Goal: Task Accomplishment & Management: Manage account settings

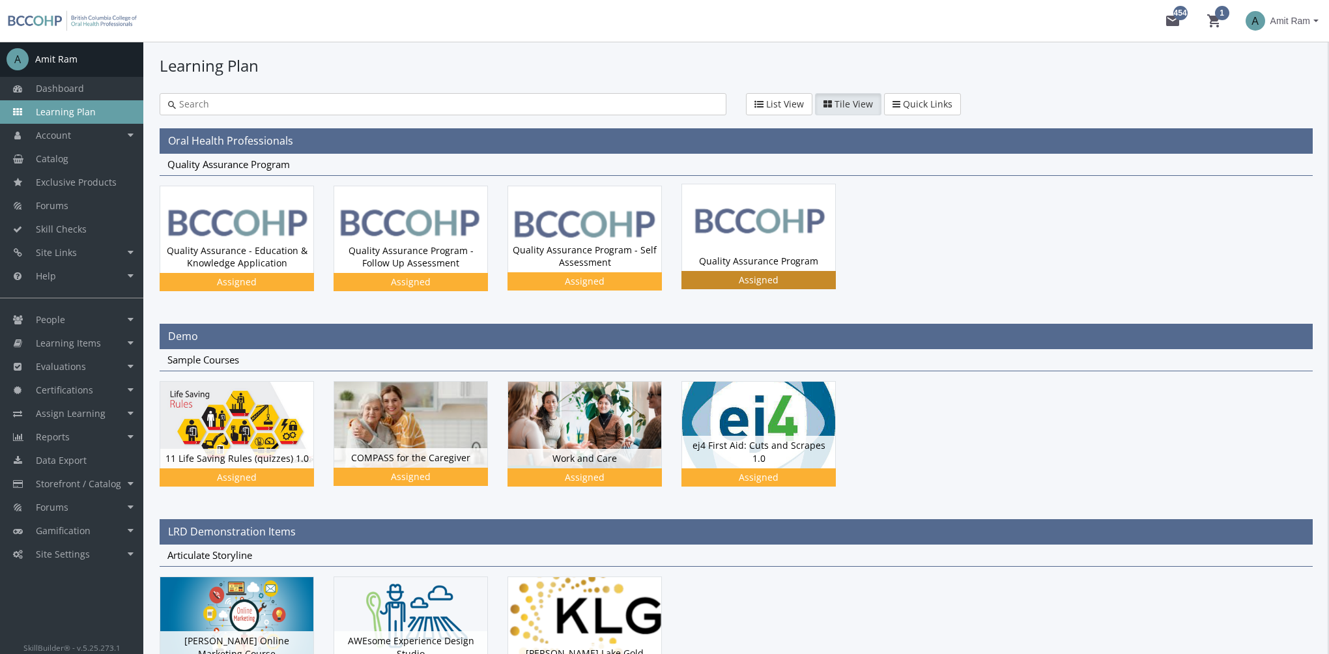
click at [747, 246] on img at bounding box center [758, 227] width 153 height 86
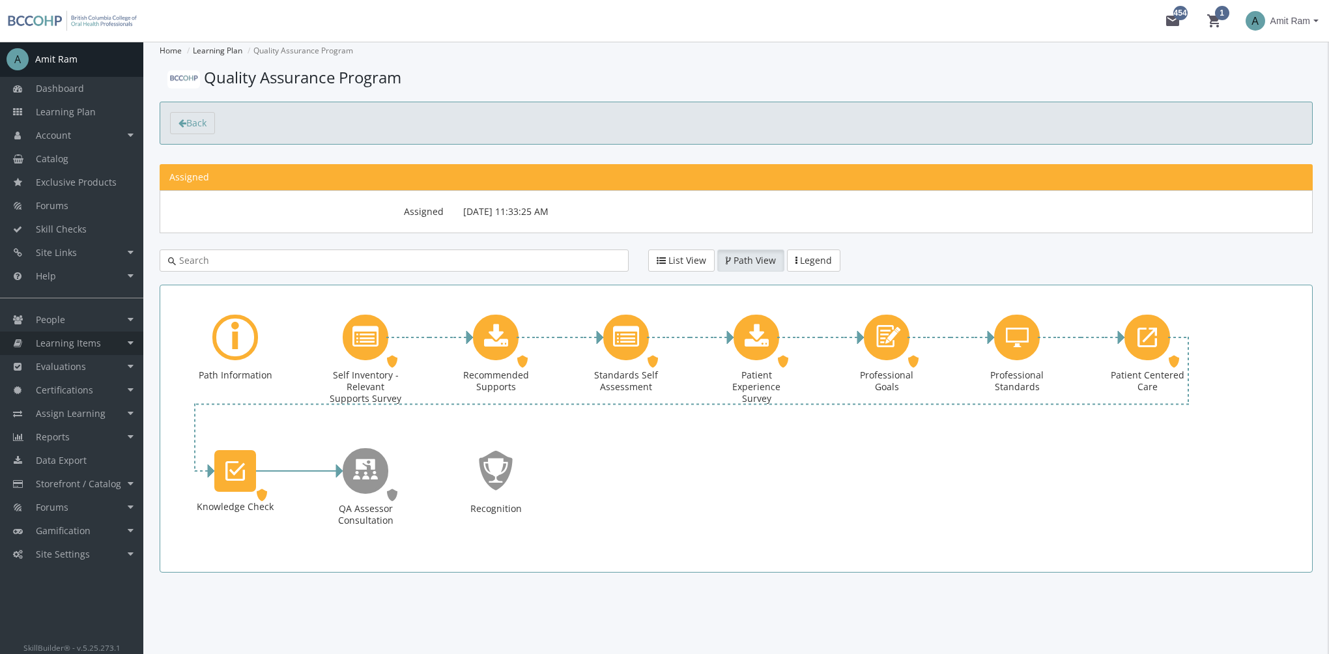
click at [91, 345] on span "Learning Items" at bounding box center [68, 343] width 65 height 12
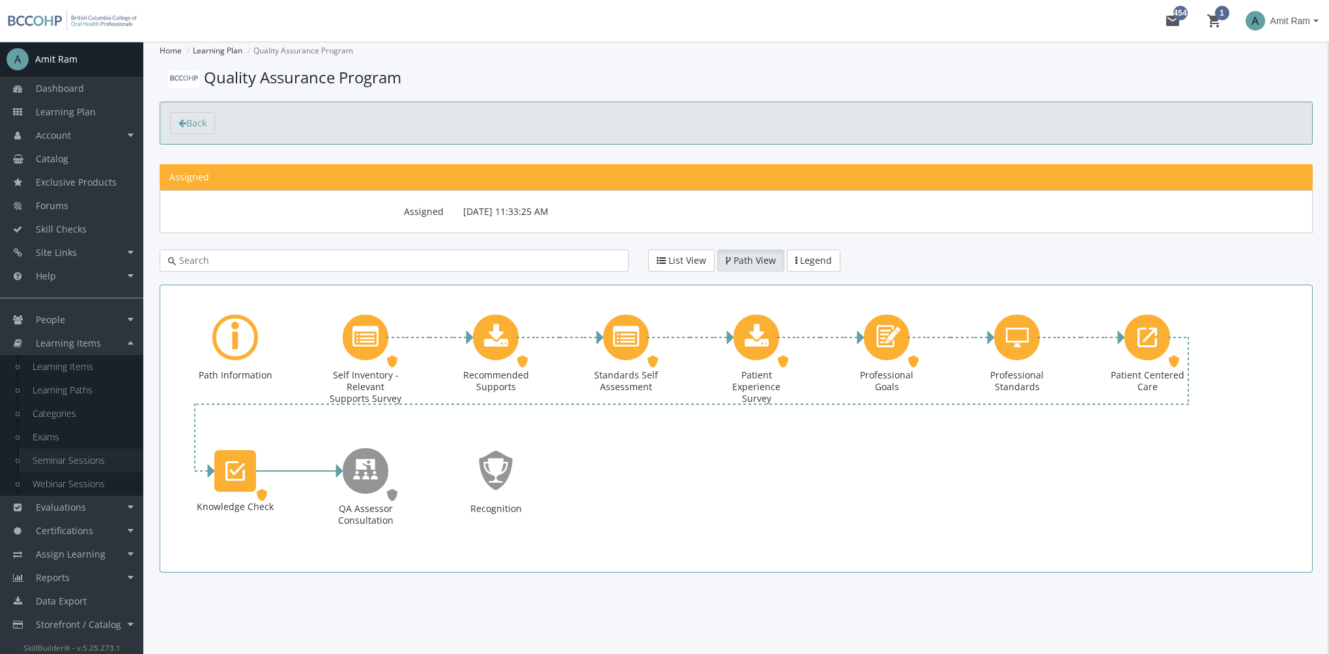
click at [93, 462] on link "Seminar Sessions" at bounding box center [82, 460] width 124 height 23
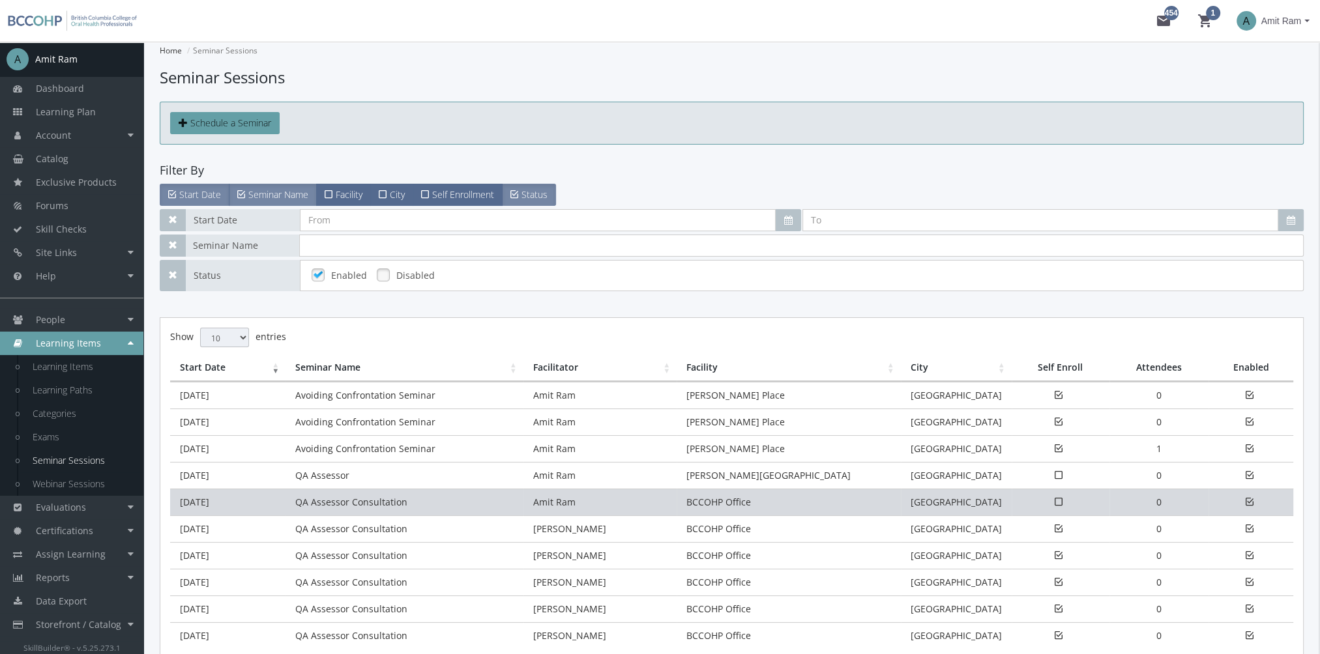
click at [291, 508] on td "QA Assessor Consultation" at bounding box center [404, 502] width 238 height 27
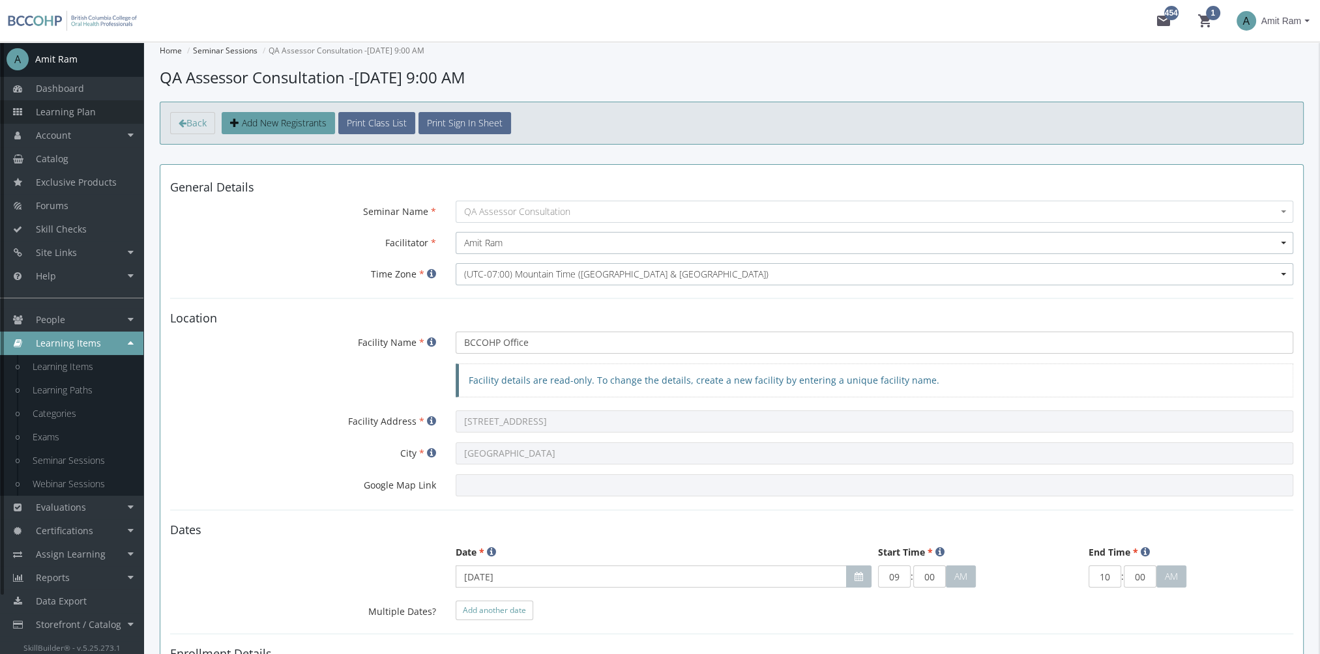
click at [95, 108] on link "Learning Plan" at bounding box center [71, 111] width 143 height 23
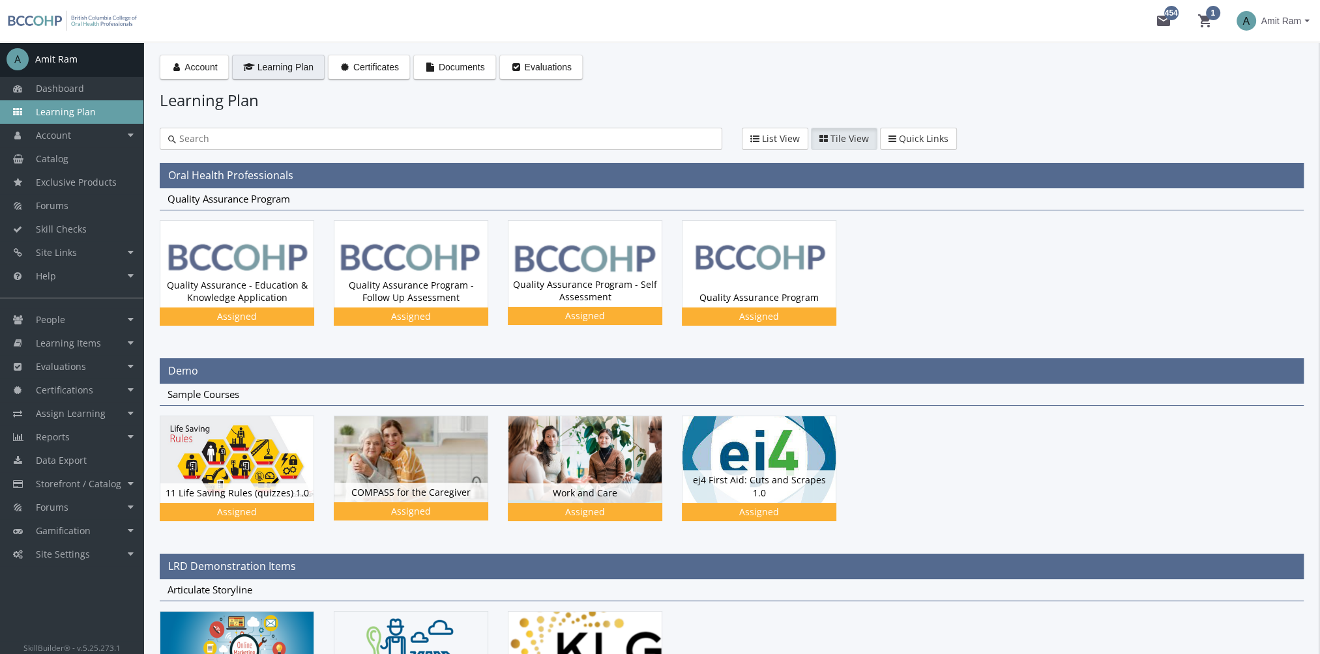
click at [1279, 23] on span "Amit Ram" at bounding box center [1281, 20] width 40 height 23
click at [1268, 109] on link "Sign Out" at bounding box center [1255, 116] width 118 height 14
click at [764, 242] on img at bounding box center [758, 262] width 153 height 86
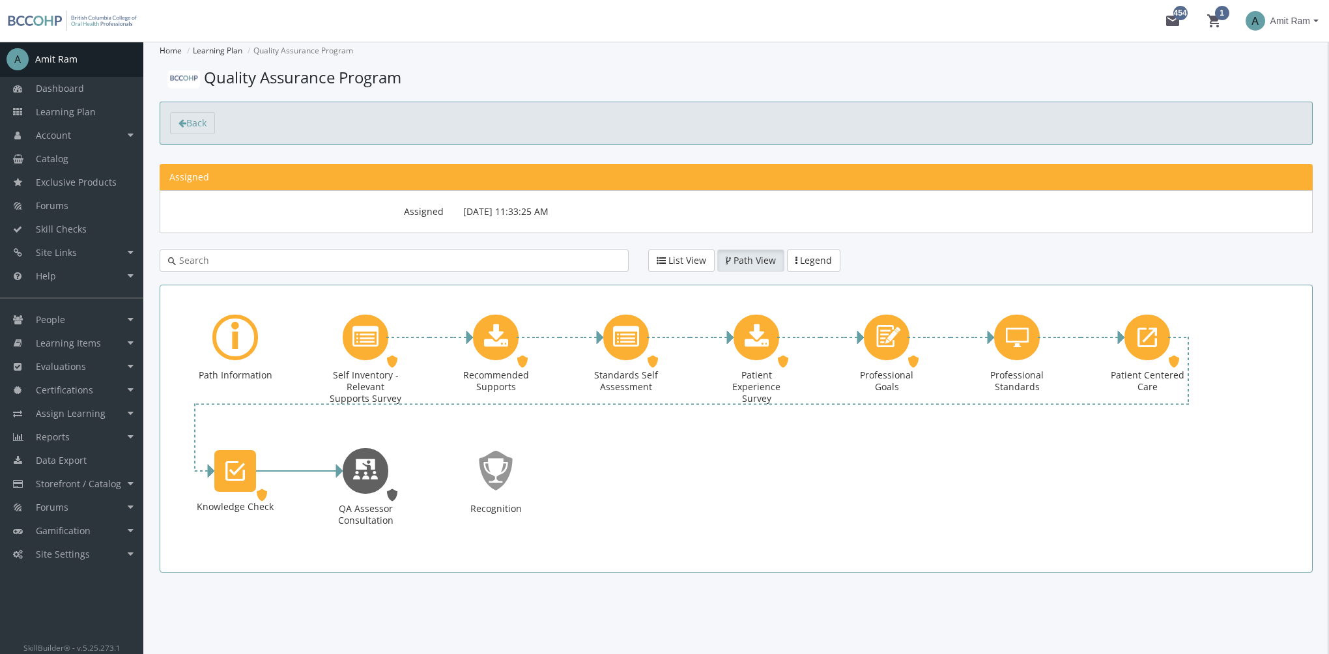
click at [366, 469] on icon "QA Assessor Consultation" at bounding box center [366, 470] width 26 height 37
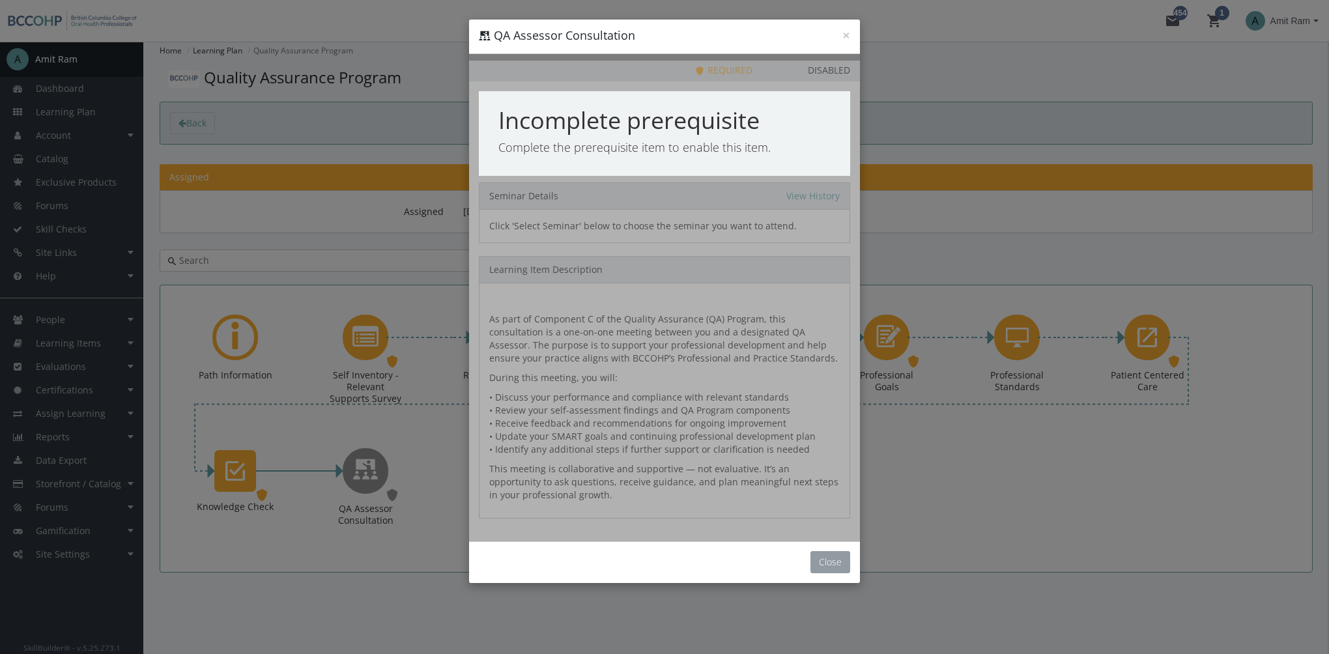
click at [829, 558] on button "Close" at bounding box center [831, 562] width 40 height 22
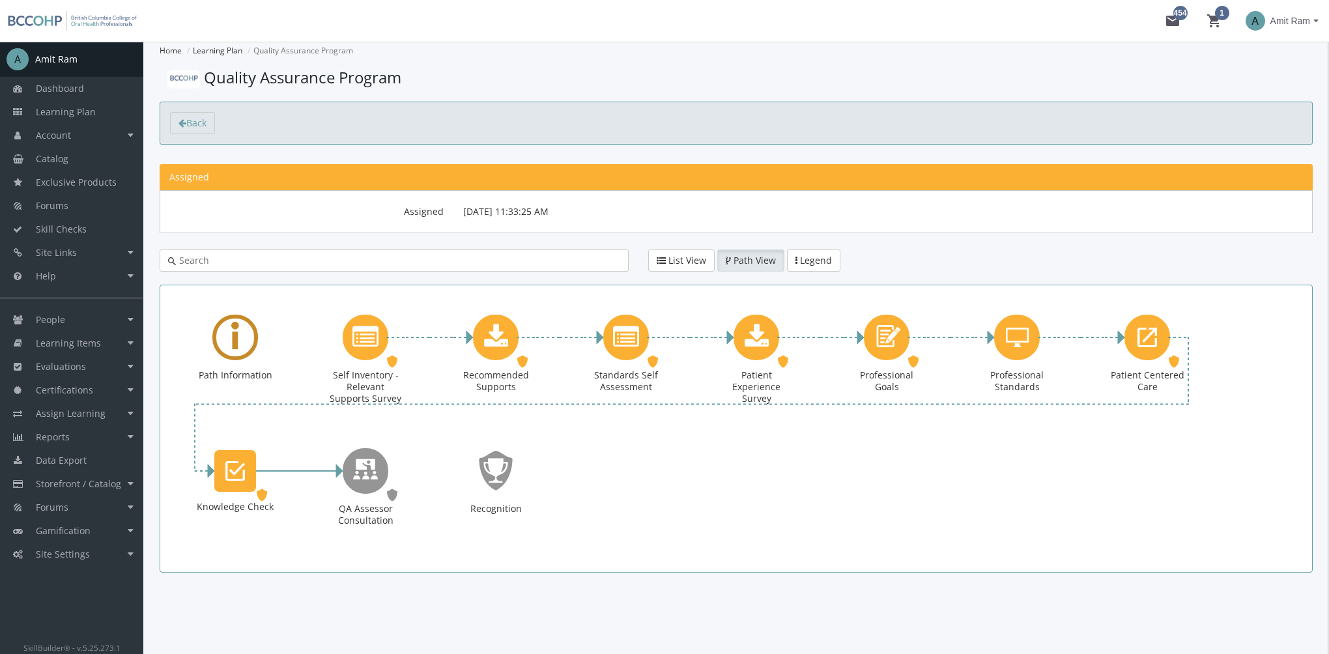
click at [245, 339] on div "Learning Path" at bounding box center [235, 338] width 46 height 46
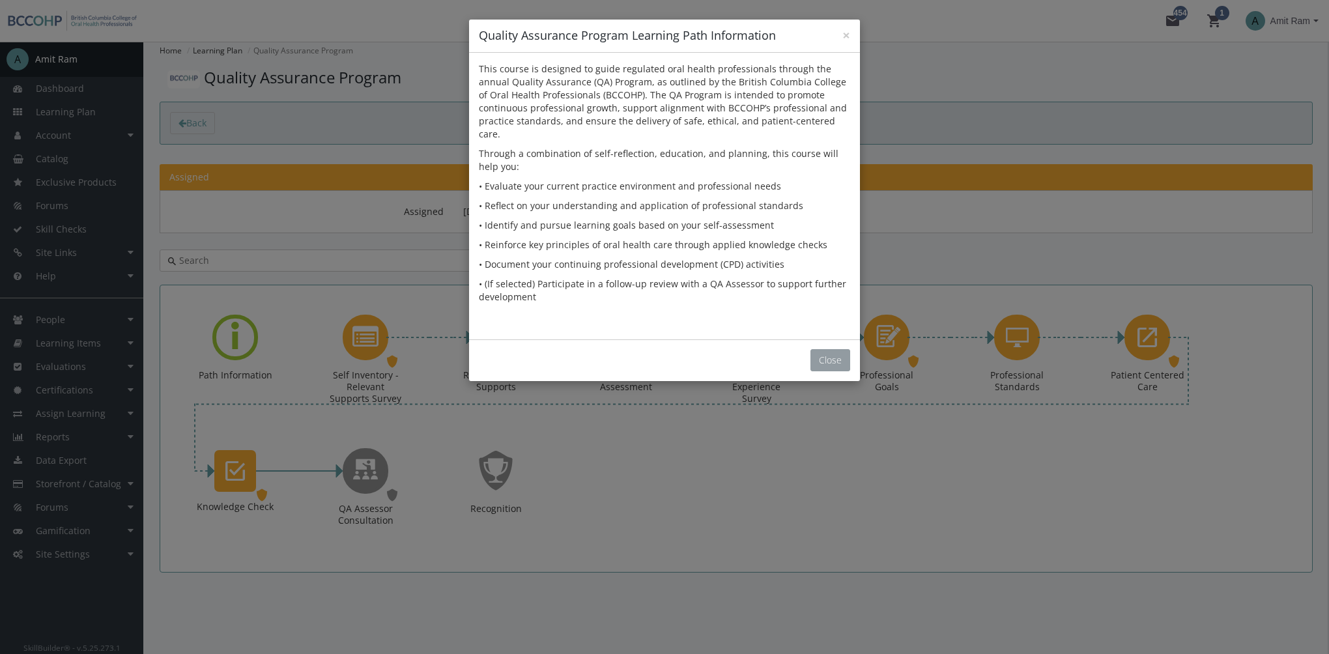
click at [825, 349] on button "Close" at bounding box center [831, 360] width 40 height 22
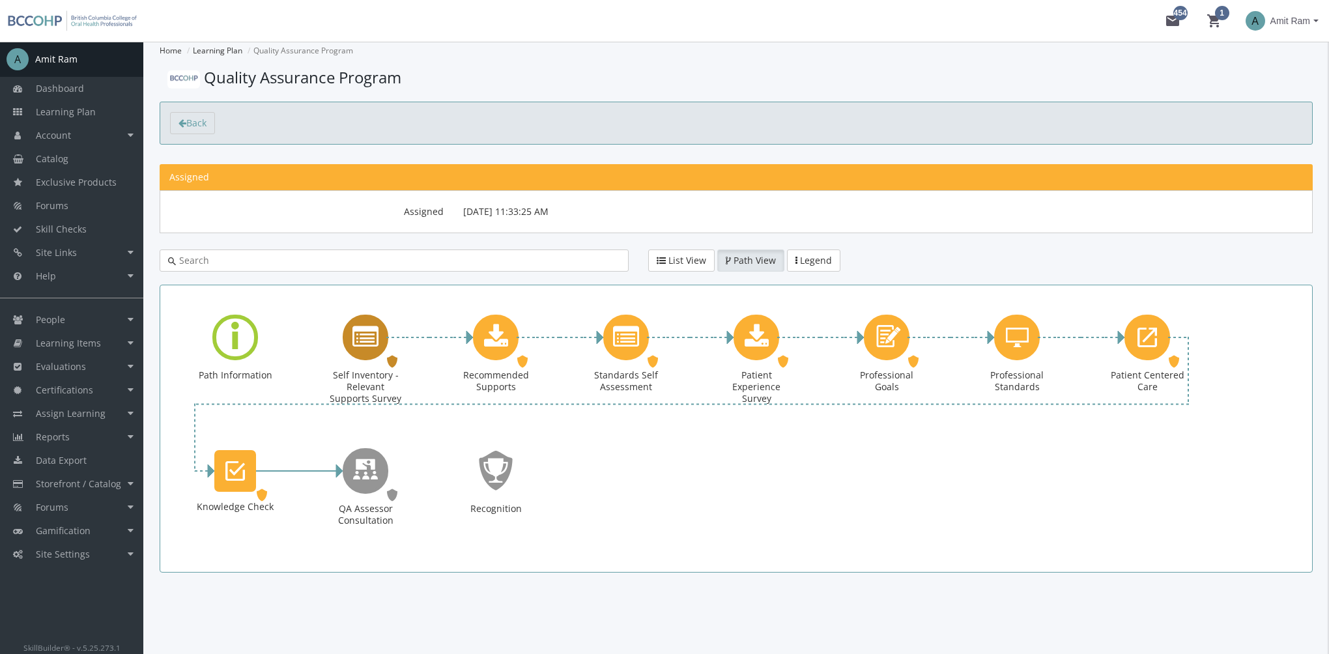
click at [374, 339] on icon "Self Inventory - Relevant Supports Survey" at bounding box center [366, 338] width 26 height 26
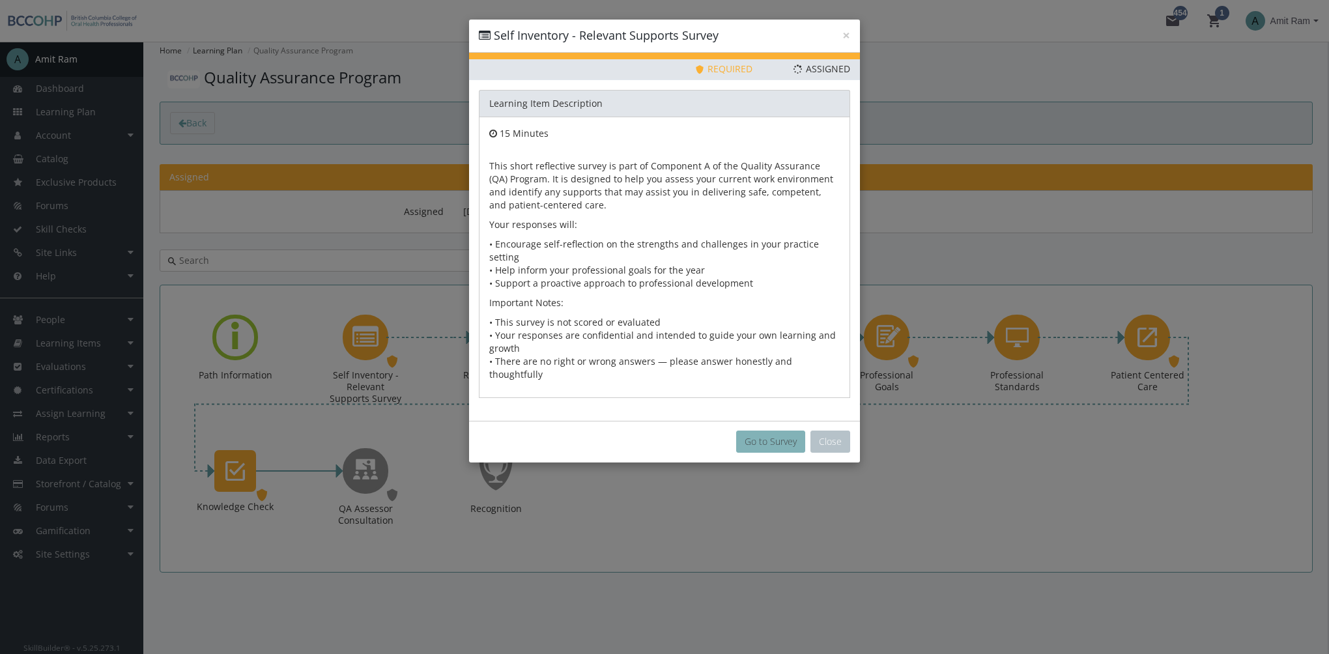
click at [787, 431] on button "Go to Survey" at bounding box center [770, 442] width 69 height 22
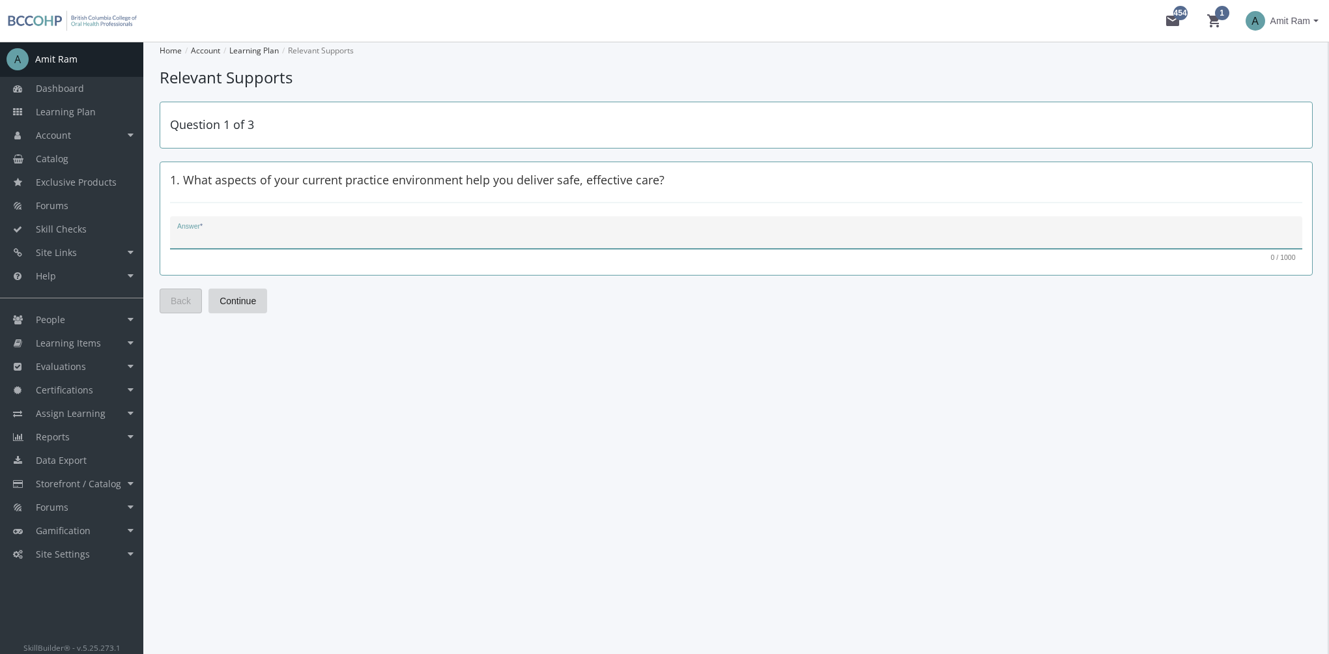
click at [362, 235] on textarea "Answer *" at bounding box center [736, 237] width 1119 height 13
type textarea "fddss"
click at [255, 300] on span "Continue" at bounding box center [238, 300] width 36 height 23
click at [279, 235] on textarea "Answer *" at bounding box center [736, 237] width 1119 height 13
type textarea "fdsfsdf"
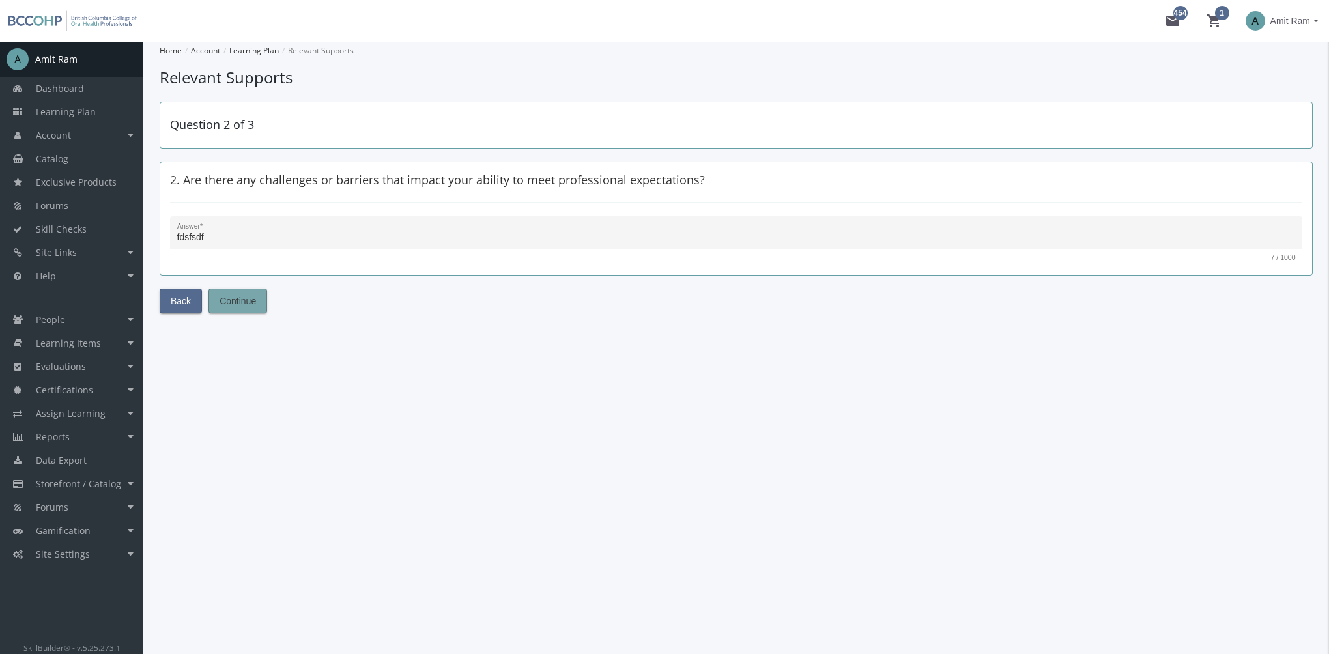
click at [237, 300] on span "Continue" at bounding box center [238, 300] width 36 height 23
click at [242, 237] on textarea "Answer *" at bounding box center [736, 237] width 1119 height 13
type textarea "sfdsfsd"
click at [236, 297] on span "Submit" at bounding box center [234, 300] width 29 height 23
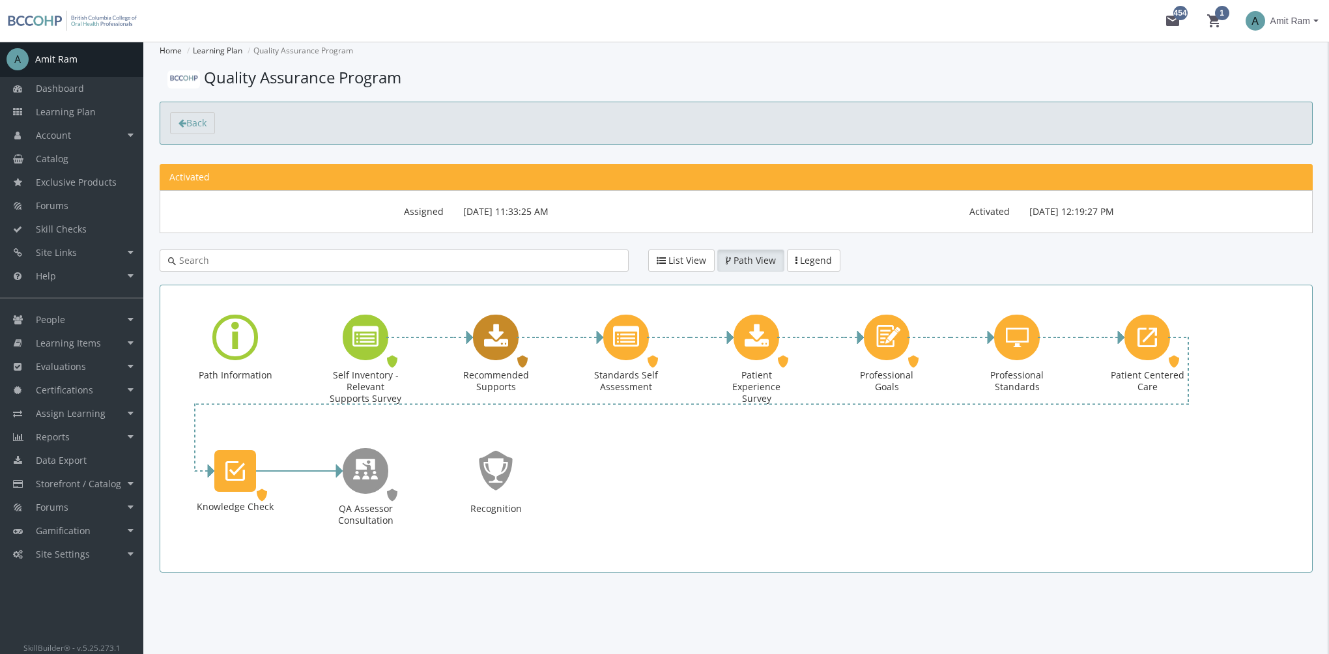
click at [493, 349] on icon "Recommended Supports" at bounding box center [496, 338] width 24 height 26
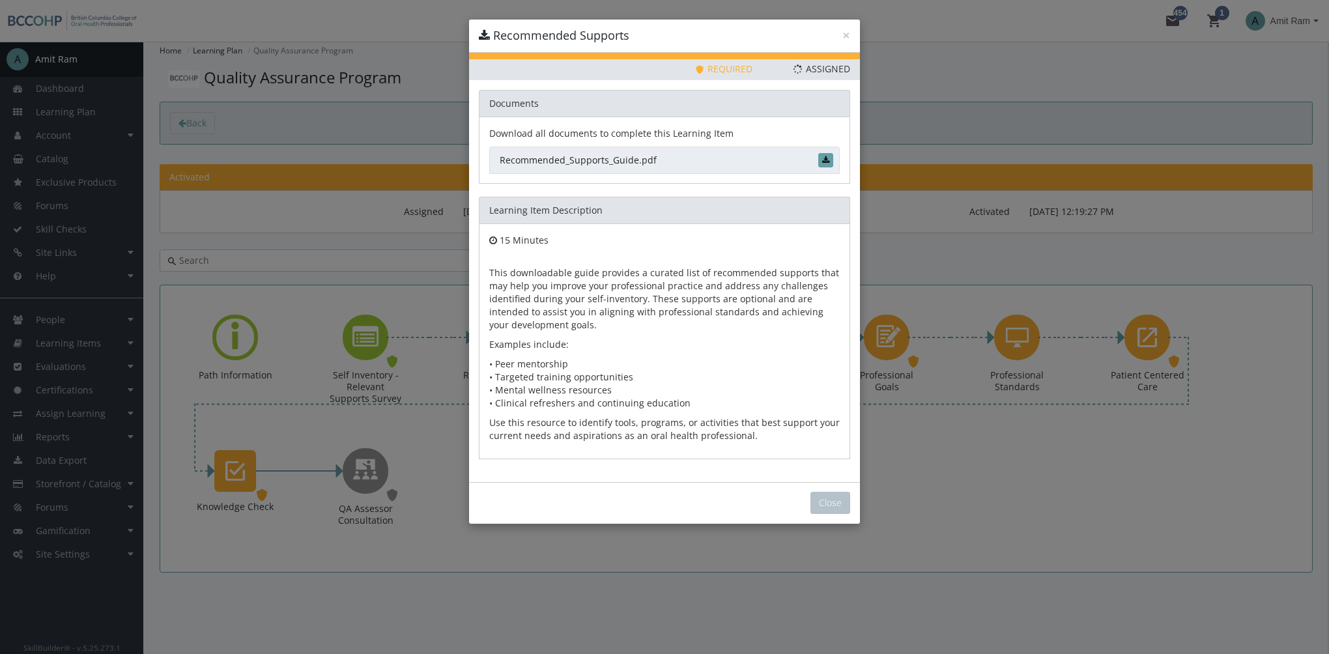
click at [599, 156] on link "Recommended_Supports_Guide.pdf" at bounding box center [664, 160] width 351 height 27
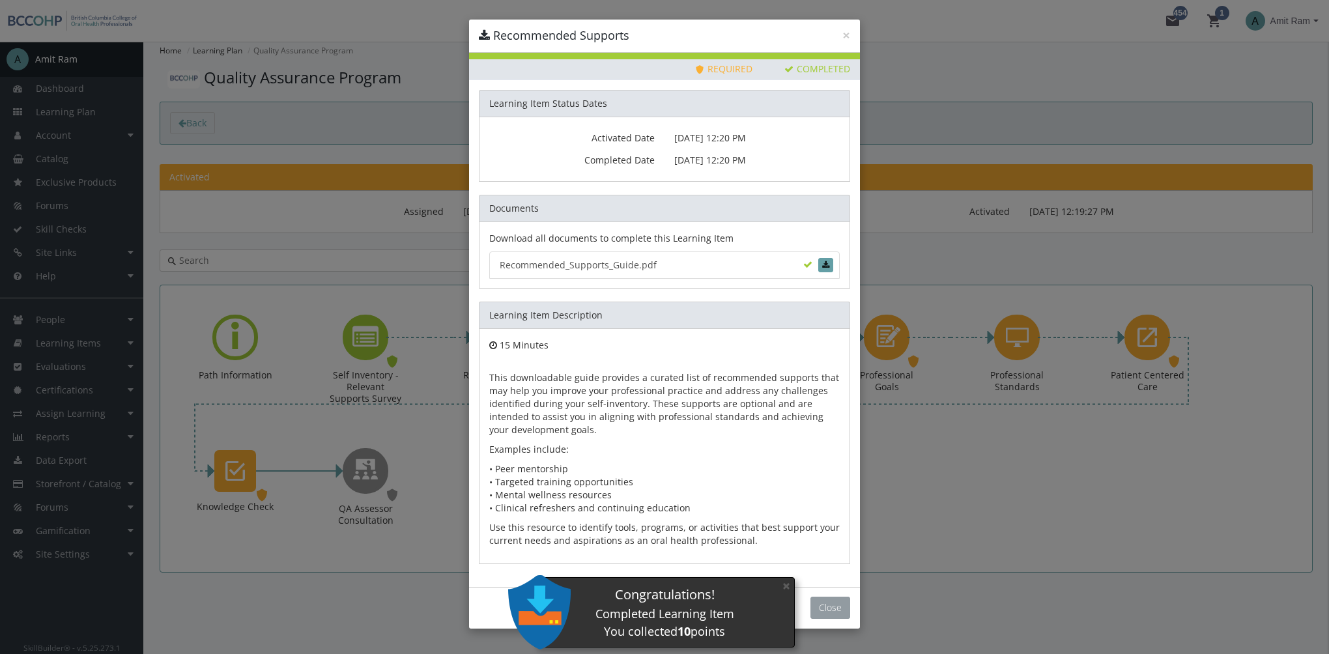
click at [834, 607] on button "Close" at bounding box center [831, 608] width 40 height 22
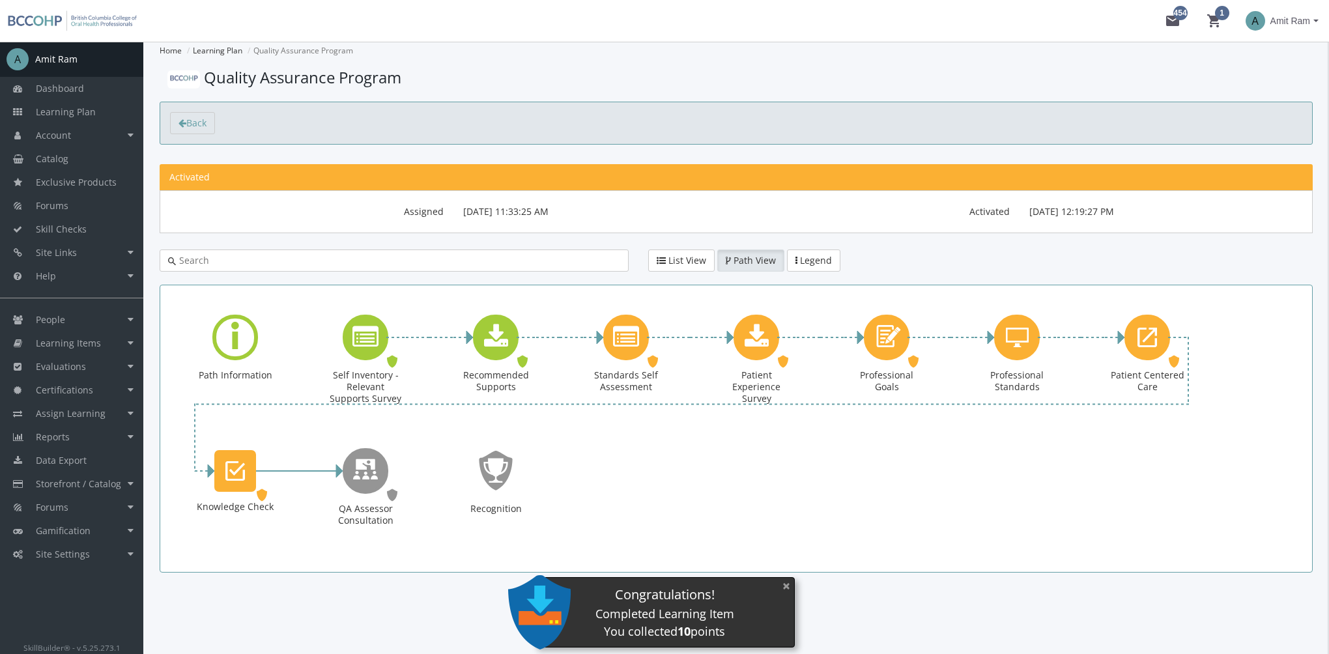
click at [787, 585] on button "×" at bounding box center [786, 586] width 21 height 27
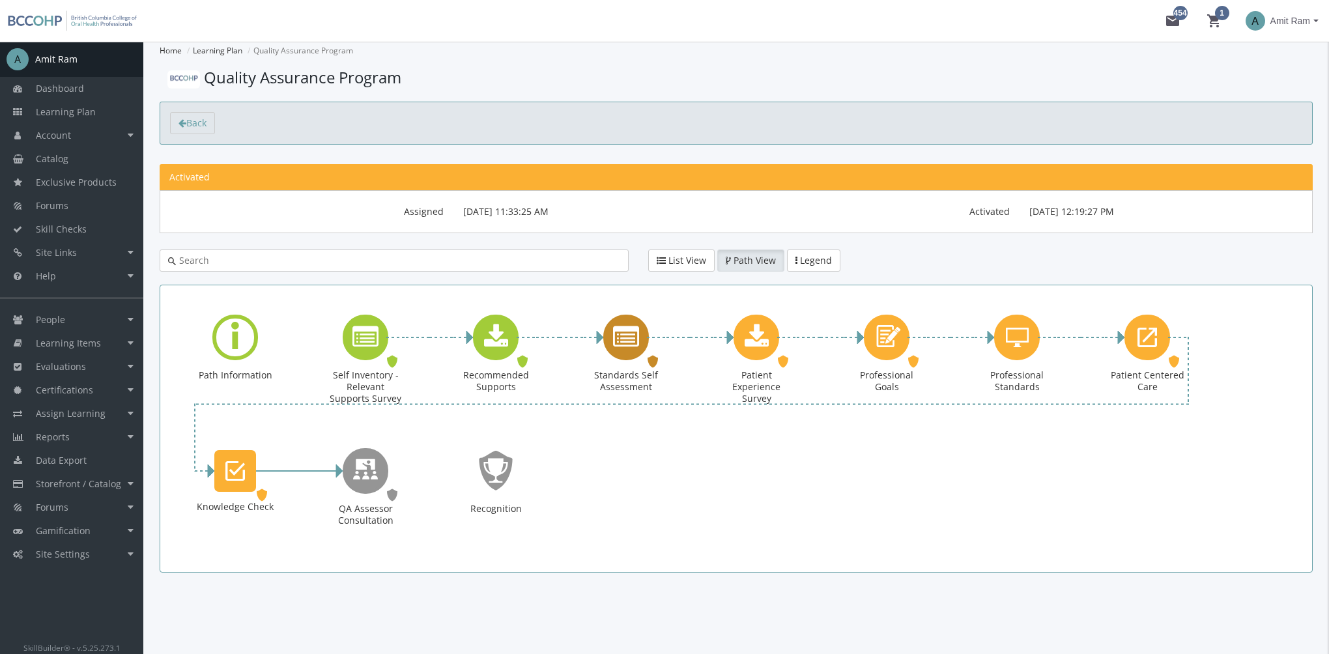
click at [629, 333] on icon "Standards Self Assessment" at bounding box center [626, 338] width 26 height 26
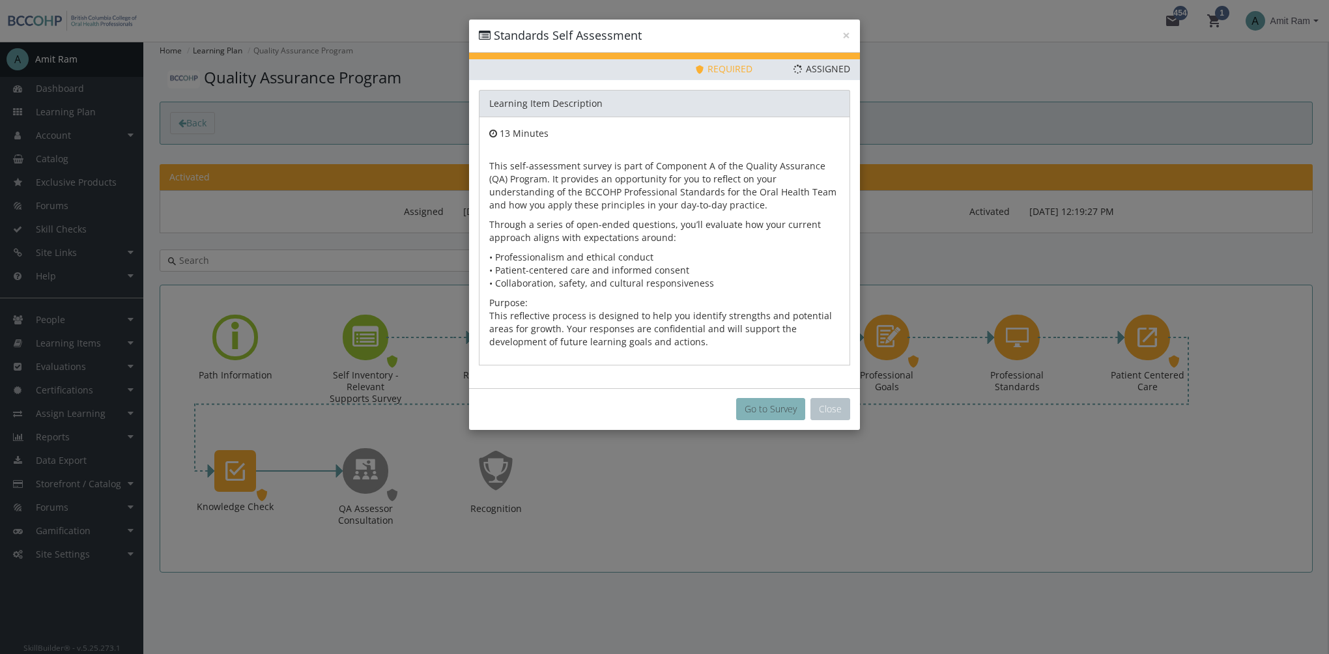
click at [768, 417] on button "Go to Survey" at bounding box center [770, 409] width 69 height 22
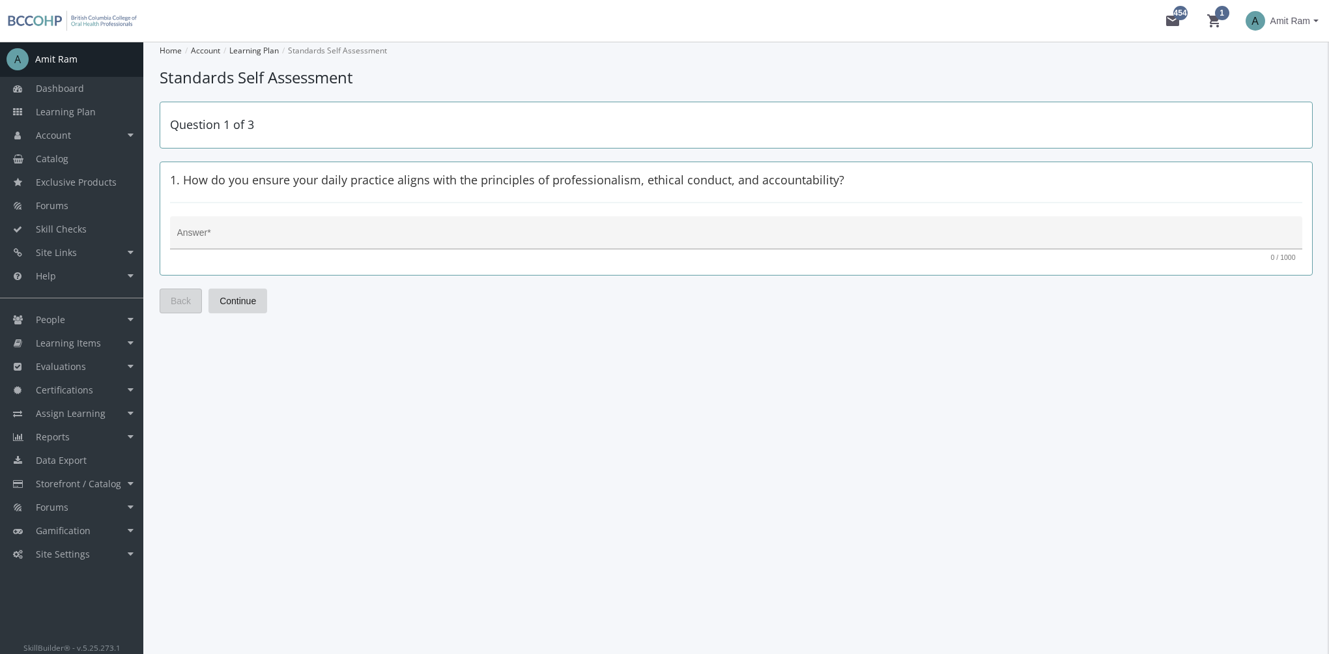
click at [305, 227] on div "Answer *" at bounding box center [736, 236] width 1119 height 27
type textarea "fsfdsf"
click at [248, 302] on span "Continue" at bounding box center [238, 300] width 36 height 23
click at [244, 227] on div "Answer *" at bounding box center [736, 236] width 1119 height 27
type textarea "fsfsfs"
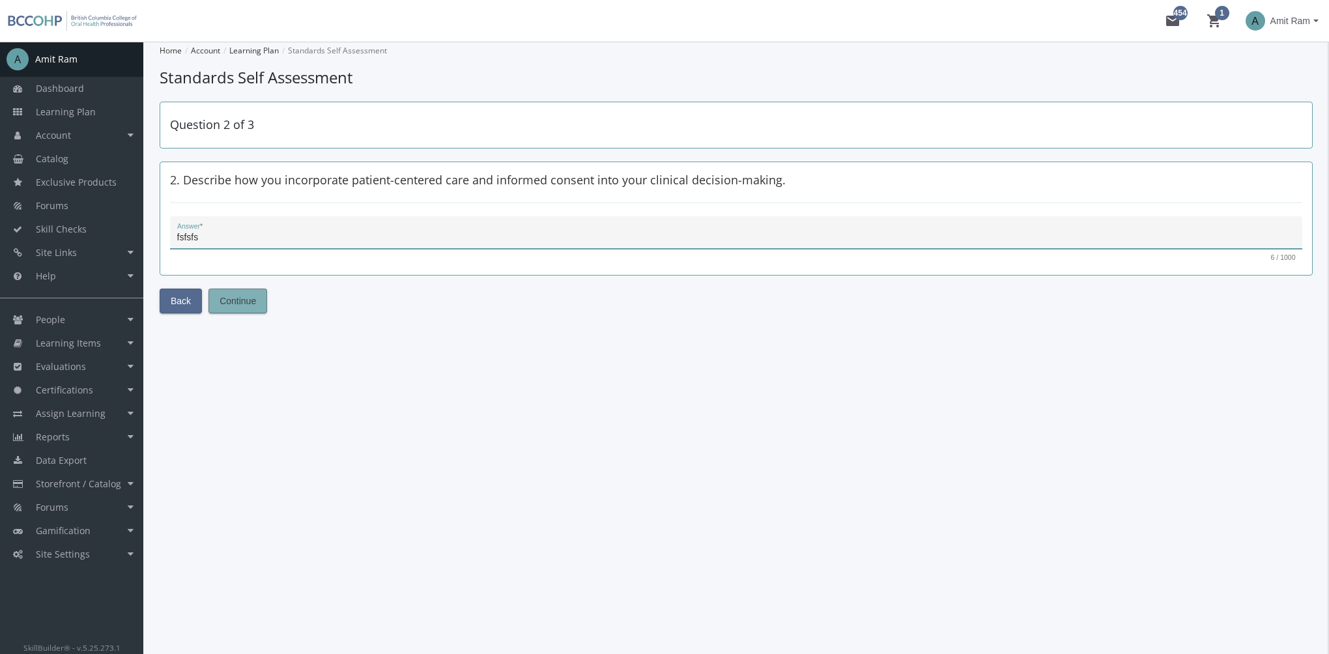
click at [246, 300] on span "Continue" at bounding box center [238, 300] width 36 height 23
click at [248, 231] on textarea "Answer *" at bounding box center [736, 237] width 1119 height 13
type textarea "fsdfsd"
click at [244, 300] on span "Submit" at bounding box center [234, 300] width 29 height 23
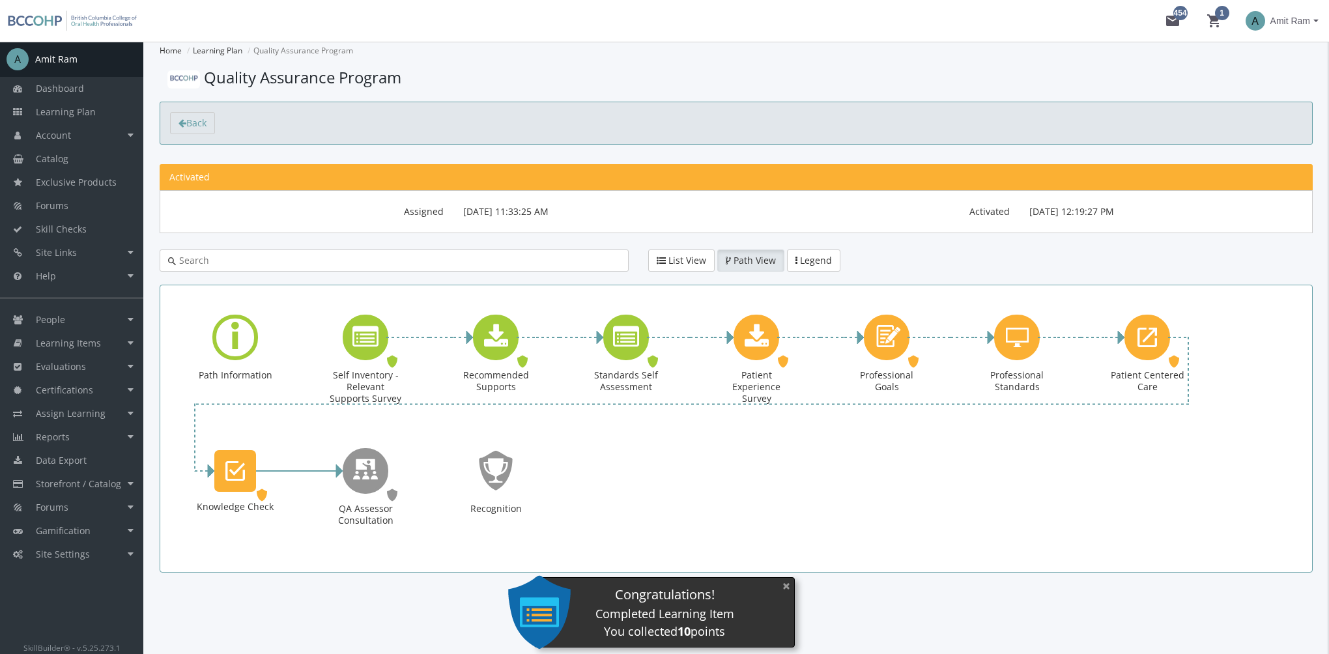
click at [787, 589] on button "×" at bounding box center [786, 586] width 21 height 27
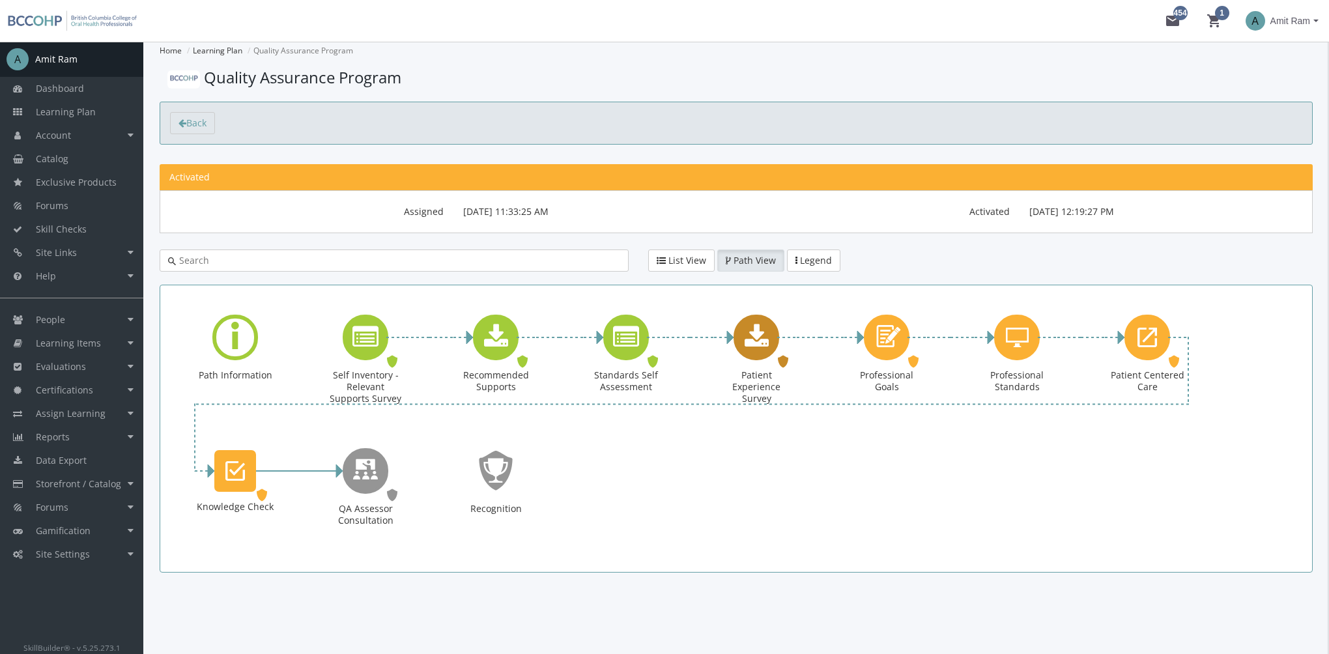
click at [769, 348] on div "Patient Experience Survey" at bounding box center [757, 338] width 46 height 46
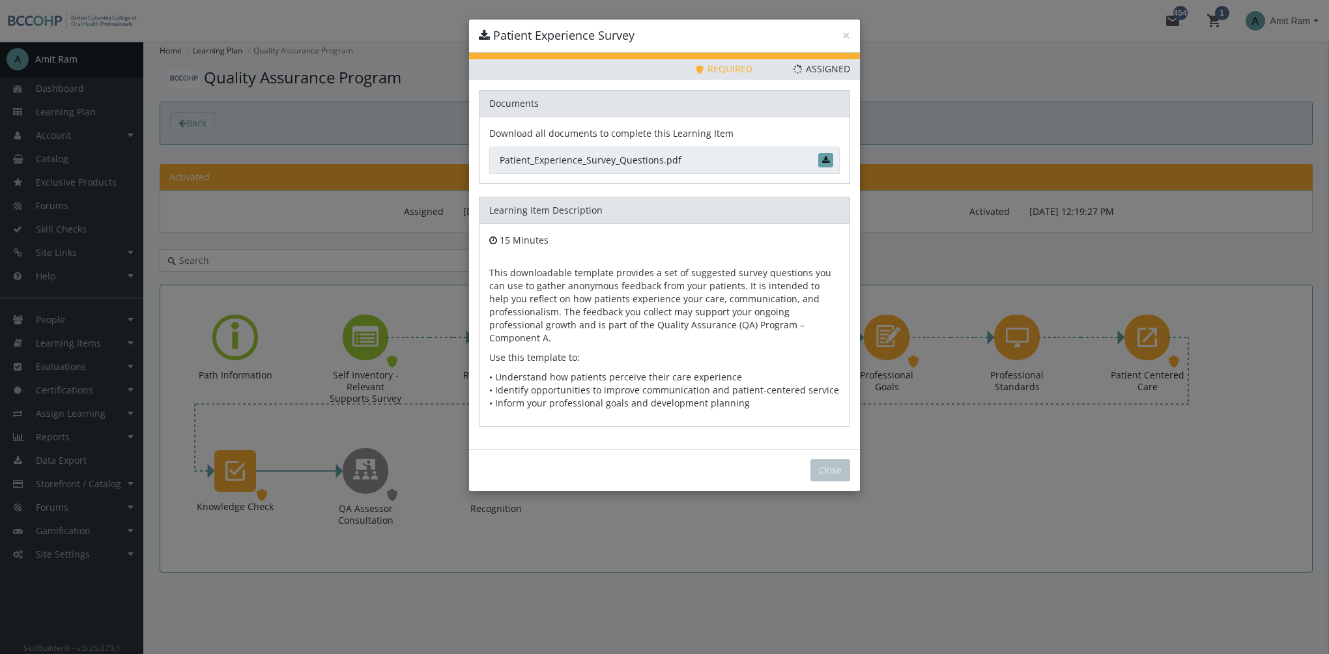
click at [671, 163] on link "Patient_Experience_Survey_Questions.pdf" at bounding box center [664, 160] width 351 height 27
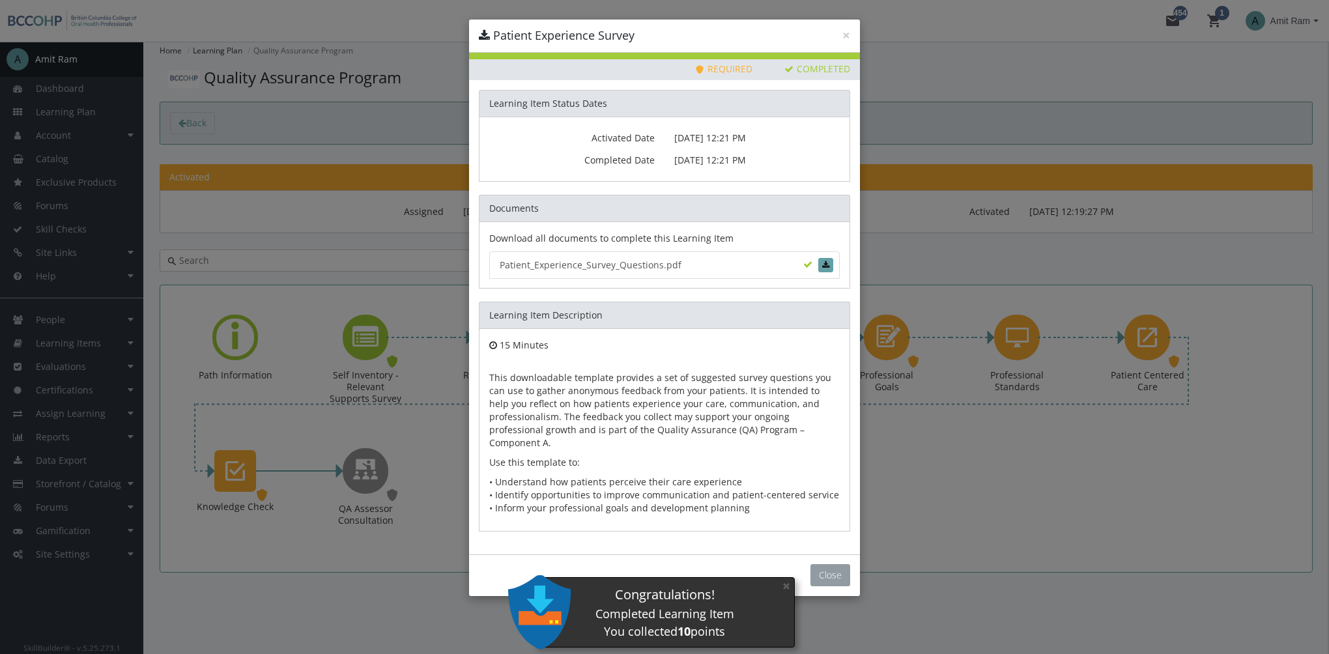
click at [833, 564] on button "Close" at bounding box center [831, 575] width 40 height 22
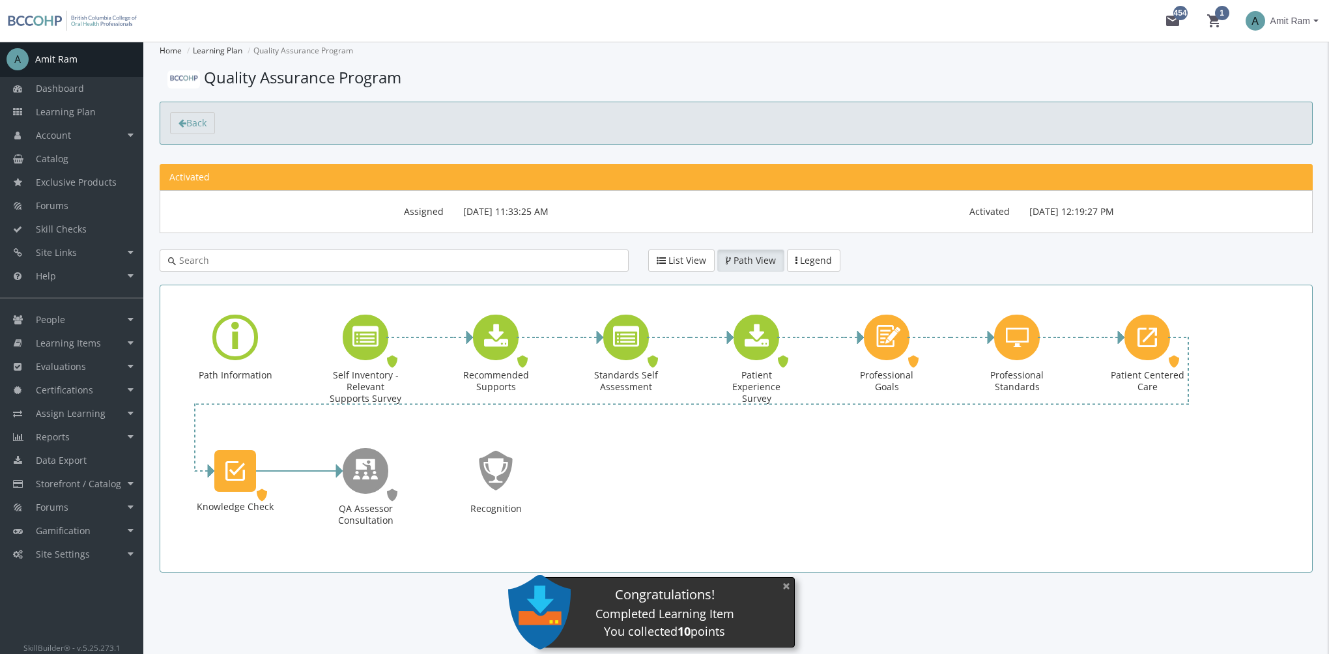
click at [789, 587] on button "×" at bounding box center [786, 586] width 21 height 27
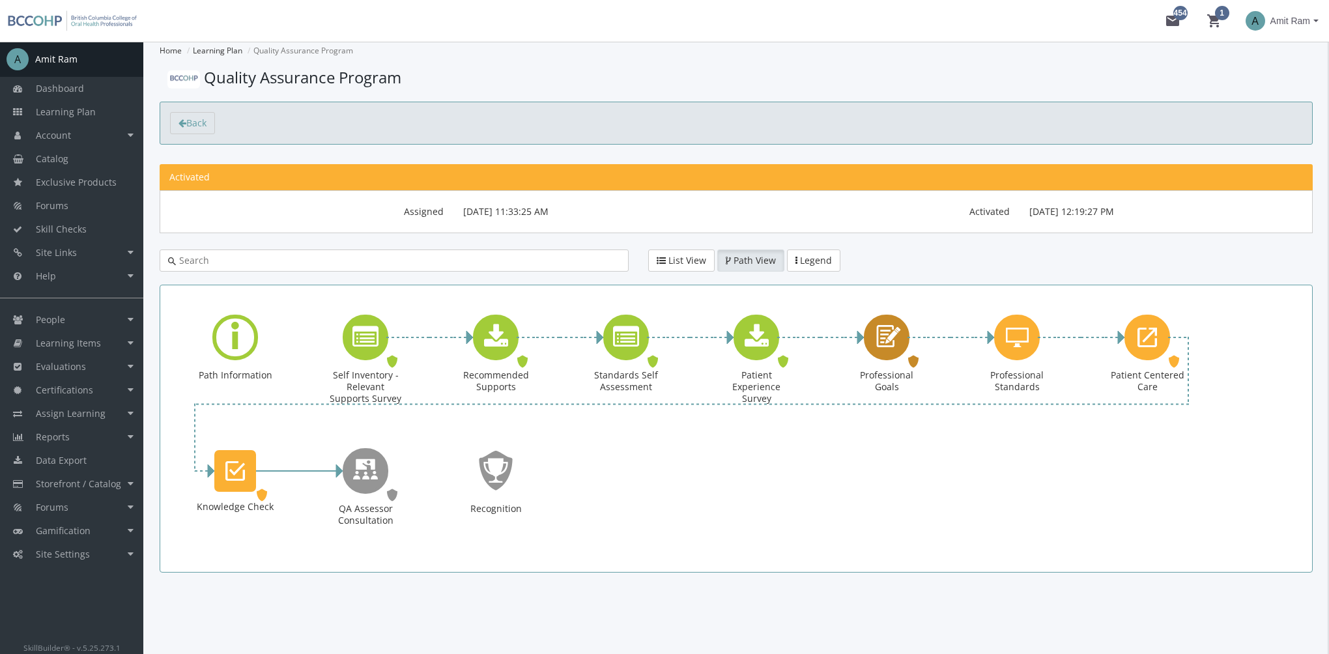
click at [890, 356] on div "Professional Goals" at bounding box center [887, 338] width 46 height 46
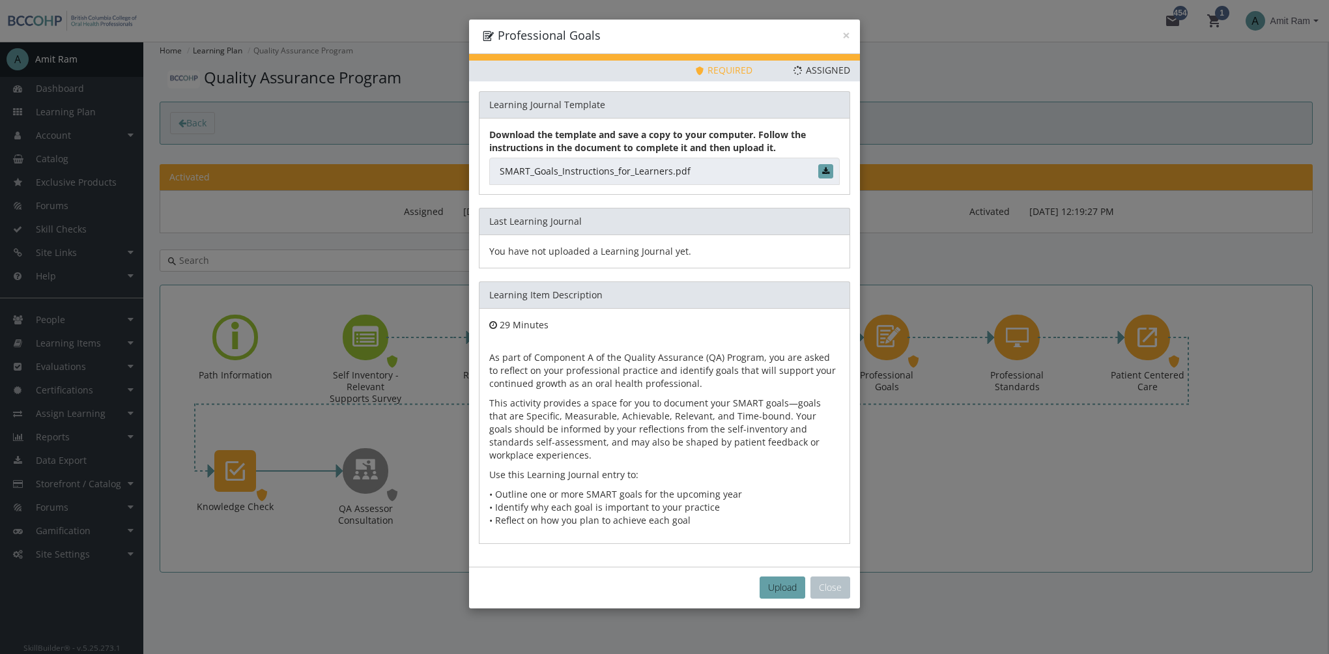
click at [658, 173] on link "SMART_Goals_Instructions_for_Learners.pdf" at bounding box center [664, 171] width 351 height 27
click at [779, 581] on span "Upload" at bounding box center [782, 587] width 29 height 12
type input "C:\fakepath\My Professional Goals.pdf"
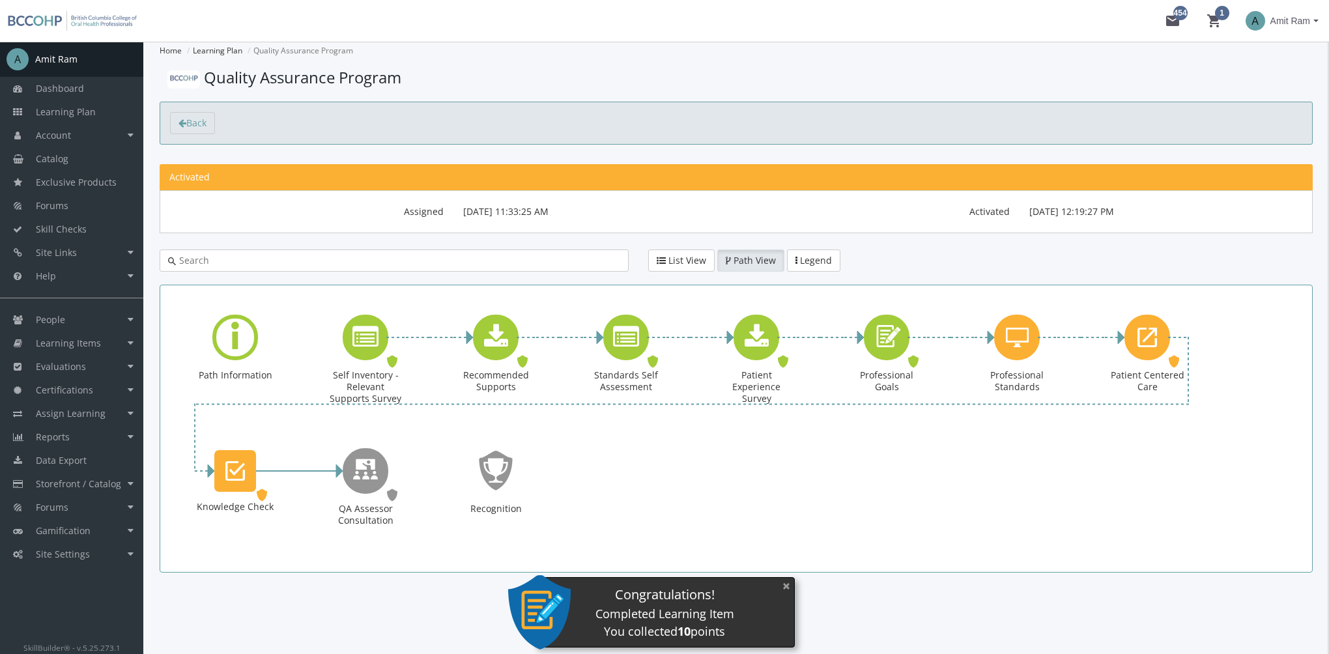
click at [787, 586] on button "×" at bounding box center [786, 586] width 21 height 27
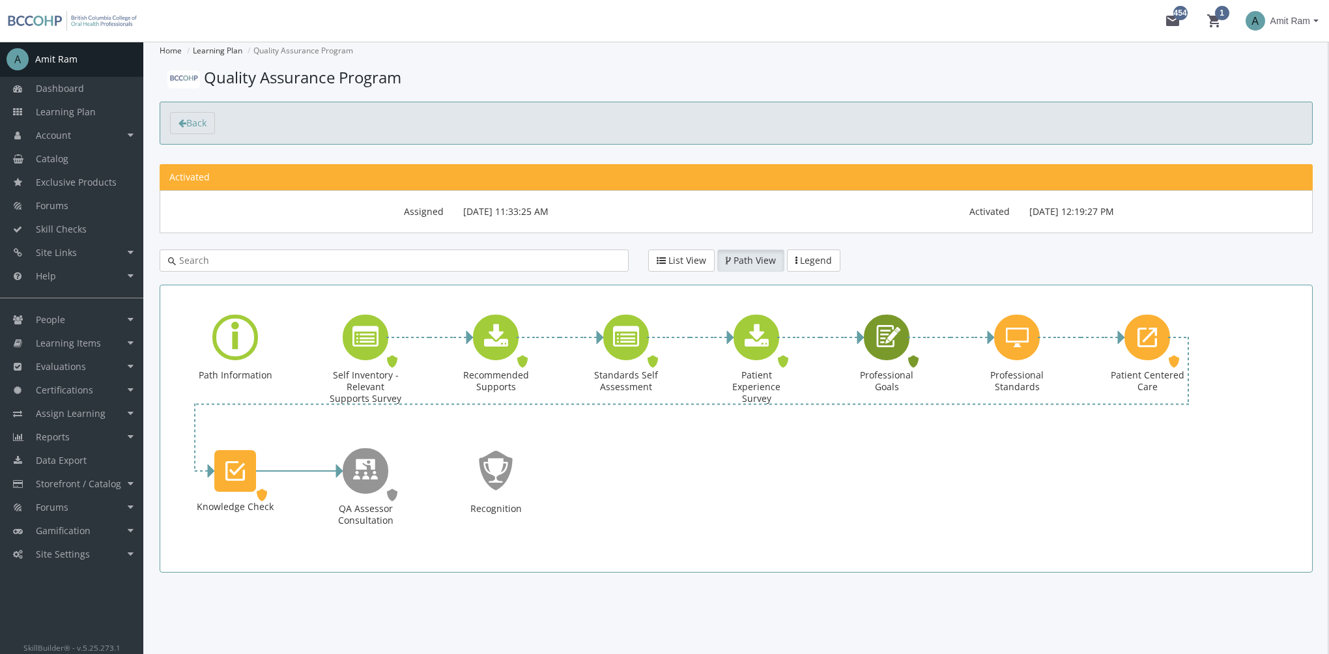
click at [884, 345] on icon "Professional Goals" at bounding box center [887, 337] width 30 height 37
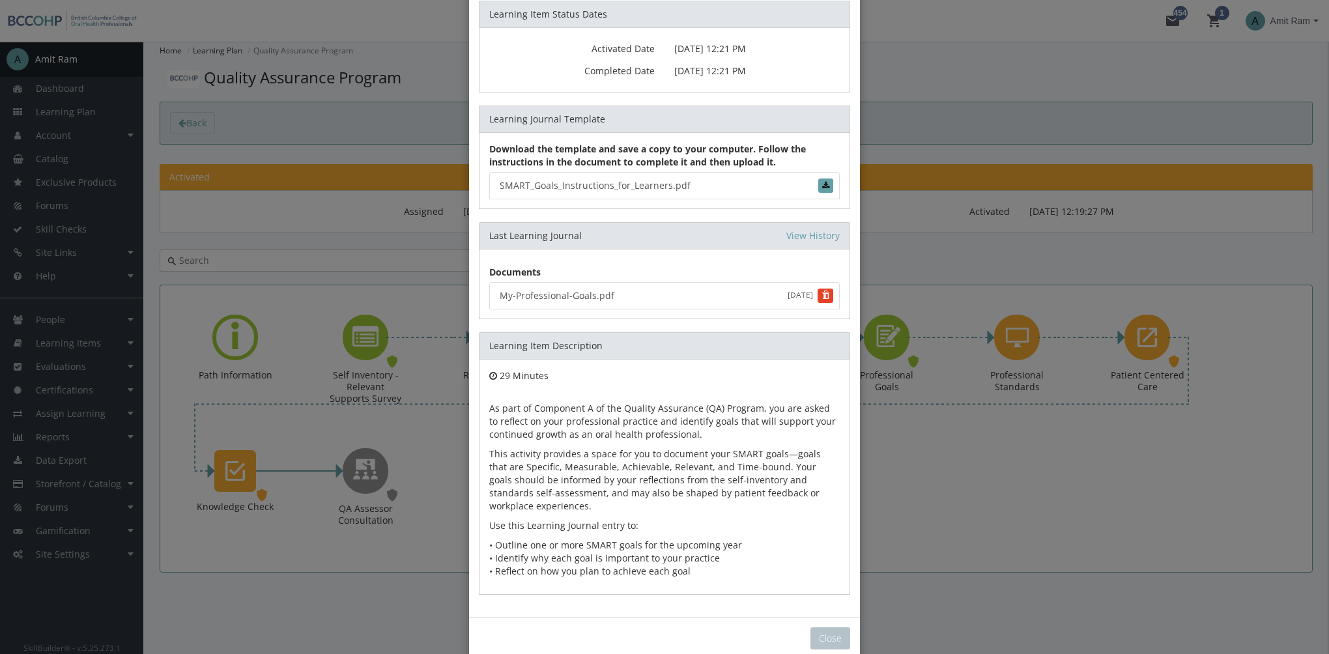
scroll to position [112, 0]
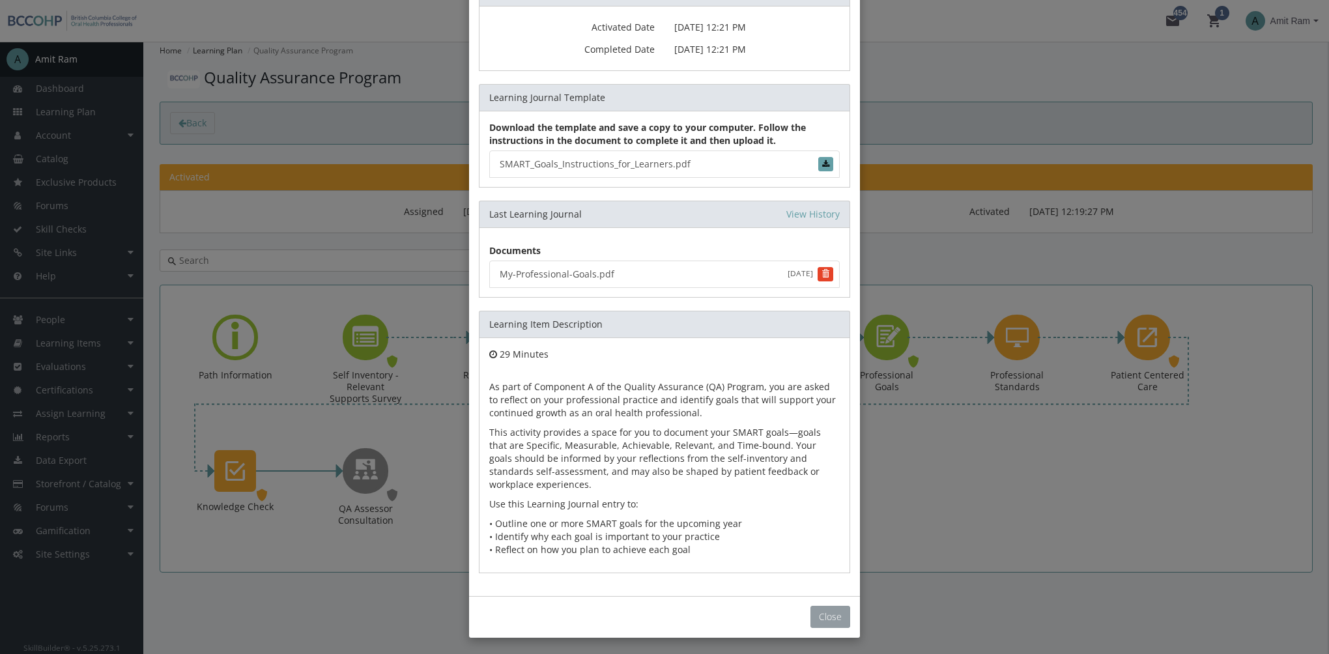
click at [817, 618] on button "Close" at bounding box center [831, 617] width 40 height 22
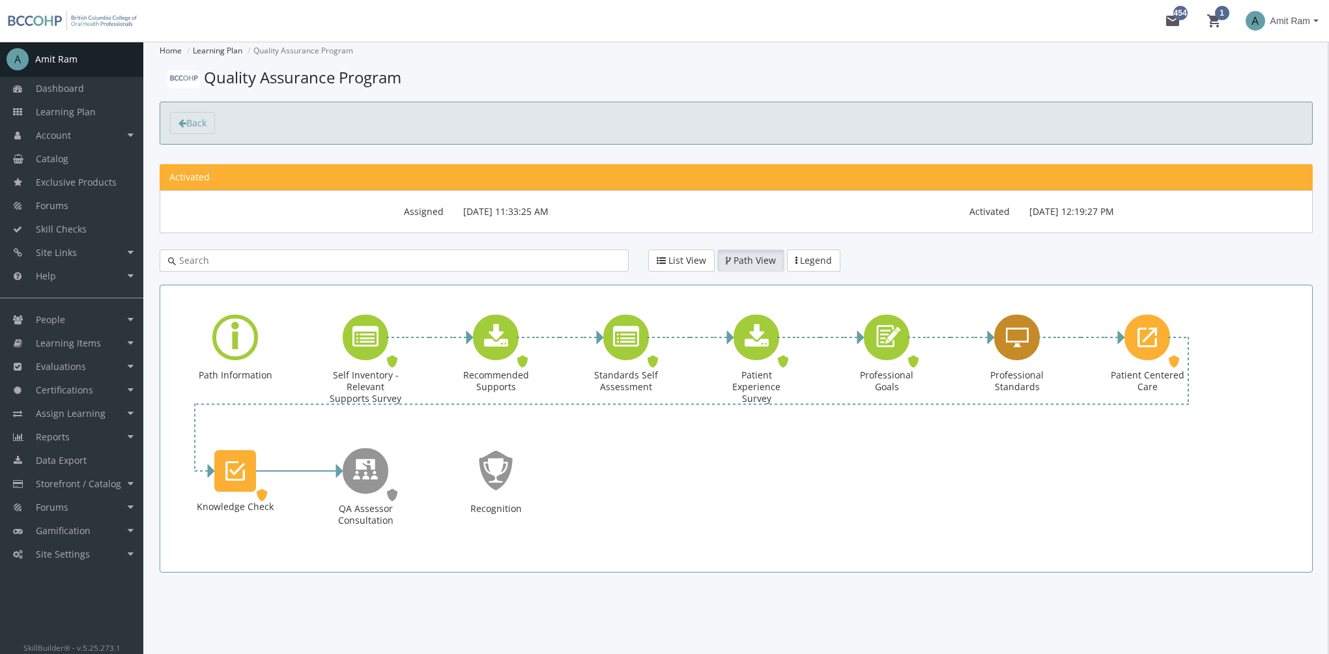
click at [994, 338] on div "Professional Standards" at bounding box center [1017, 338] width 46 height 46
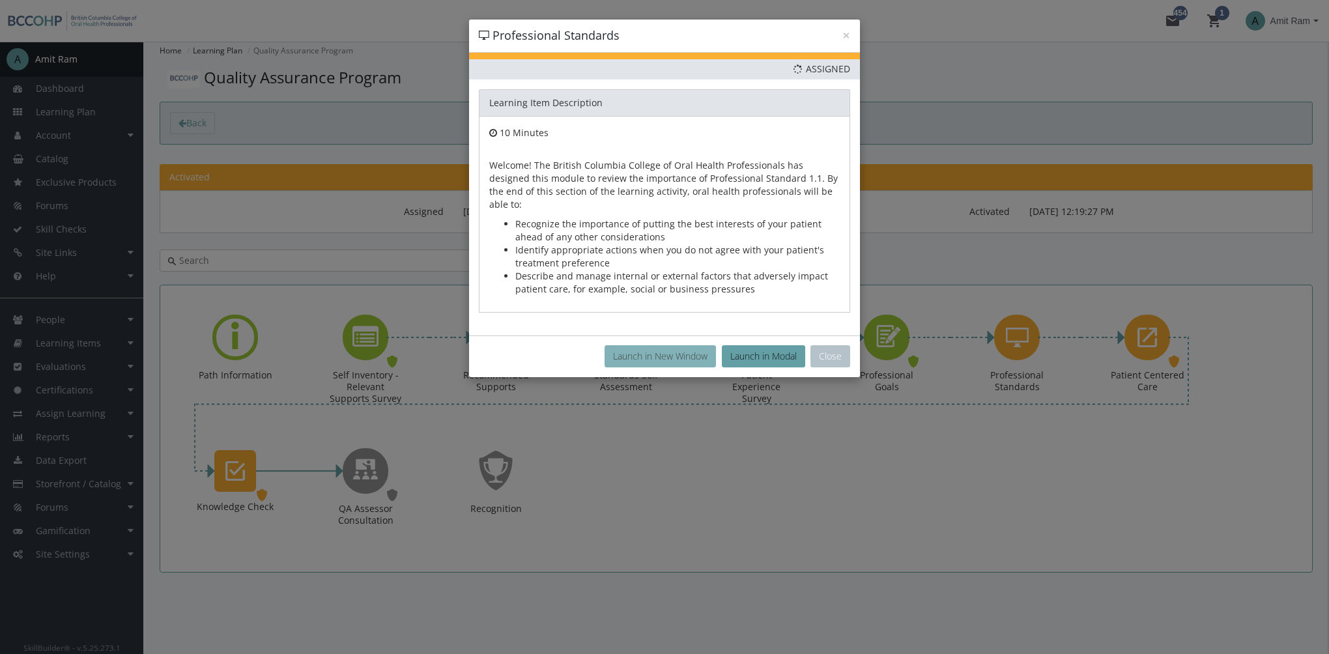
click at [656, 345] on button "Launch in New Window" at bounding box center [660, 356] width 111 height 22
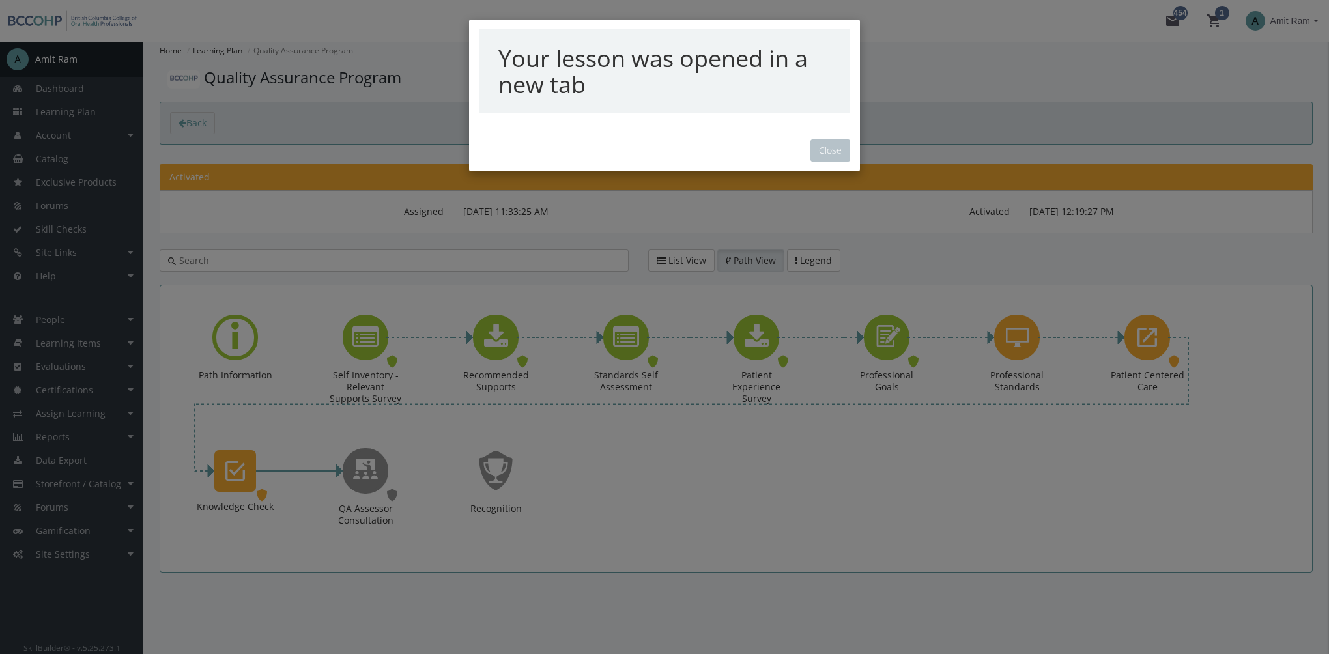
click at [838, 157] on div "Your lesson was opened in a new tab Close" at bounding box center [664, 327] width 1329 height 654
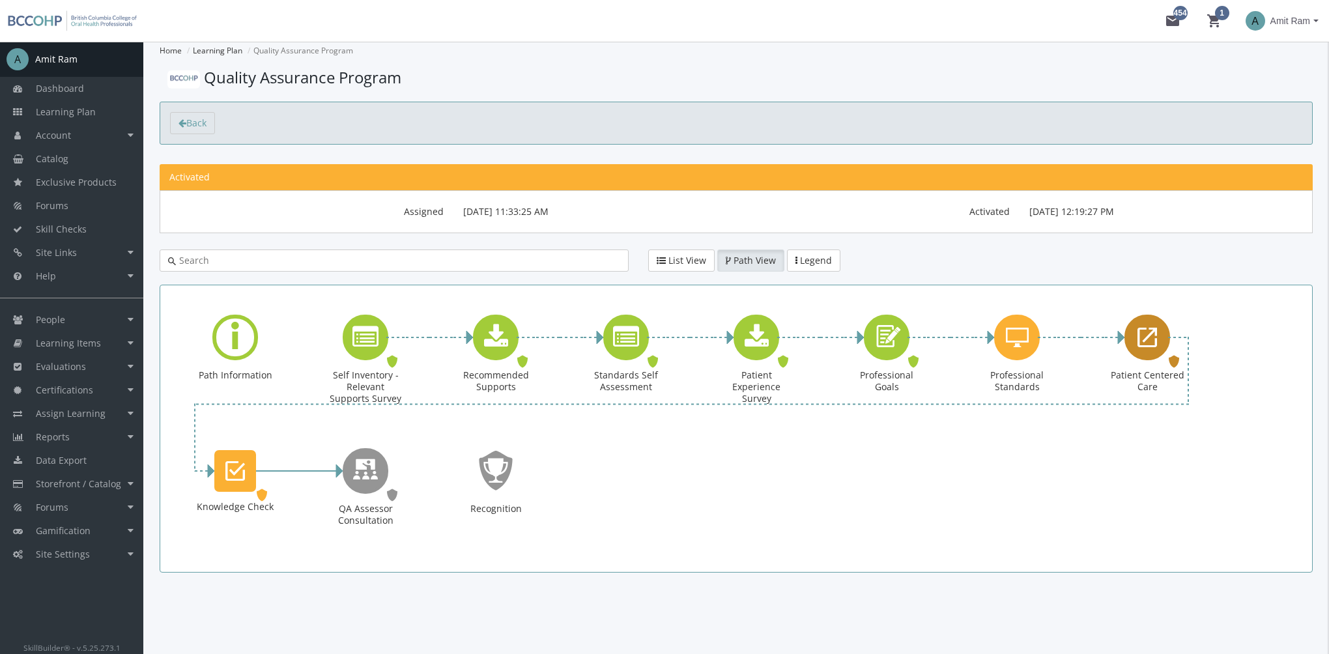
click at [1152, 344] on icon "Patient Centered Care" at bounding box center [1148, 338] width 20 height 26
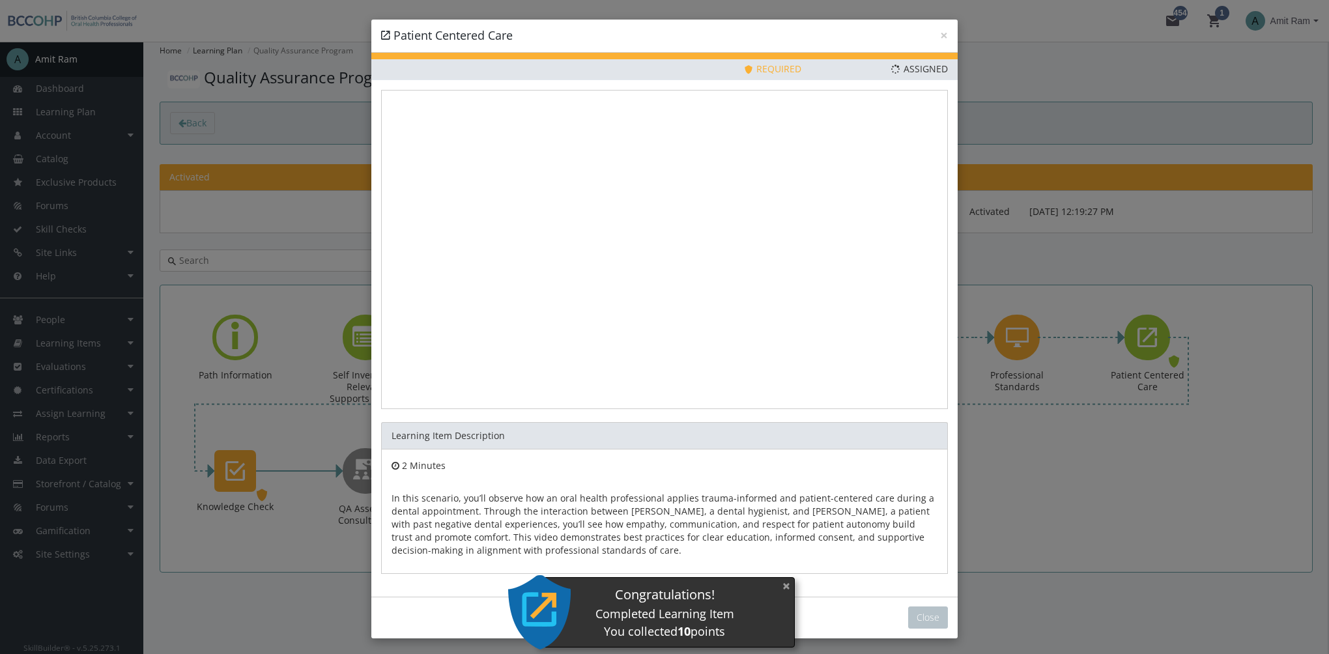
drag, startPoint x: 785, startPoint y: 591, endPoint x: 668, endPoint y: 525, distance: 133.9
click at [785, 591] on button "×" at bounding box center [786, 586] width 21 height 27
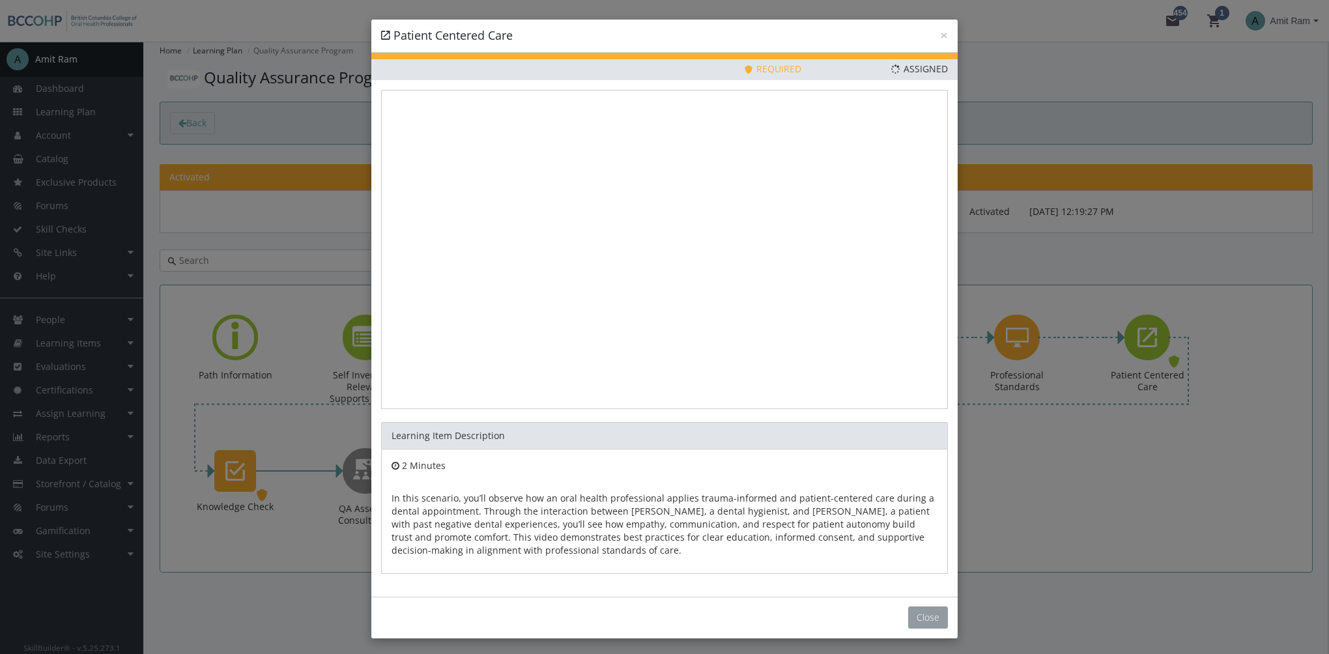
click at [919, 620] on button "Close" at bounding box center [928, 618] width 40 height 22
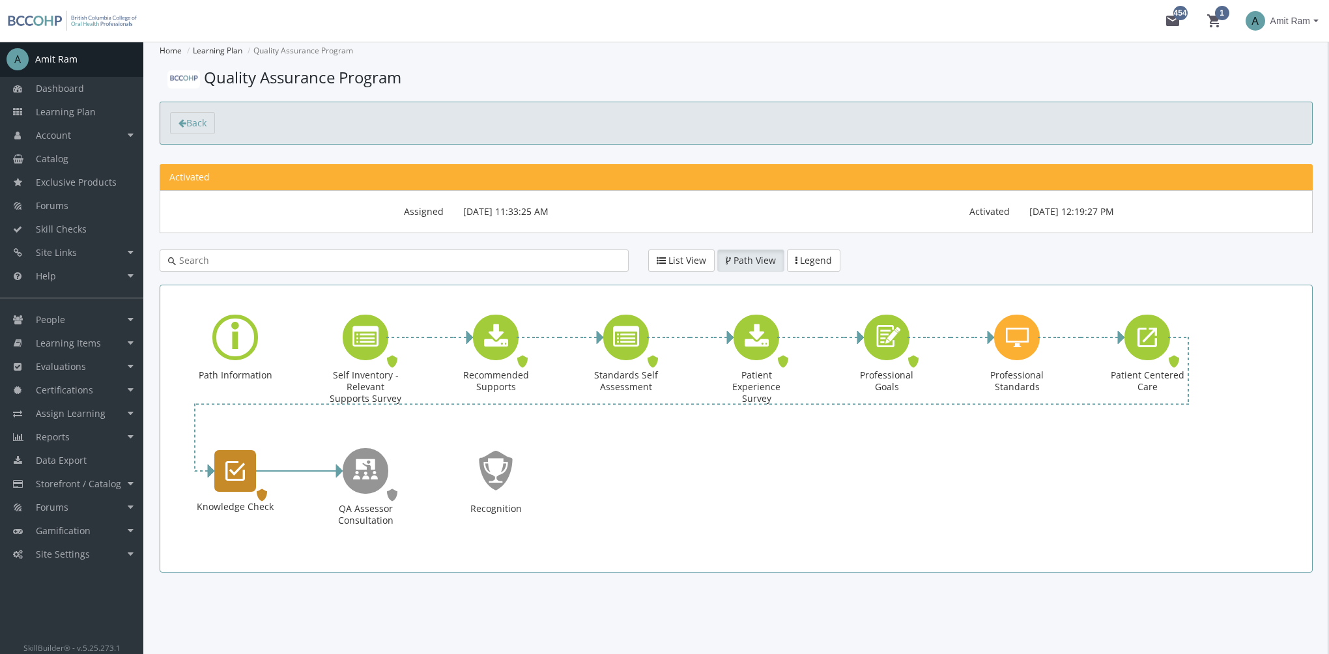
click at [231, 469] on icon "Knowledge Check" at bounding box center [235, 471] width 20 height 26
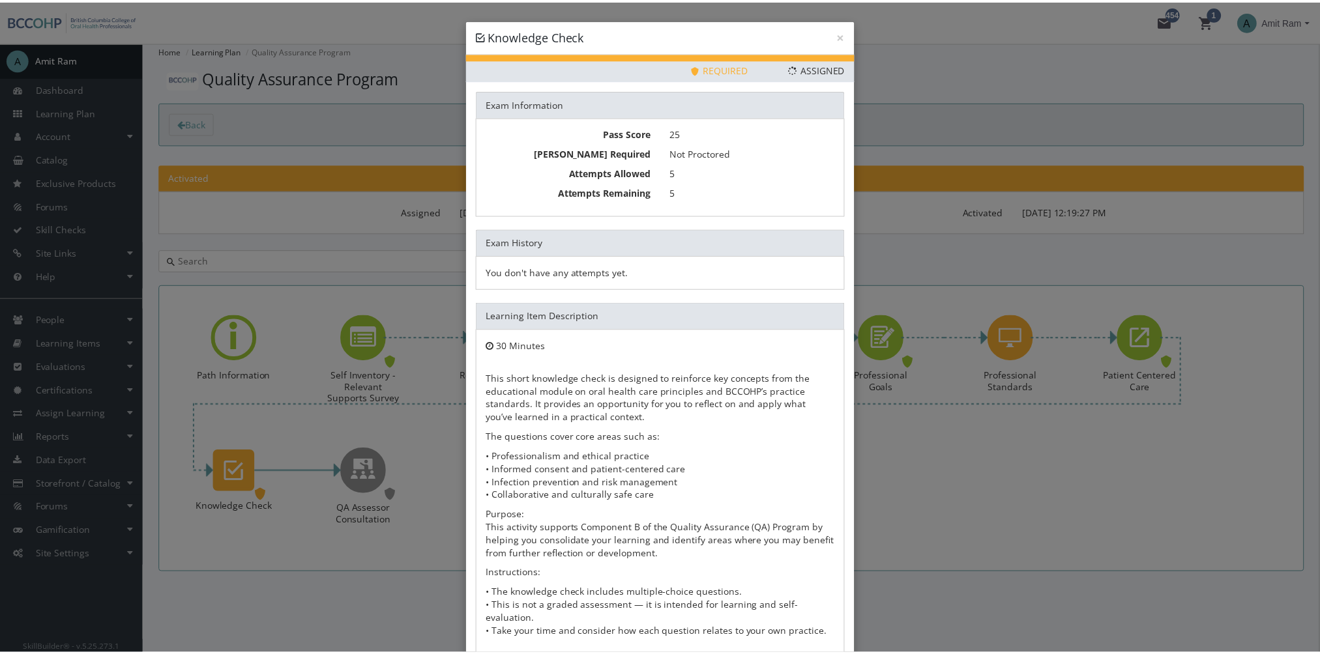
scroll to position [70, 0]
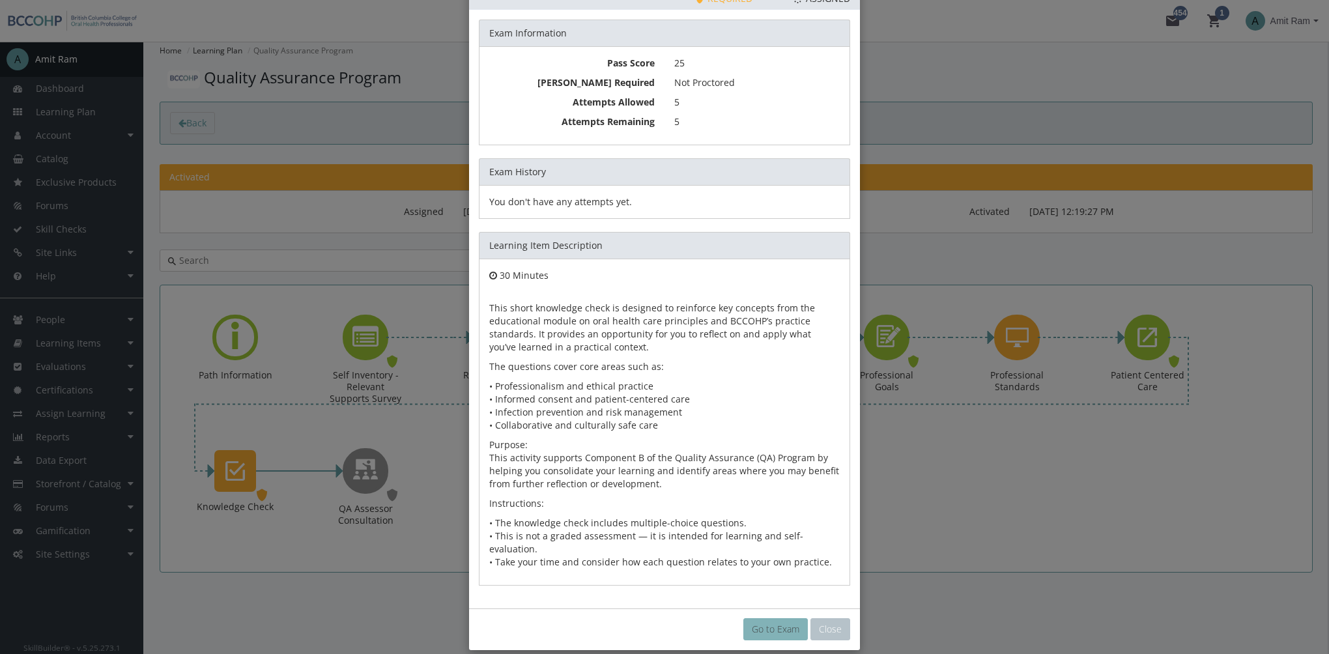
click at [756, 618] on link "Go to Exam" at bounding box center [776, 629] width 65 height 22
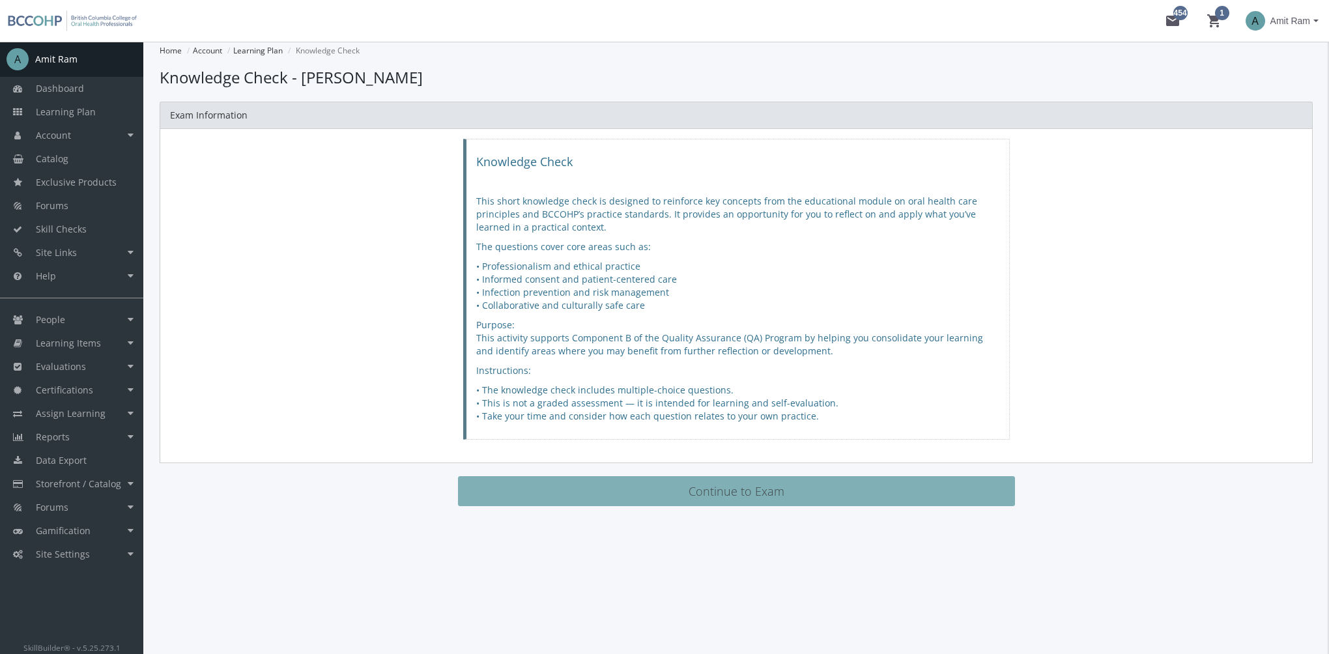
click at [759, 493] on button "Continue to Exam" at bounding box center [736, 491] width 557 height 30
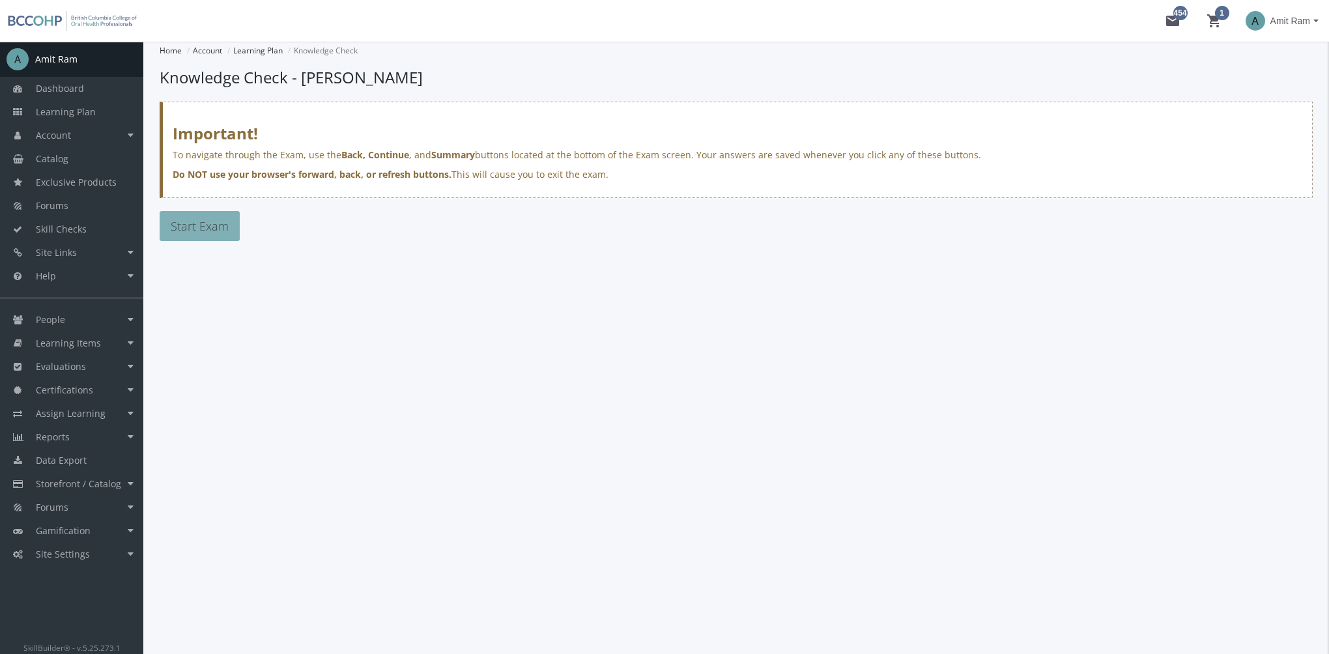
click at [219, 227] on span "Start Exam" at bounding box center [200, 226] width 58 height 16
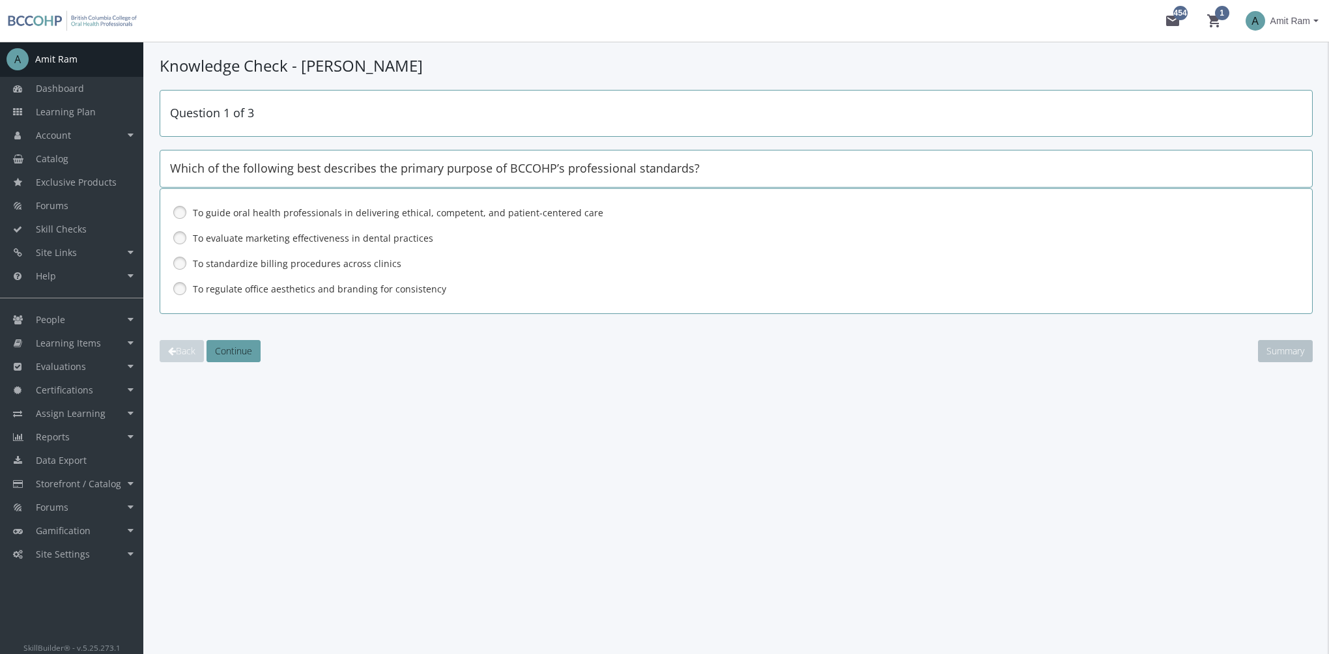
click at [242, 214] on label "To guide oral health professionals in delivering ethical, competent, and patien…" at bounding box center [702, 213] width 1019 height 13
click at [252, 352] on span "Continue" at bounding box center [233, 351] width 37 height 12
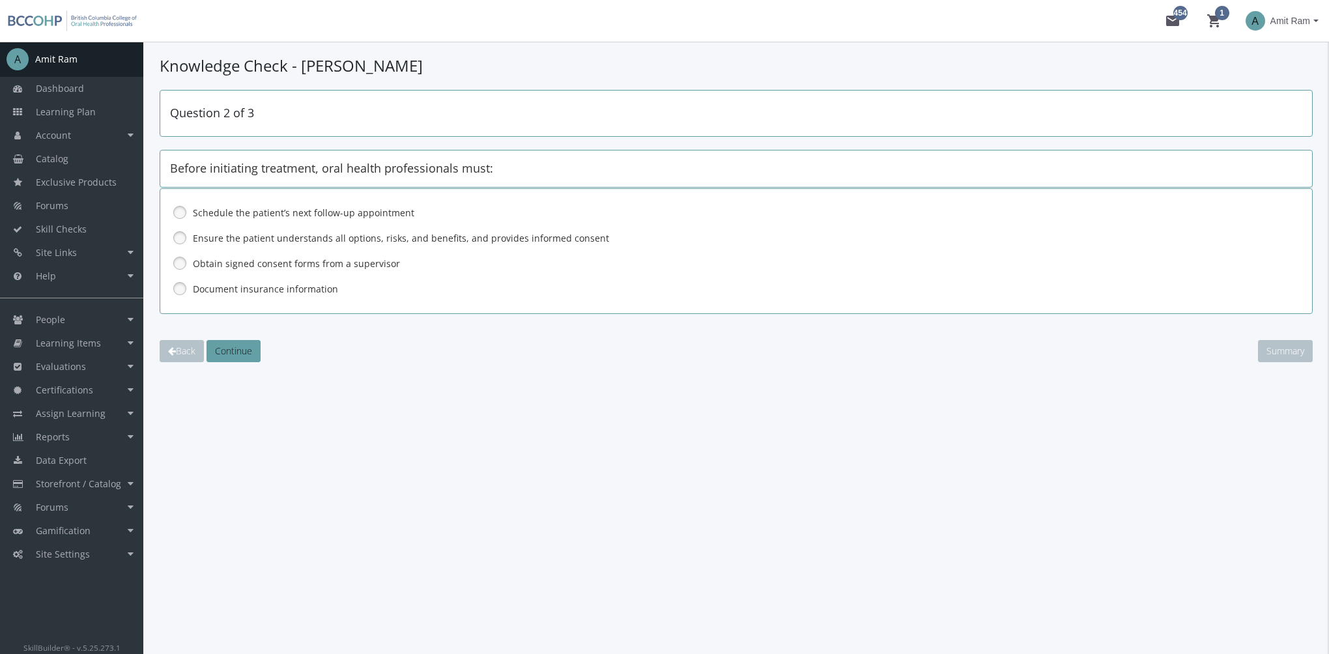
click at [250, 240] on label "Ensure the patient understands all options, risks, and benefits, and provides i…" at bounding box center [702, 238] width 1019 height 13
click at [245, 346] on span "Continue" at bounding box center [233, 351] width 37 height 12
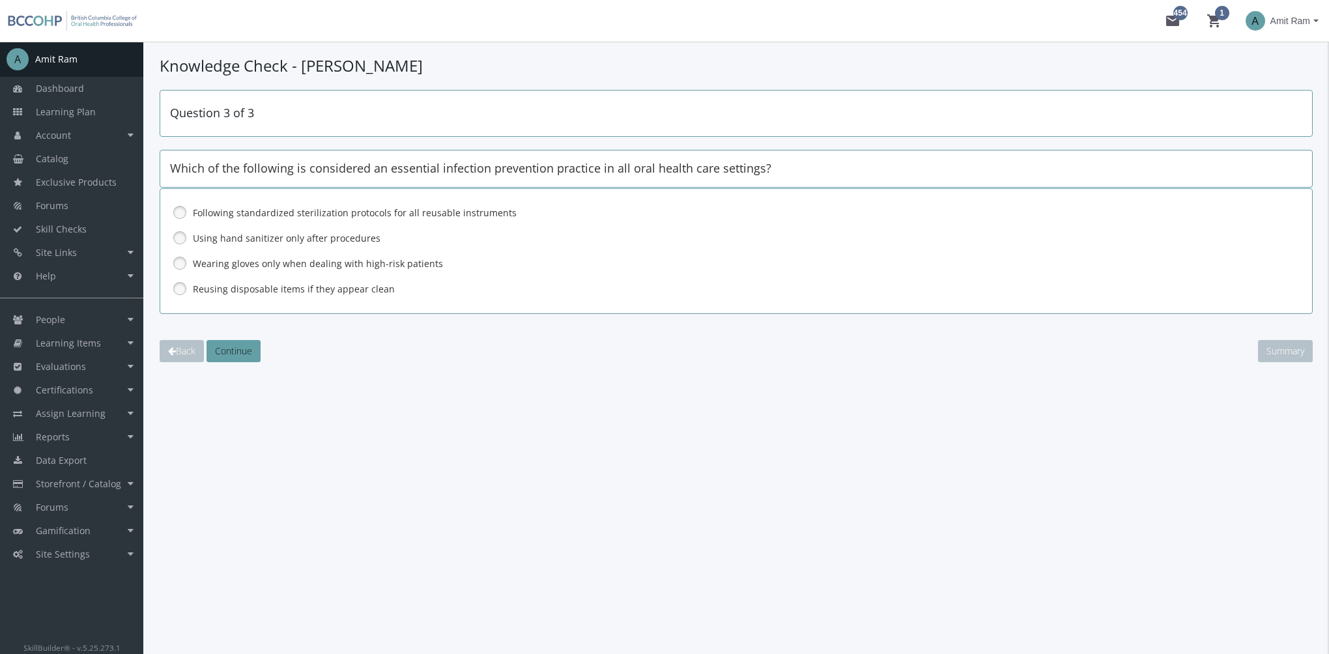
click at [235, 212] on label "Following standardized sterilization protocols for all reusable instruments" at bounding box center [702, 213] width 1019 height 13
click at [242, 347] on span "Continue" at bounding box center [233, 351] width 37 height 12
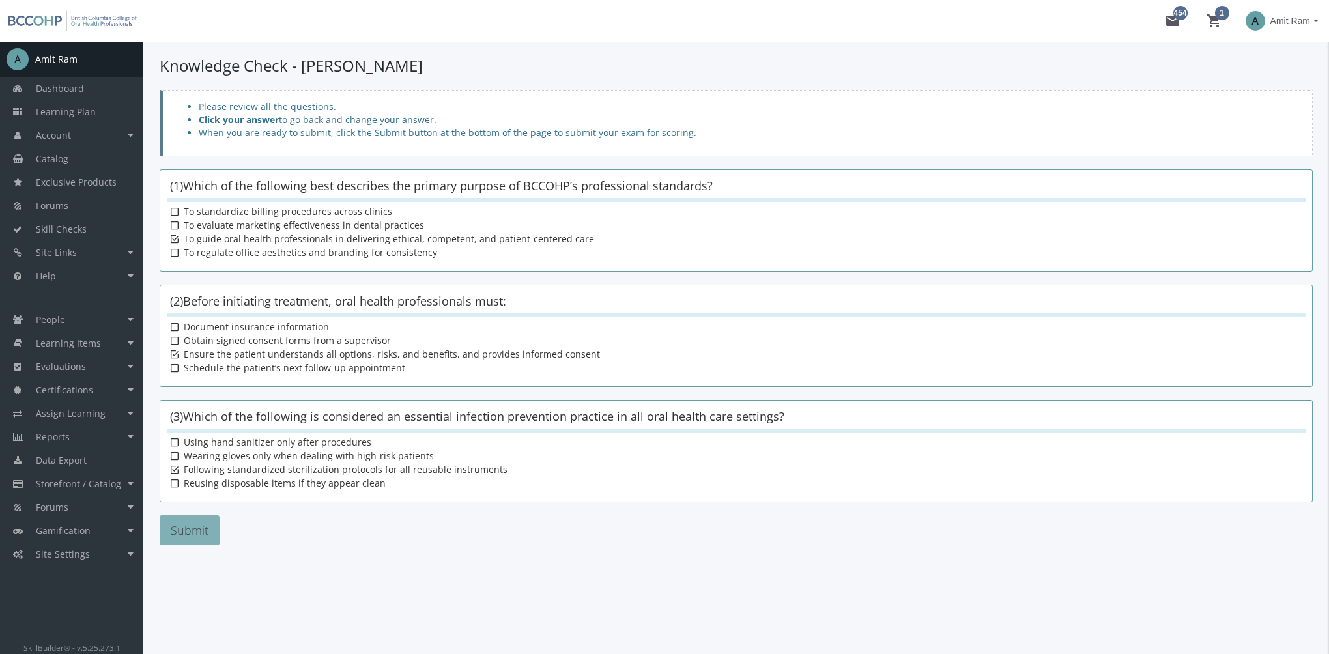
click at [201, 527] on button "Submit" at bounding box center [190, 530] width 60 height 30
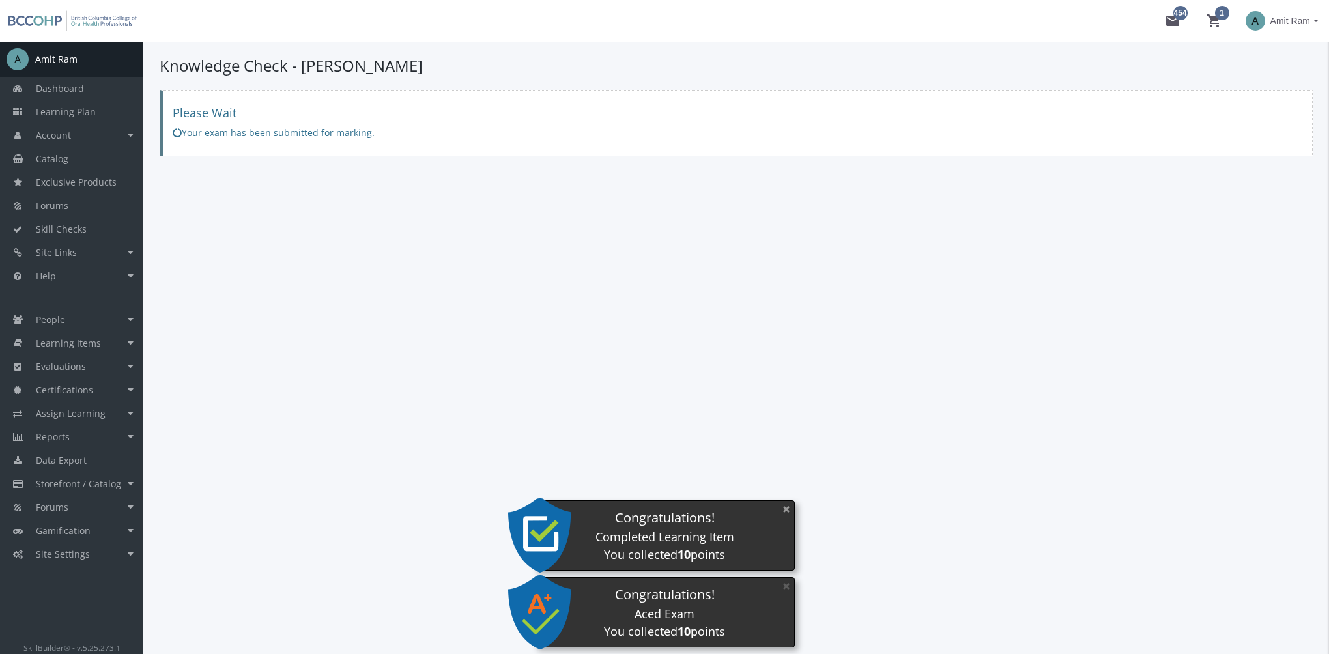
click at [781, 515] on button "×" at bounding box center [786, 509] width 21 height 27
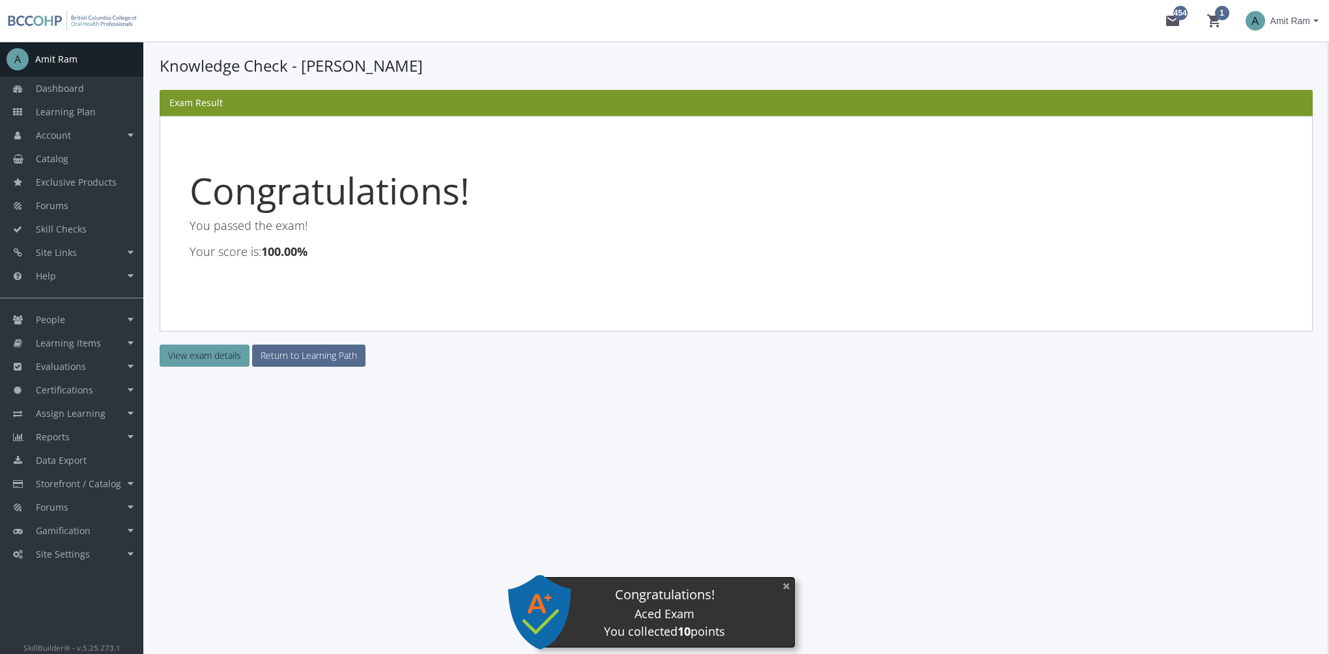
click at [787, 583] on button "×" at bounding box center [786, 586] width 21 height 27
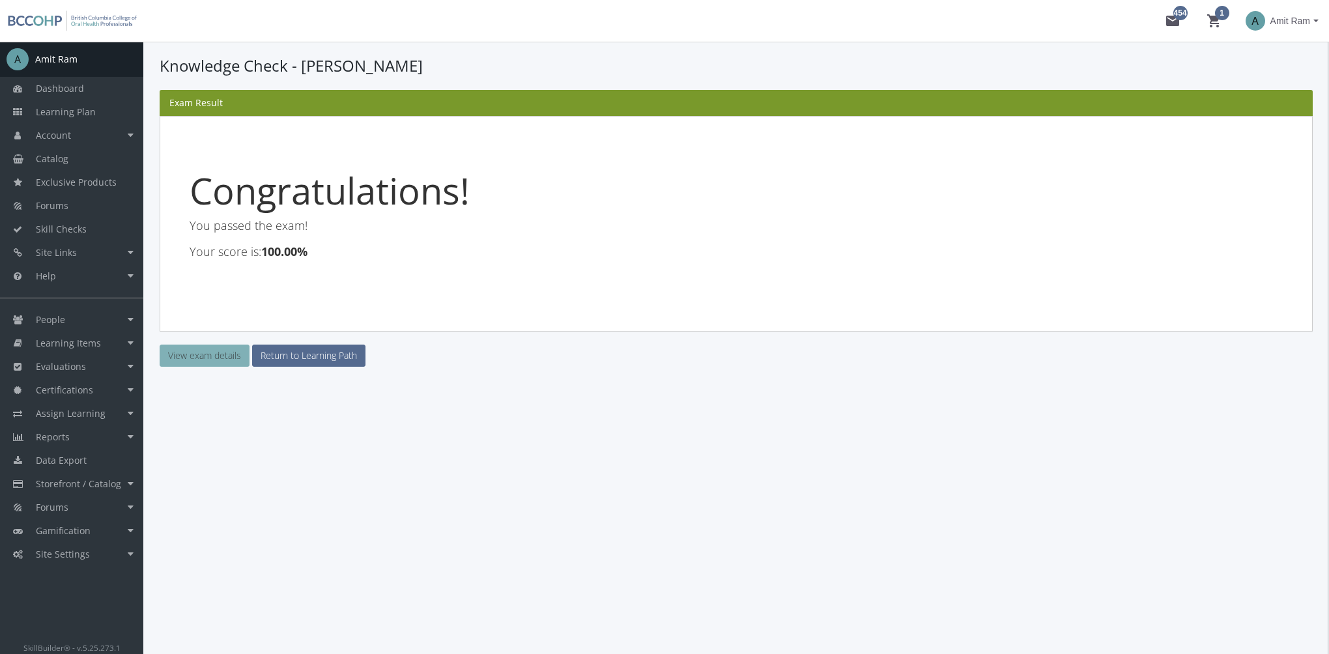
click at [227, 362] on link "View exam details" at bounding box center [205, 356] width 90 height 22
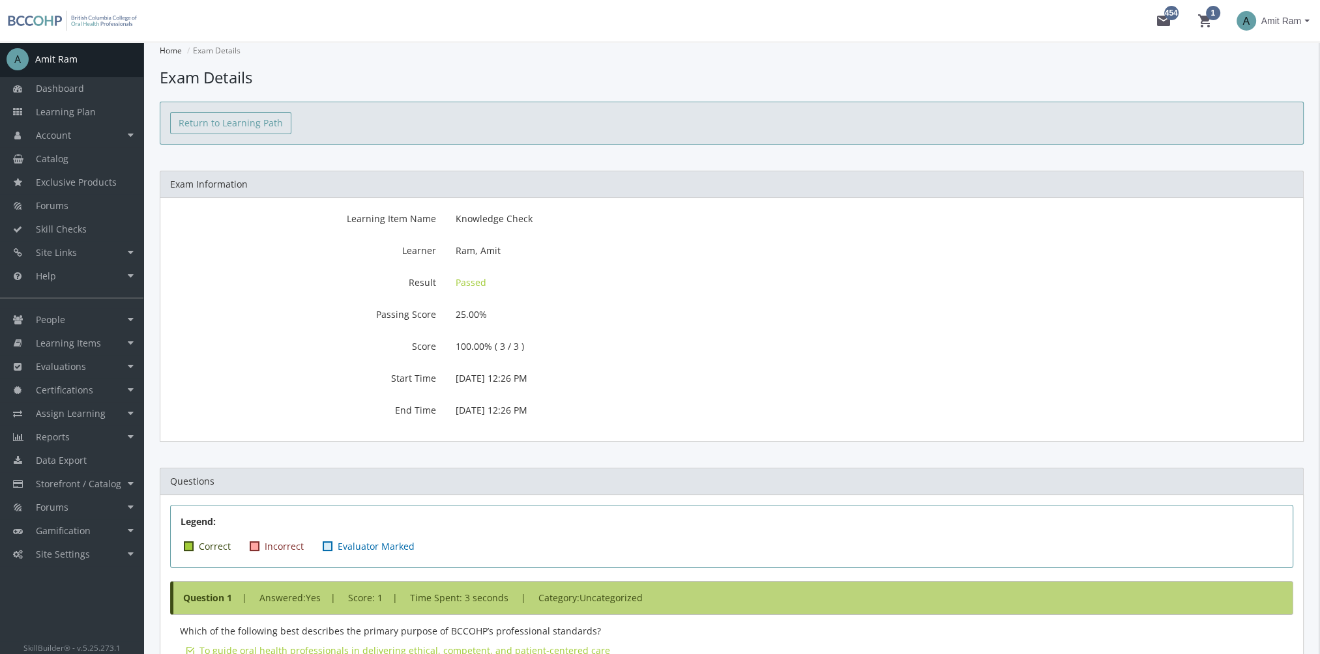
click at [254, 124] on link "Return to Learning Path" at bounding box center [230, 123] width 121 height 22
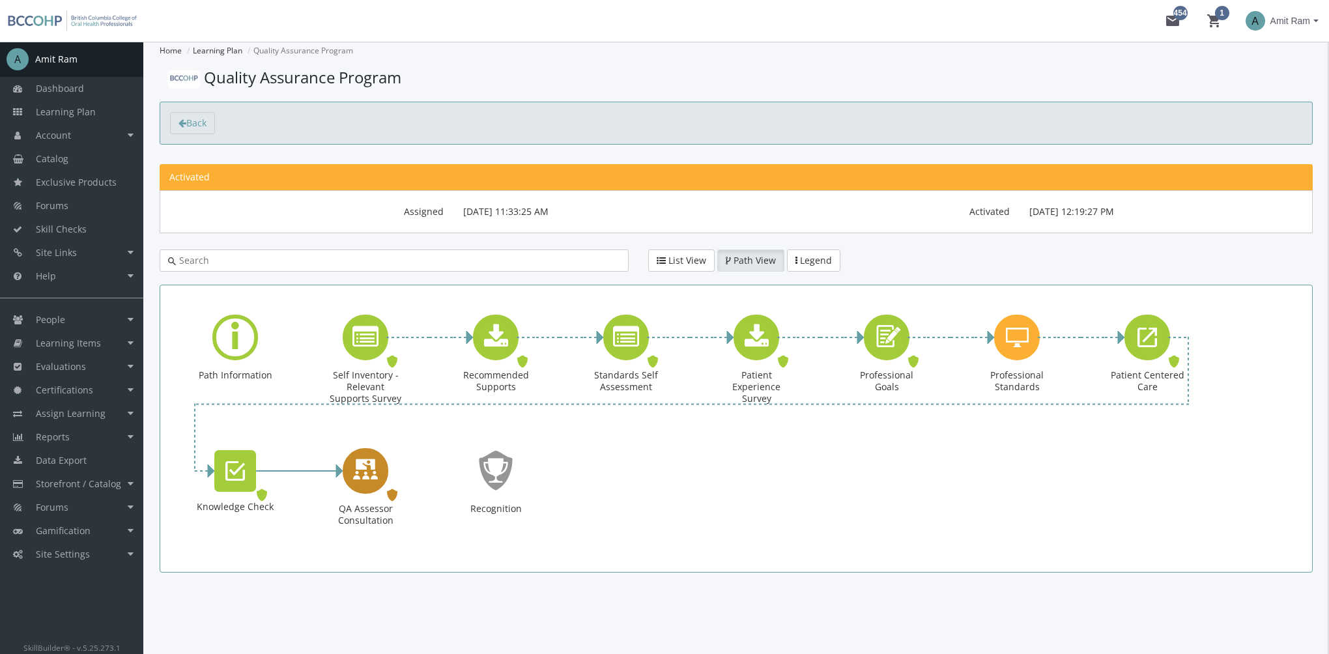
click at [362, 478] on icon "QA Assessor Consultation" at bounding box center [366, 470] width 26 height 37
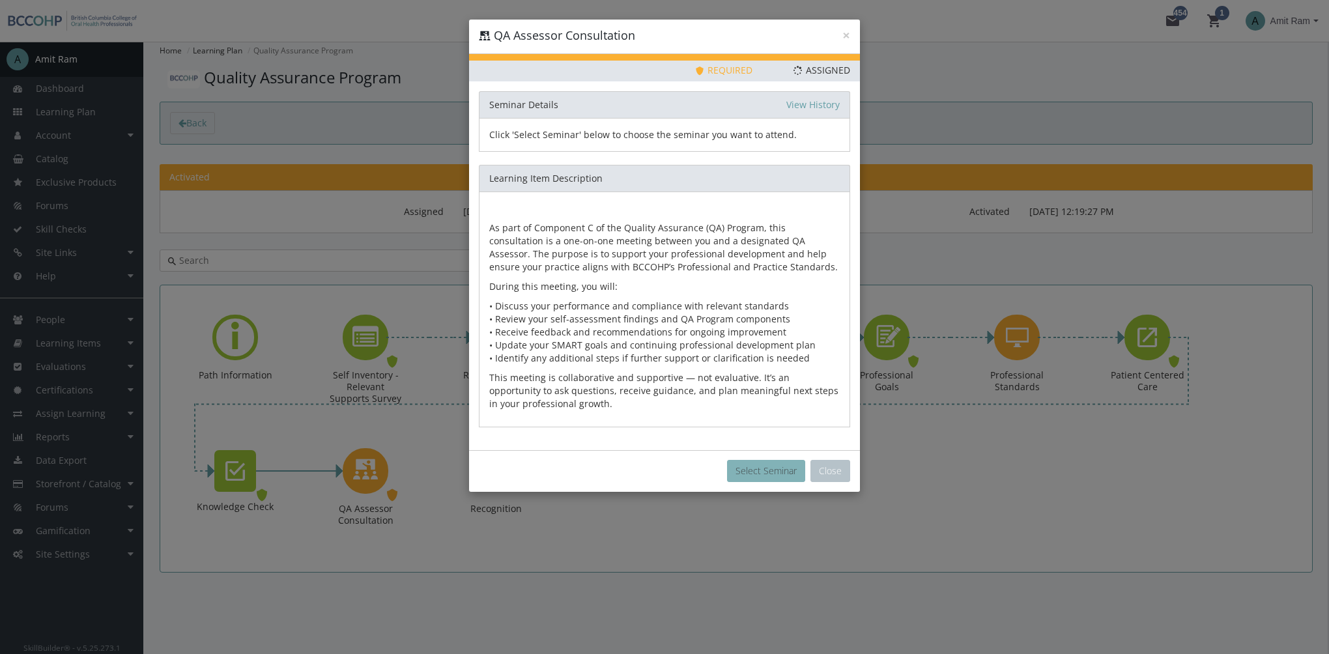
click at [760, 470] on button "Select Seminar" at bounding box center [766, 471] width 78 height 22
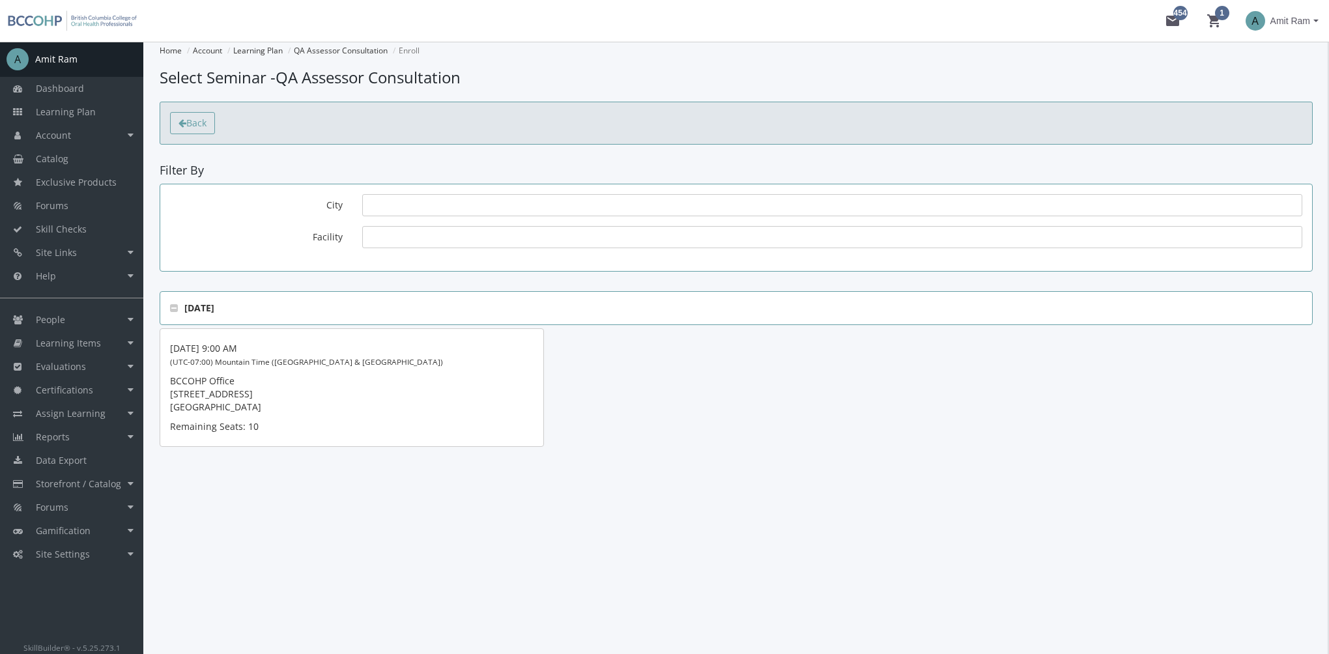
click at [197, 125] on span "Back" at bounding box center [196, 123] width 20 height 12
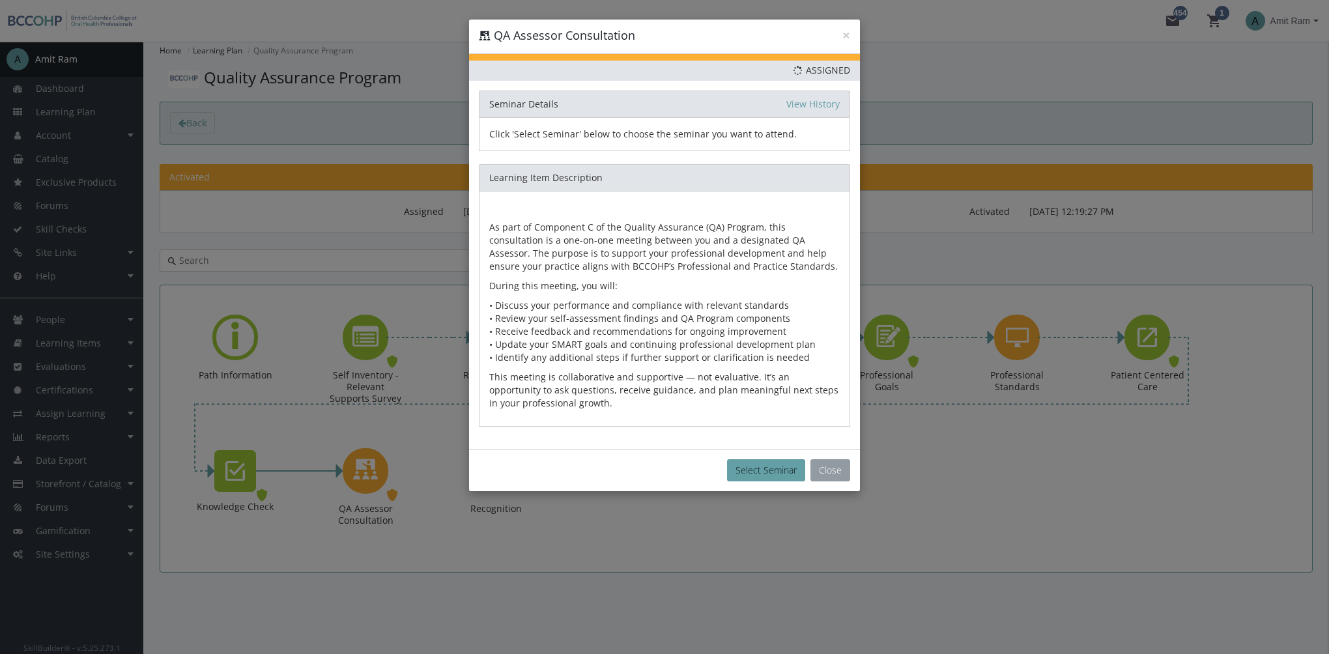
click at [842, 467] on button "Close" at bounding box center [831, 470] width 40 height 22
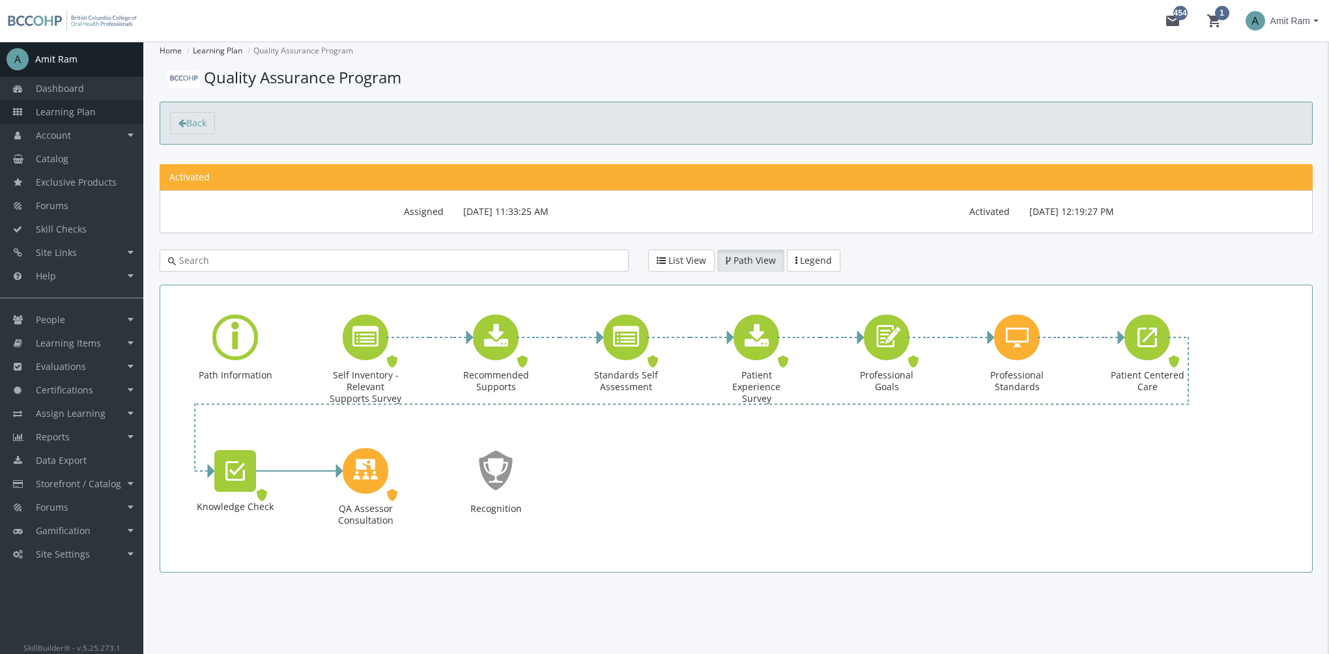
click at [117, 113] on link "Learning Plan" at bounding box center [71, 111] width 143 height 23
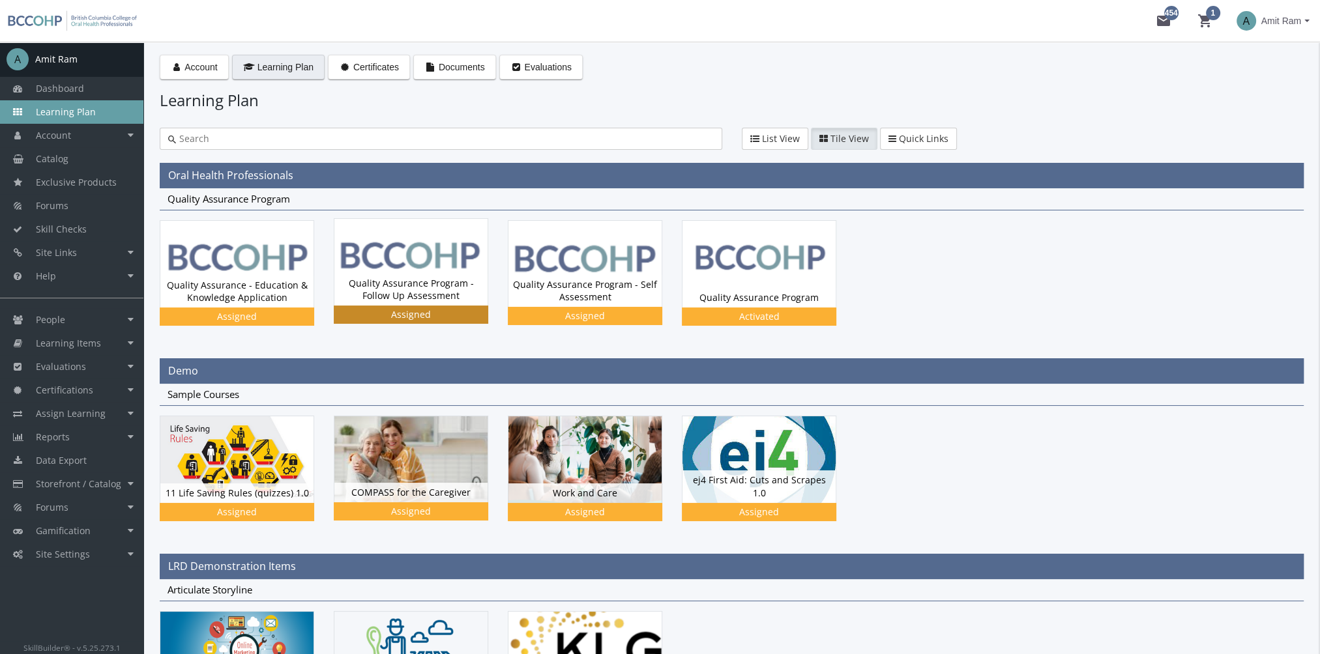
click at [419, 272] on img at bounding box center [410, 262] width 153 height 87
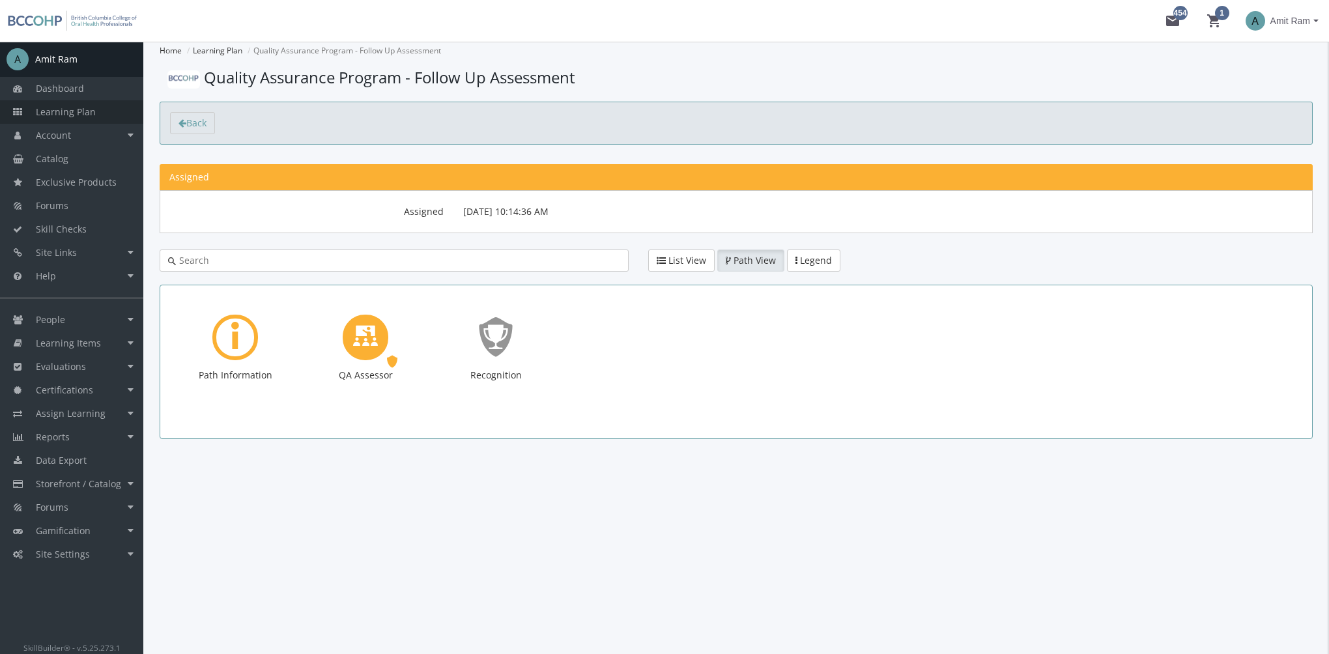
click at [76, 119] on link "Learning Plan" at bounding box center [71, 111] width 143 height 23
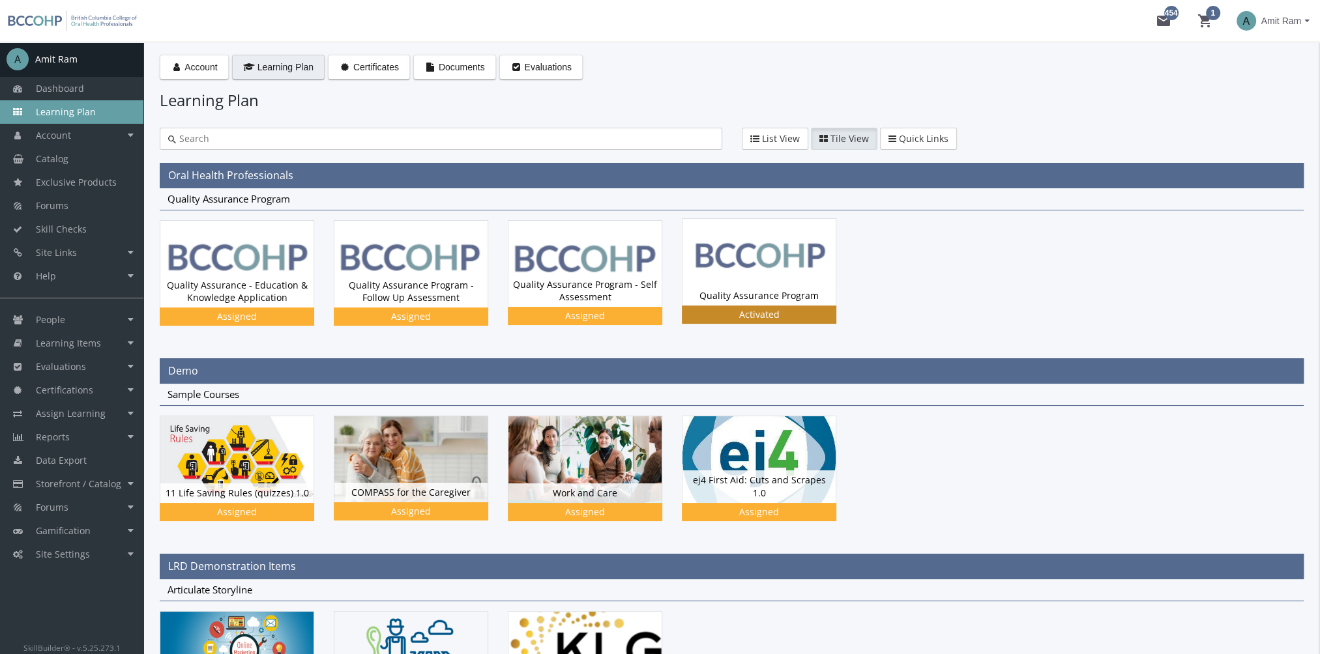
click at [717, 300] on div "Quality Assurance Program Status Activated" at bounding box center [758, 296] width 153 height 20
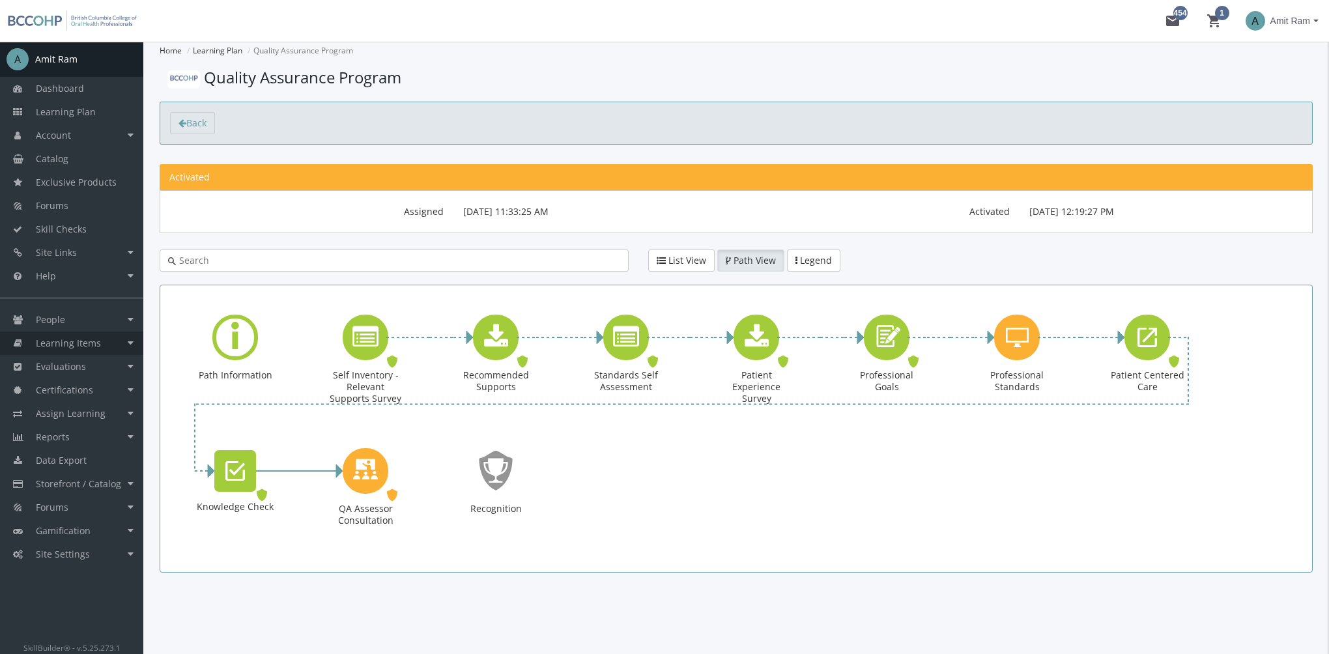
click at [106, 344] on link "Learning Items" at bounding box center [71, 343] width 143 height 23
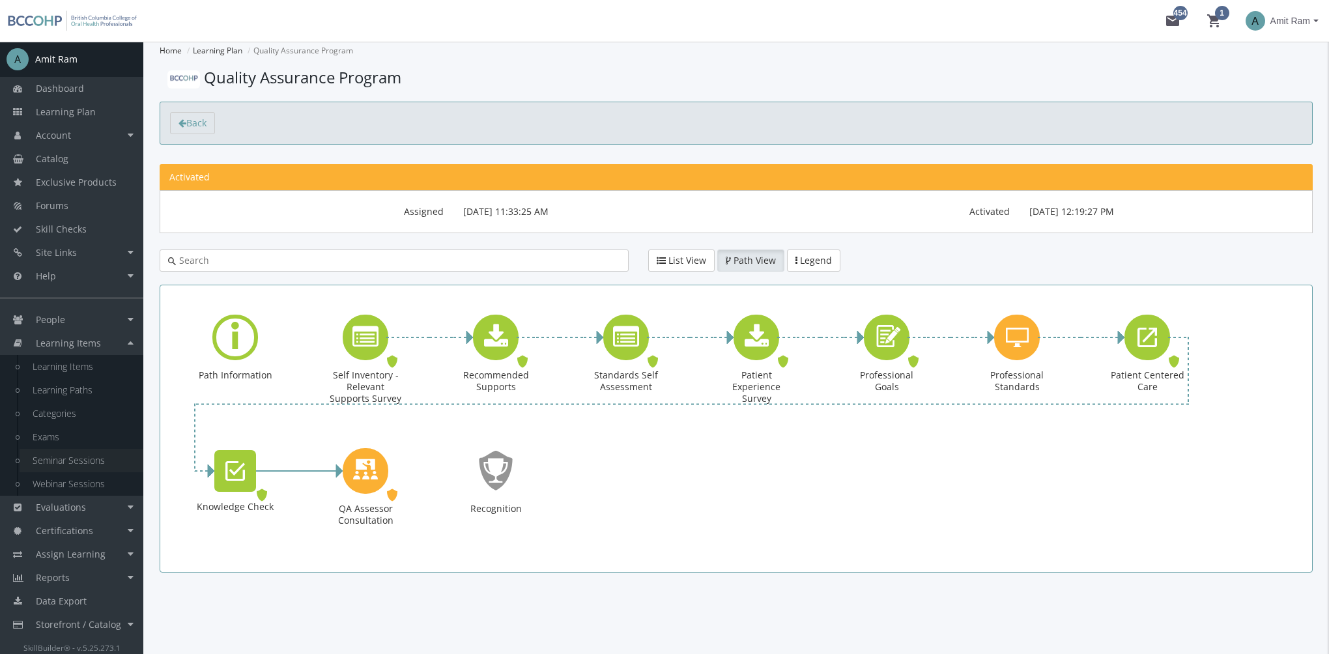
click at [107, 461] on link "Seminar Sessions" at bounding box center [82, 460] width 124 height 23
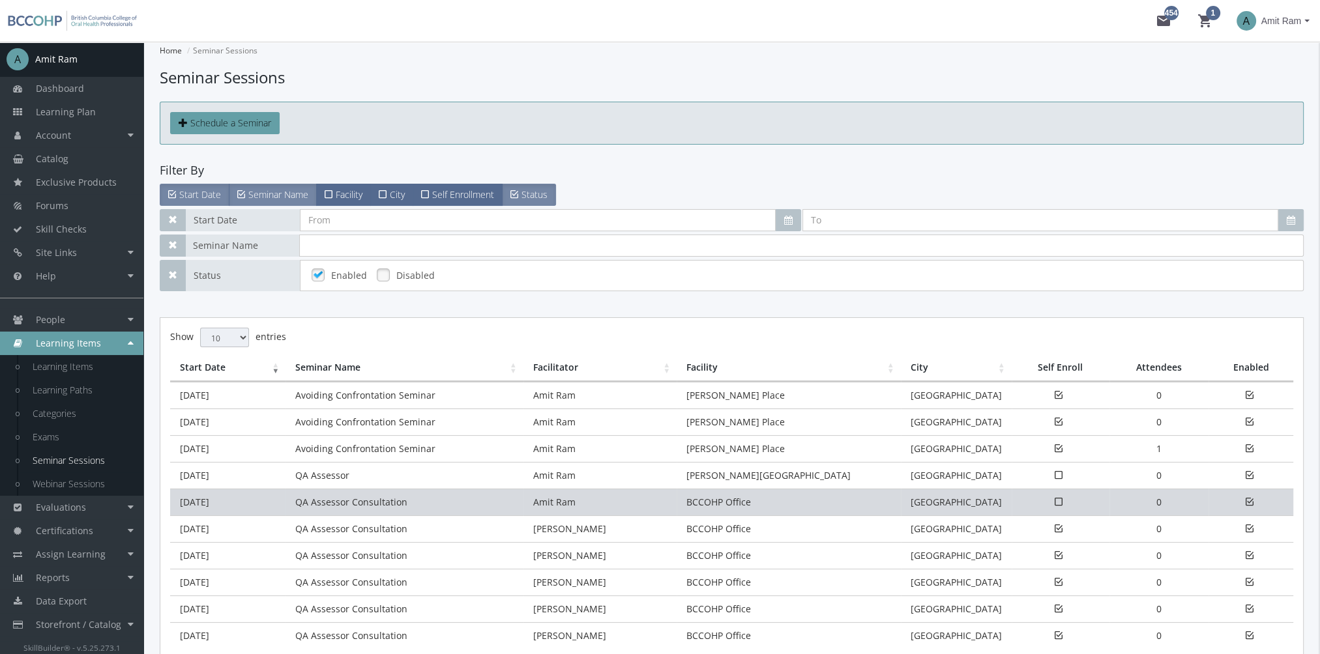
scroll to position [65, 0]
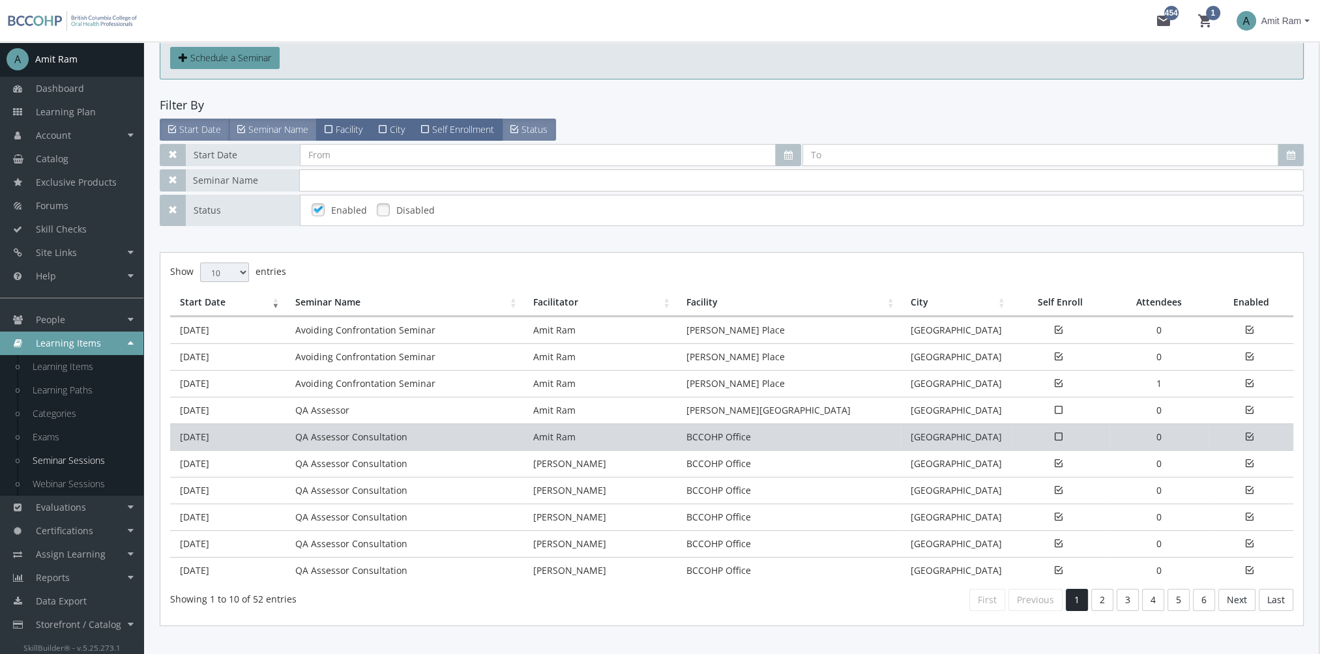
click at [389, 435] on td "QA Assessor Consultation" at bounding box center [404, 437] width 238 height 27
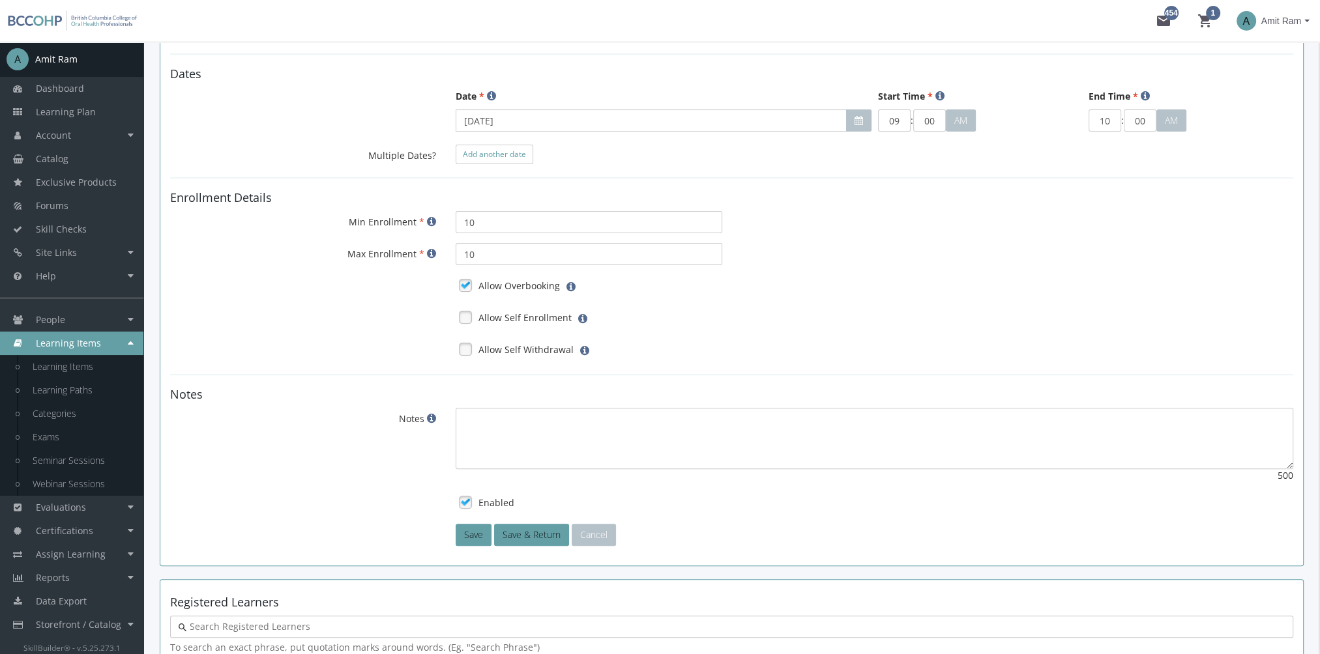
scroll to position [648, 0]
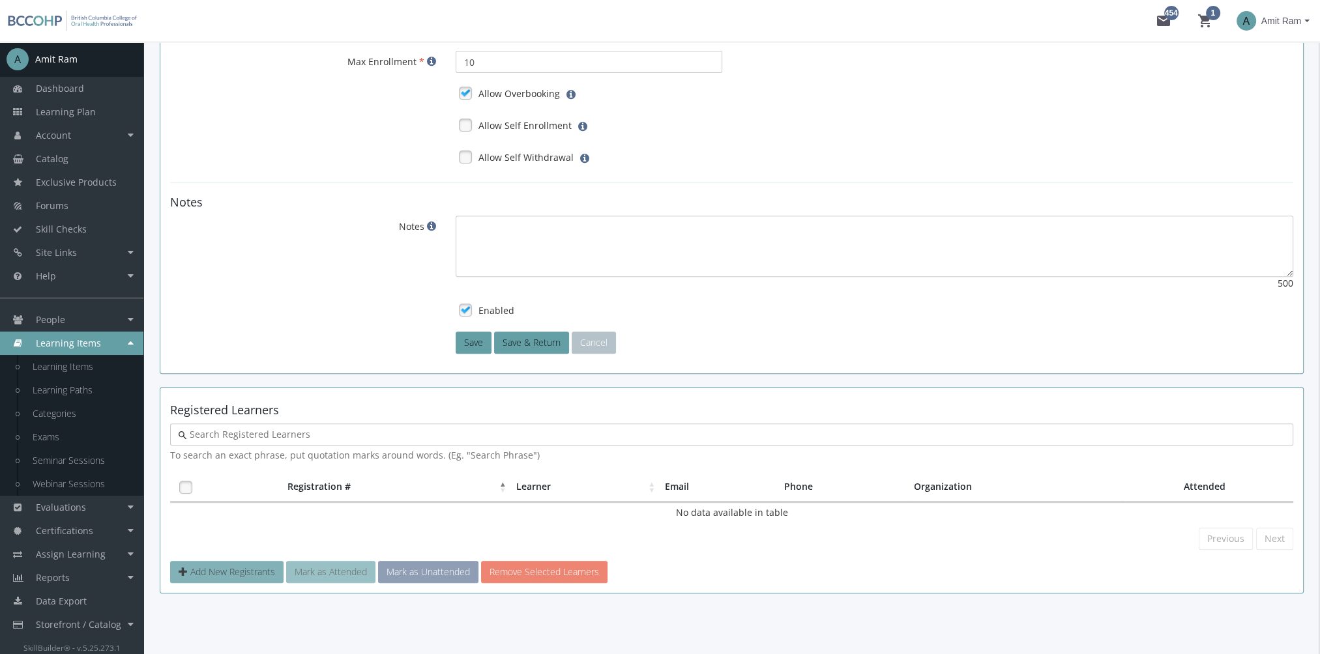
click at [252, 566] on span "Add New Registrants" at bounding box center [232, 572] width 85 height 12
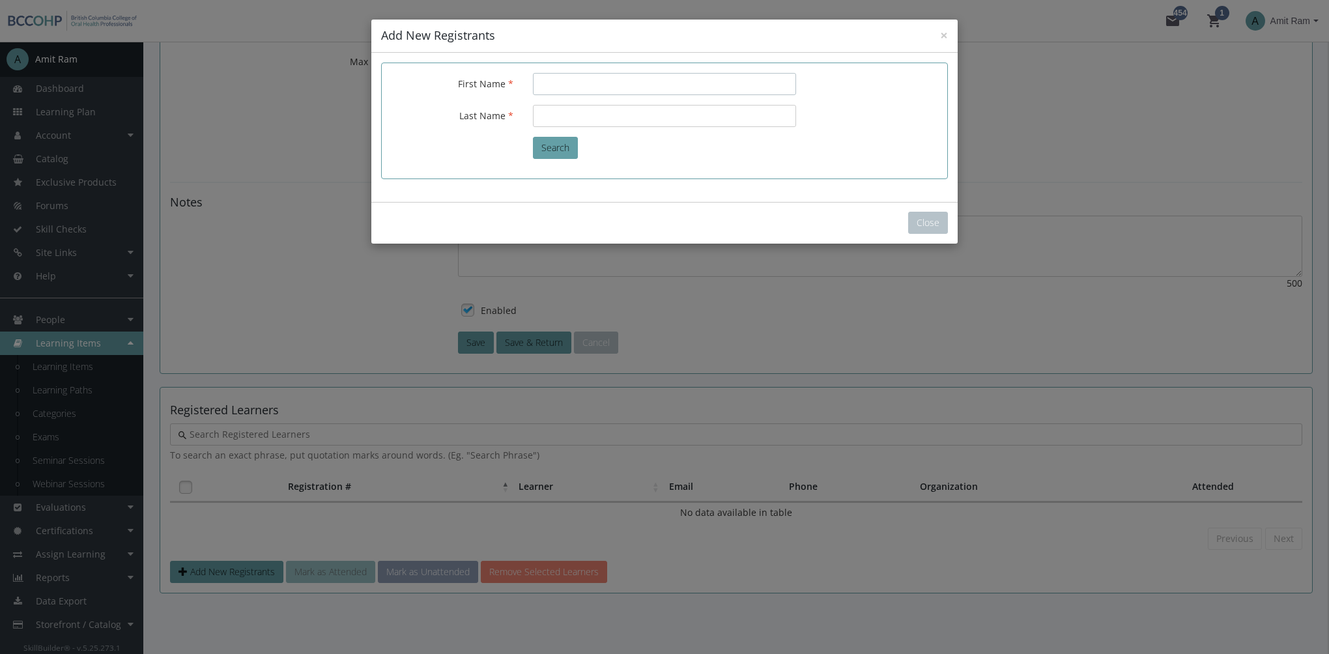
click at [624, 87] on input "First Name" at bounding box center [664, 84] width 263 height 22
type input "Amit"
type input "Ram"
click at [558, 147] on button "Search" at bounding box center [555, 148] width 45 height 22
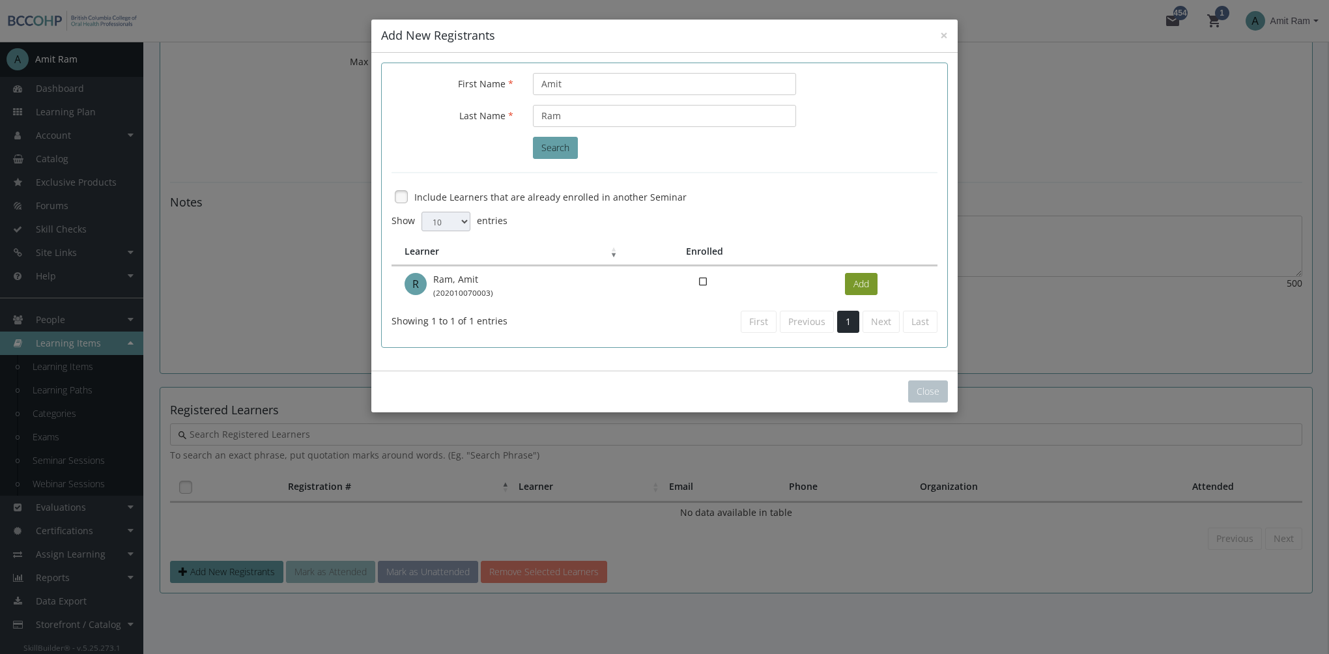
click at [867, 280] on button "Add" at bounding box center [861, 284] width 33 height 22
click at [933, 394] on button "Close" at bounding box center [928, 392] width 40 height 22
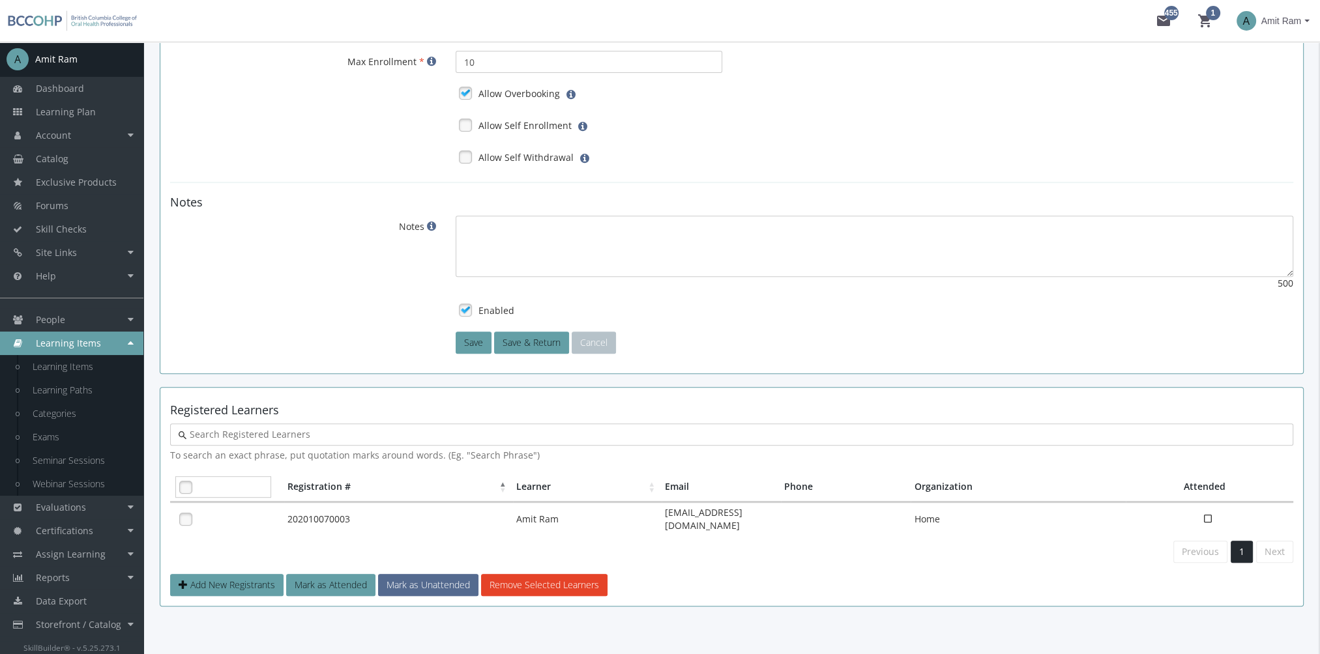
click at [185, 481] on link at bounding box center [186, 488] width 20 height 20
click at [341, 574] on button "Mark as Attended" at bounding box center [330, 585] width 89 height 22
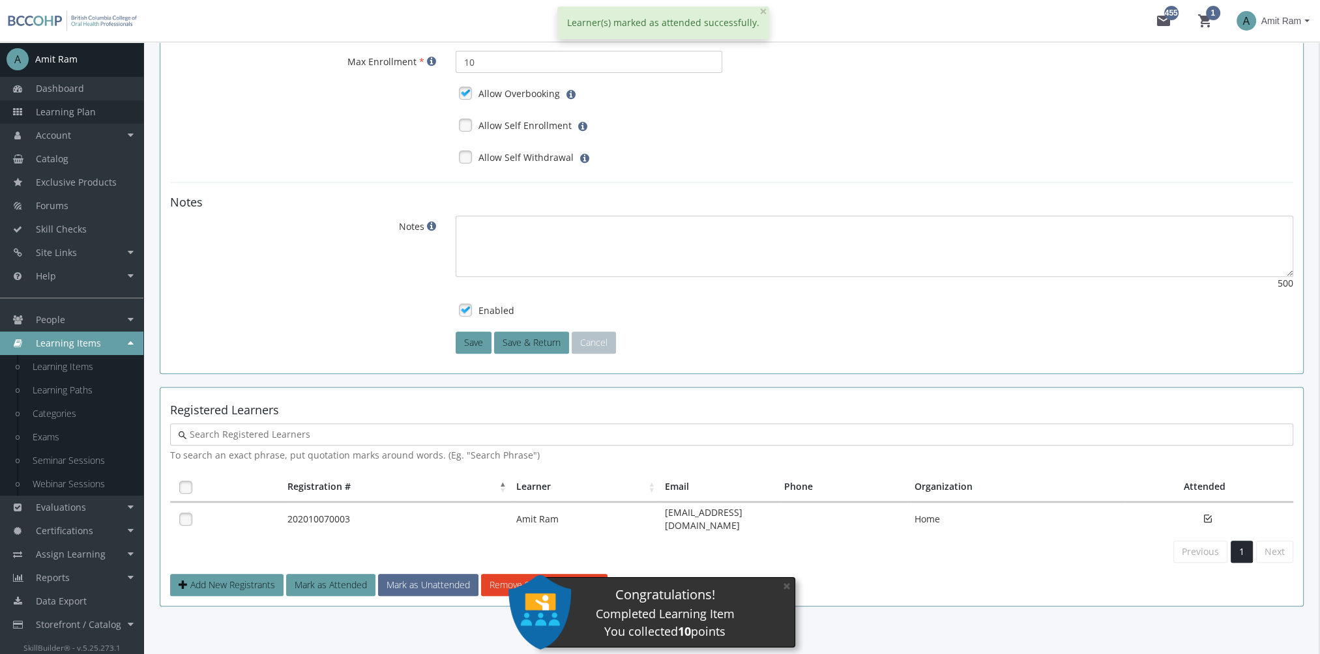
click at [93, 118] on link "Learning Plan" at bounding box center [71, 111] width 143 height 23
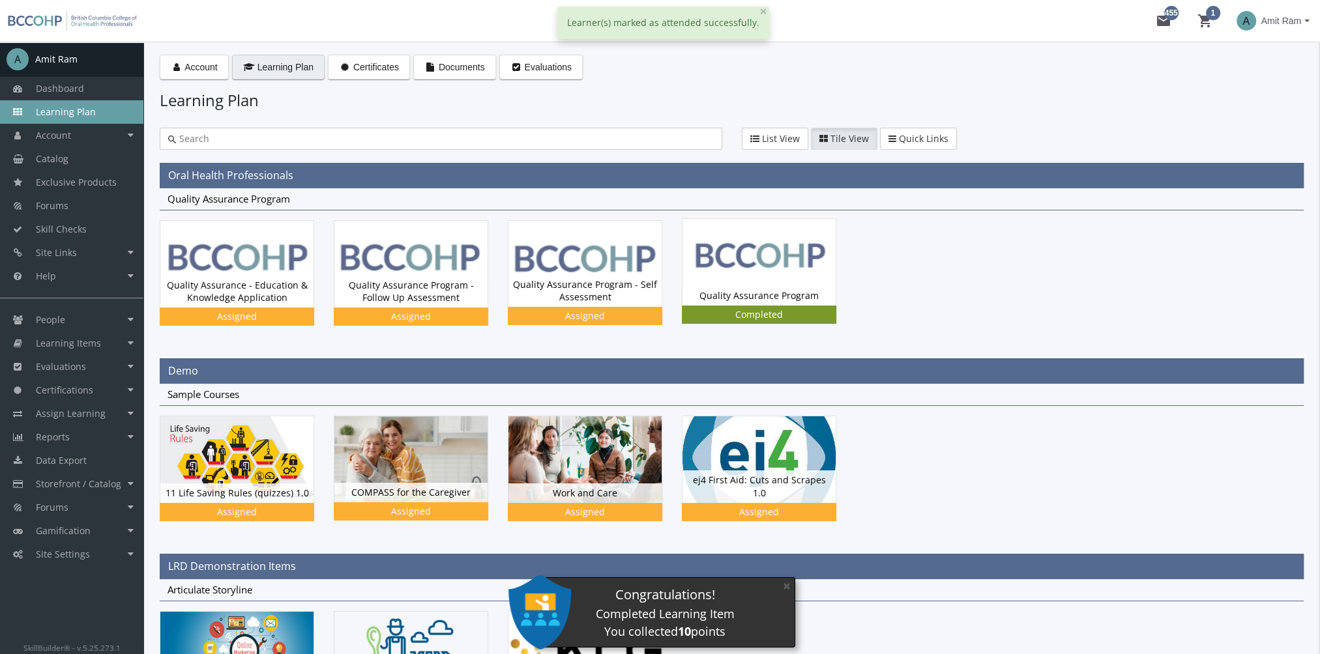
click at [730, 297] on div "Quality Assurance Program Status Completed" at bounding box center [758, 296] width 153 height 20
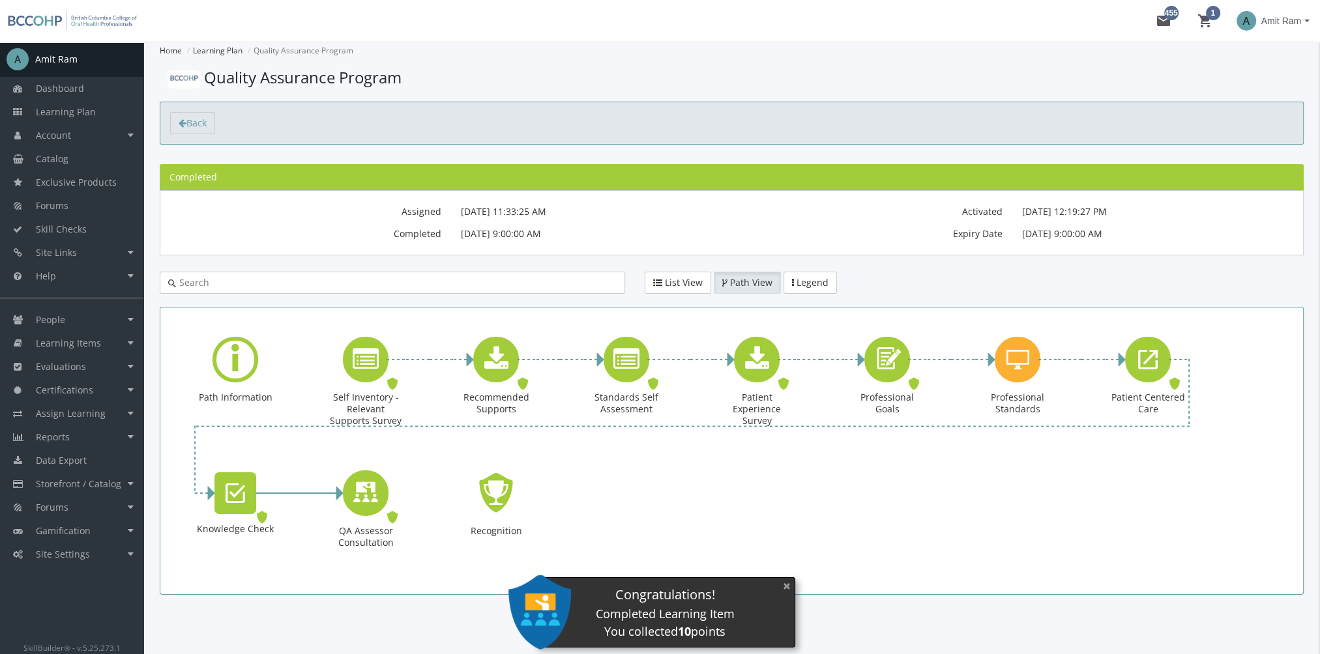
click at [789, 587] on button "×" at bounding box center [786, 586] width 21 height 27
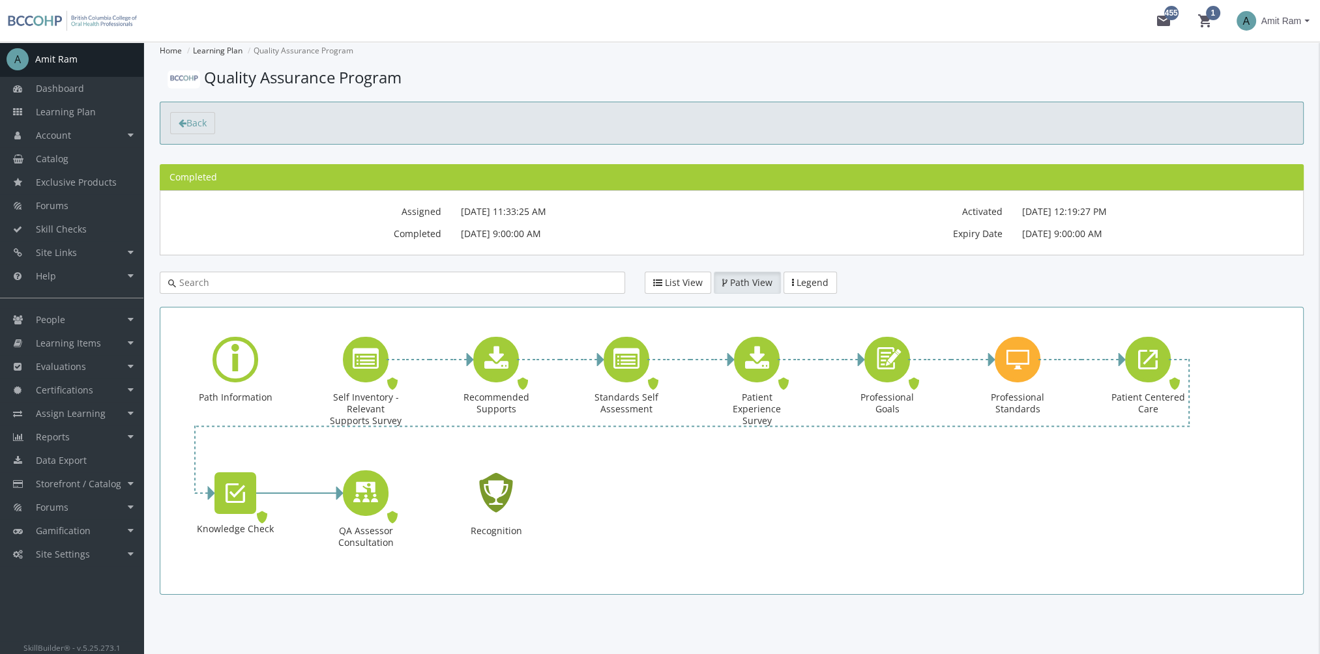
click at [495, 491] on icon "Recognition - Completed" at bounding box center [496, 492] width 42 height 59
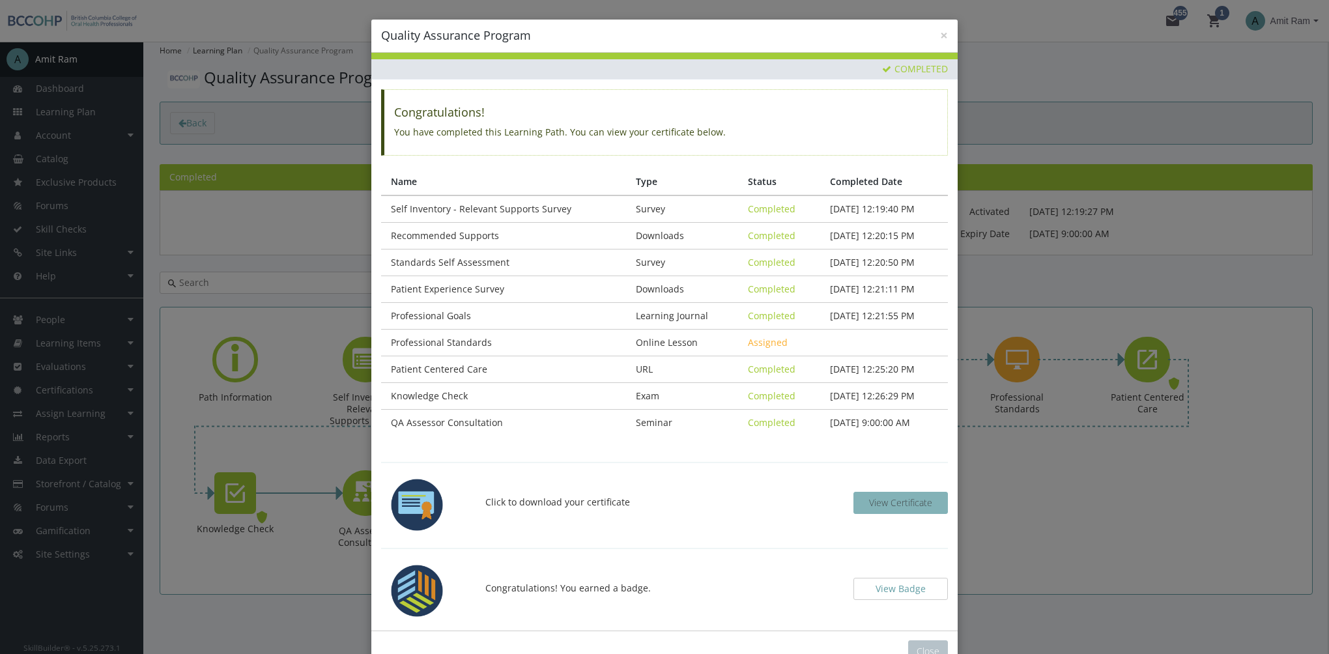
click at [905, 502] on span "View Certificate" at bounding box center [900, 503] width 63 height 12
click at [912, 587] on button "View Badge" at bounding box center [901, 589] width 94 height 22
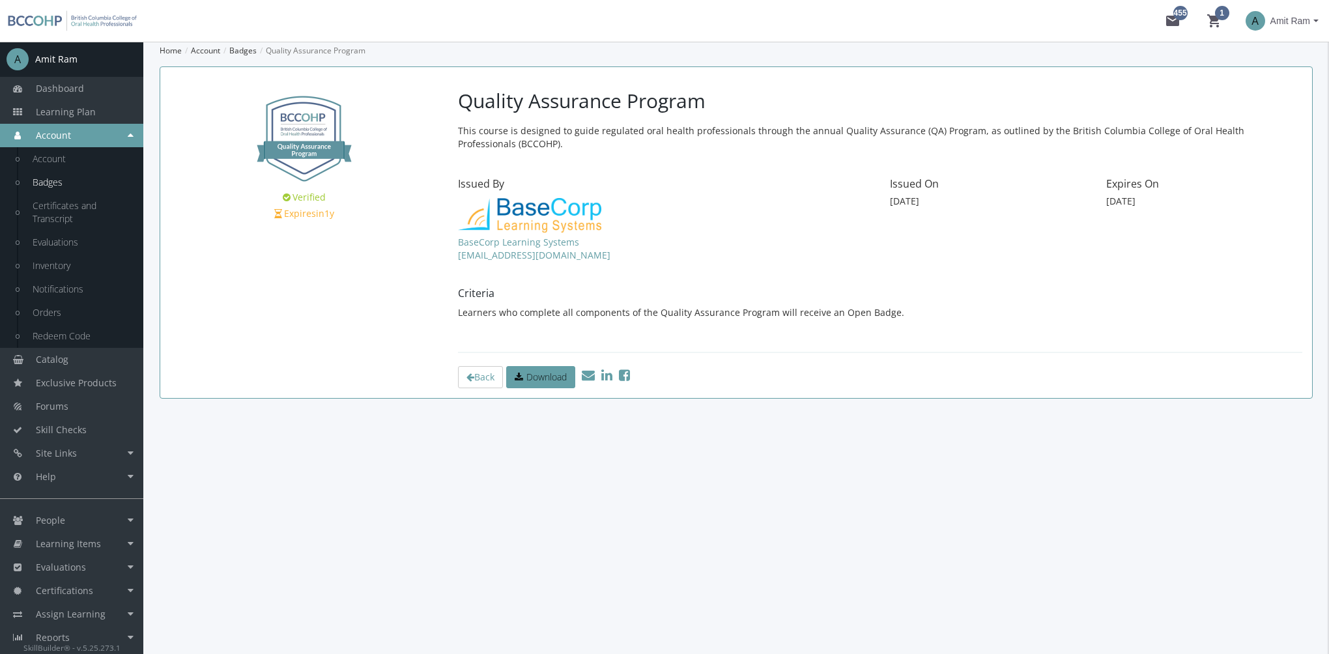
click at [613, 378] on icon at bounding box center [606, 375] width 11 height 13
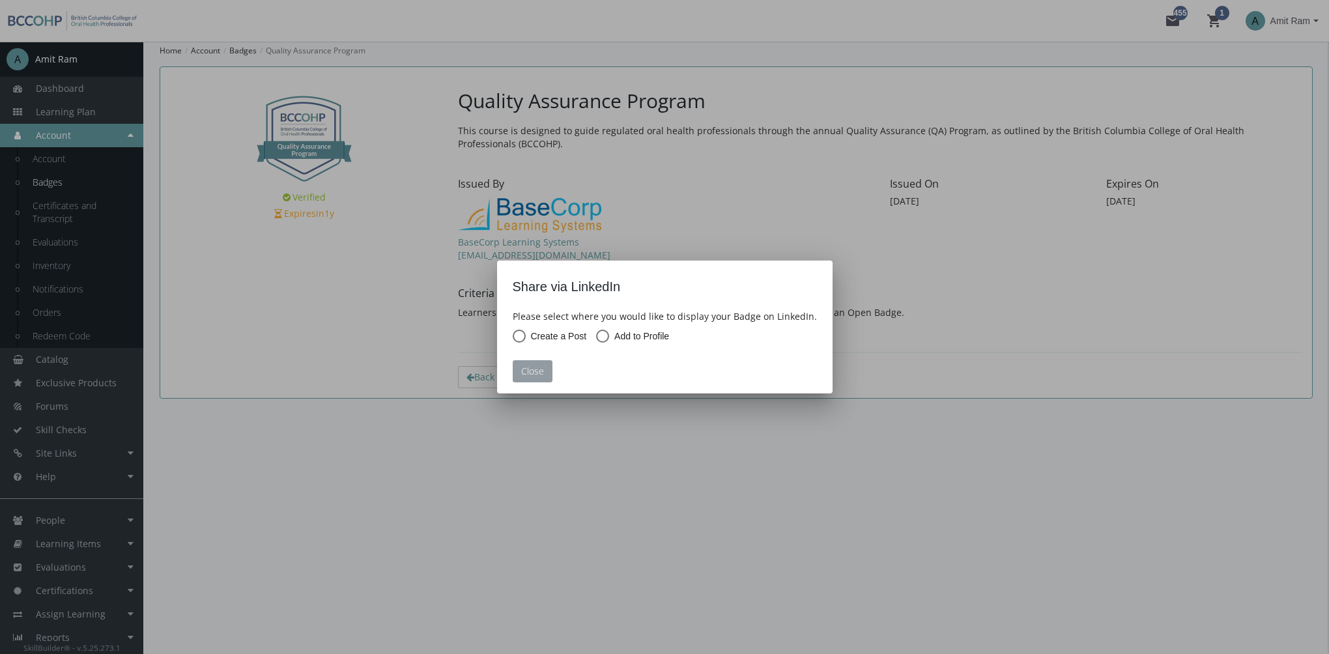
click at [536, 375] on button "Close" at bounding box center [533, 371] width 40 height 22
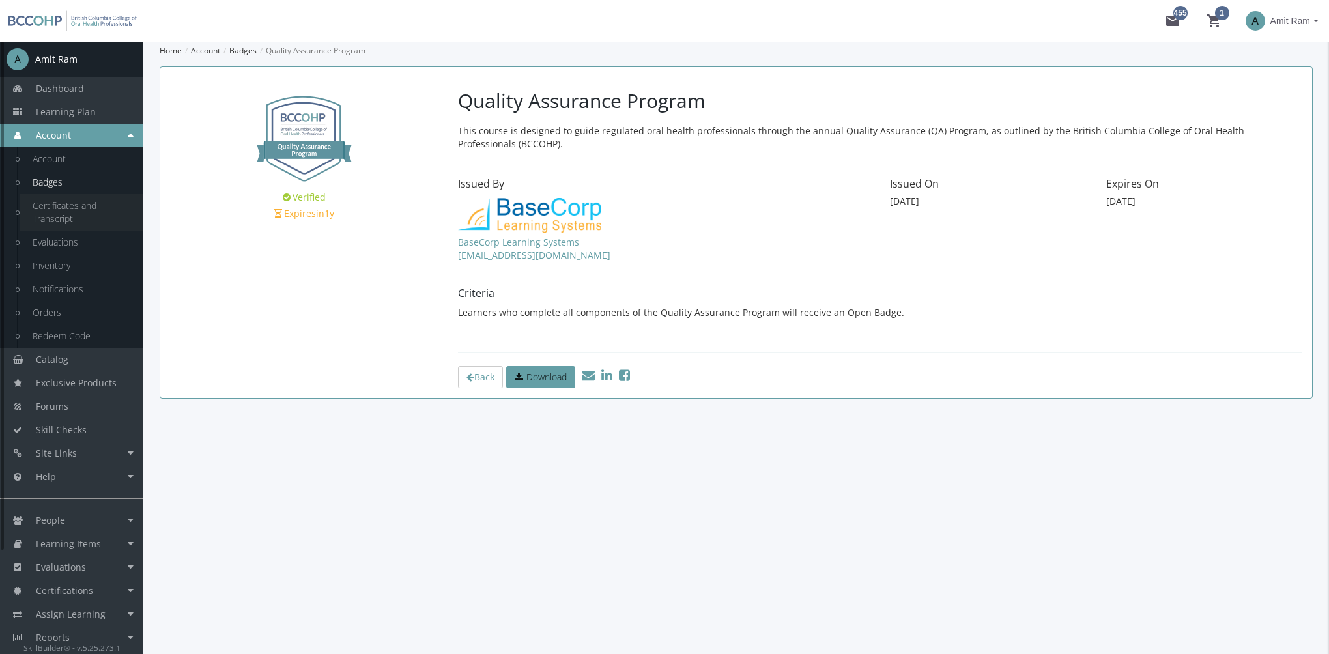
click at [91, 209] on link "Certificates and Transcript" at bounding box center [82, 212] width 124 height 36
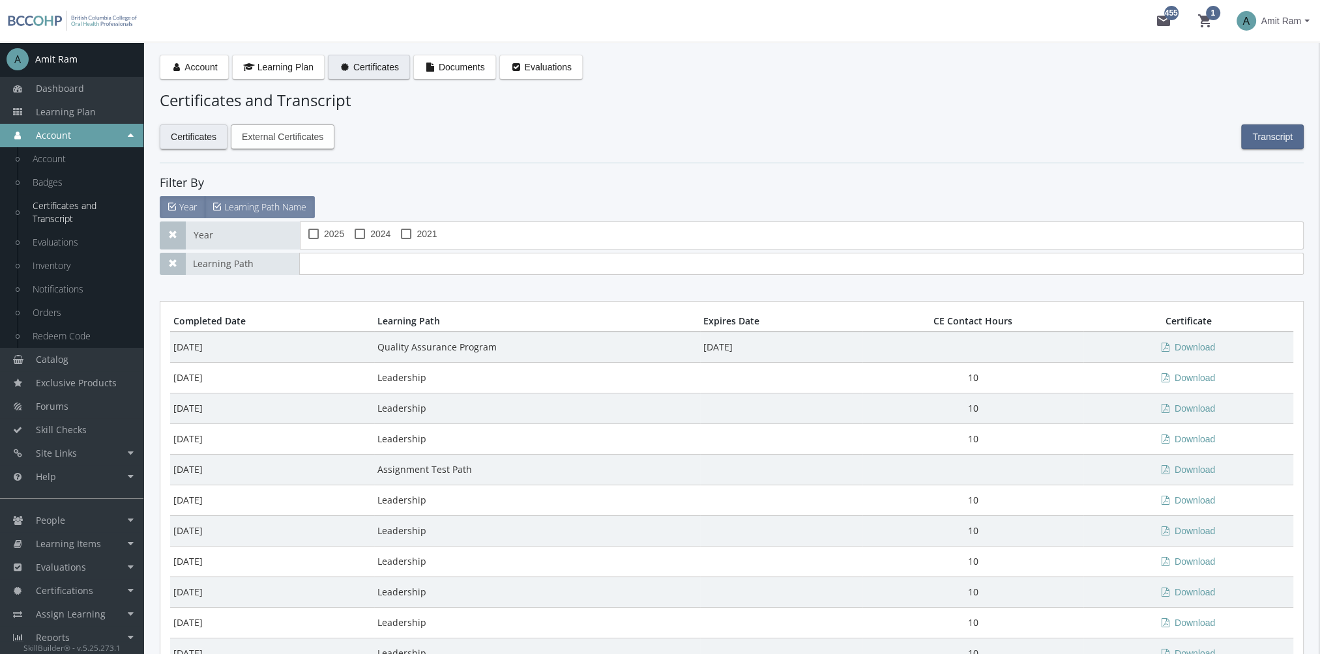
click at [275, 138] on span "External Certificates" at bounding box center [282, 136] width 81 height 23
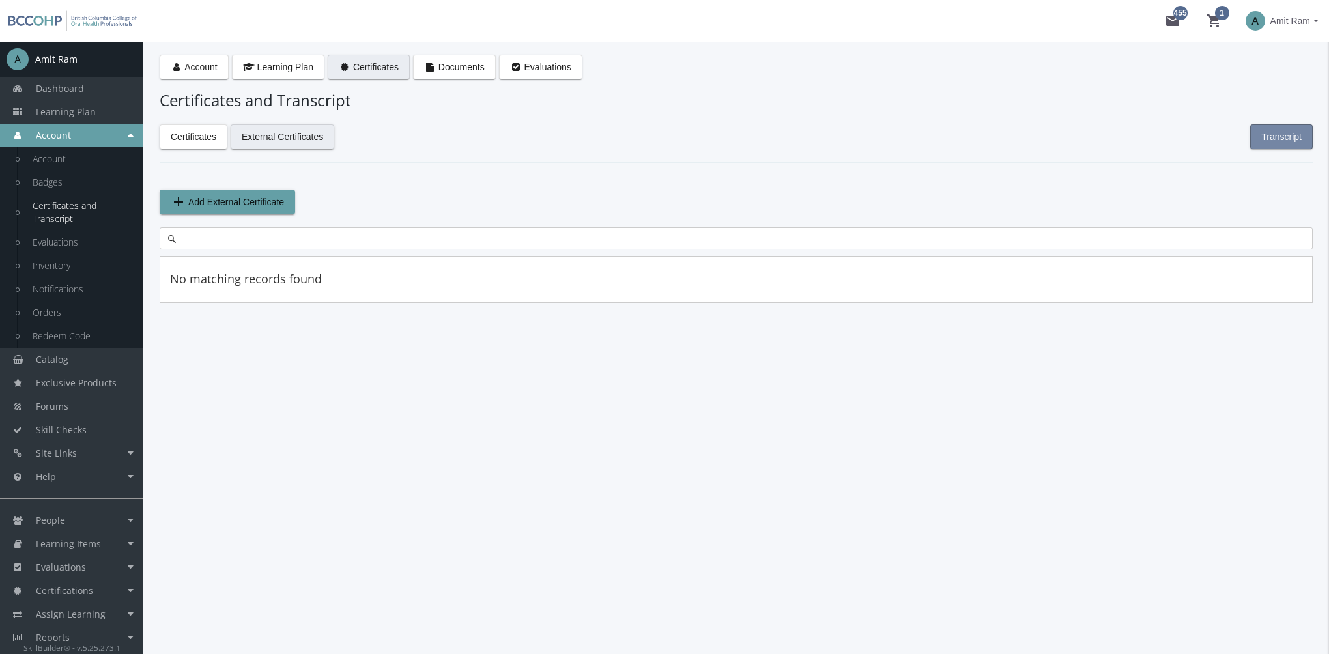
click at [1291, 136] on span "Transcript" at bounding box center [1282, 136] width 40 height 23
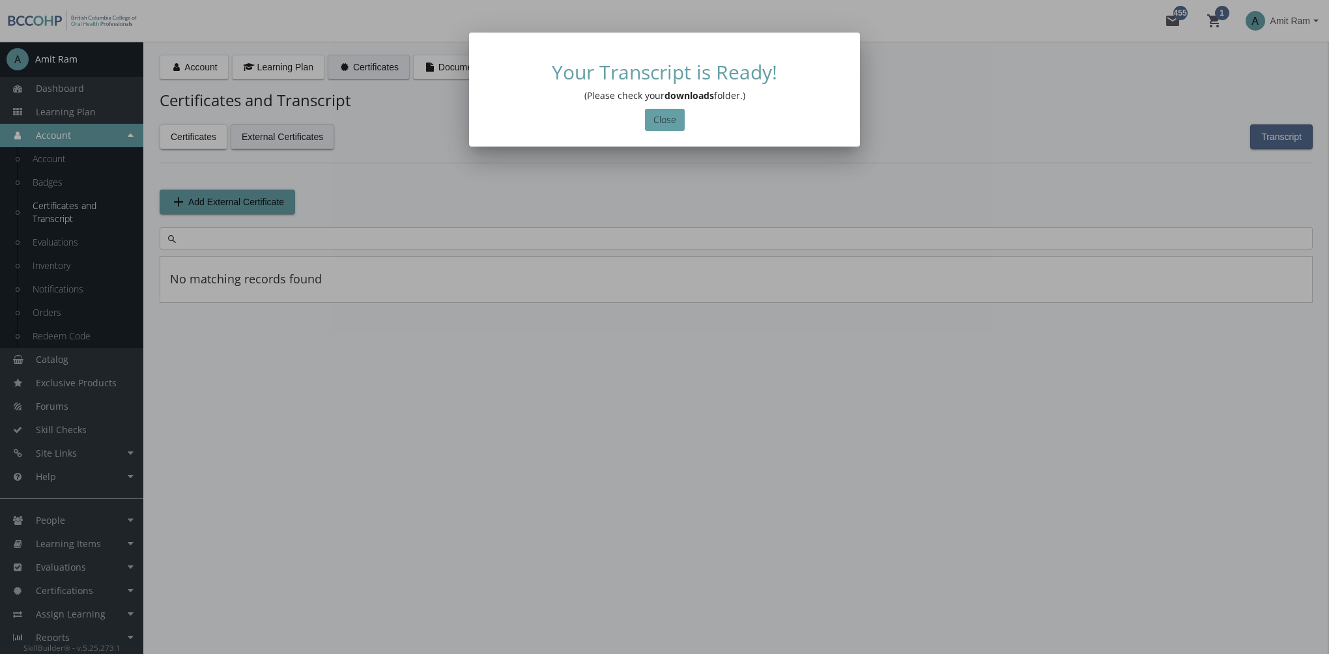
click at [669, 133] on mat-dialog-container "Your Transcript is Ready! (Please check your downloads folder.) Close" at bounding box center [664, 90] width 391 height 114
click at [661, 117] on button "Close" at bounding box center [665, 120] width 40 height 22
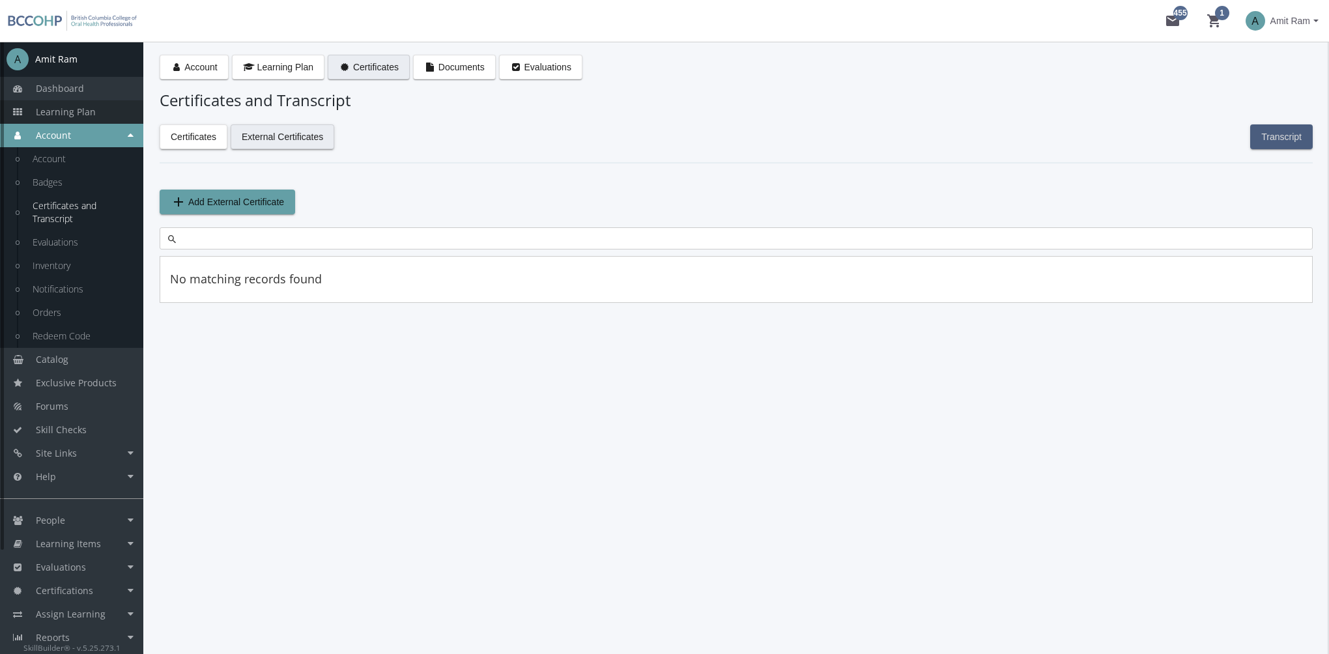
click at [81, 110] on span "Learning Plan" at bounding box center [66, 112] width 60 height 12
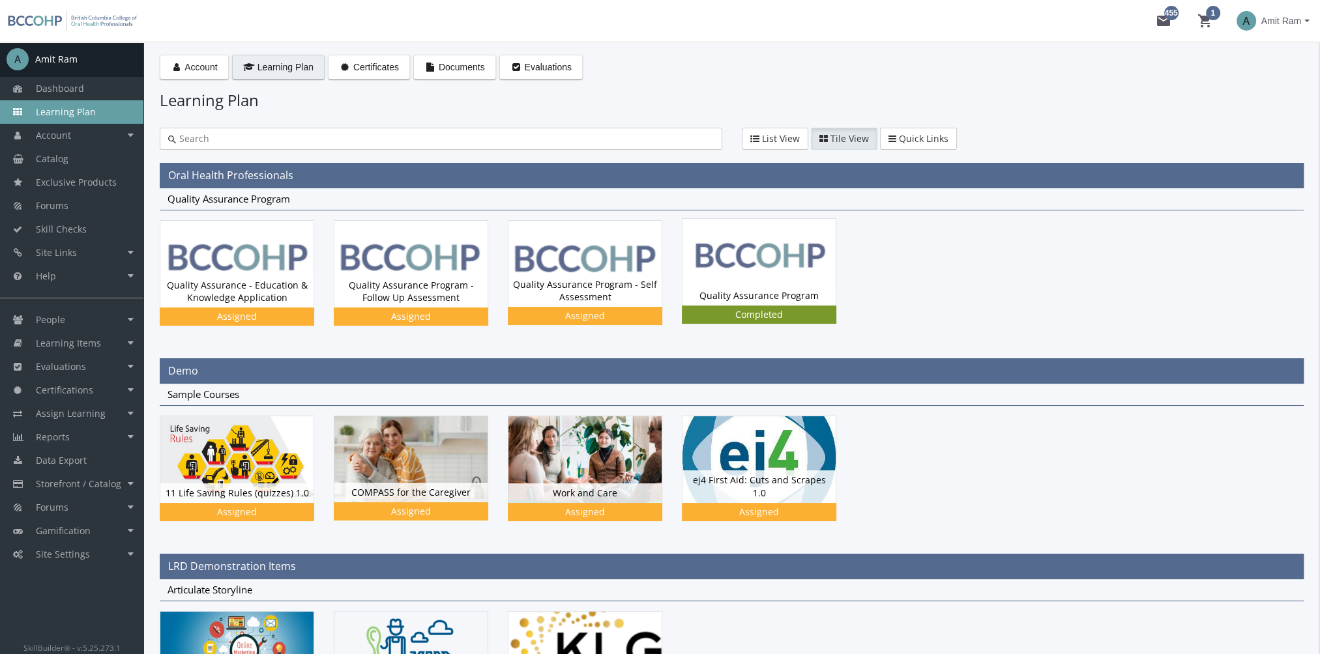
click at [714, 271] on img at bounding box center [758, 262] width 153 height 86
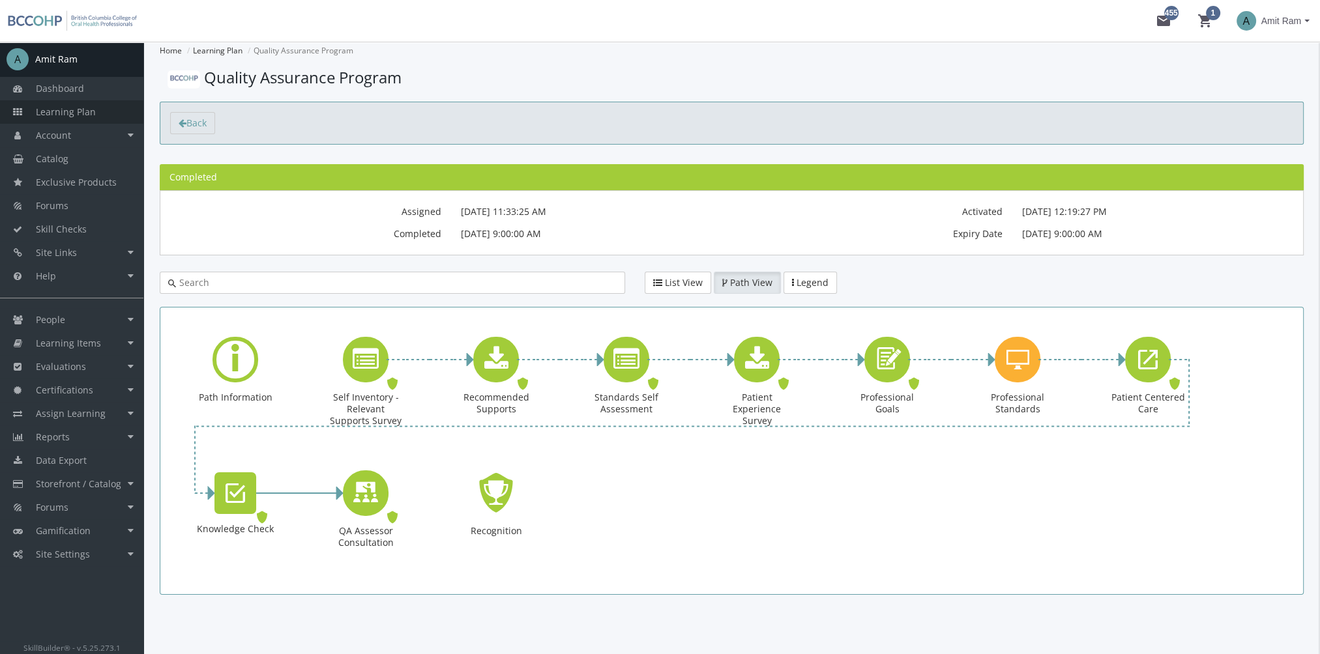
click at [105, 107] on link "Learning Plan" at bounding box center [71, 111] width 143 height 23
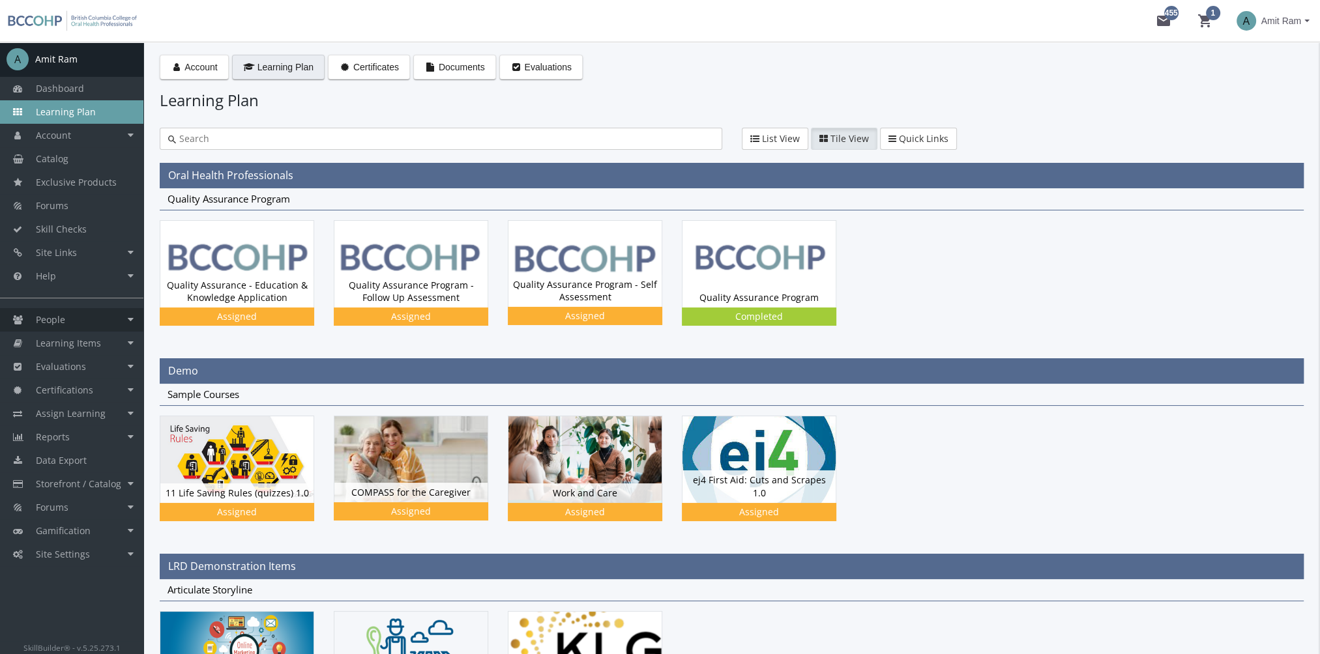
click at [72, 313] on link "People" at bounding box center [71, 319] width 143 height 23
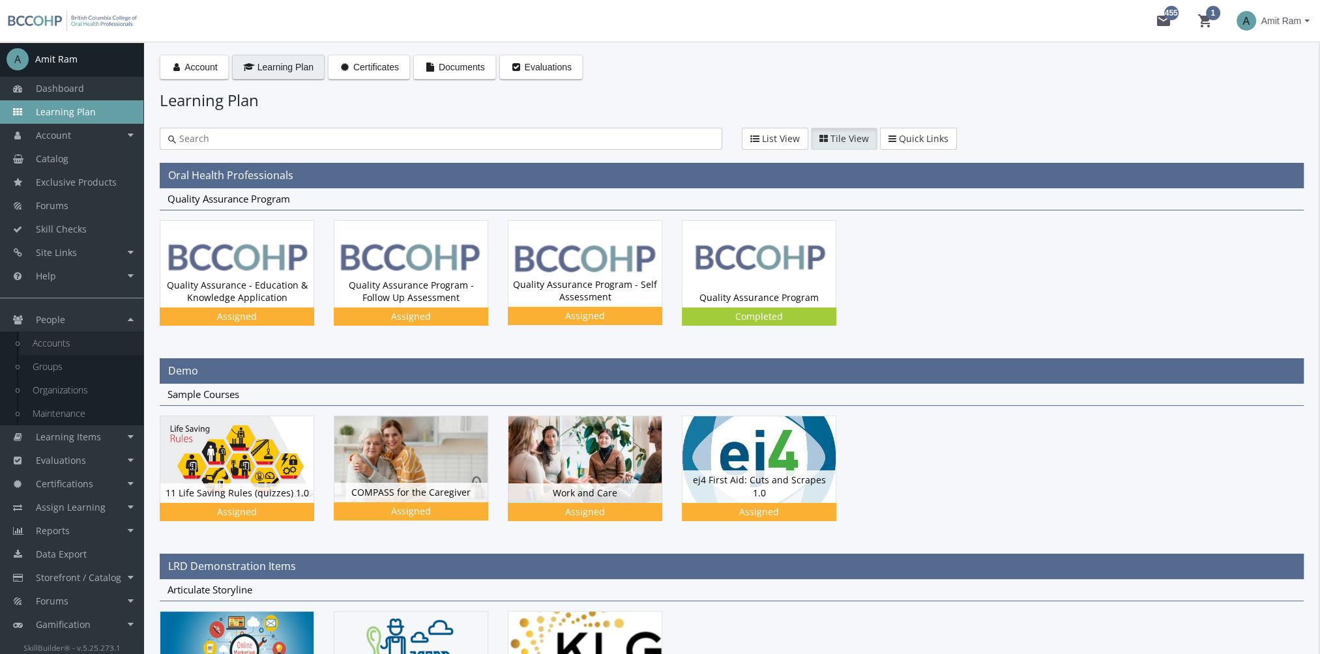
click at [60, 339] on link "Accounts" at bounding box center [82, 343] width 124 height 23
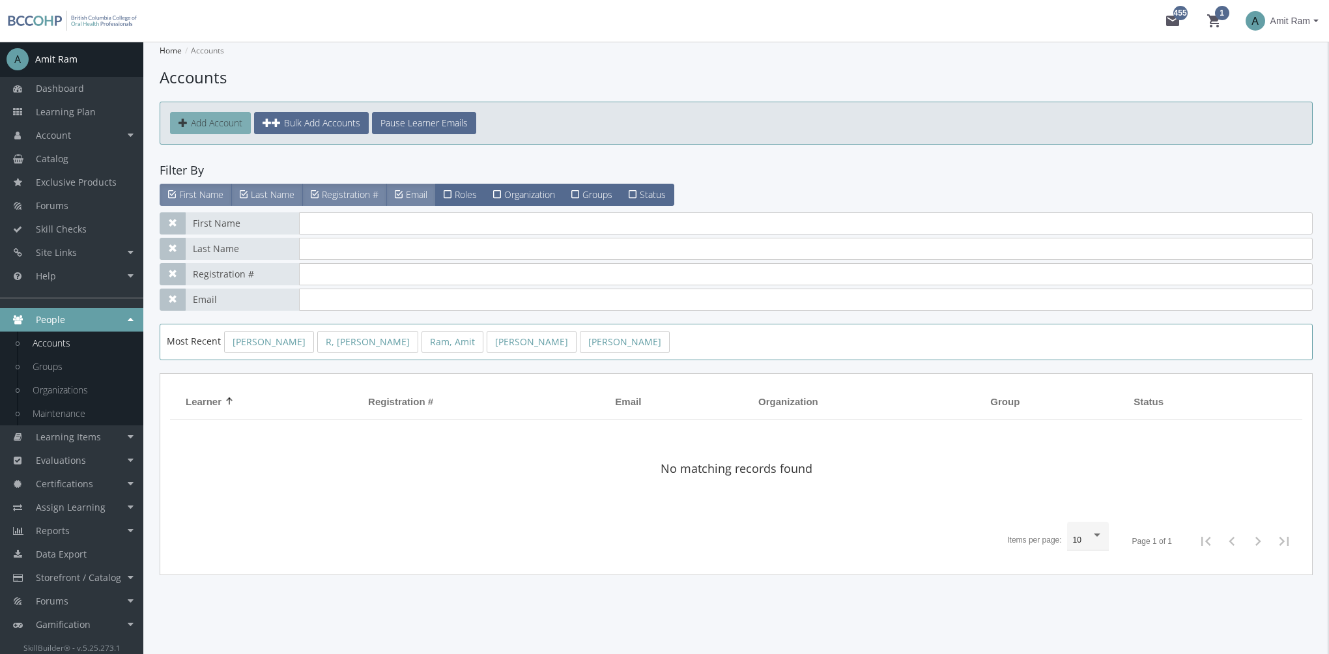
click at [226, 124] on span "Add Account" at bounding box center [216, 123] width 51 height 12
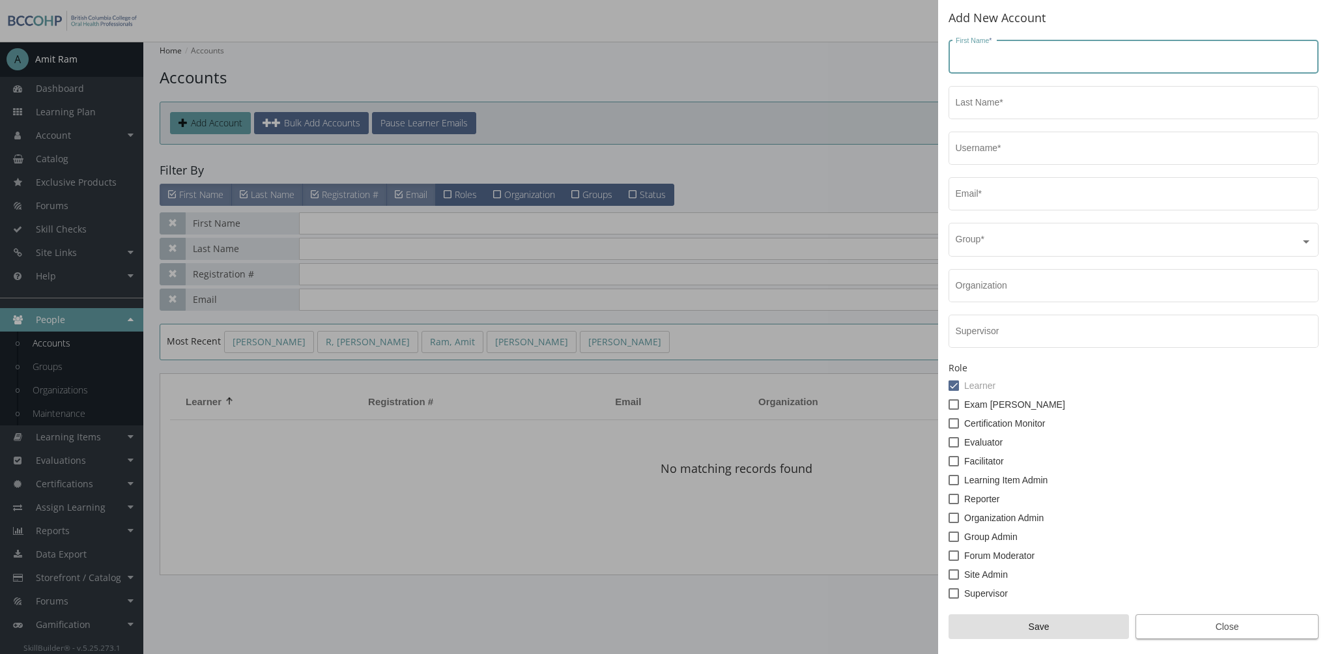
click at [1221, 623] on span "Close" at bounding box center [1227, 626] width 161 height 23
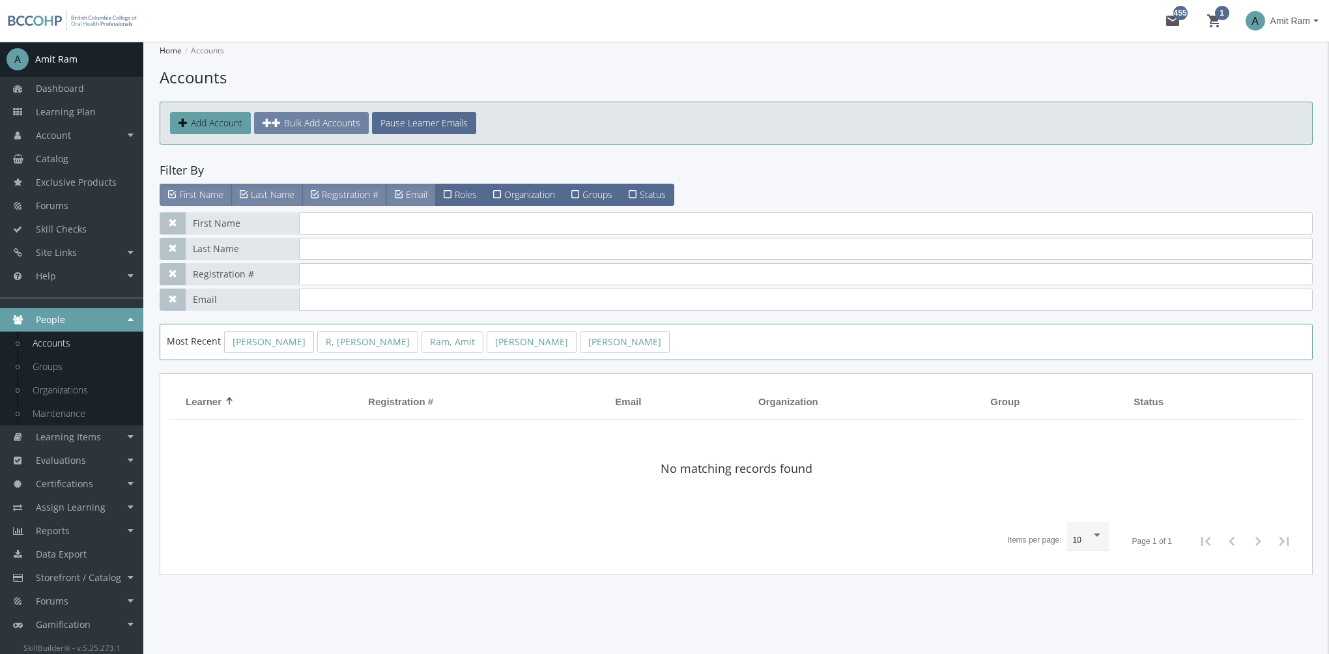
click at [323, 126] on span "Bulk Add Accounts" at bounding box center [322, 123] width 76 height 12
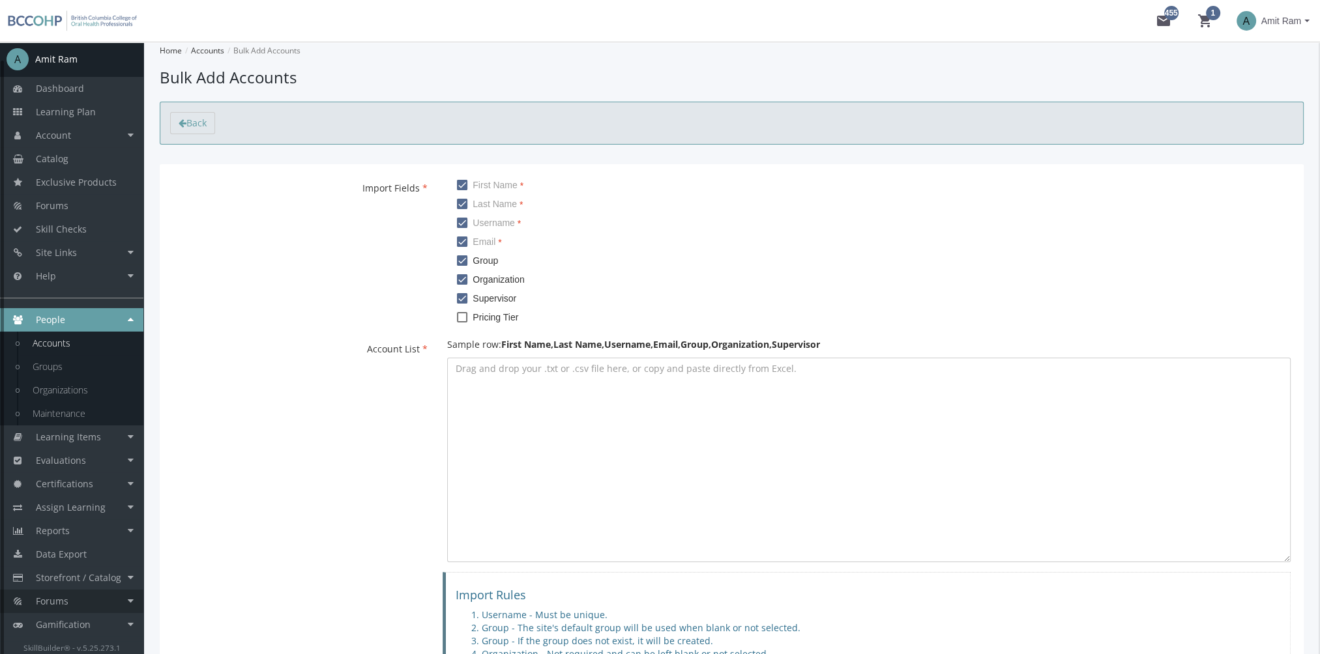
scroll to position [18, 0]
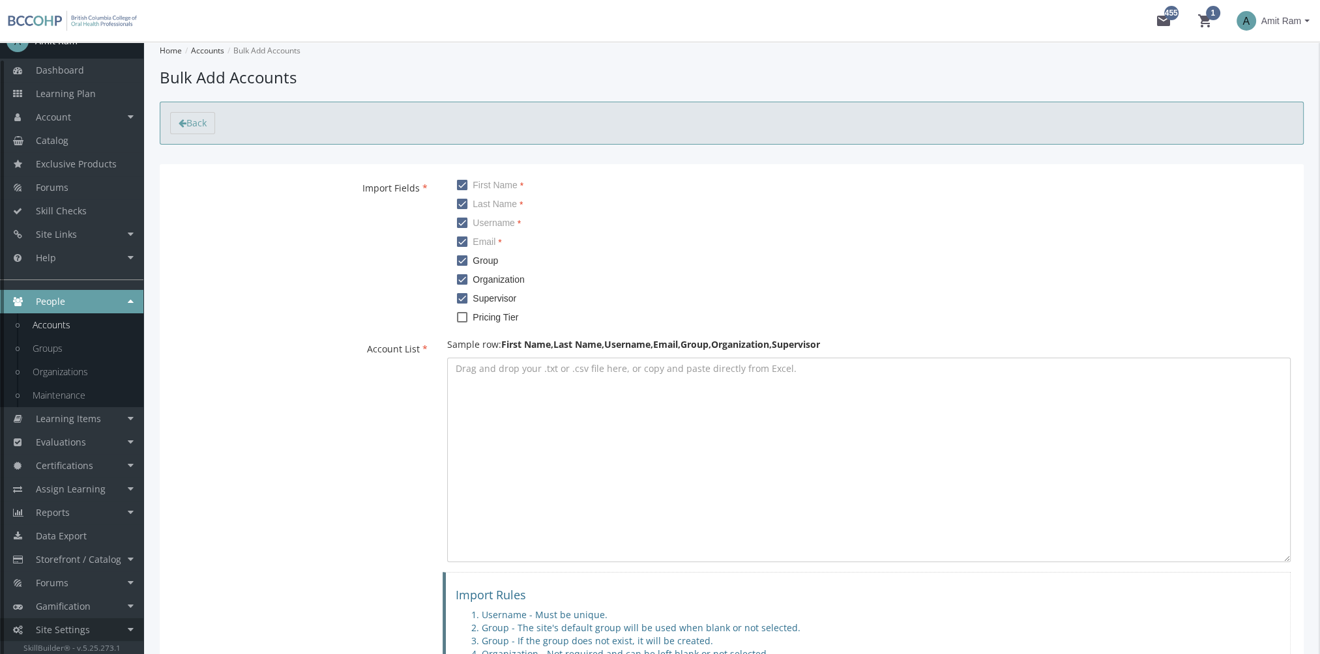
click at [99, 624] on link "Site Settings" at bounding box center [71, 629] width 143 height 23
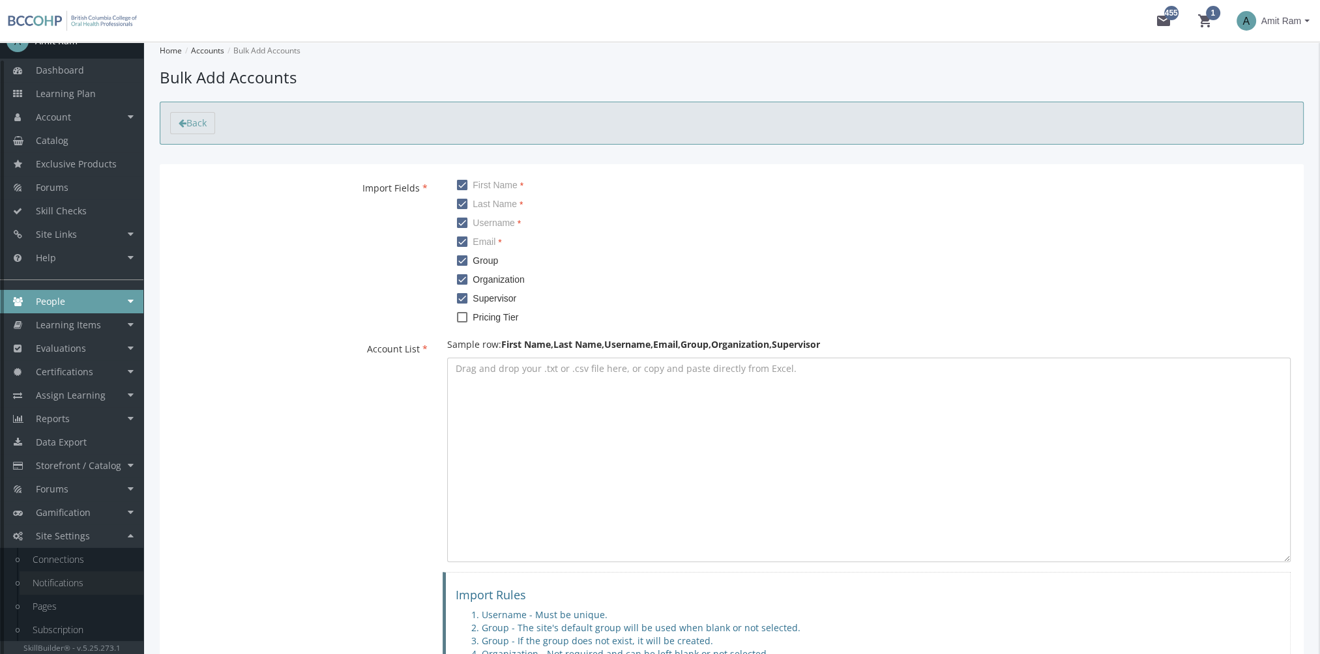
click at [81, 587] on link "Notifications" at bounding box center [82, 583] width 124 height 23
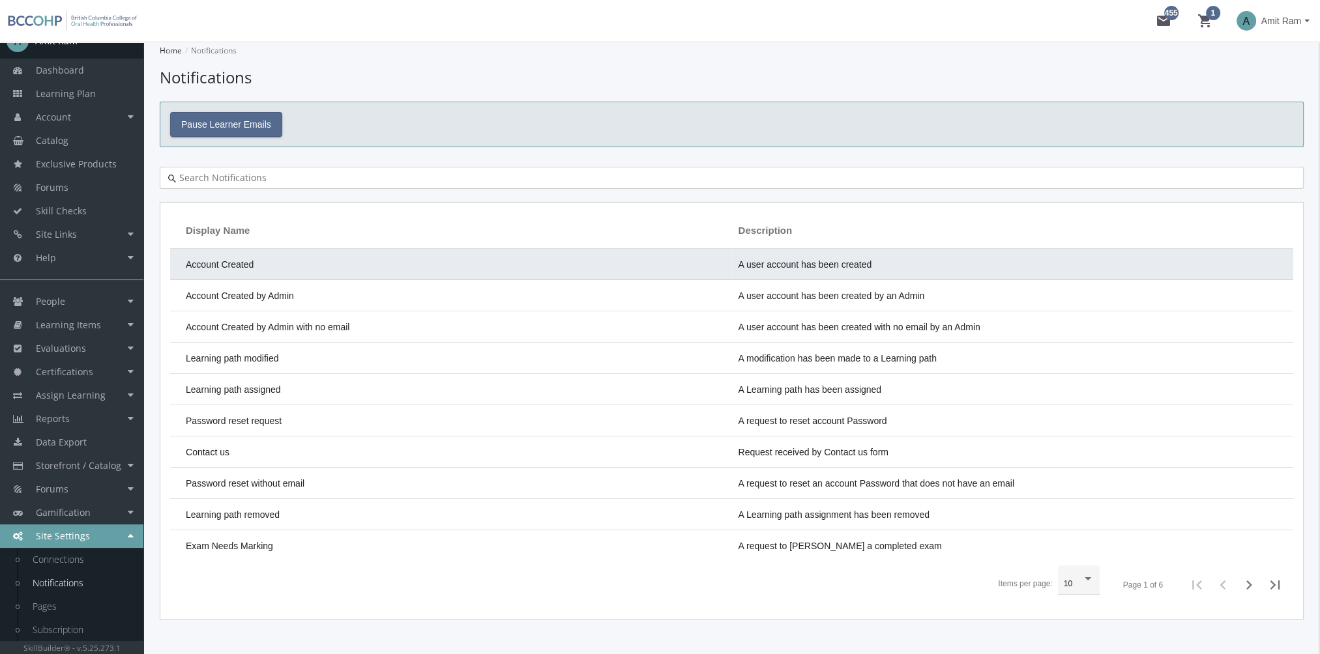
click at [366, 257] on td "Account Created" at bounding box center [451, 264] width 562 height 31
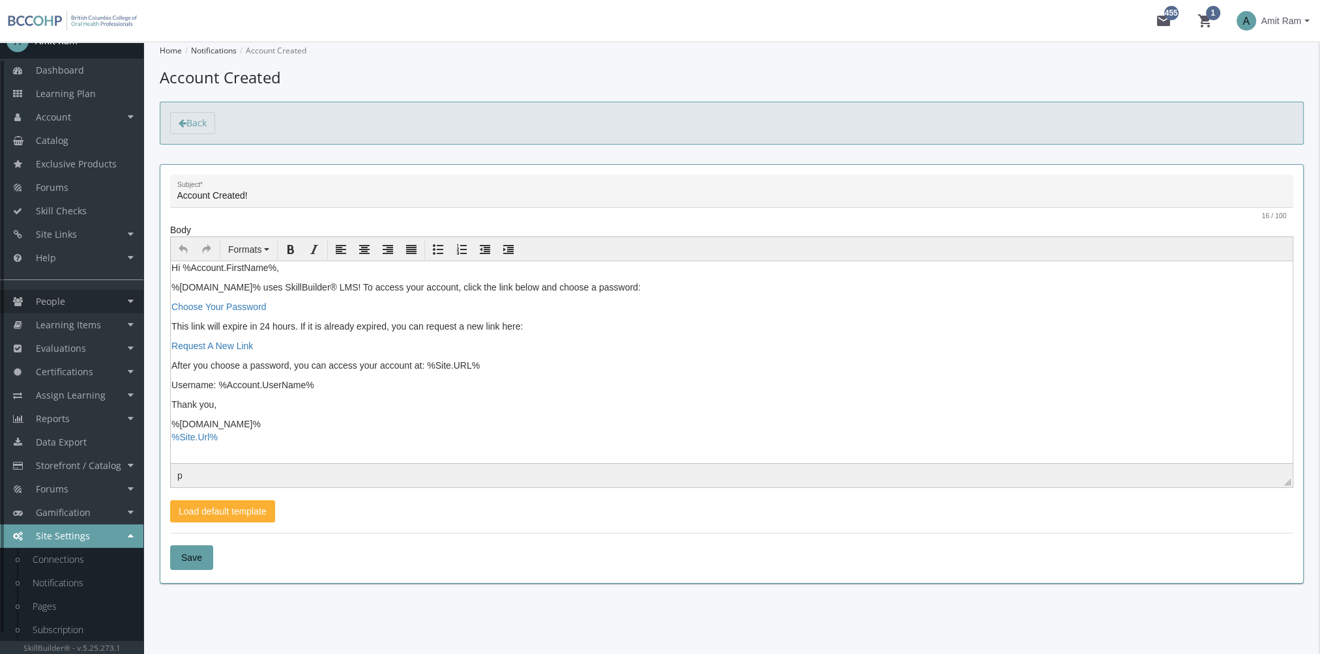
click at [85, 302] on link "People" at bounding box center [71, 301] width 143 height 23
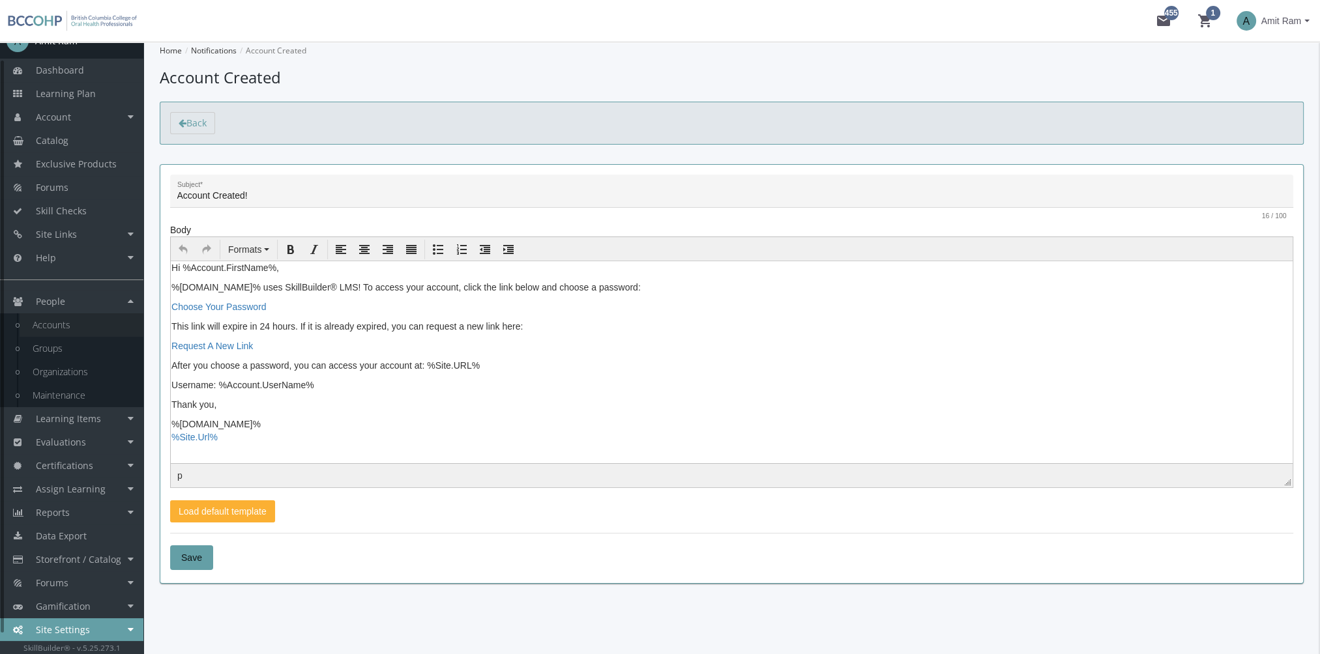
click at [80, 323] on link "Accounts" at bounding box center [82, 324] width 124 height 23
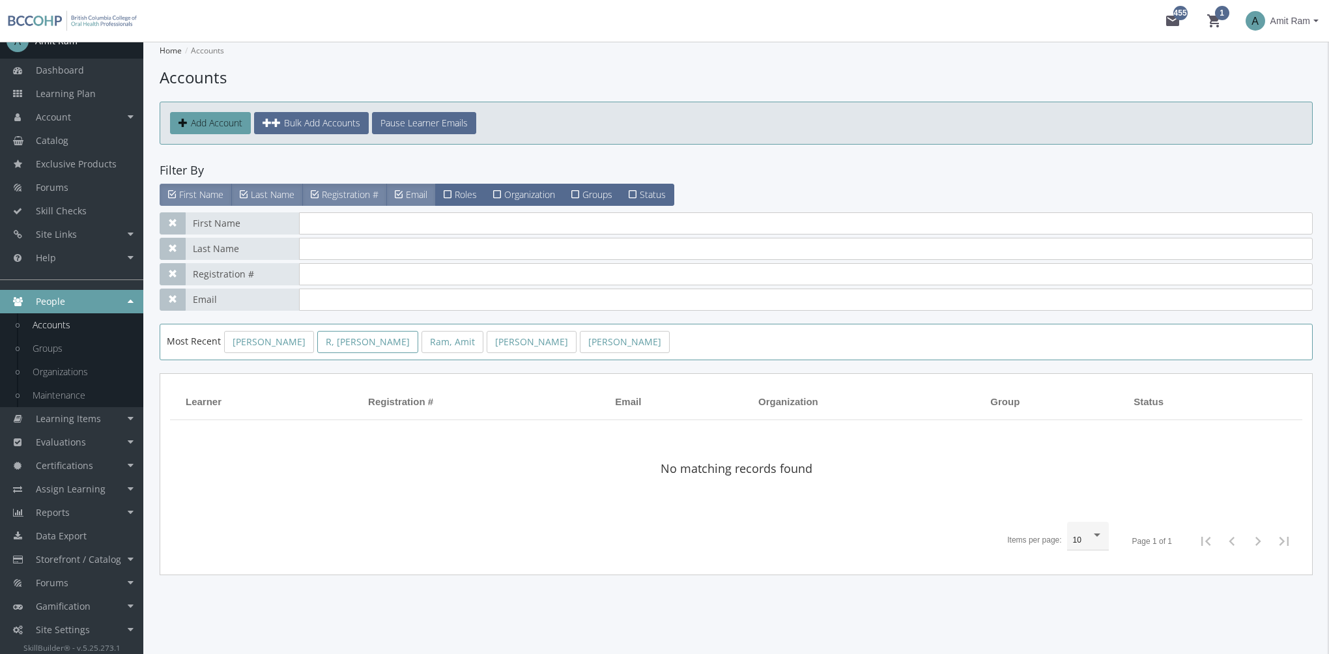
click at [341, 340] on link "R, [PERSON_NAME]" at bounding box center [367, 342] width 101 height 22
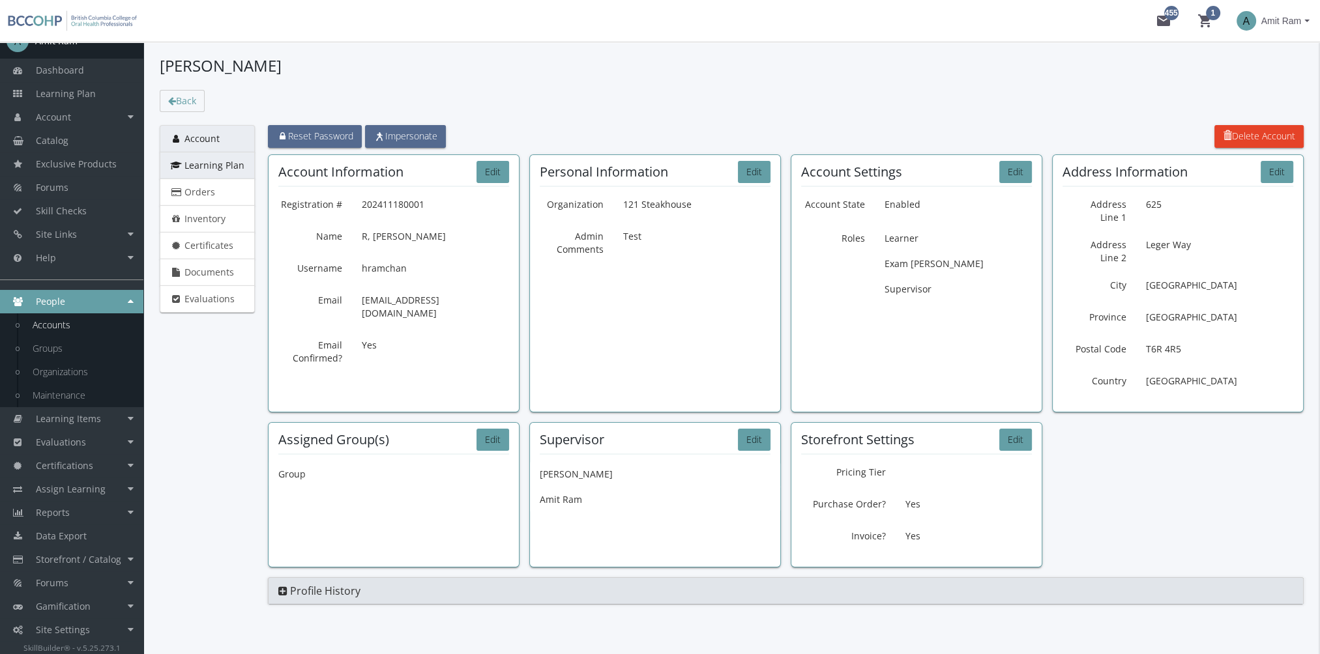
click at [224, 164] on span "Learning Plan" at bounding box center [214, 165] width 60 height 12
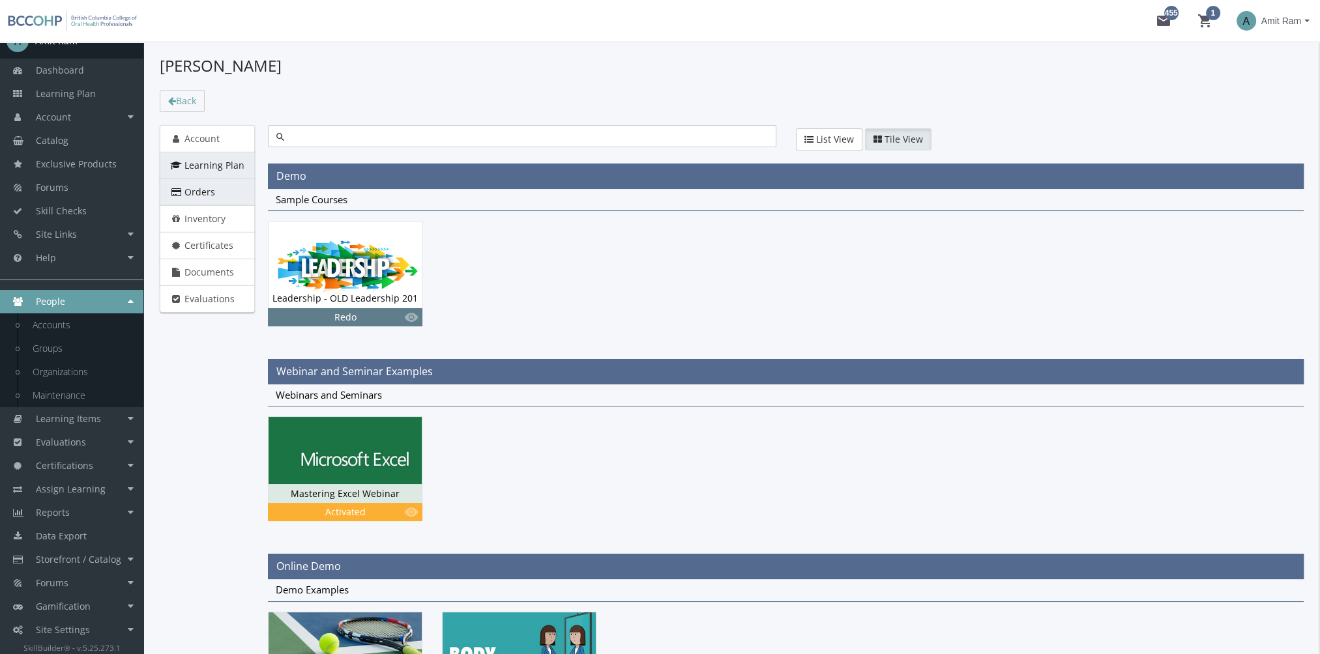
click at [224, 190] on link "Orders" at bounding box center [207, 192] width 95 height 27
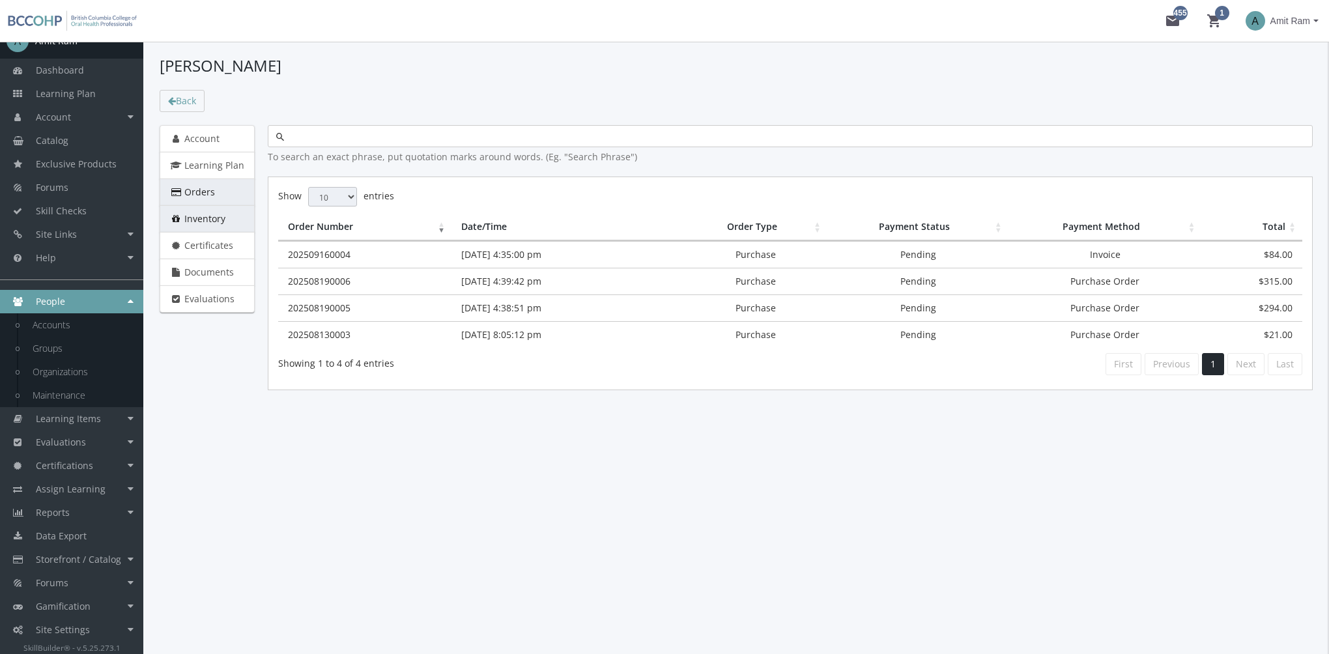
click at [220, 214] on span "Inventory" at bounding box center [204, 218] width 41 height 12
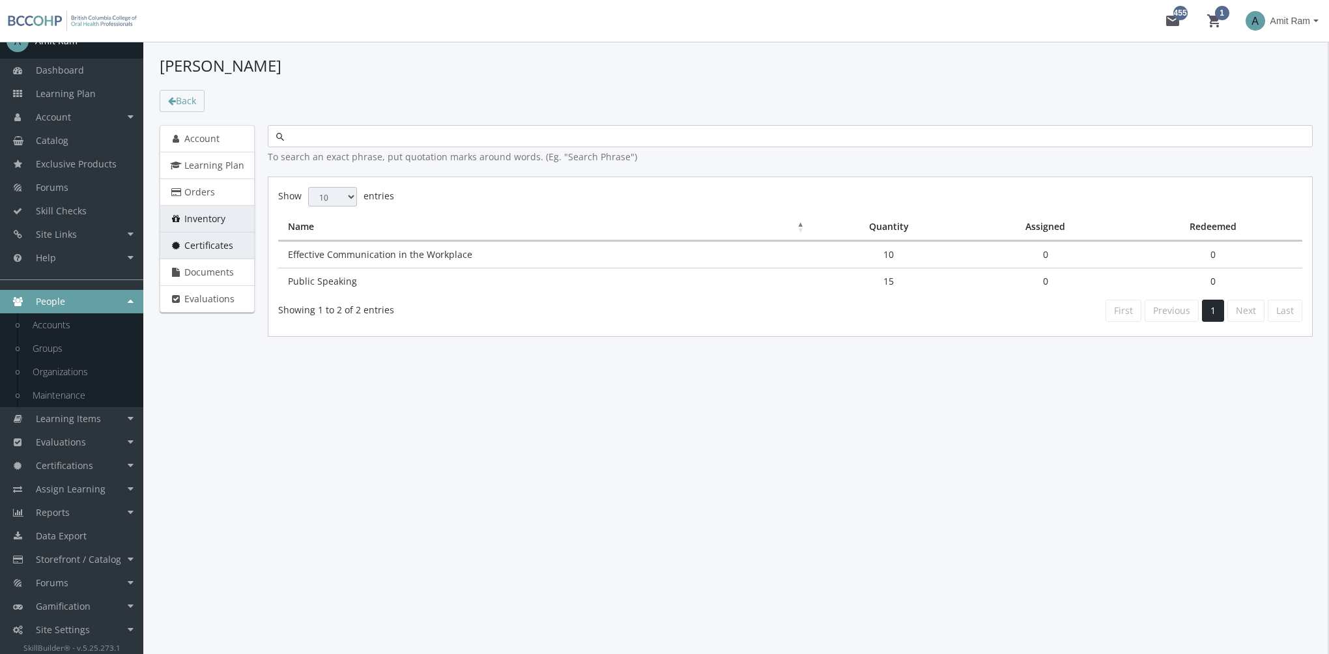
click at [222, 239] on span "Certificates" at bounding box center [208, 245] width 49 height 12
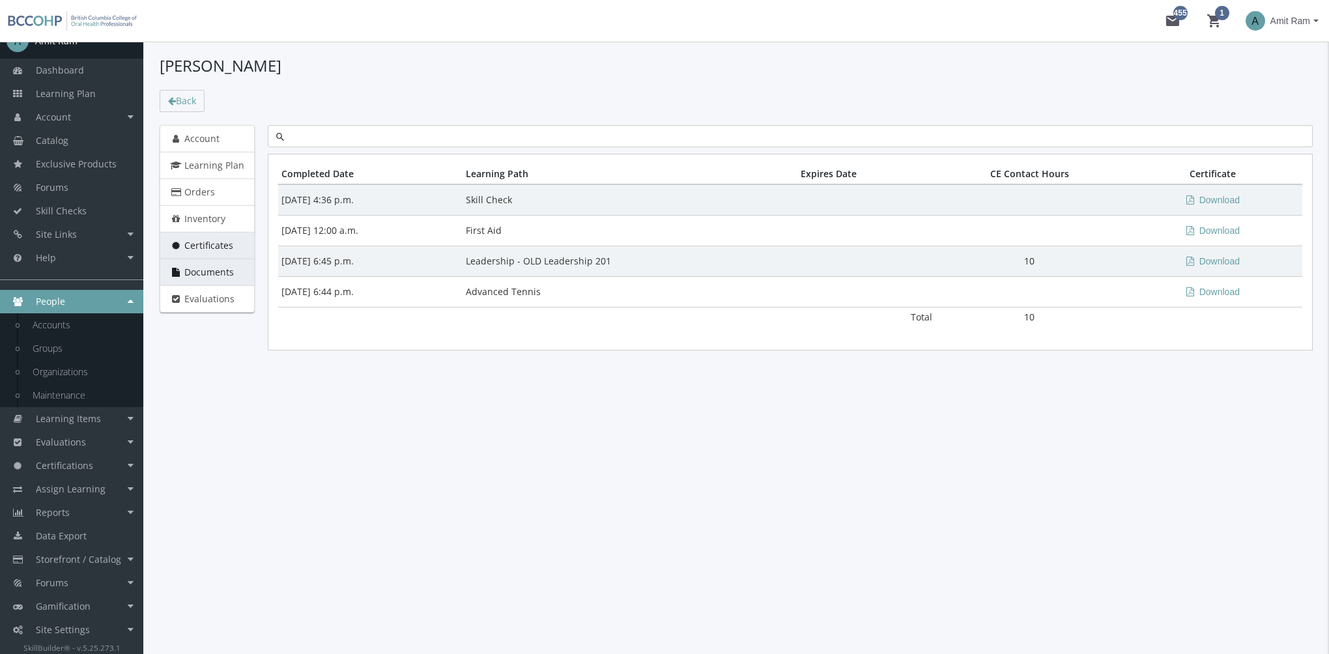
click at [223, 268] on span "Documents" at bounding box center [209, 272] width 50 height 12
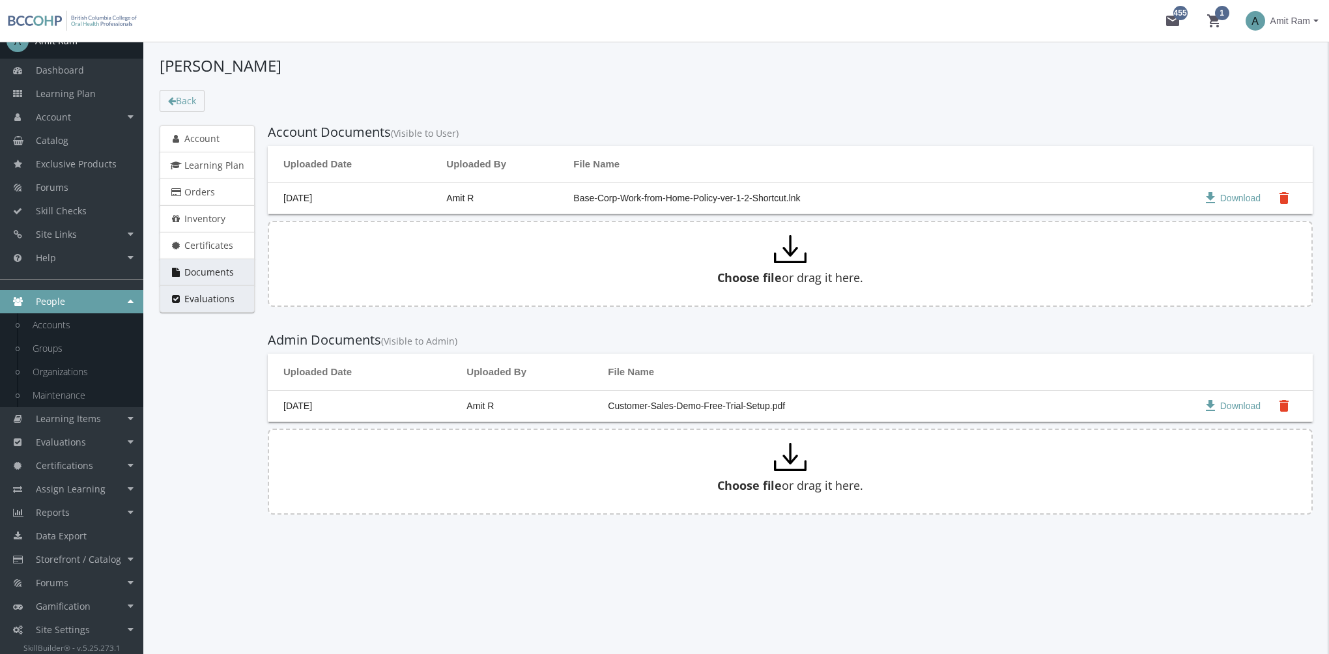
click at [225, 289] on link "Evaluations" at bounding box center [207, 298] width 95 height 27
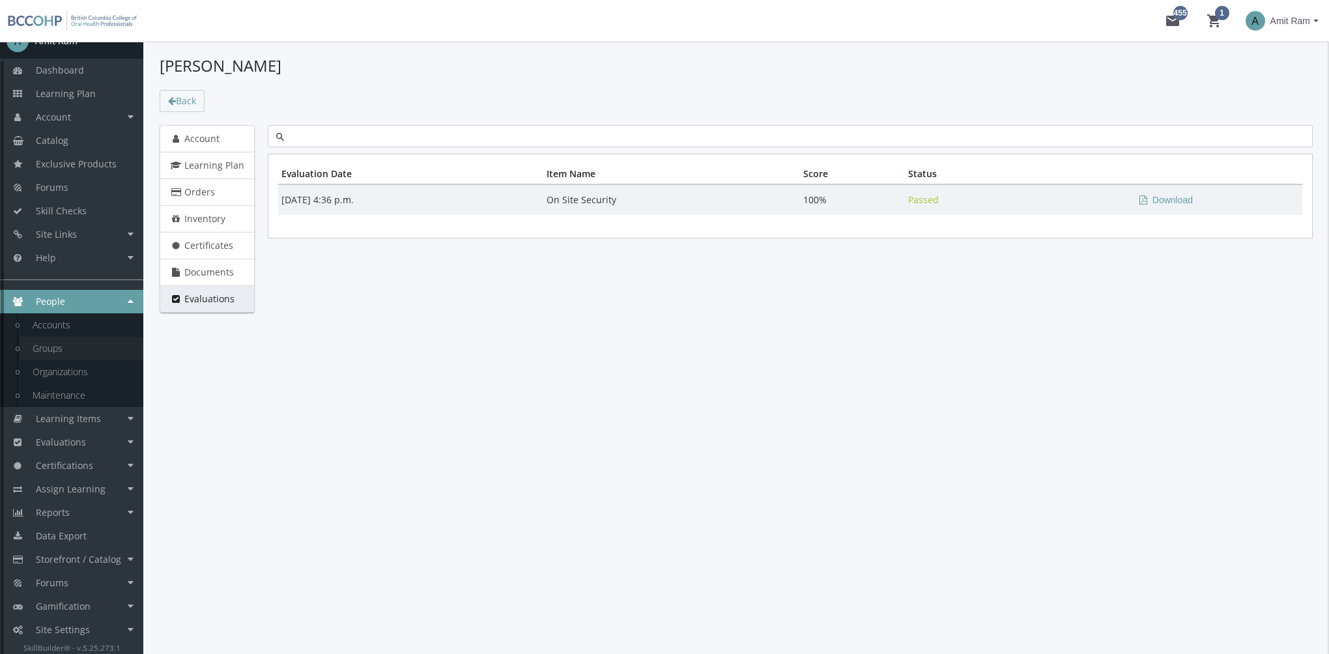
click at [38, 347] on link "Groups" at bounding box center [82, 348] width 124 height 23
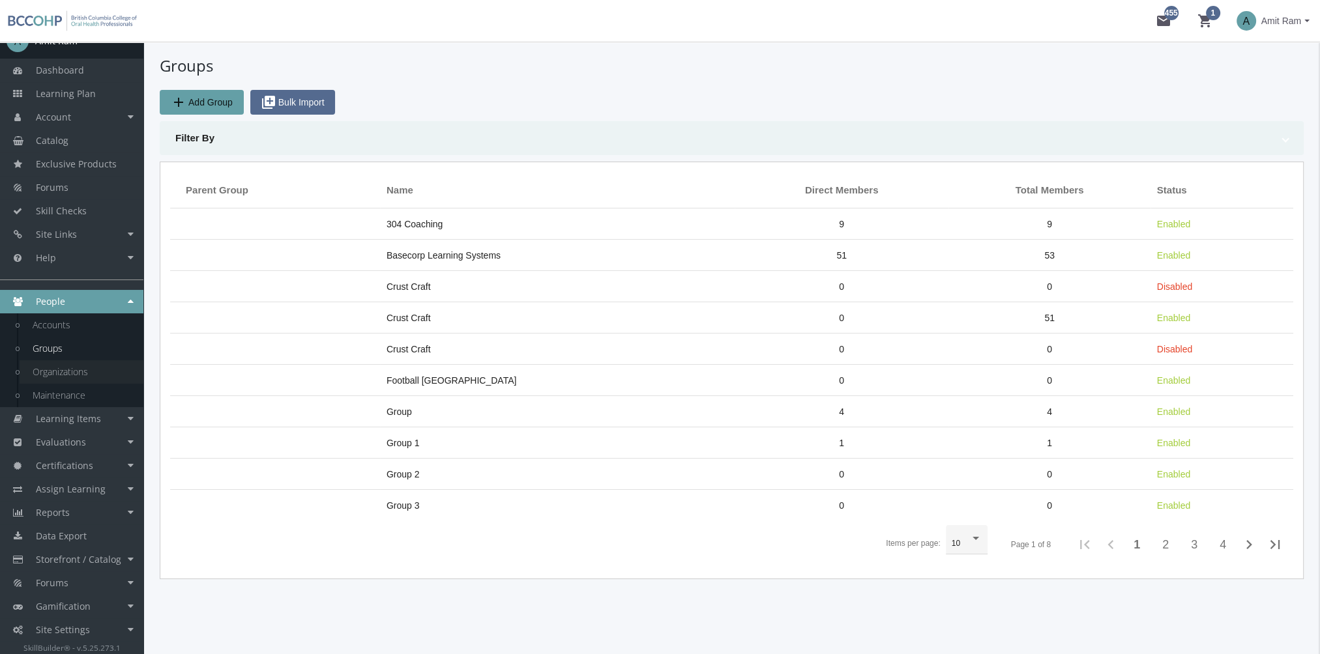
click at [65, 370] on link "Organizations" at bounding box center [82, 371] width 124 height 23
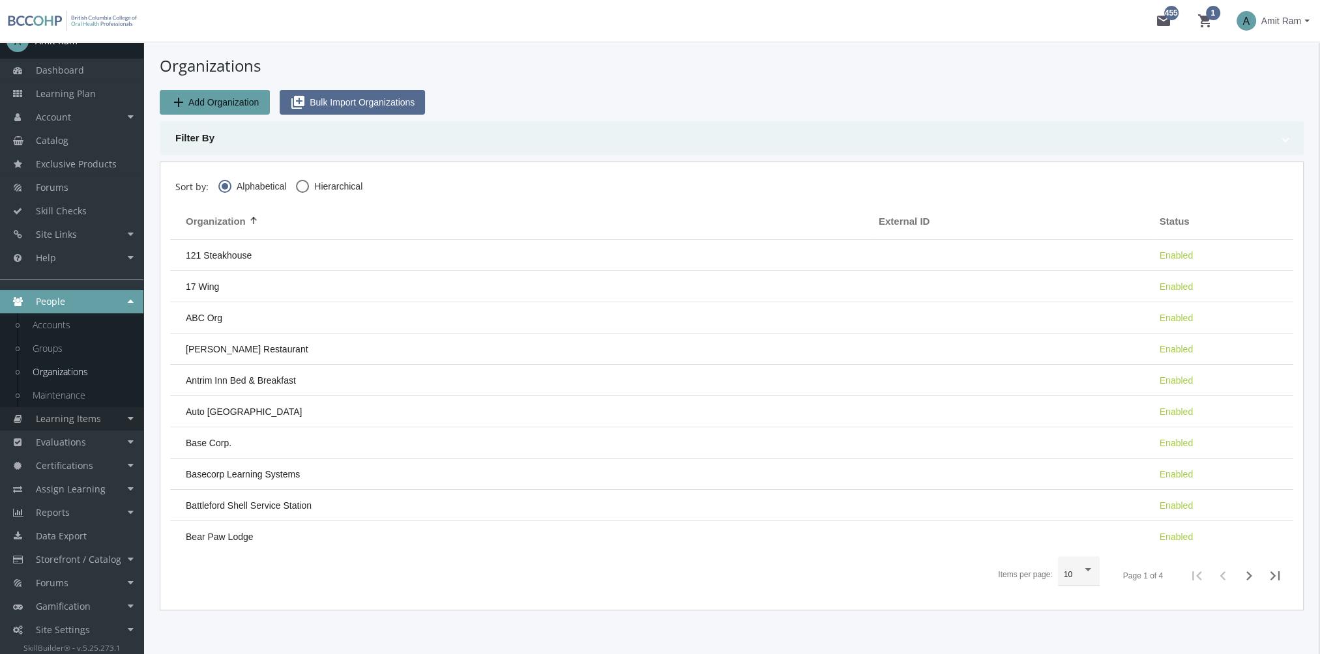
click at [87, 420] on span "Learning Items" at bounding box center [68, 419] width 65 height 12
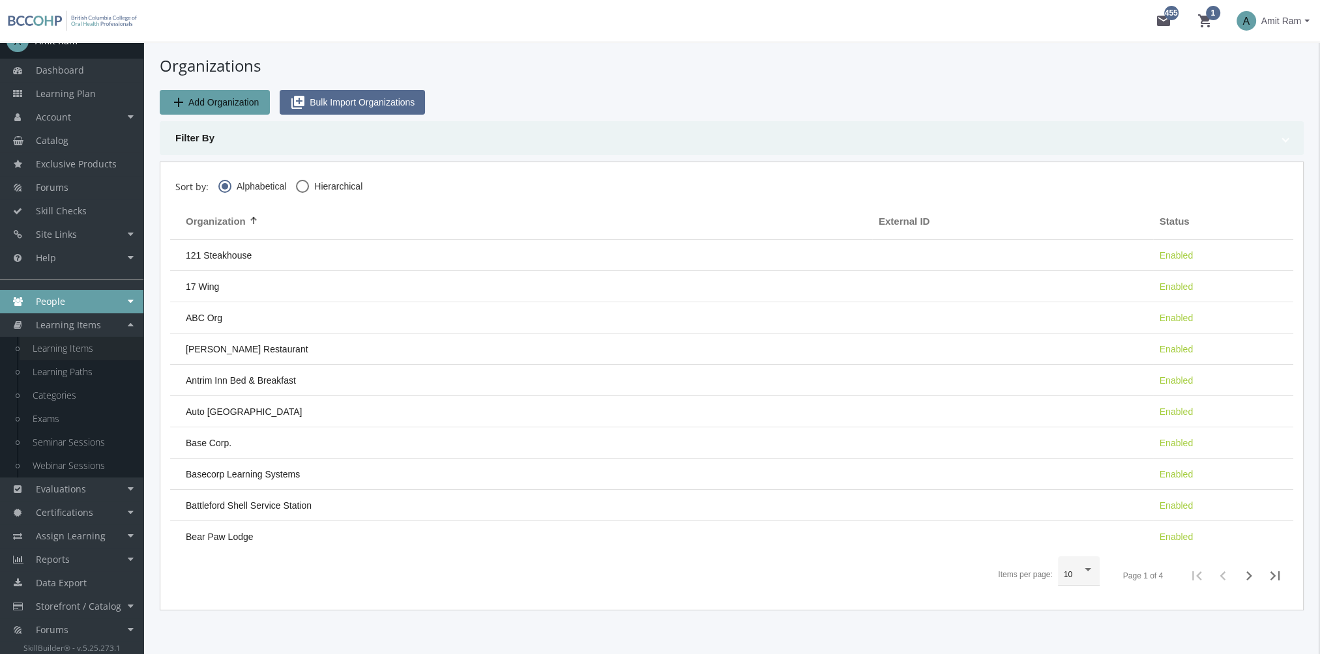
click at [81, 353] on link "Learning Items" at bounding box center [82, 348] width 124 height 23
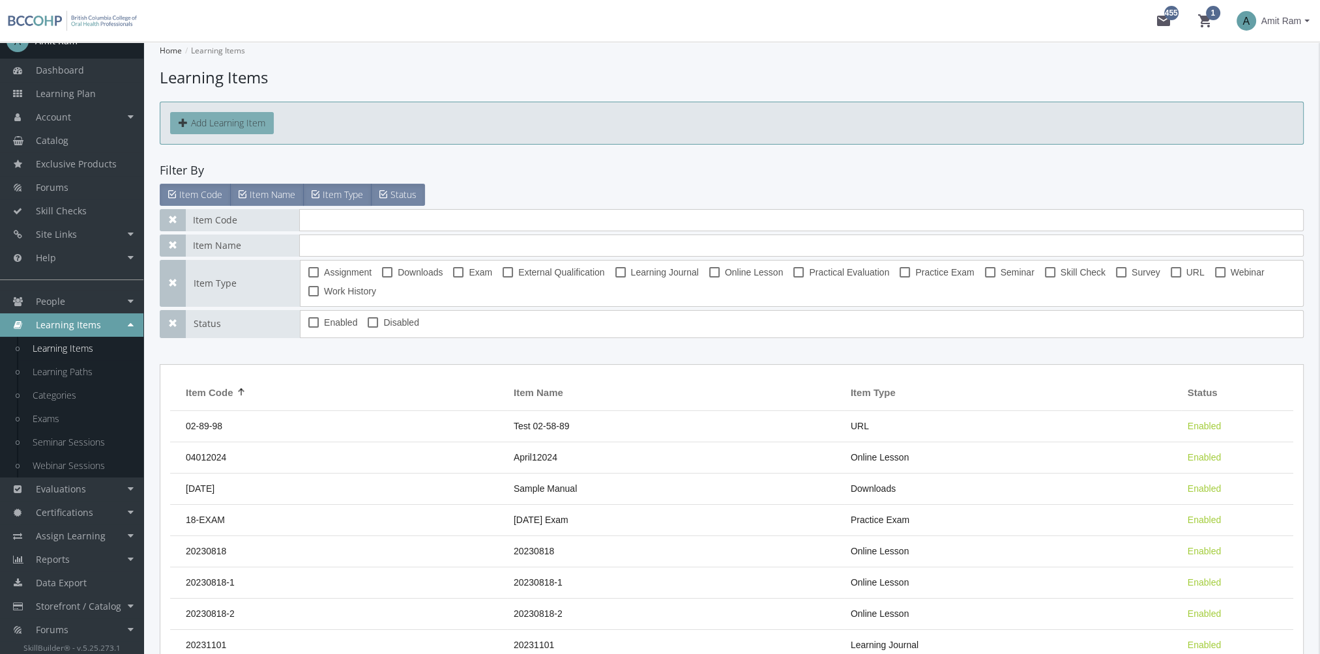
click at [260, 128] on button "Add Learning Item" at bounding box center [222, 123] width 104 height 22
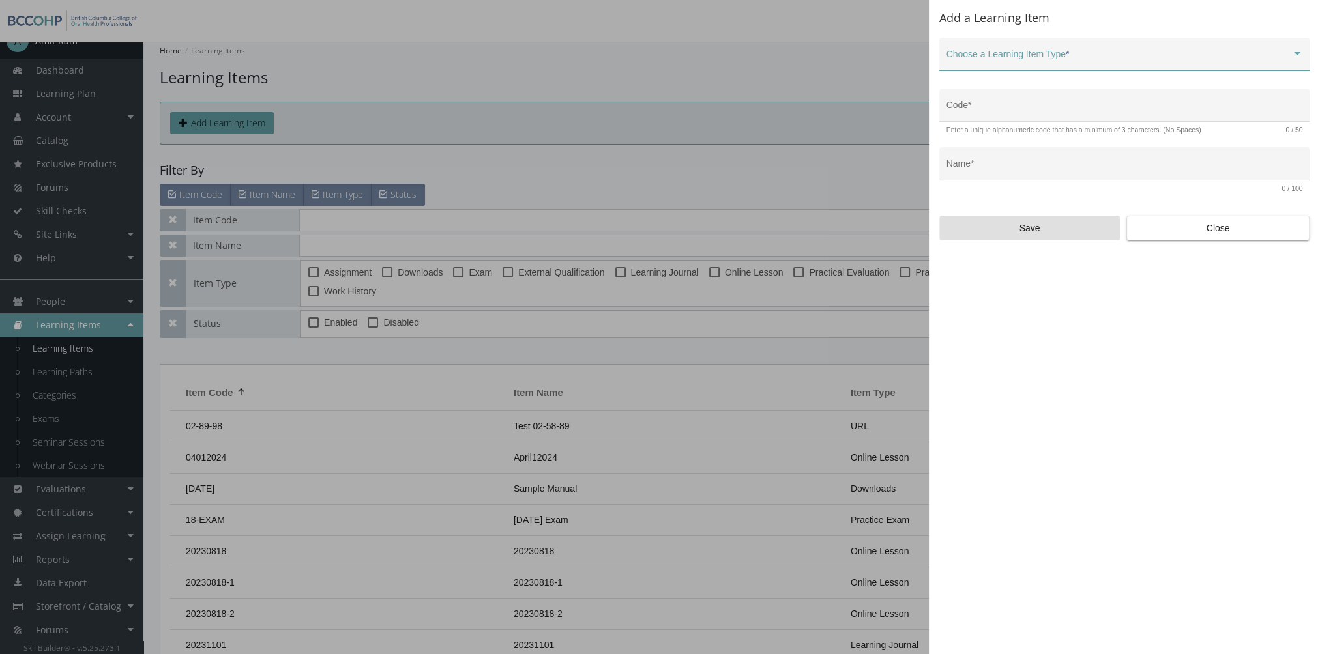
click at [1275, 52] on div "Choose a Learning Item Type *" at bounding box center [1124, 57] width 356 height 27
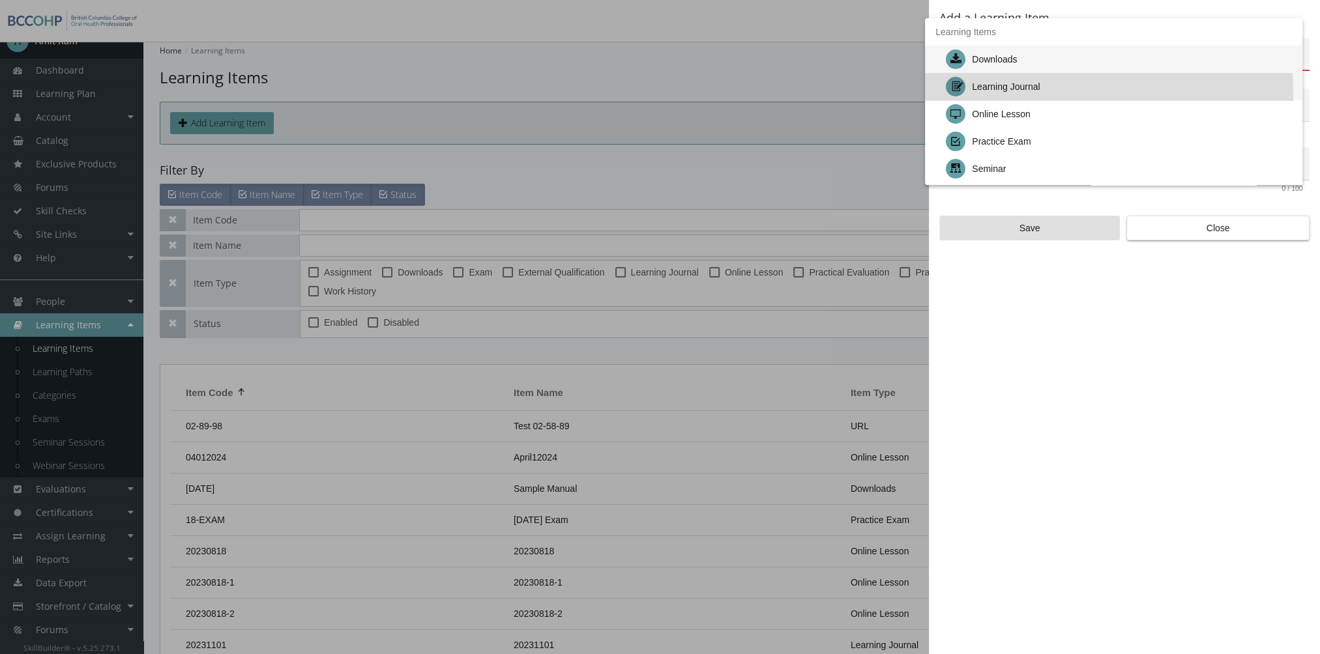
click at [1074, 91] on div "Learning Journal" at bounding box center [1119, 86] width 346 height 27
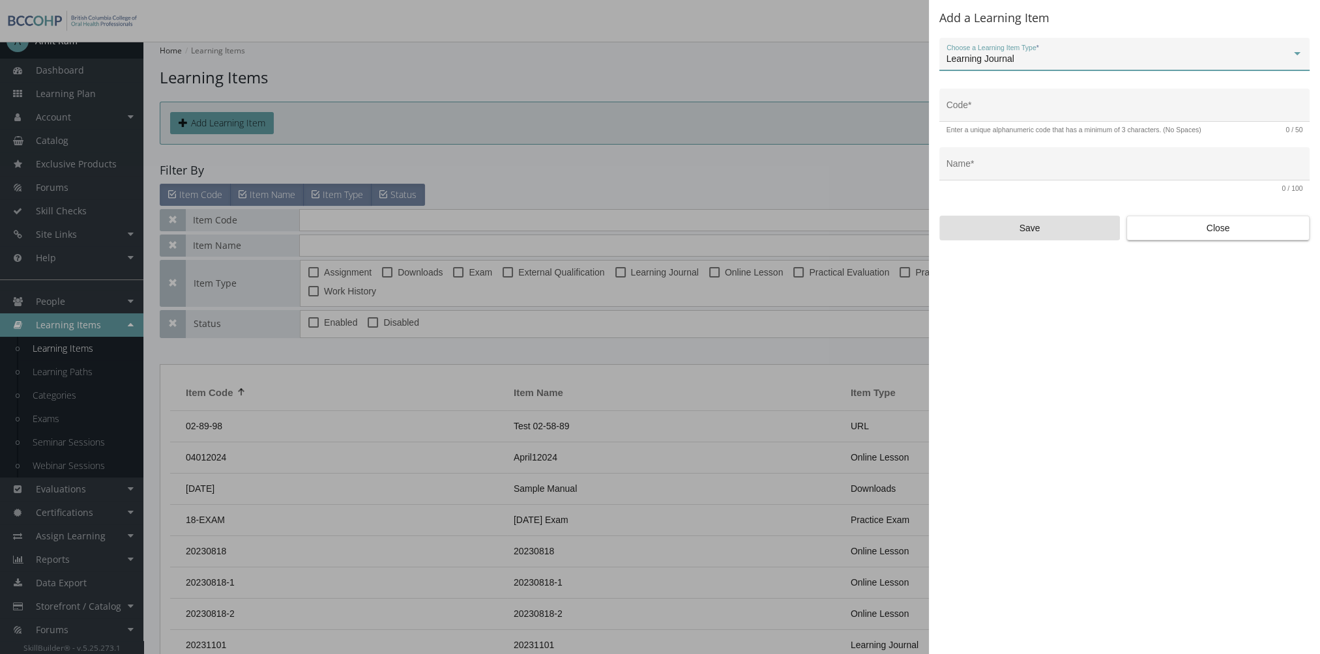
click at [1044, 63] on div "Learning Journal" at bounding box center [1118, 59] width 345 height 10
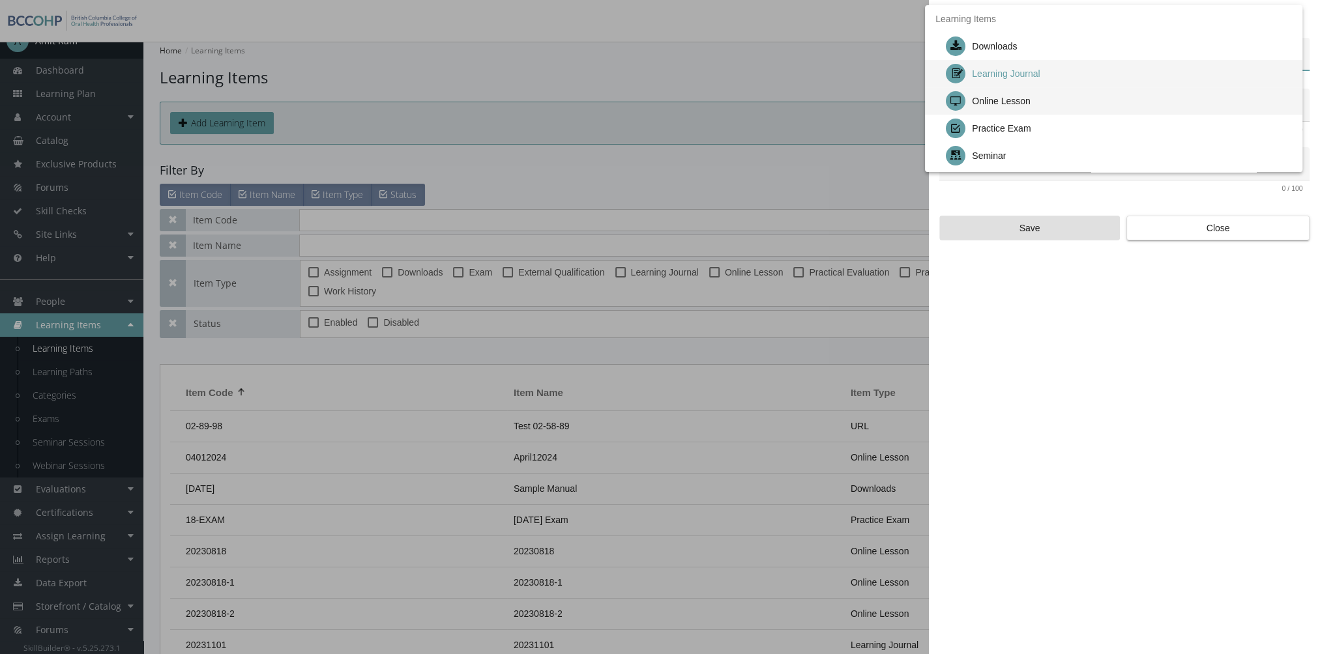
scroll to position [14, 0]
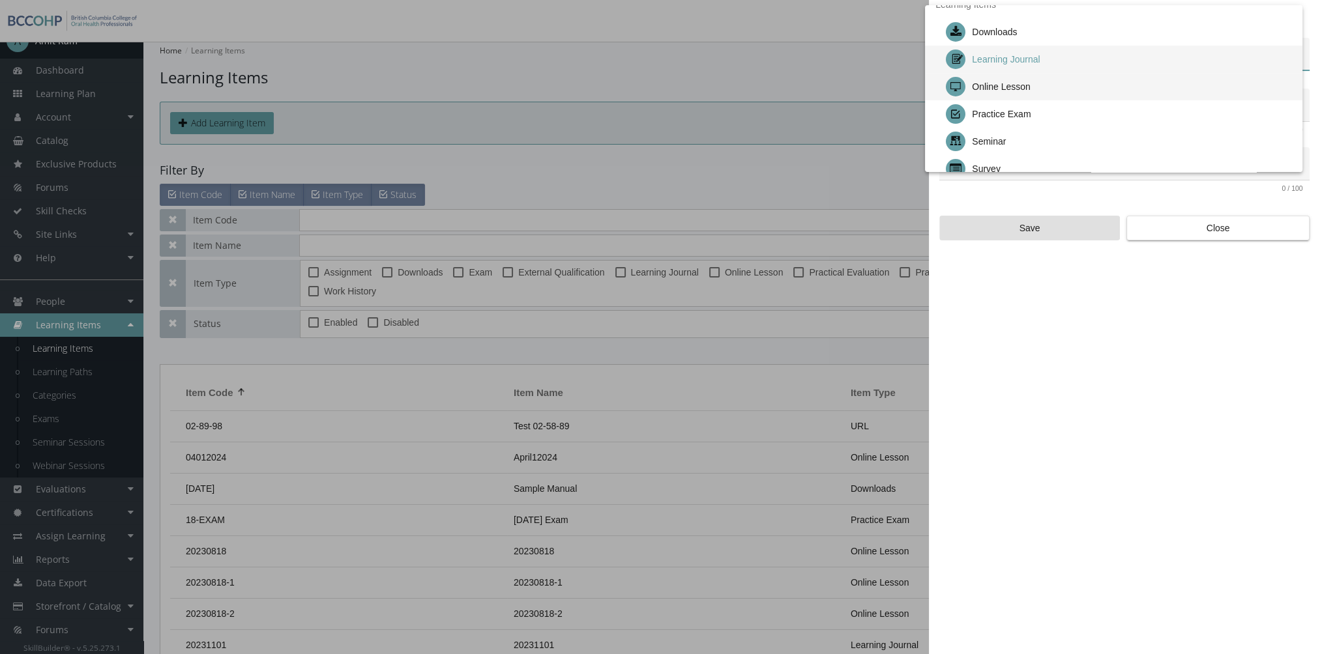
click at [1037, 87] on div "Online Lesson" at bounding box center [1119, 86] width 346 height 27
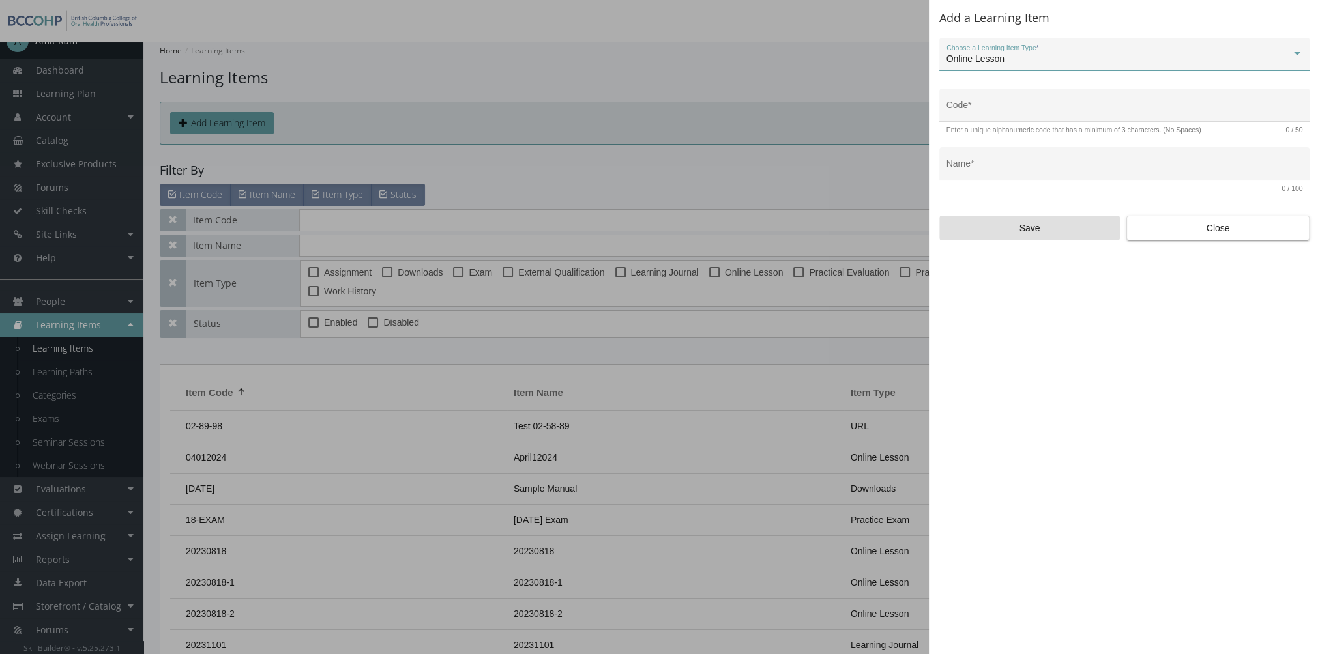
click at [1019, 66] on div "Online Lesson Choose a Learning Item Type *" at bounding box center [1124, 57] width 356 height 27
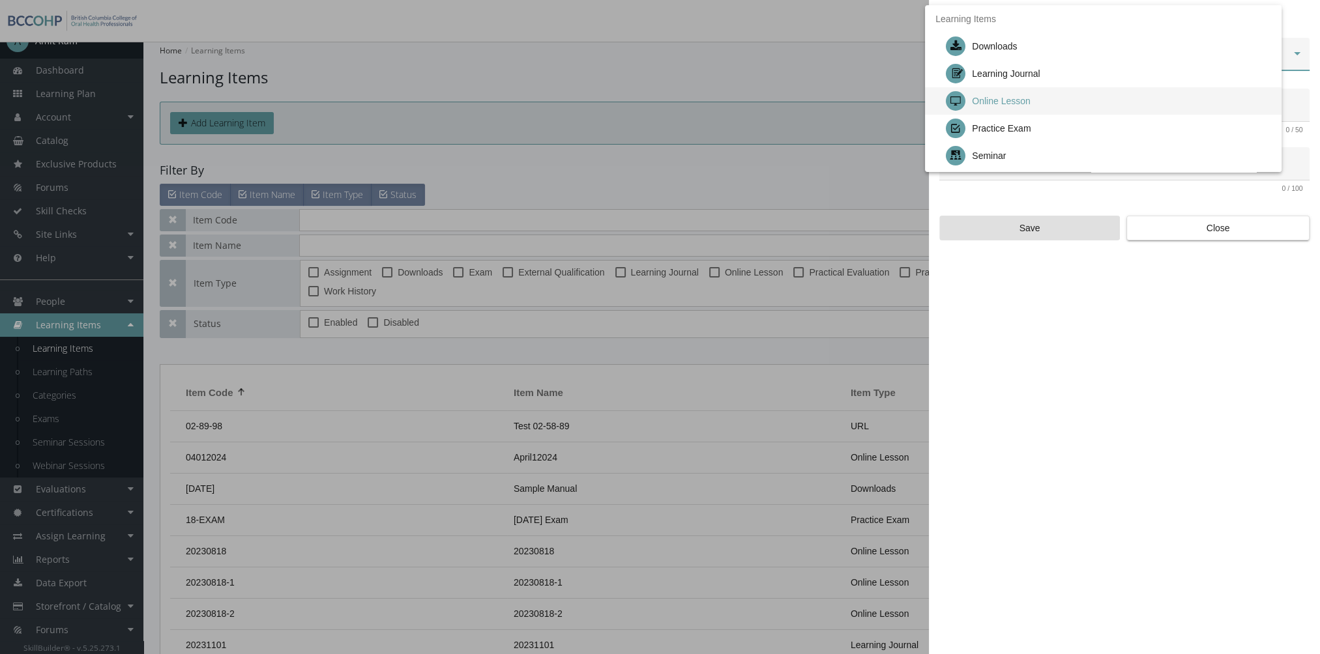
scroll to position [42, 0]
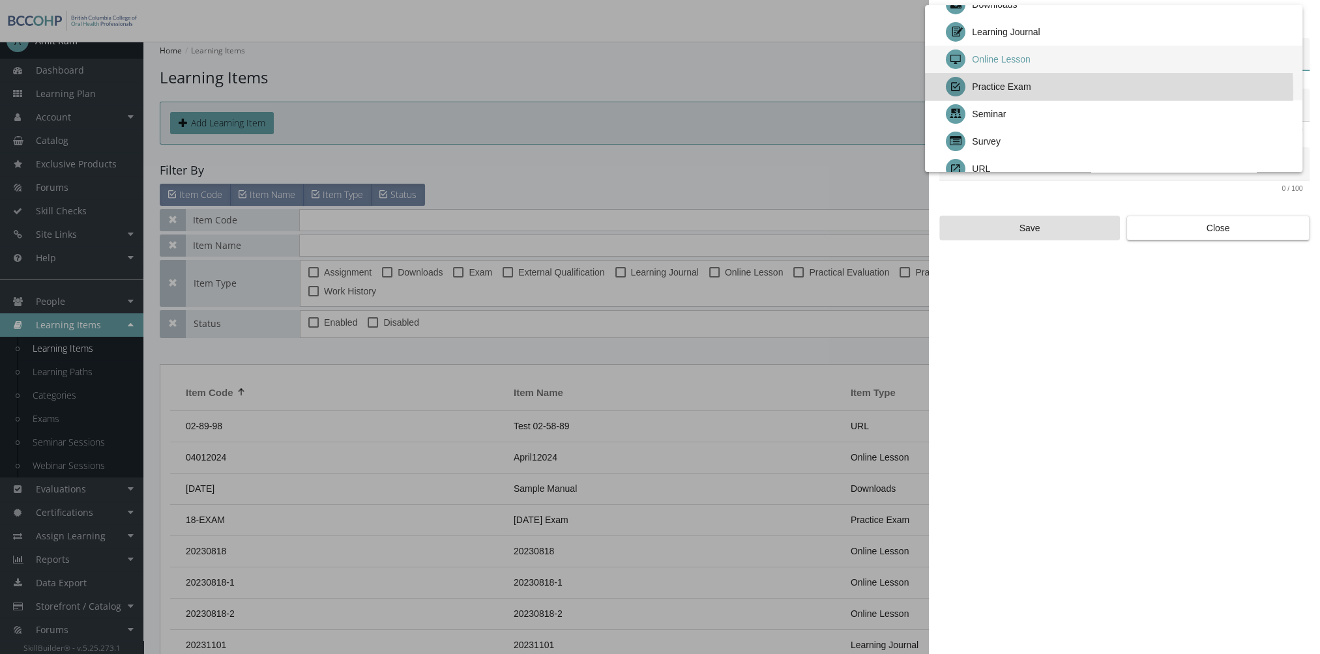
click at [1025, 92] on div "Practice Exam" at bounding box center [1001, 86] width 59 height 27
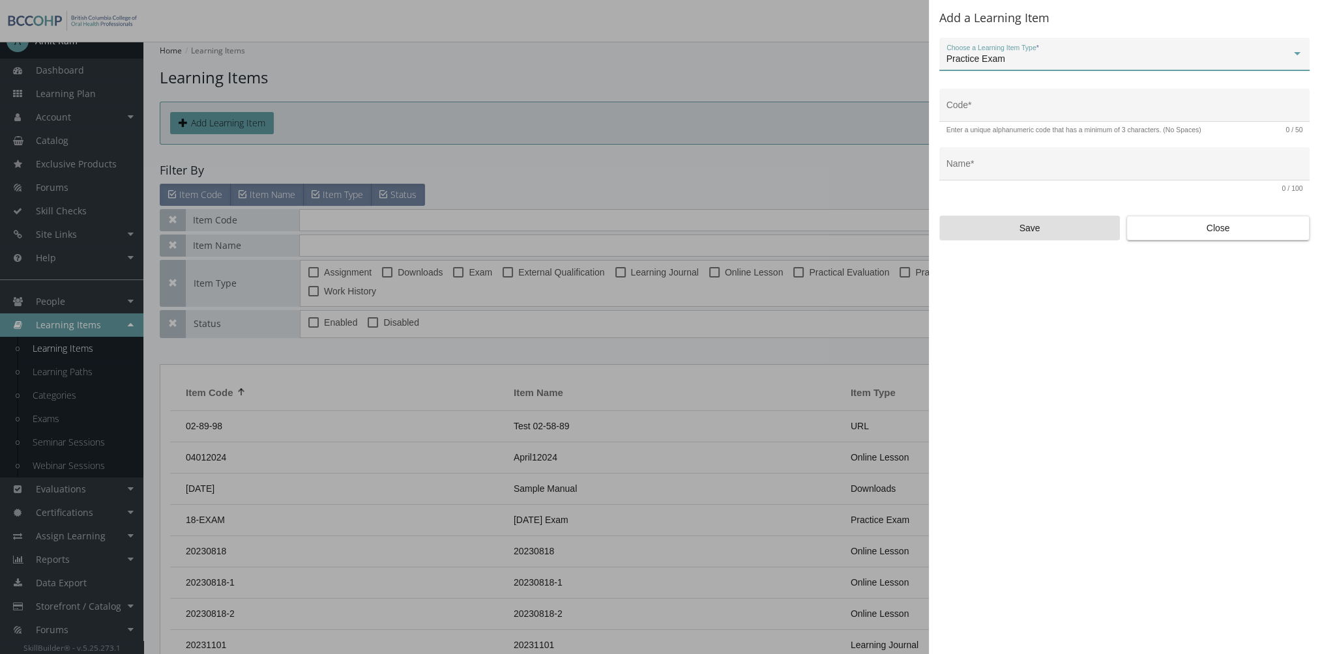
click at [1011, 64] on div "Practice Exam" at bounding box center [1118, 59] width 345 height 10
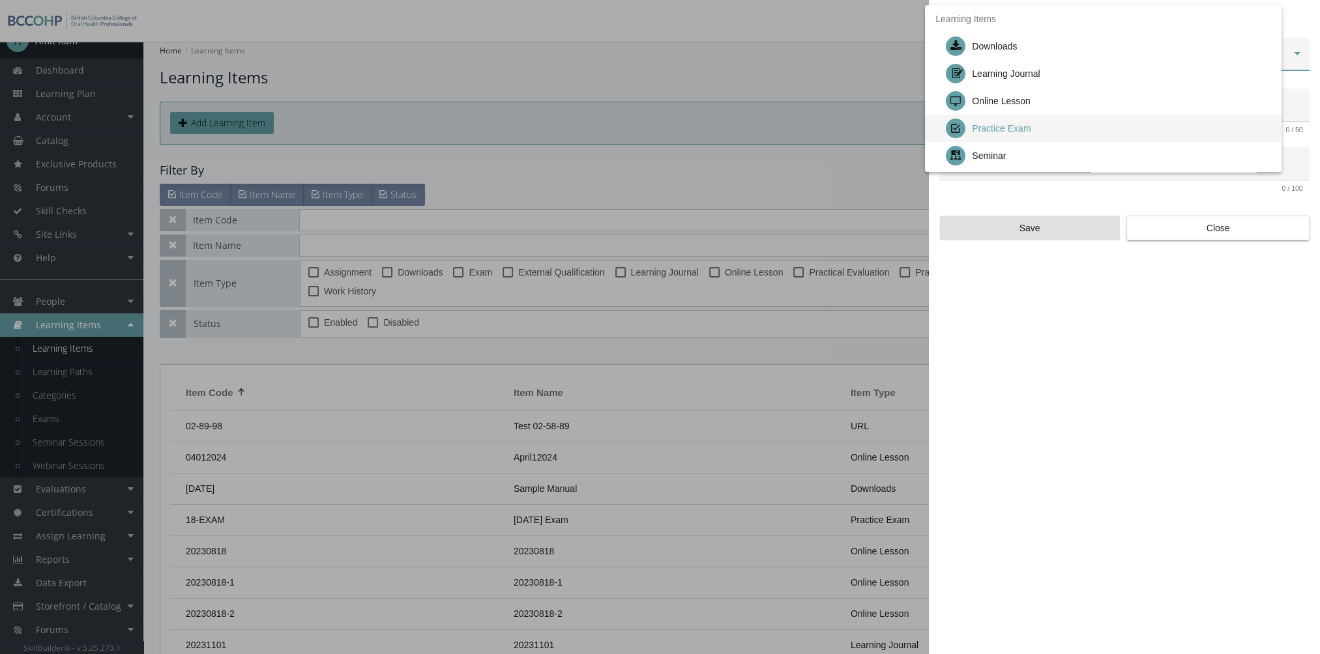
scroll to position [69, 0]
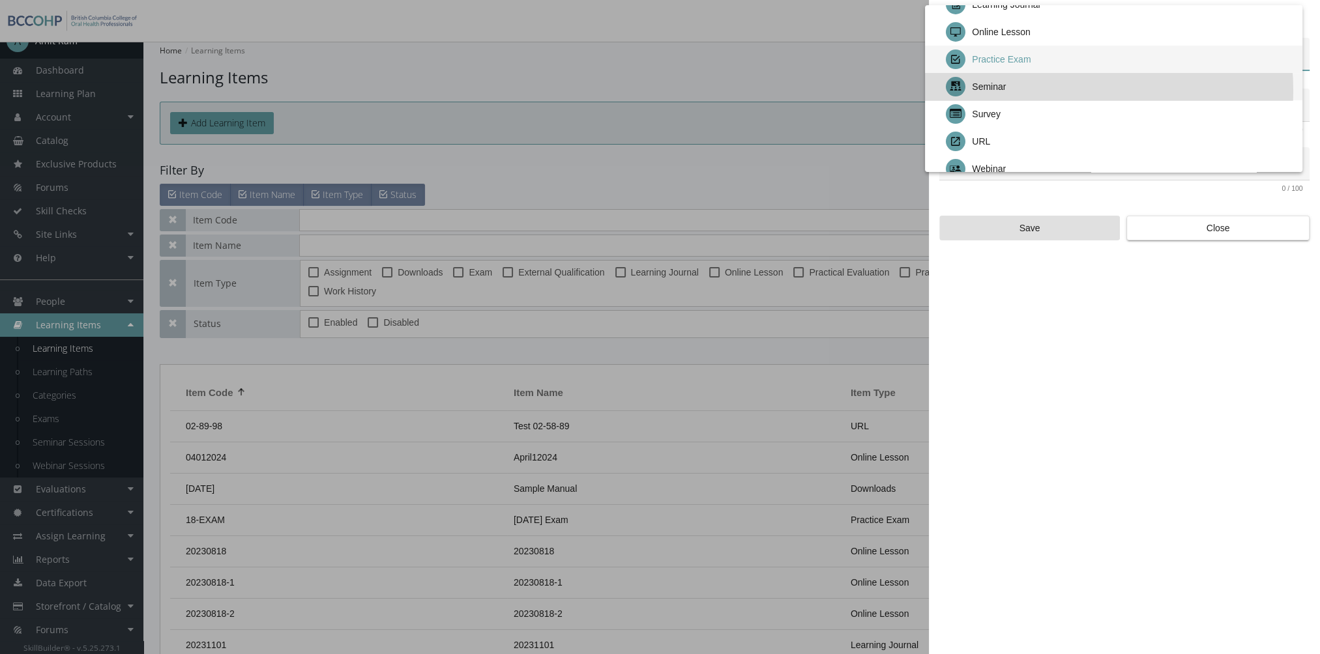
click at [1019, 91] on div "Seminar" at bounding box center [1119, 86] width 346 height 27
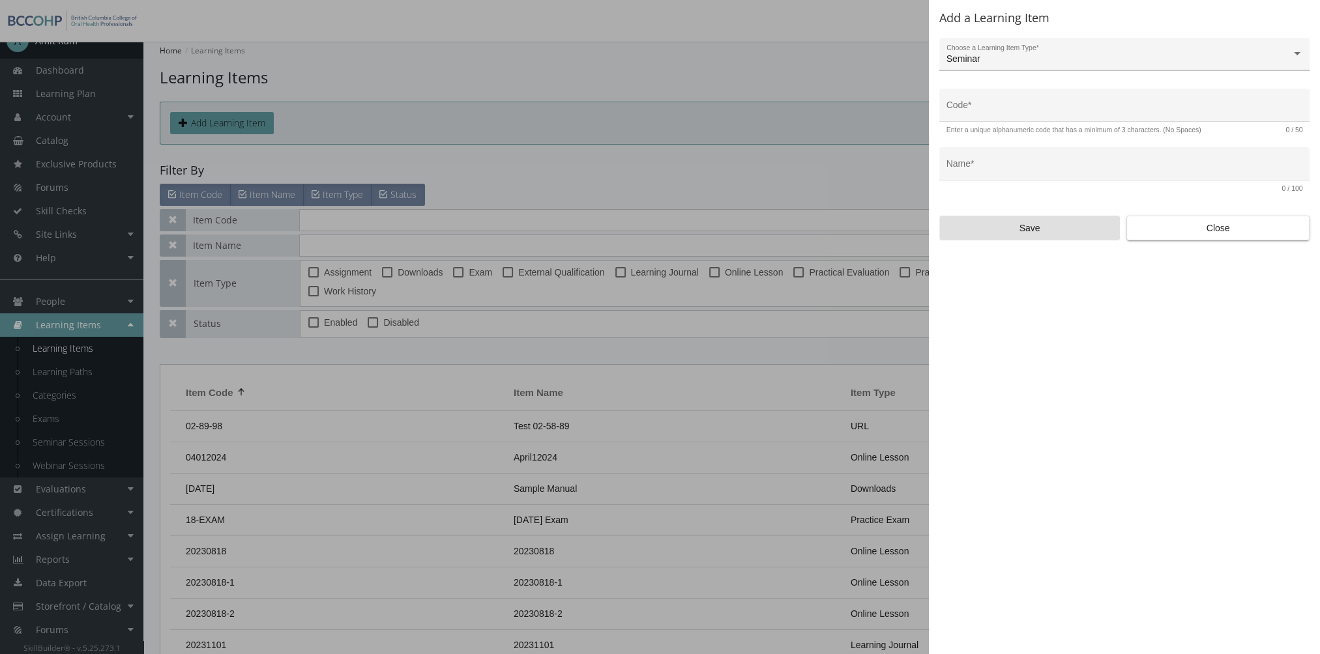
click at [996, 65] on div "Seminar Choose a Learning Item Type *" at bounding box center [1124, 57] width 356 height 27
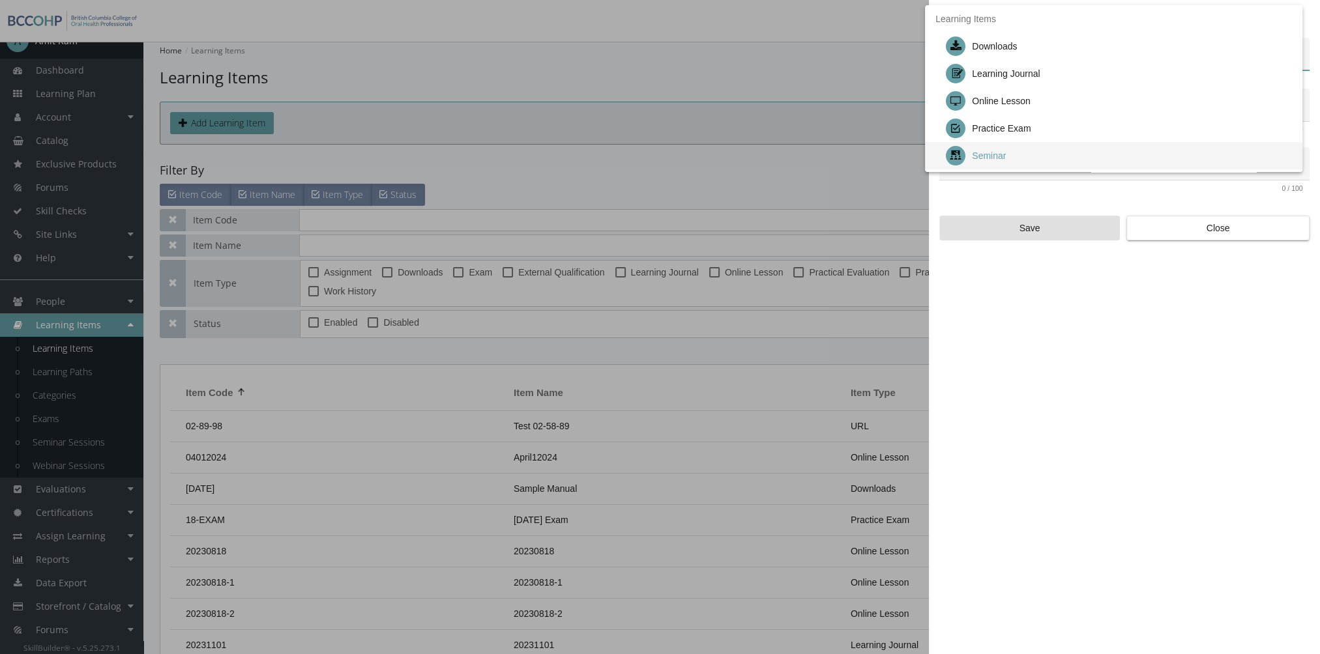
scroll to position [96, 0]
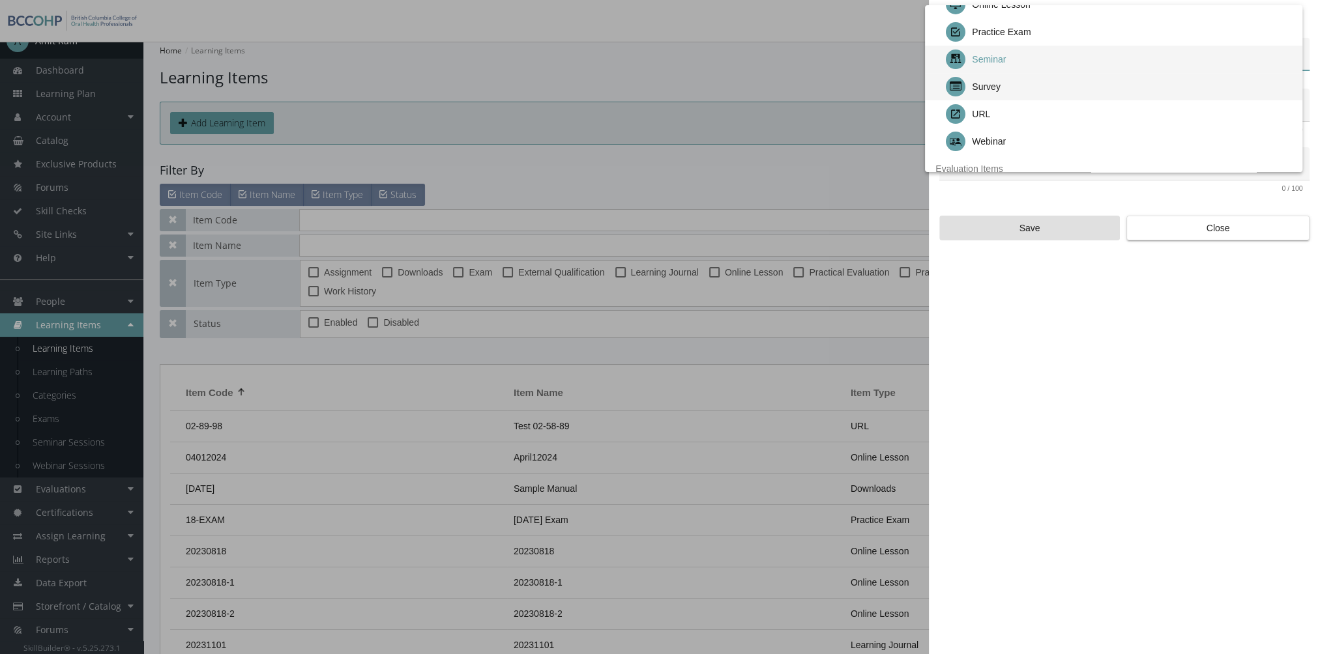
click at [1006, 88] on div "Survey" at bounding box center [1119, 86] width 346 height 27
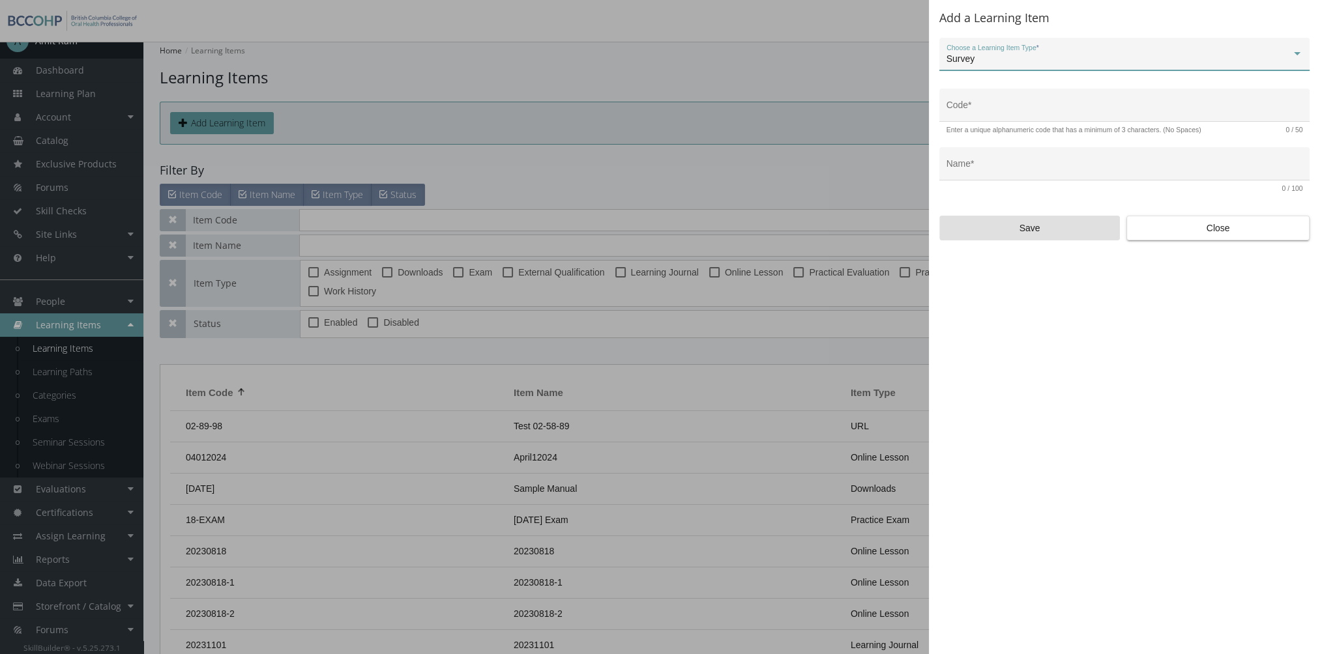
click at [993, 61] on div "Survey" at bounding box center [1118, 59] width 345 height 10
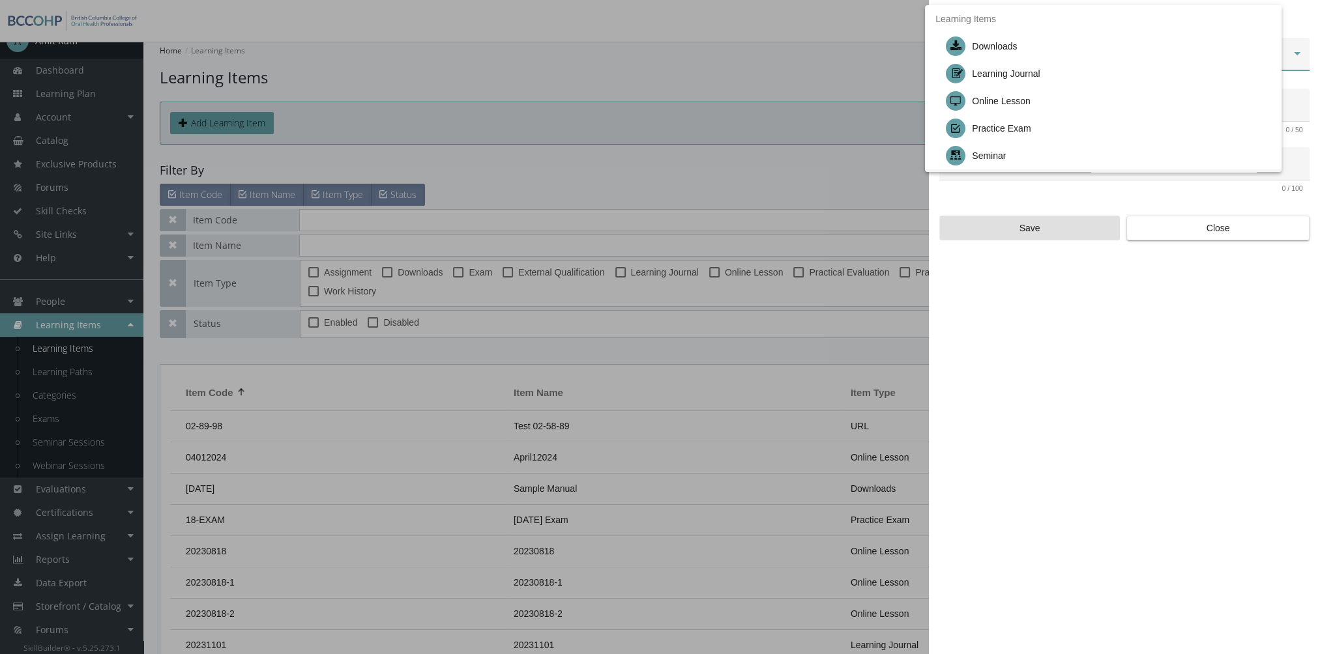
scroll to position [124, 0]
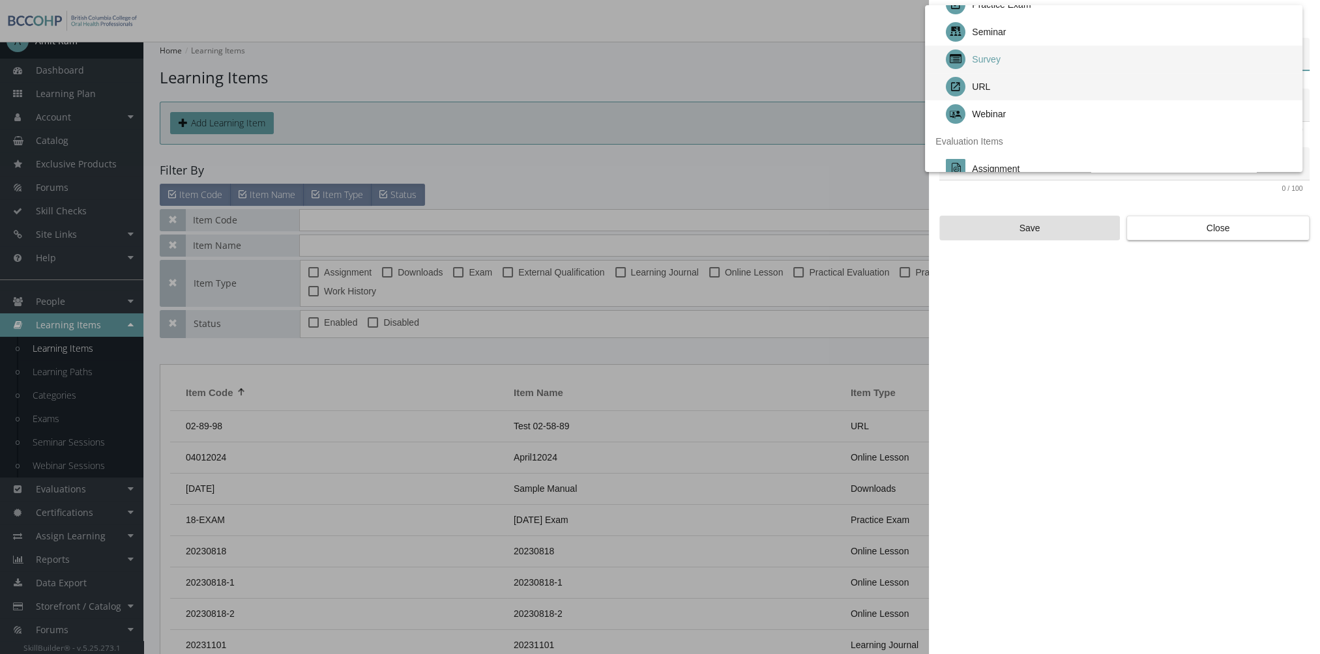
click at [998, 81] on div "URL" at bounding box center [1119, 86] width 346 height 27
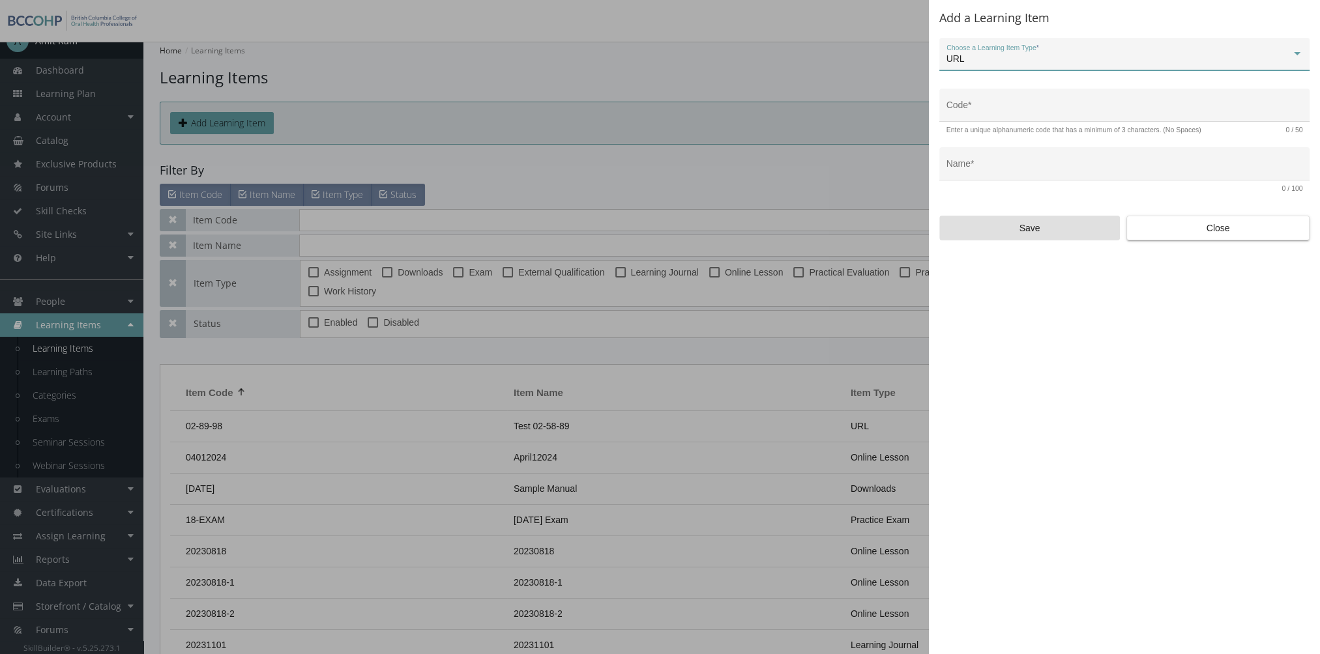
click at [985, 62] on div "URL" at bounding box center [1118, 59] width 345 height 10
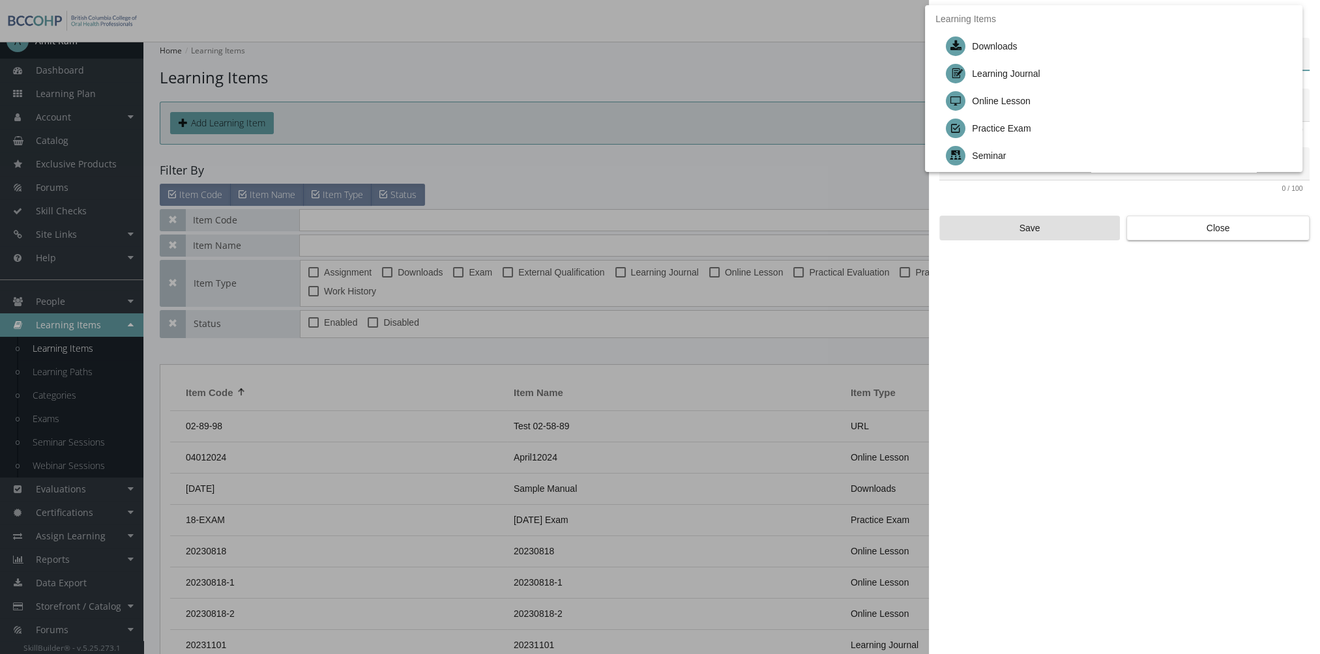
scroll to position [151, 0]
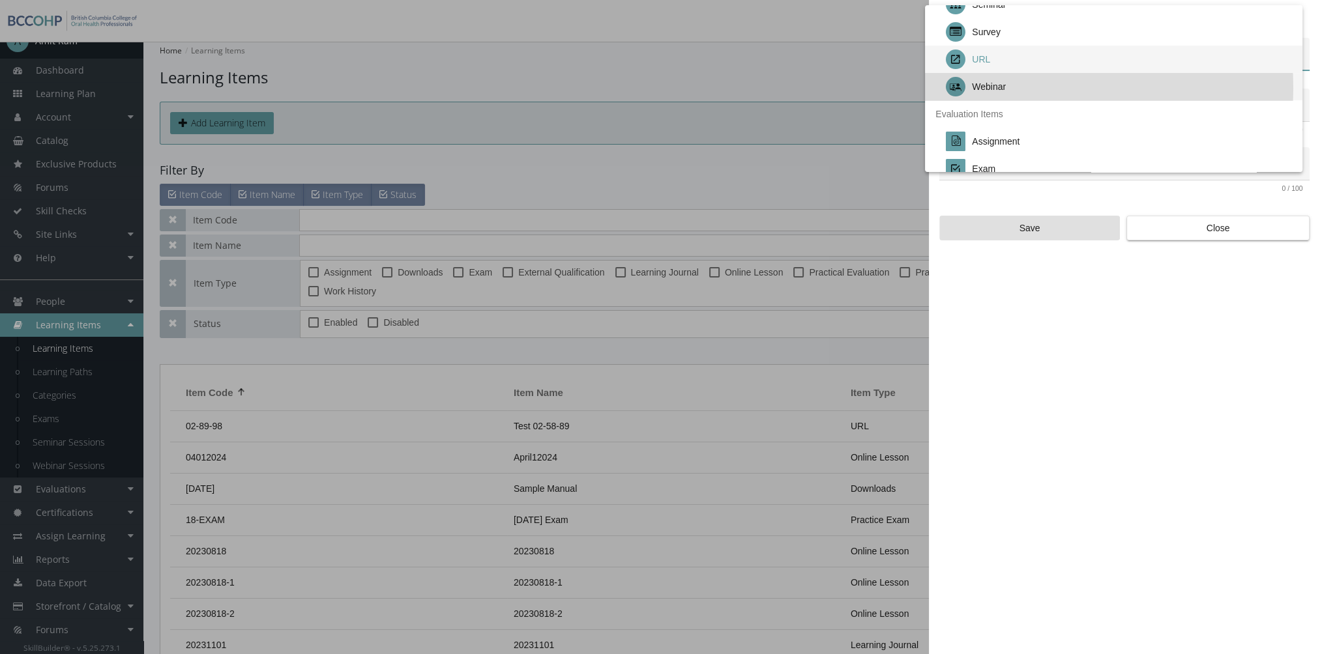
click at [994, 88] on div "Webinar" at bounding box center [989, 86] width 34 height 27
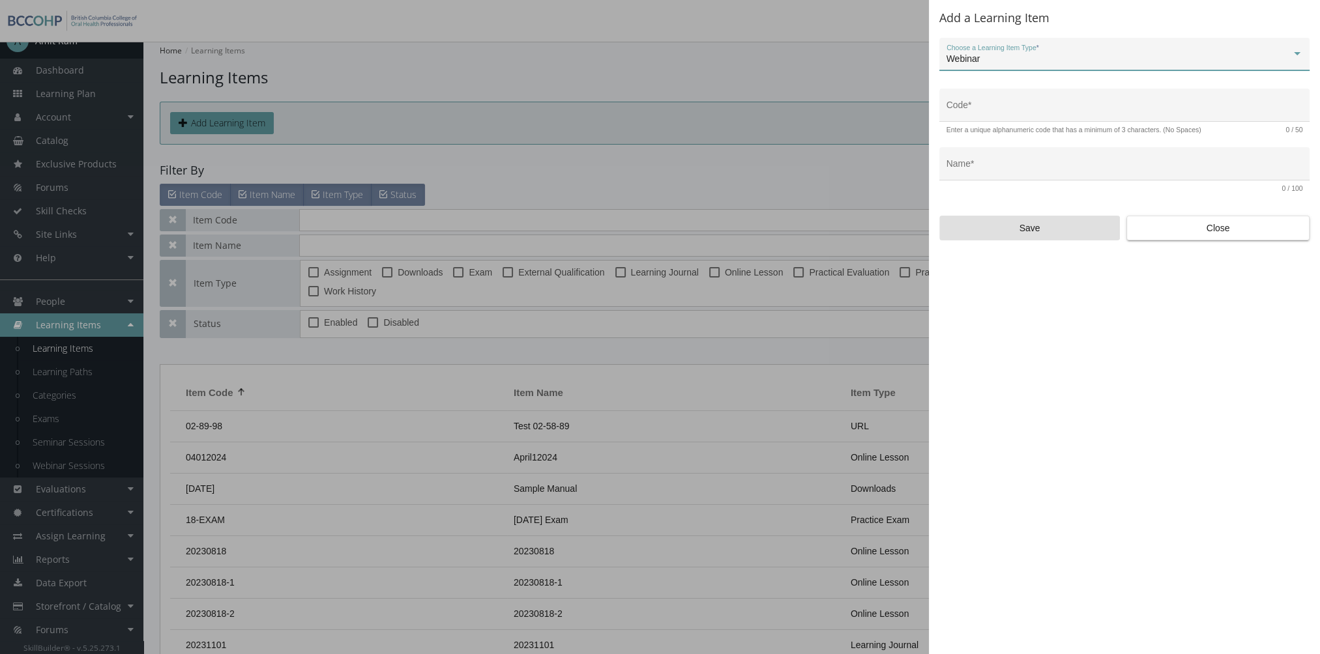
click at [982, 64] on div "Webinar" at bounding box center [1118, 59] width 345 height 10
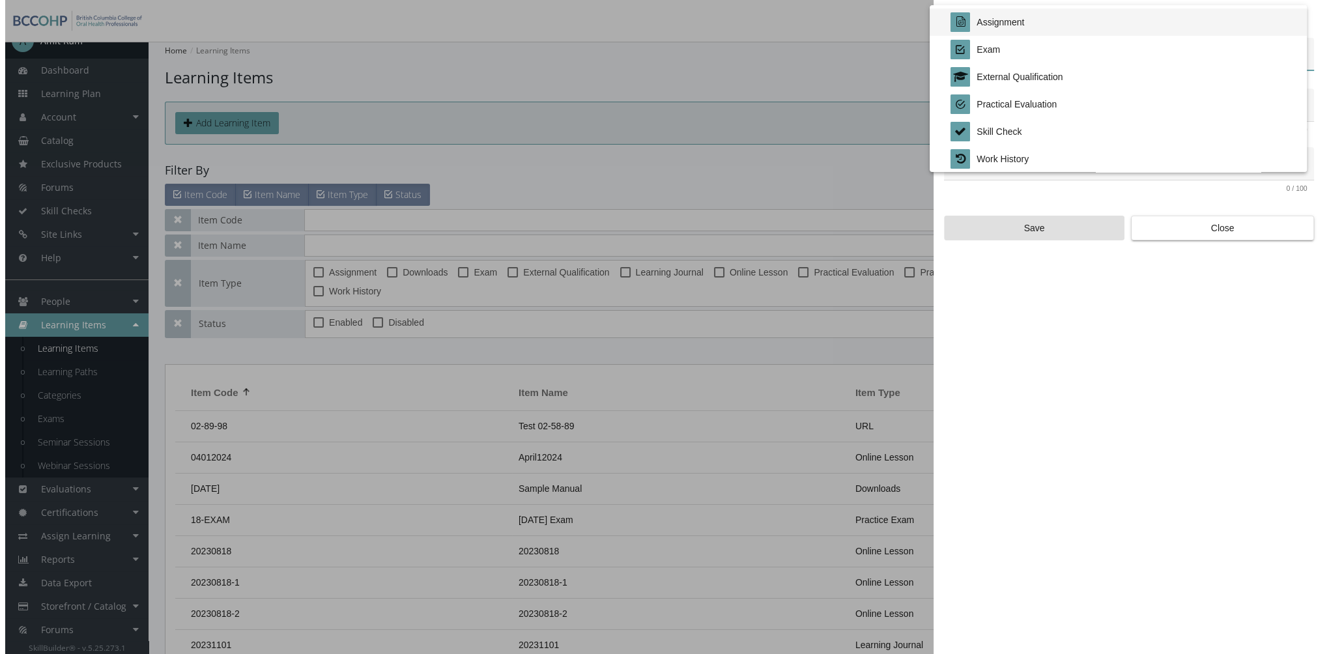
scroll to position [271, 0]
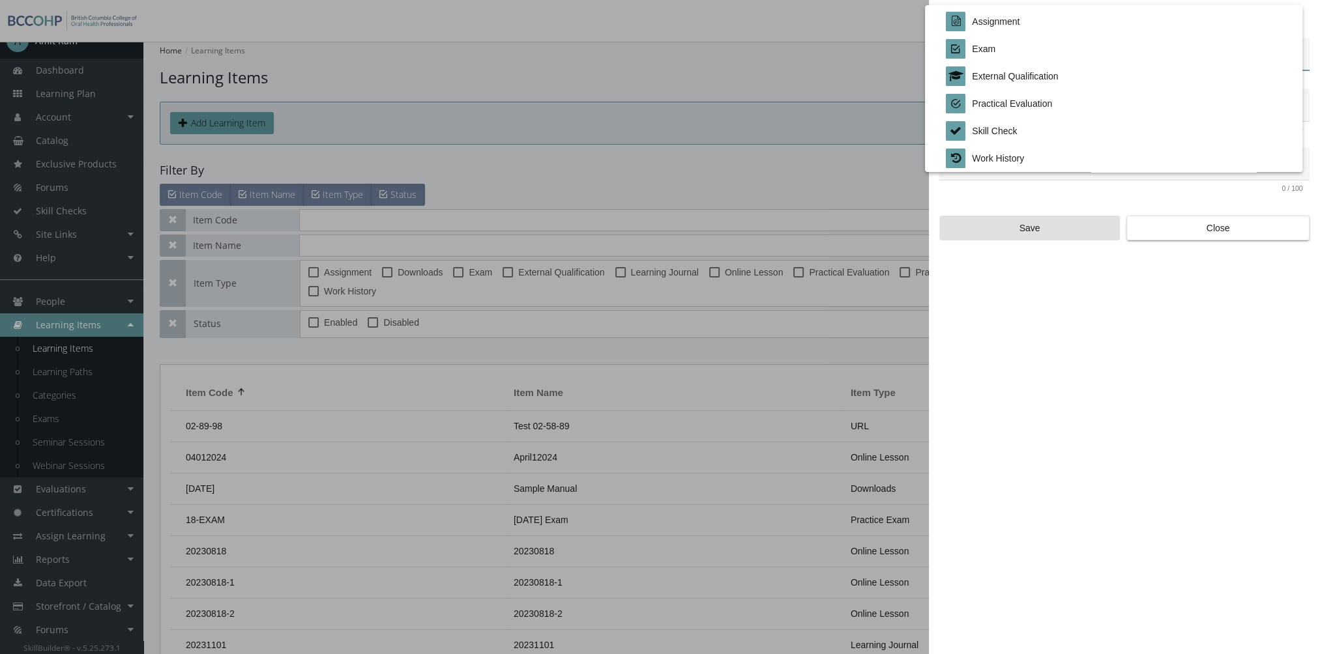
click at [1277, 233] on div at bounding box center [660, 327] width 1320 height 654
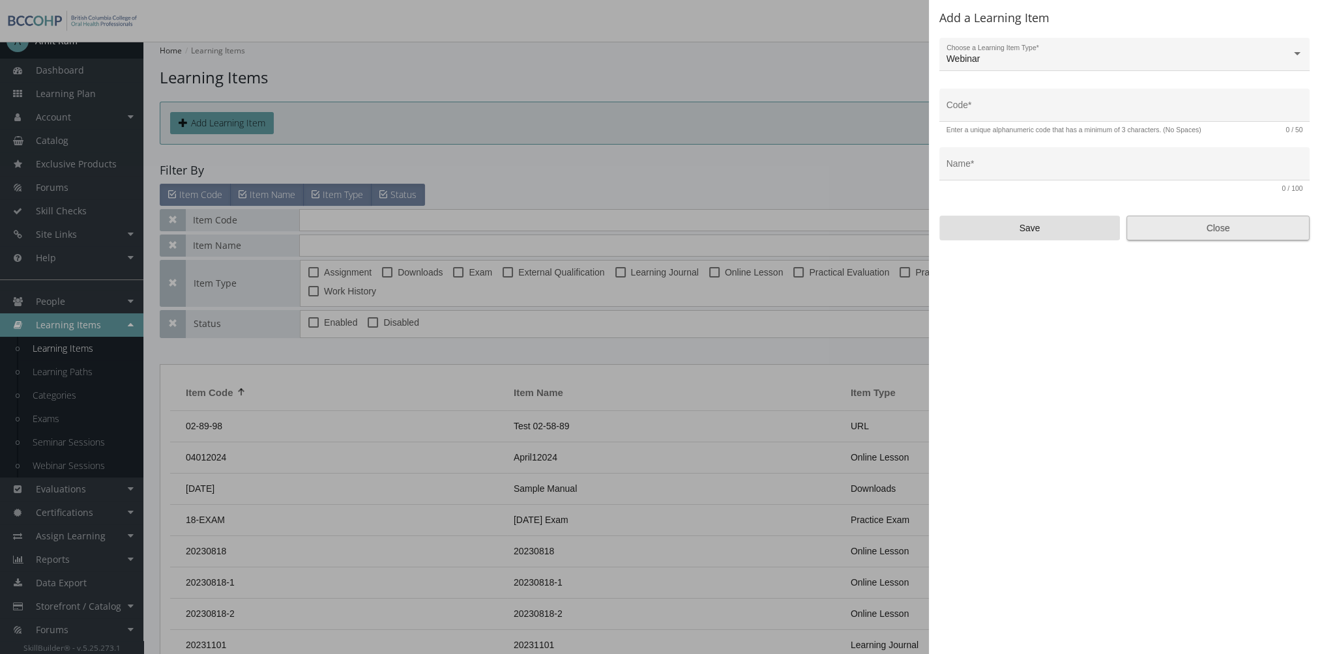
click at [1276, 236] on span "Close" at bounding box center [1217, 227] width 161 height 23
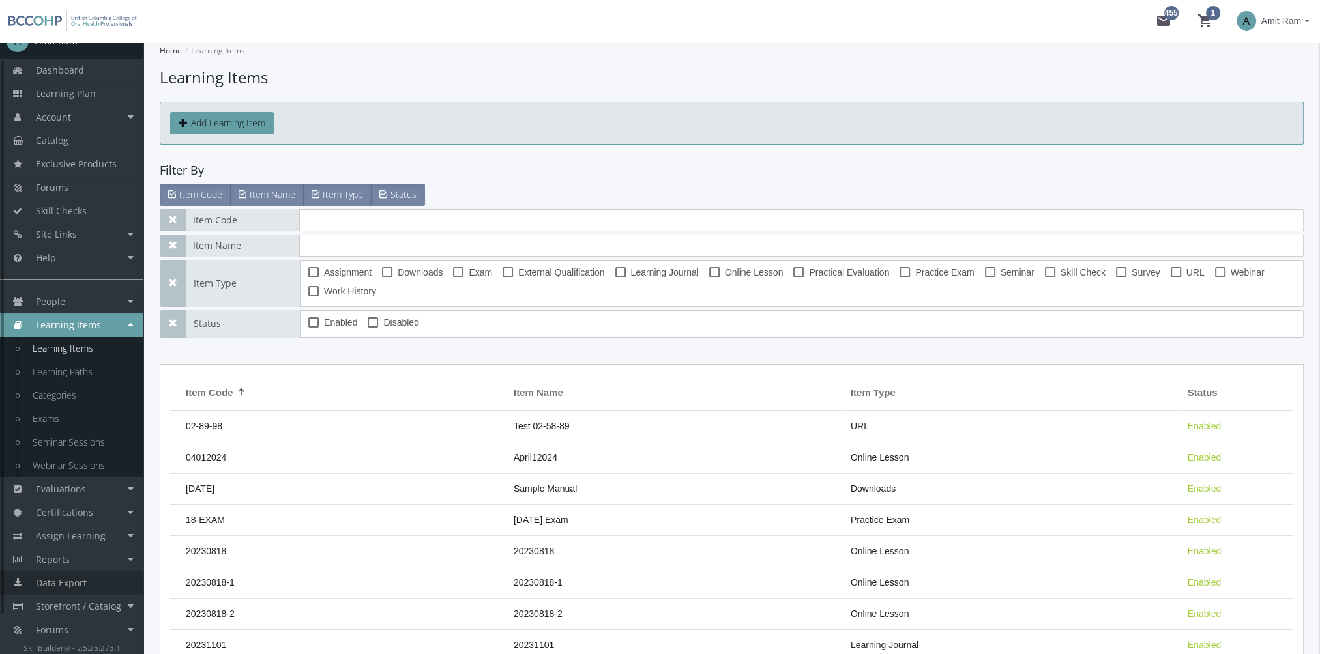
click at [81, 583] on span "Data Export" at bounding box center [61, 583] width 51 height 12
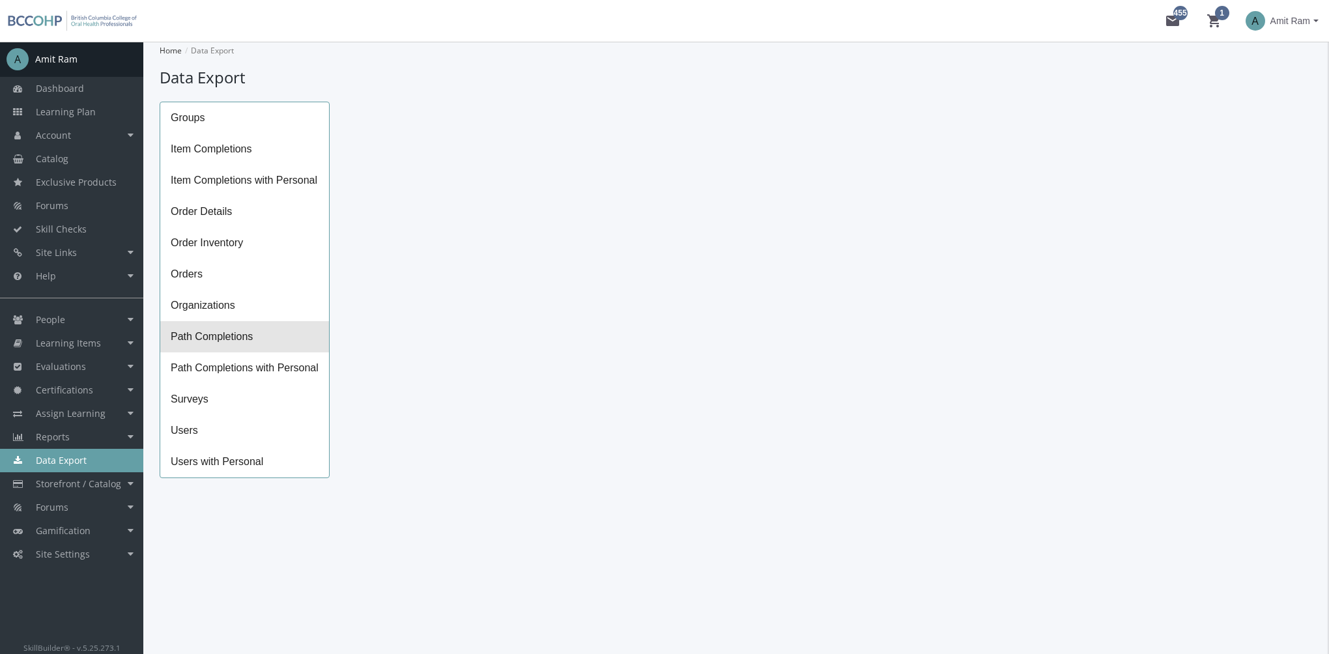
click at [250, 339] on span "Path Completions" at bounding box center [244, 336] width 169 height 31
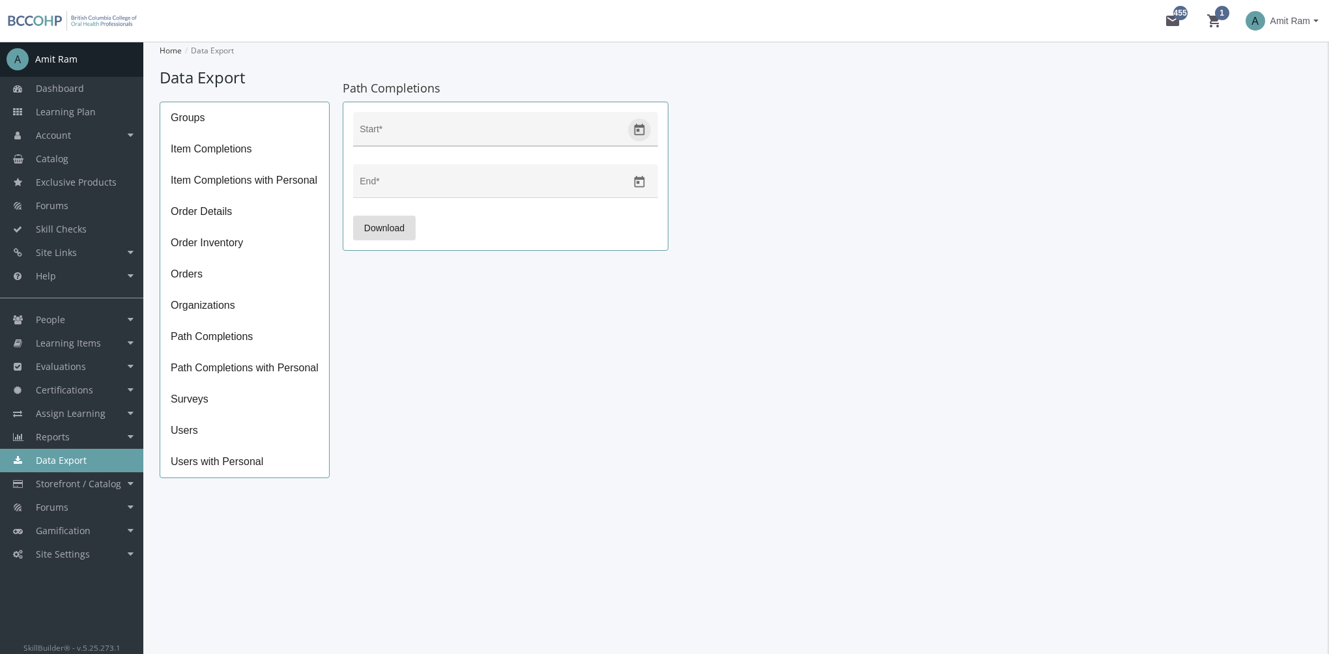
click at [639, 128] on icon "Open calendar" at bounding box center [640, 130] width 14 height 14
click at [500, 178] on button "Previous month" at bounding box center [504, 173] width 26 height 26
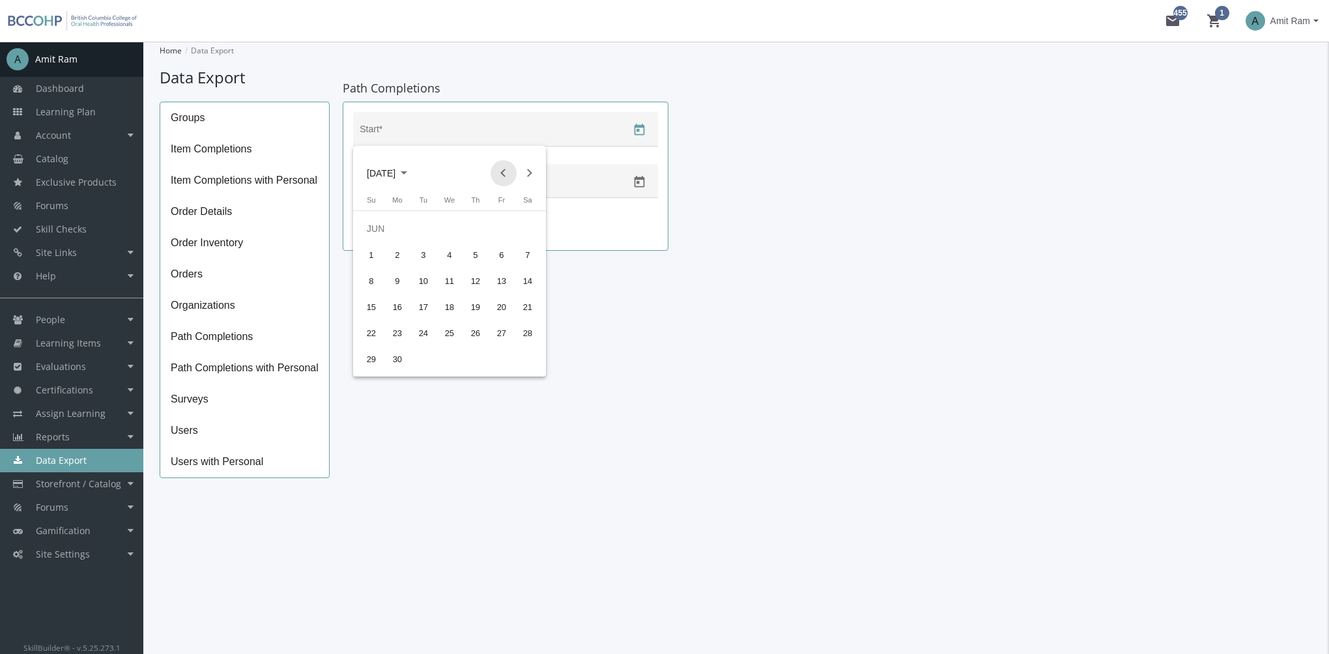
click at [500, 178] on button "Previous month" at bounding box center [504, 173] width 26 height 26
click at [506, 180] on button "Previous month" at bounding box center [504, 173] width 26 height 26
click at [521, 227] on div "1" at bounding box center [527, 228] width 23 height 23
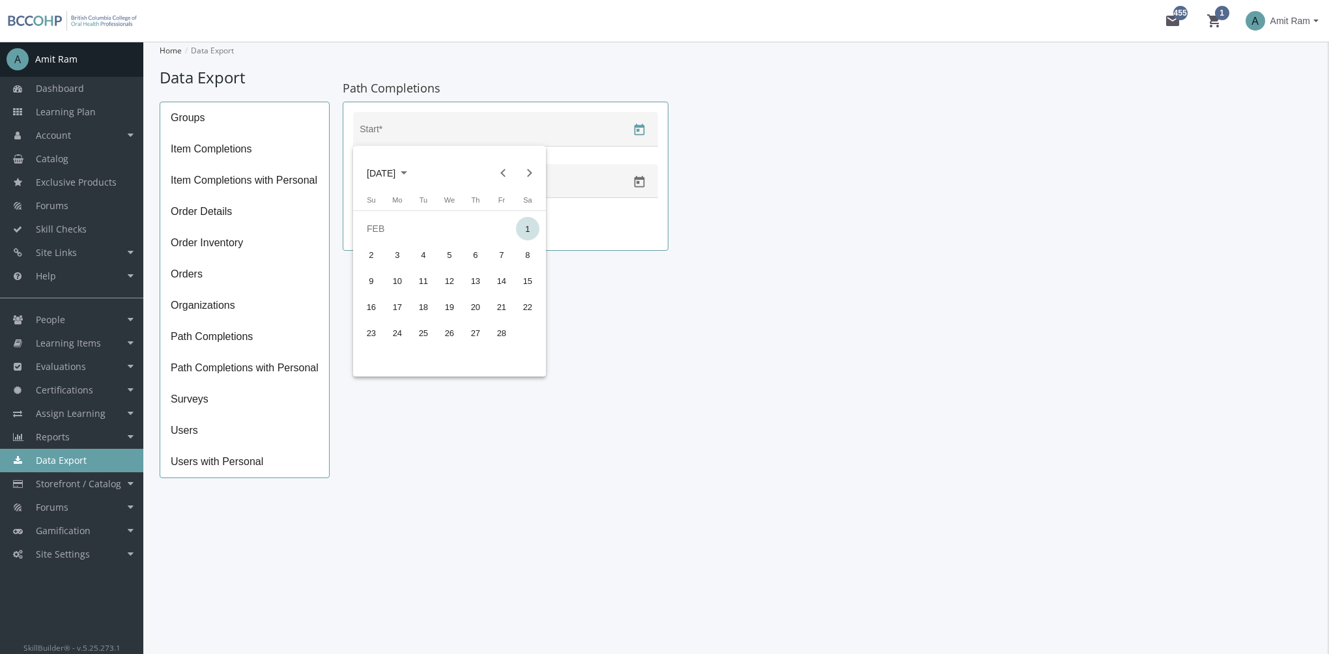
type input "[DATE]"
click at [643, 180] on icon "Open calendar" at bounding box center [640, 182] width 14 height 14
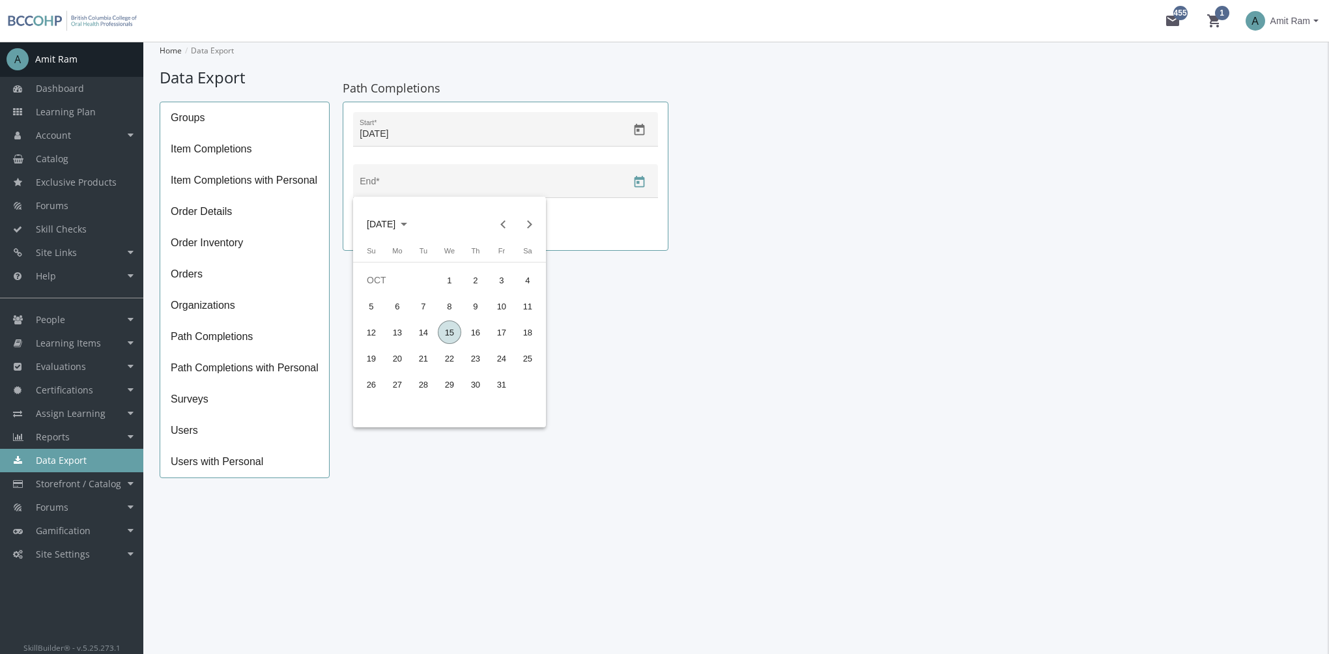
click at [448, 328] on div "15" at bounding box center [449, 332] width 23 height 23
type input "[DATE]"
click at [403, 227] on span "Download" at bounding box center [384, 227] width 40 height 23
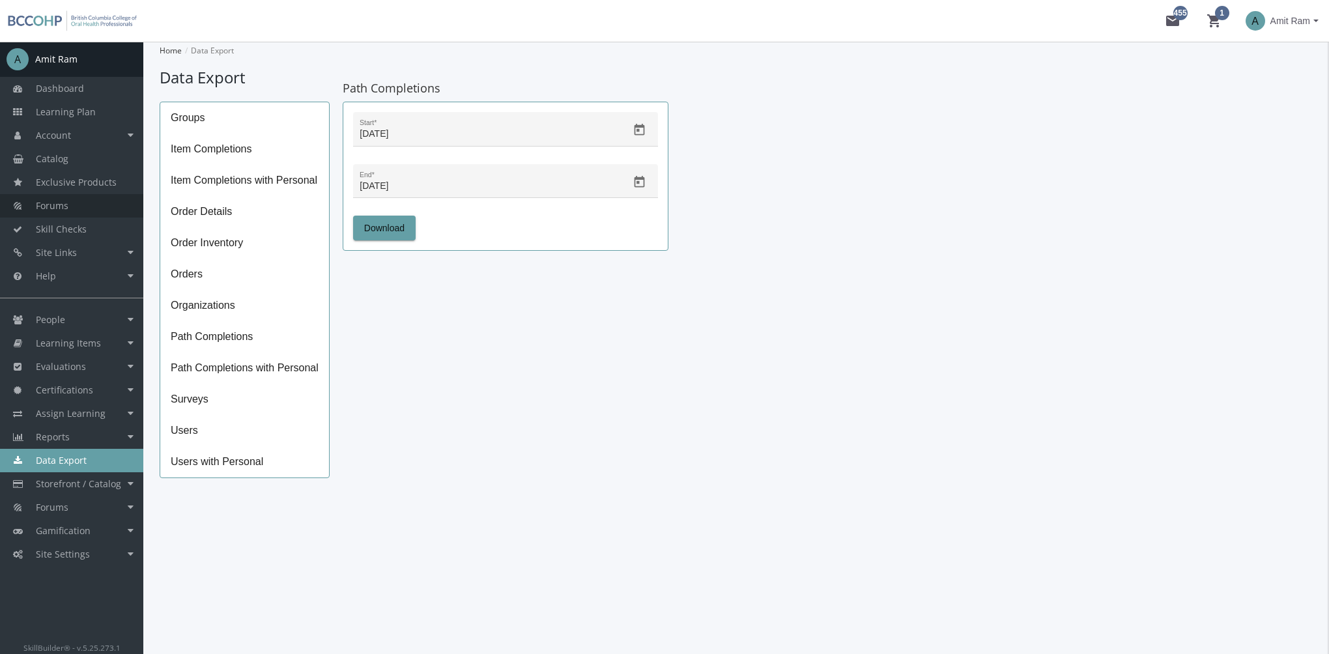
click at [70, 207] on link "Forums" at bounding box center [71, 205] width 143 height 23
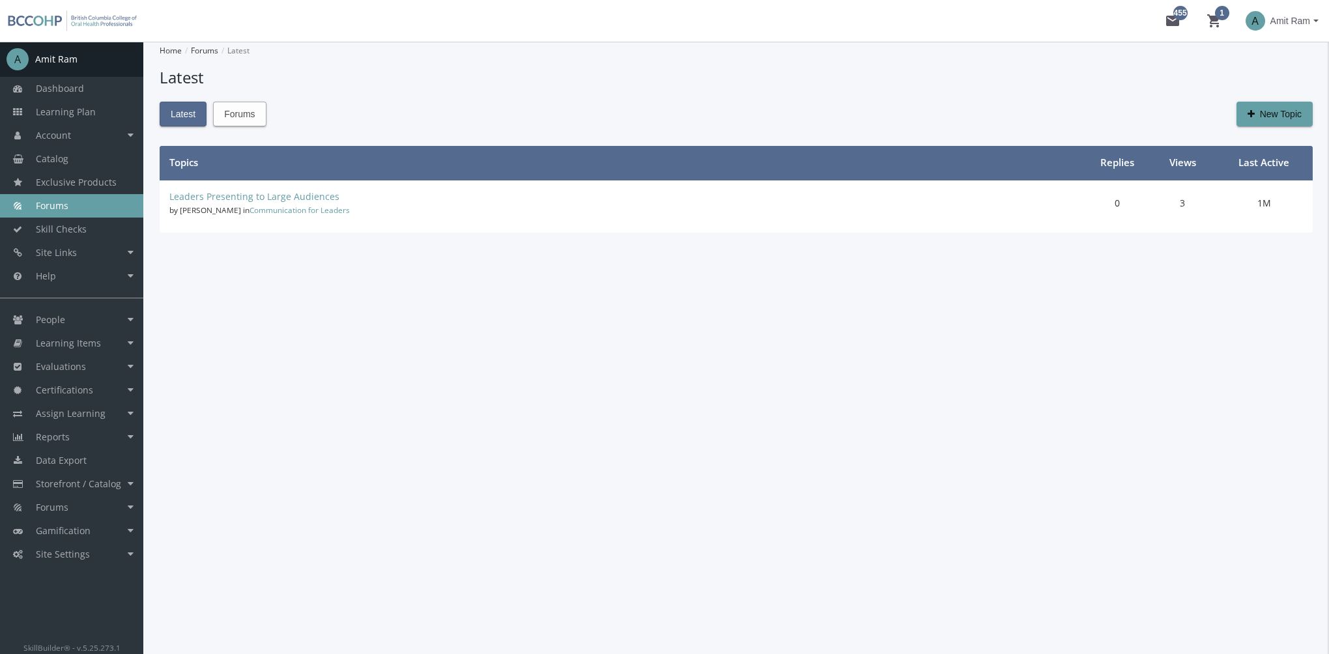
click at [255, 109] on button "Forums" at bounding box center [239, 114] width 53 height 25
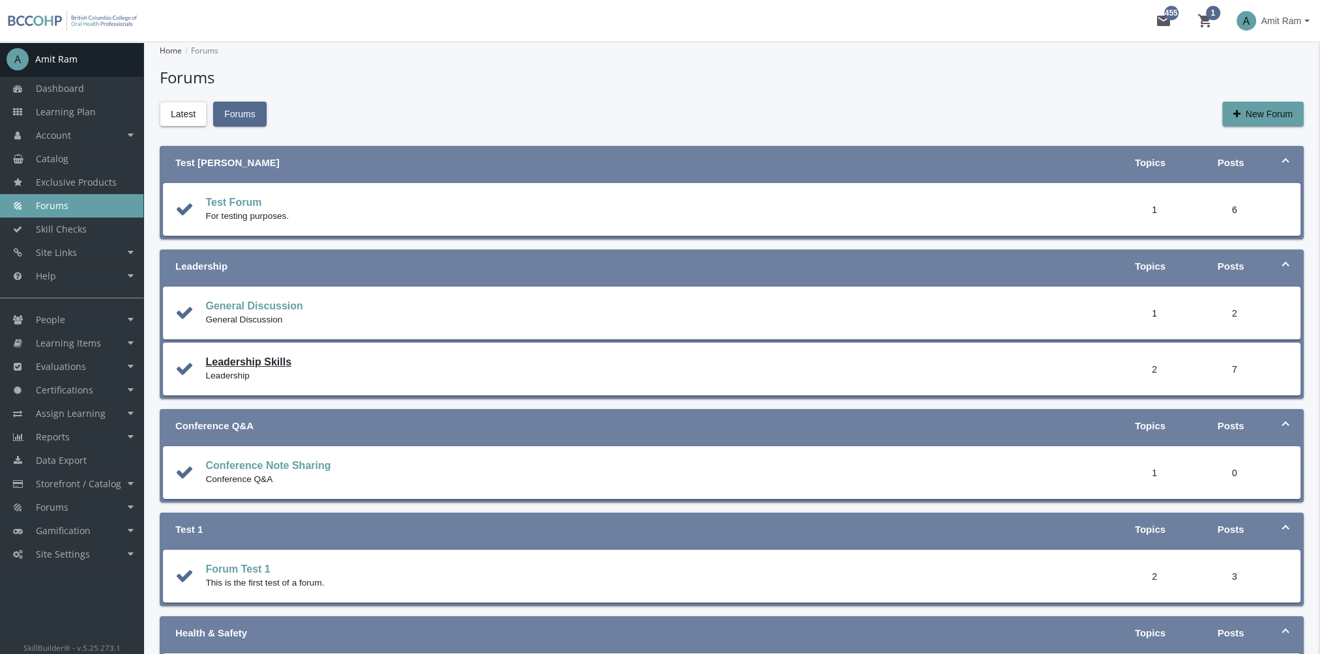
click at [254, 364] on link "Leadership Skills" at bounding box center [248, 361] width 86 height 11
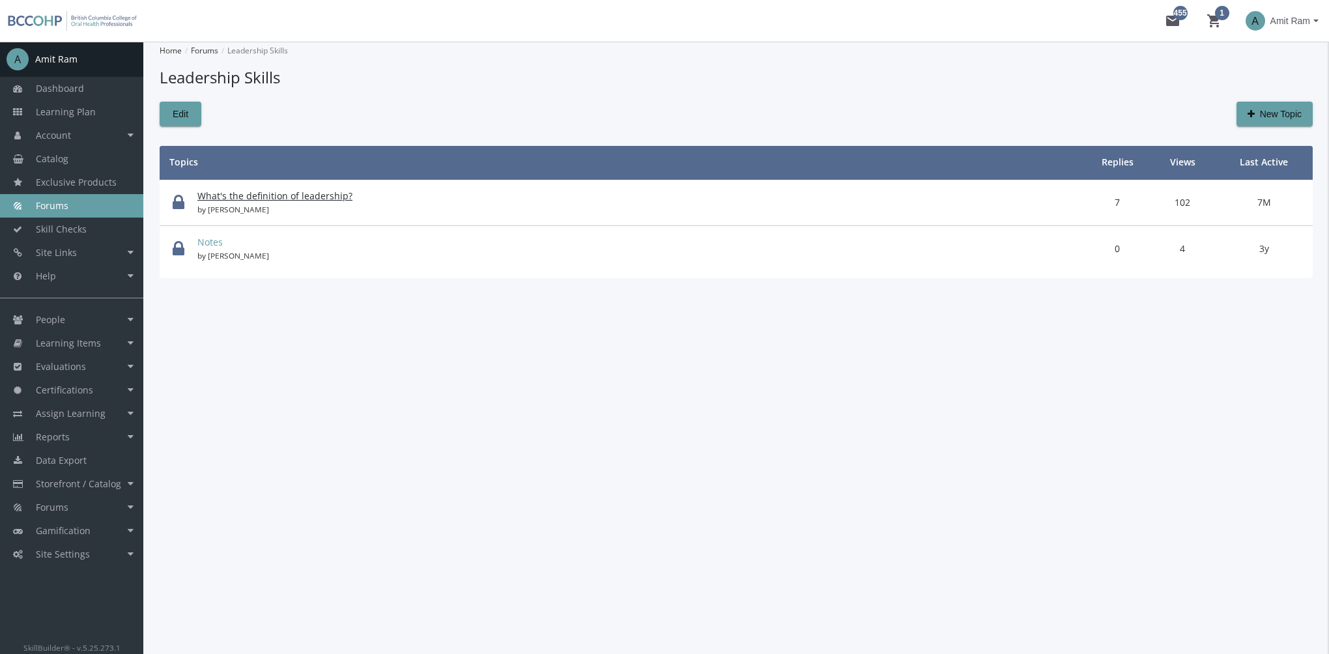
click at [289, 196] on link "What's the definition of leadership?" at bounding box center [274, 196] width 155 height 12
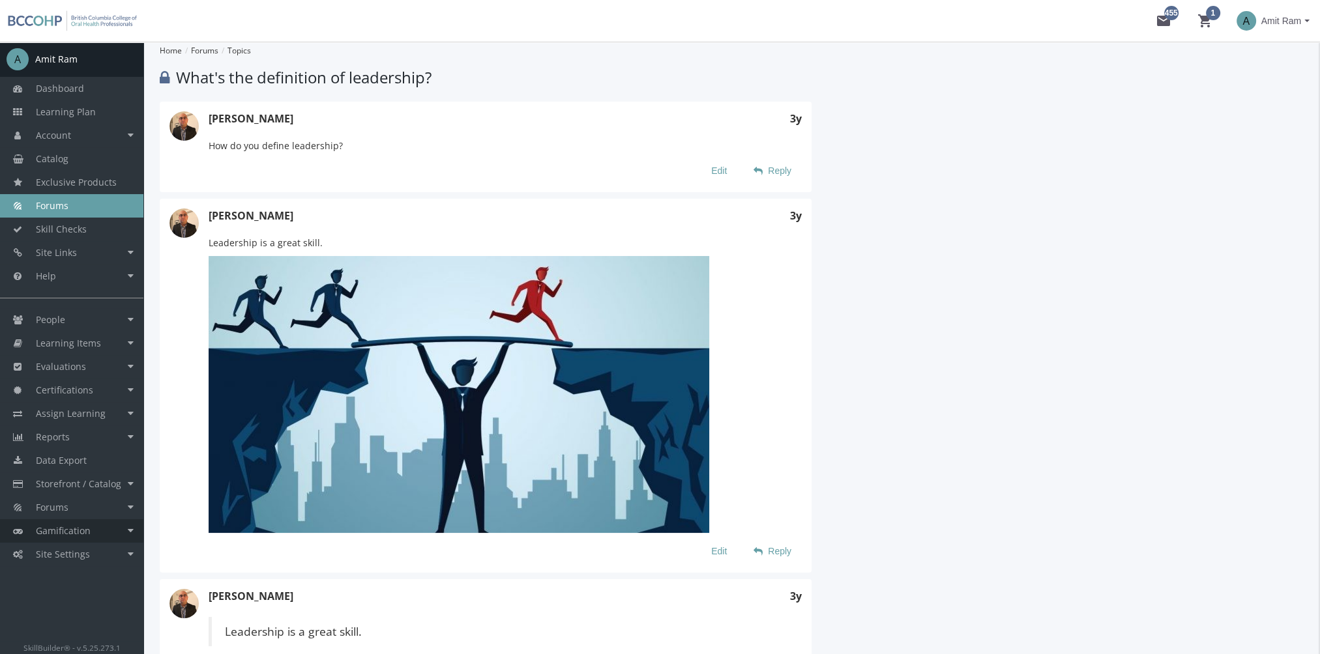
click at [71, 538] on link "Gamification" at bounding box center [71, 530] width 143 height 23
click at [78, 560] on link "Point System" at bounding box center [82, 554] width 124 height 23
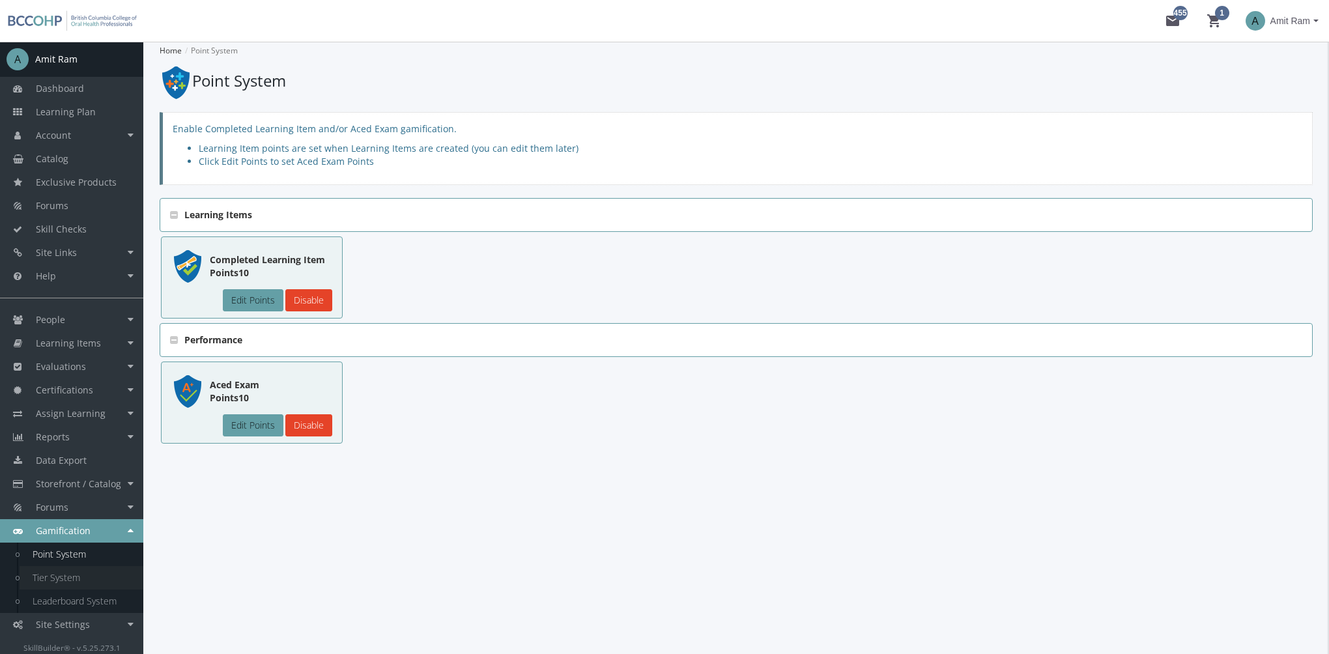
click at [83, 577] on link "Tier System" at bounding box center [82, 577] width 124 height 23
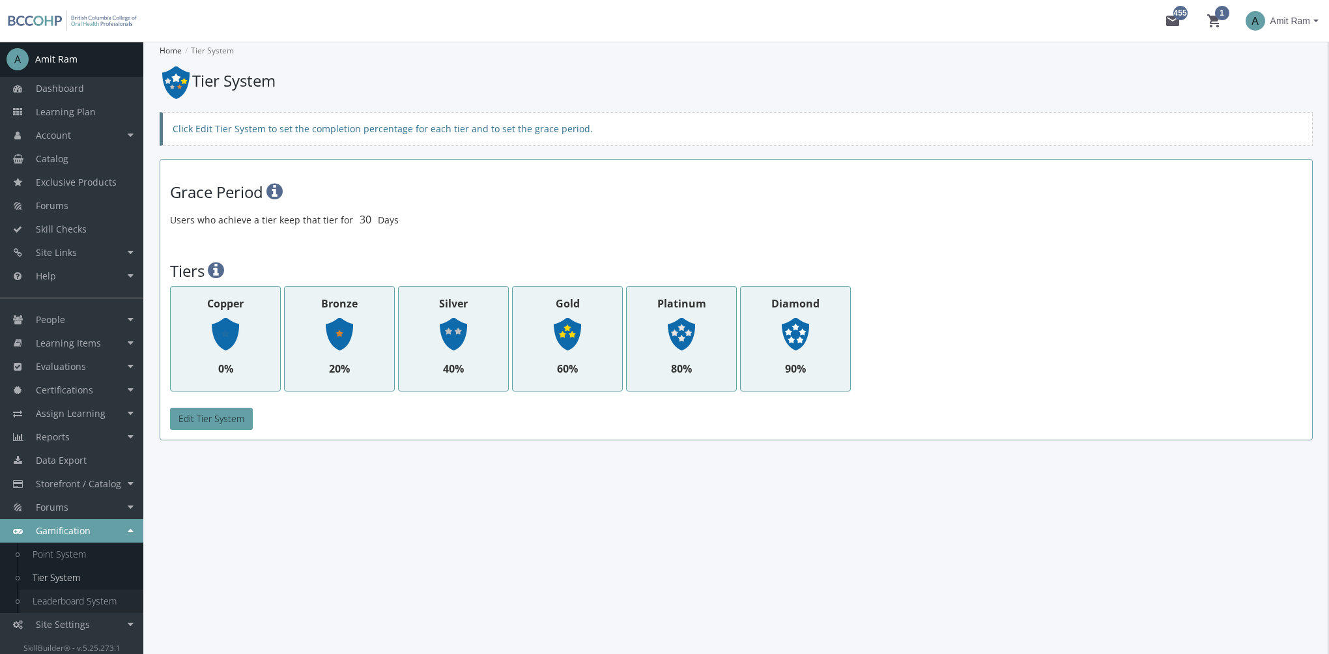
click at [92, 600] on link "Leaderboard System" at bounding box center [82, 601] width 124 height 23
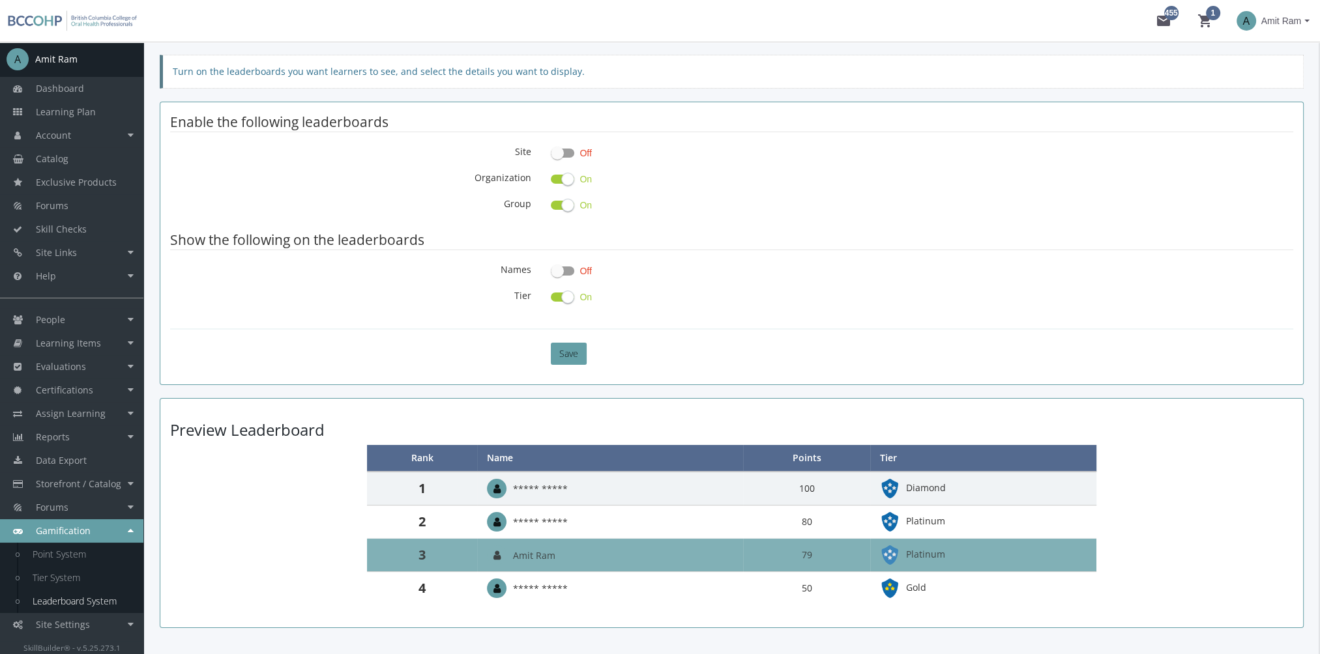
scroll to position [107, 0]
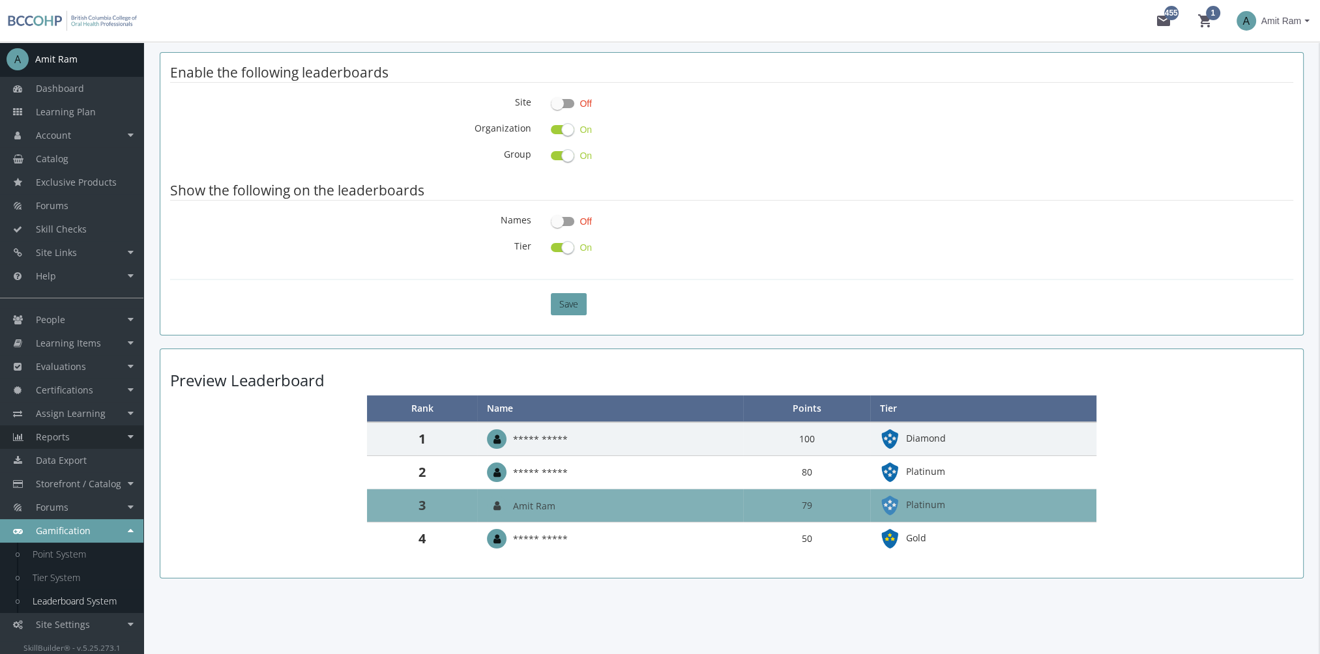
click at [85, 442] on link "Reports" at bounding box center [71, 437] width 143 height 23
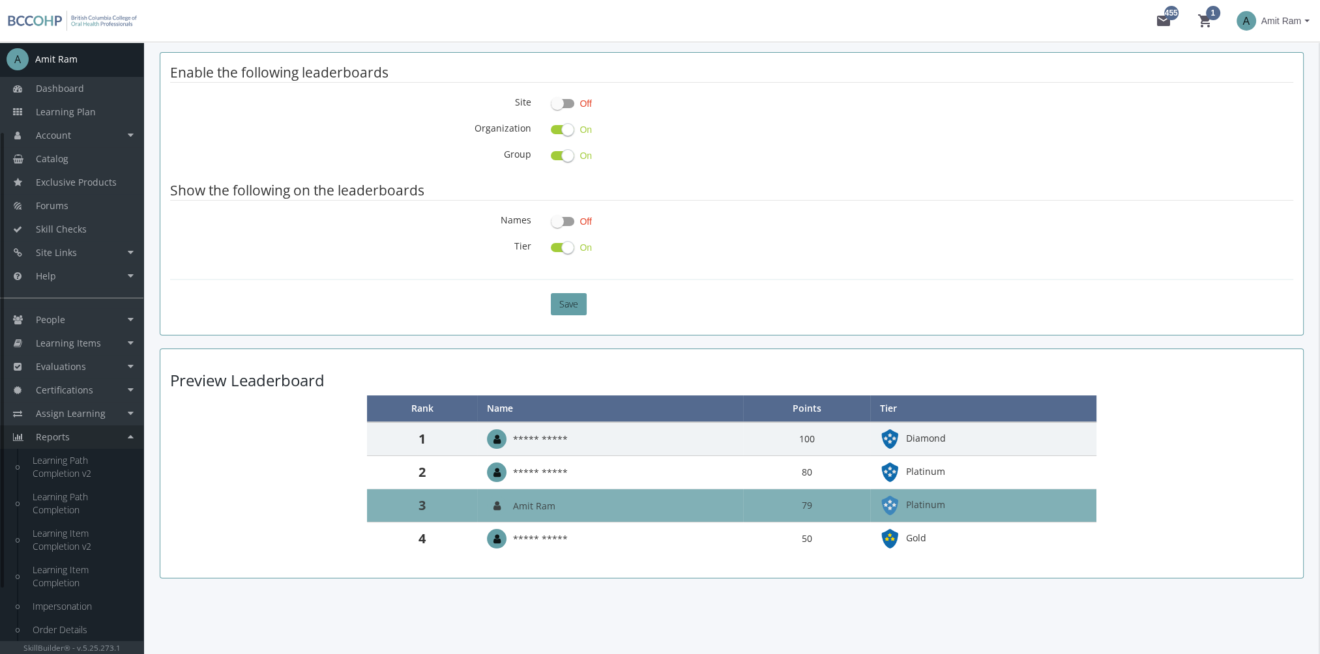
scroll to position [211, 0]
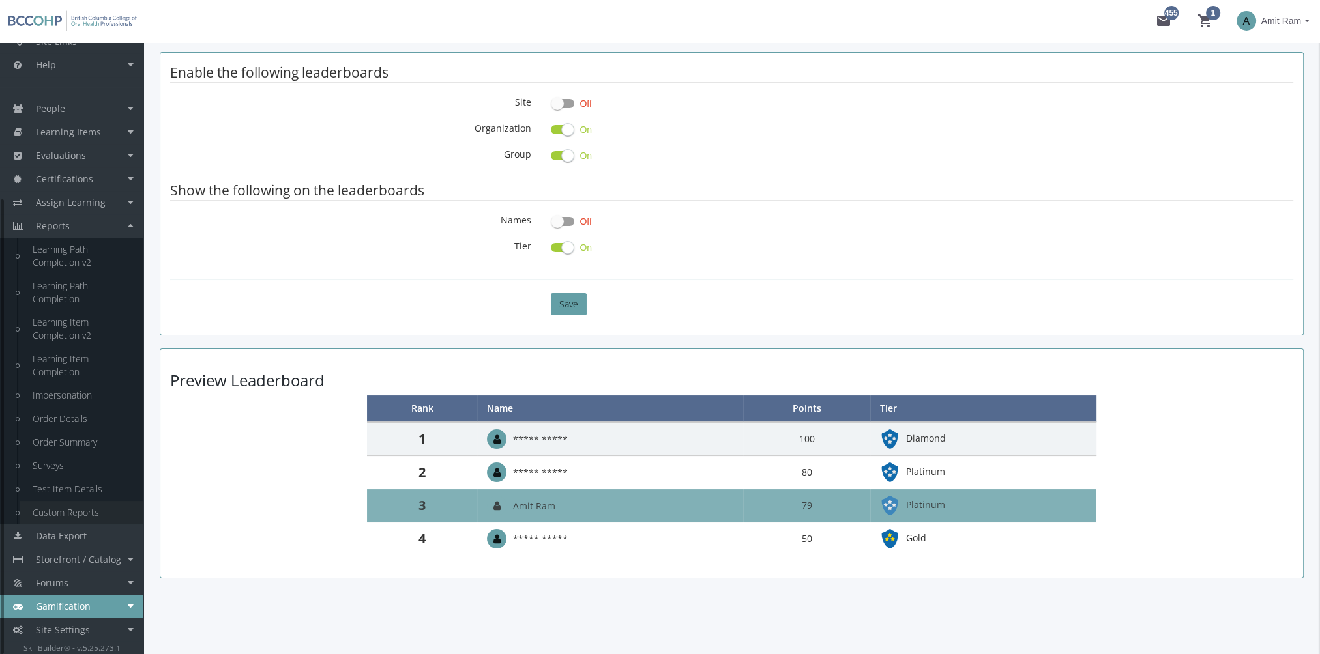
click at [83, 514] on link "Custom Reports" at bounding box center [82, 512] width 124 height 23
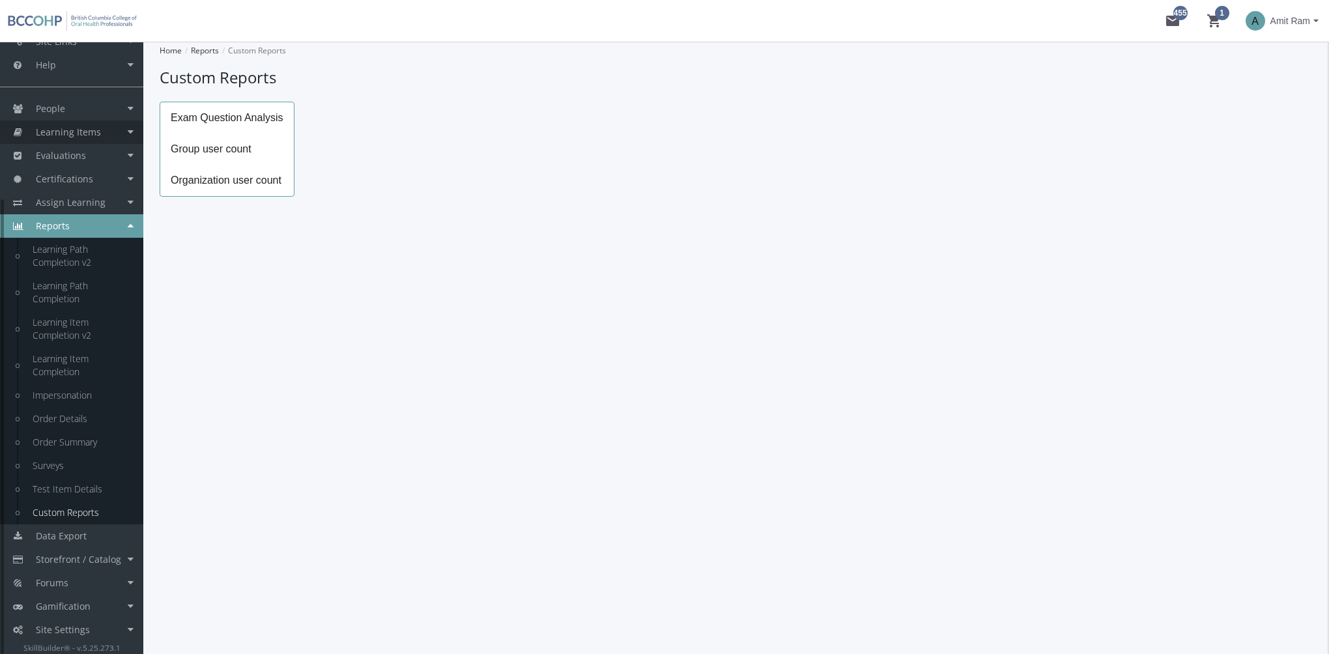
click at [85, 133] on span "Learning Items" at bounding box center [68, 132] width 65 height 12
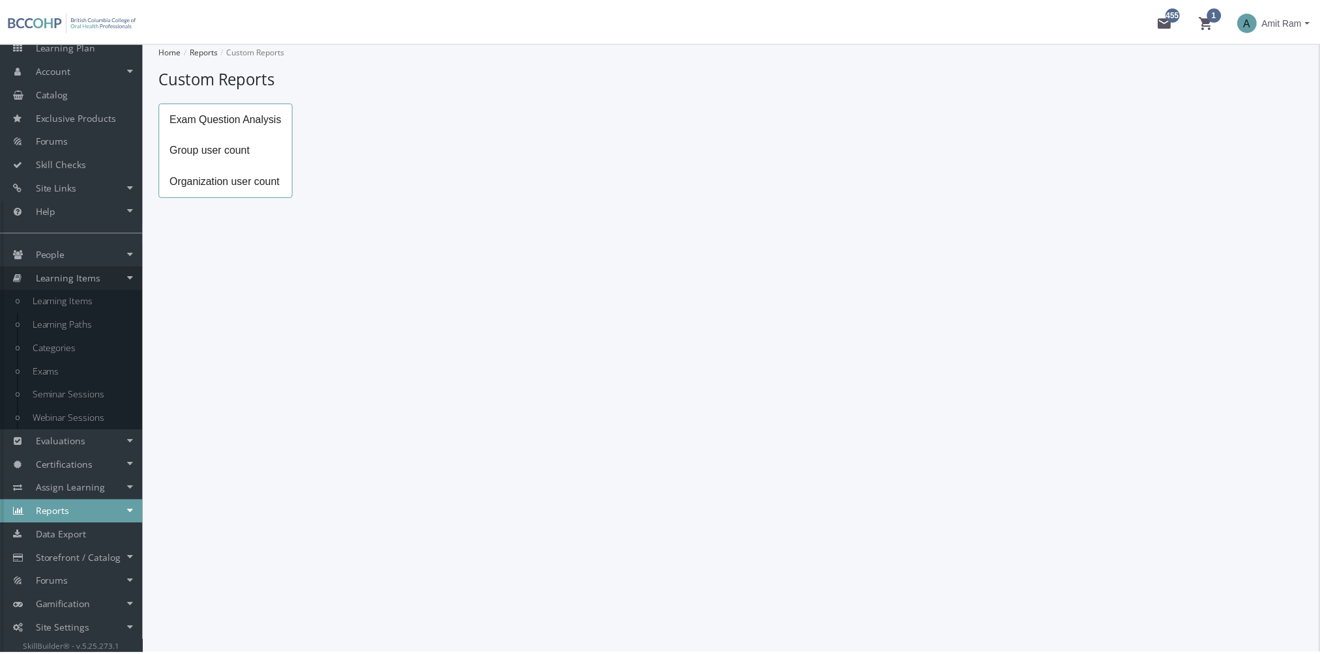
scroll to position [65, 0]
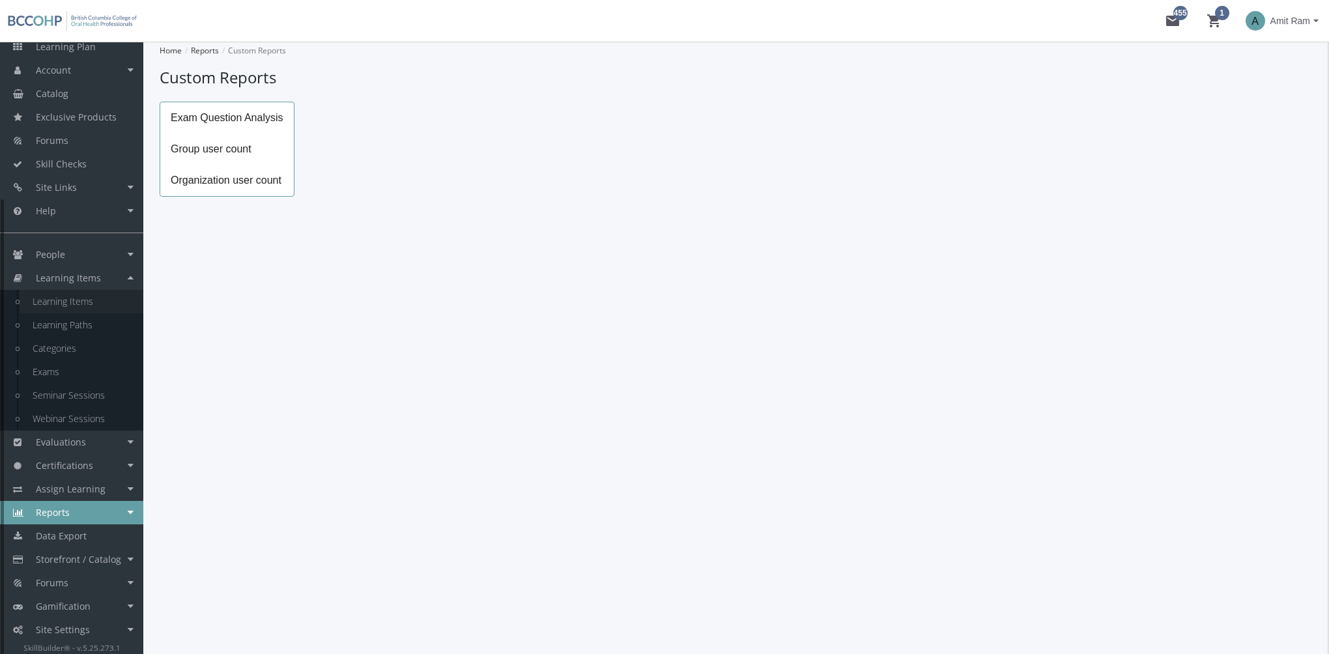
click at [82, 302] on link "Learning Items" at bounding box center [82, 301] width 124 height 23
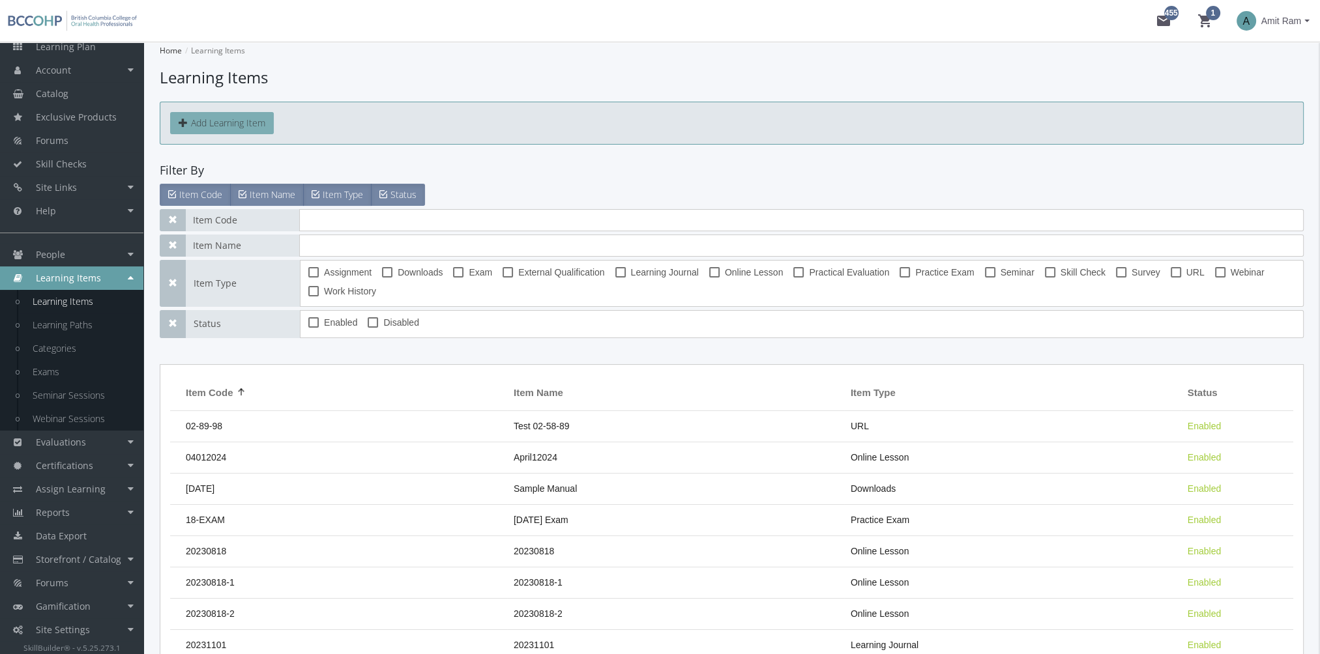
click at [213, 117] on button "Add Learning Item" at bounding box center [222, 123] width 104 height 22
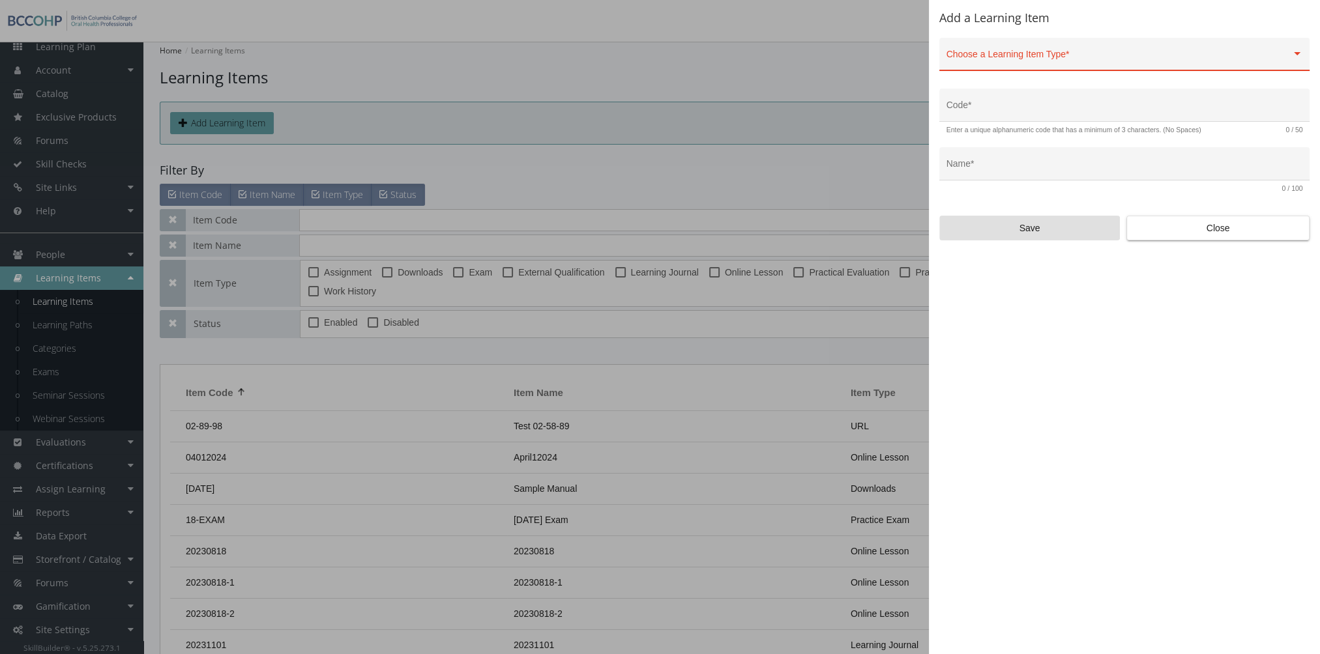
click at [998, 52] on div "Choose a Learning Item Type *" at bounding box center [1124, 57] width 356 height 27
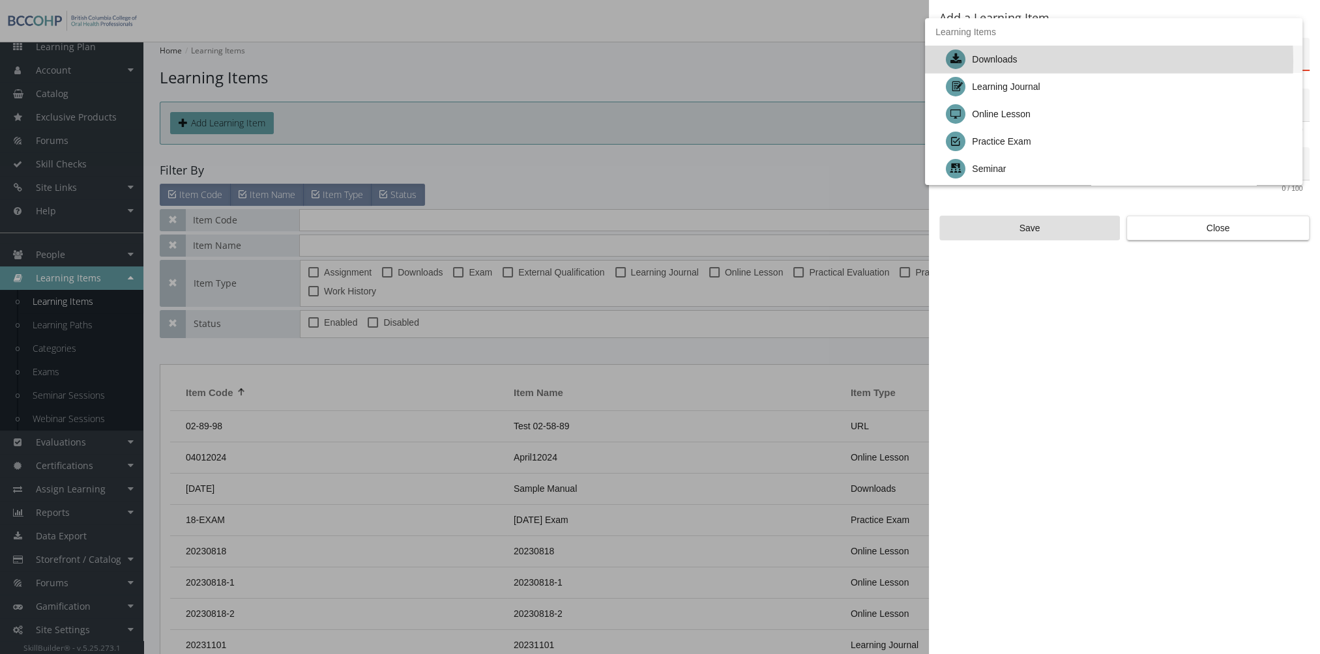
click at [1016, 61] on div "Downloads" at bounding box center [994, 59] width 45 height 27
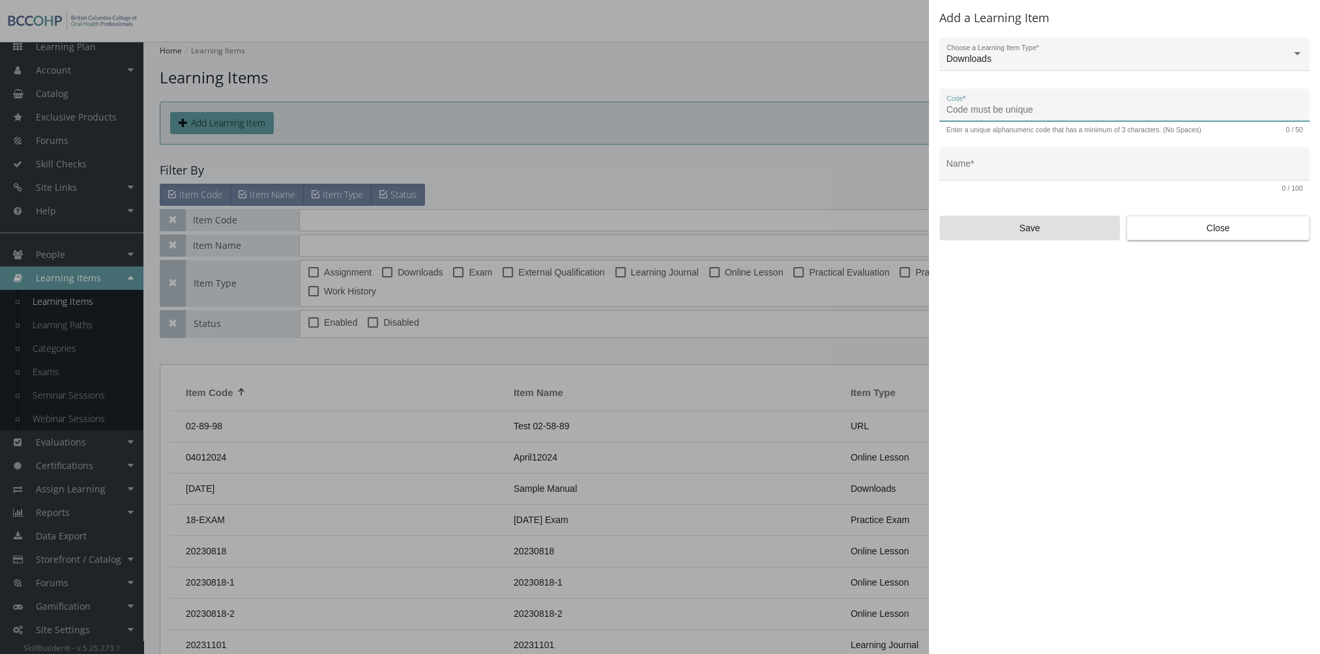
click at [1019, 108] on input "Code *" at bounding box center [1124, 110] width 356 height 10
type input "Q"
type input "W"
type input "QAP-DL-01"
click at [985, 166] on input "Name *" at bounding box center [1124, 169] width 356 height 10
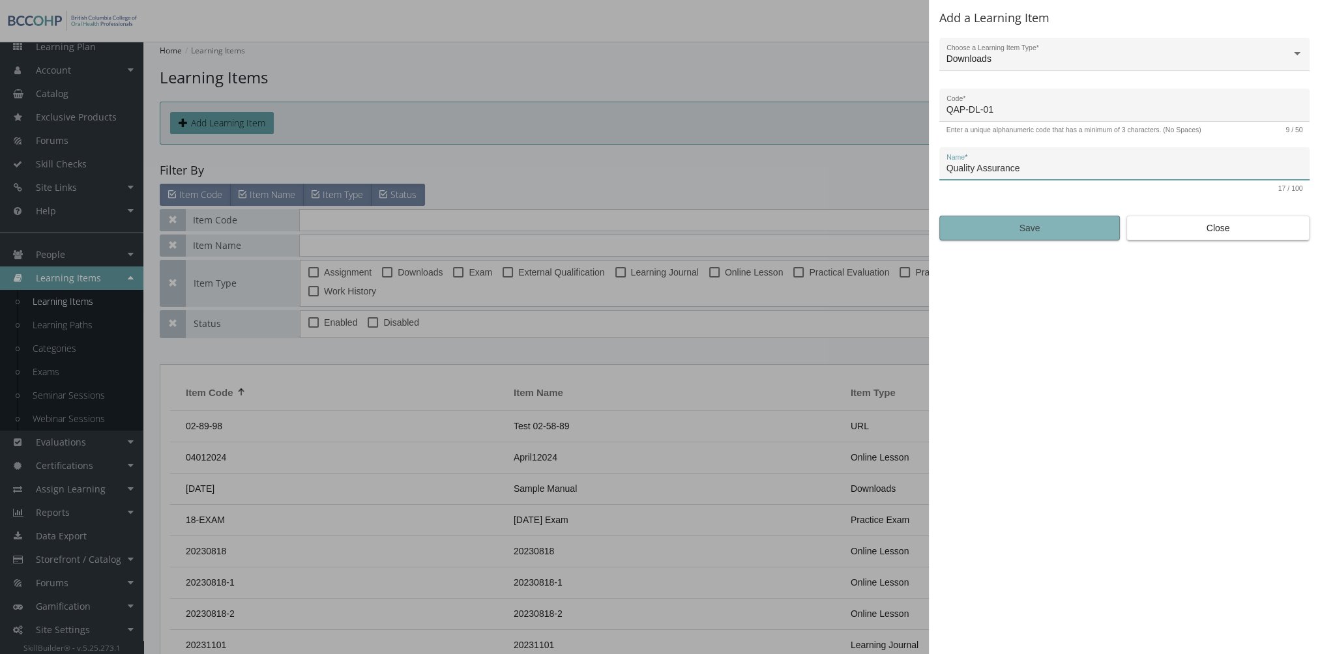
type input "Quality Assurance"
click at [1036, 230] on span "Save" at bounding box center [1029, 227] width 158 height 23
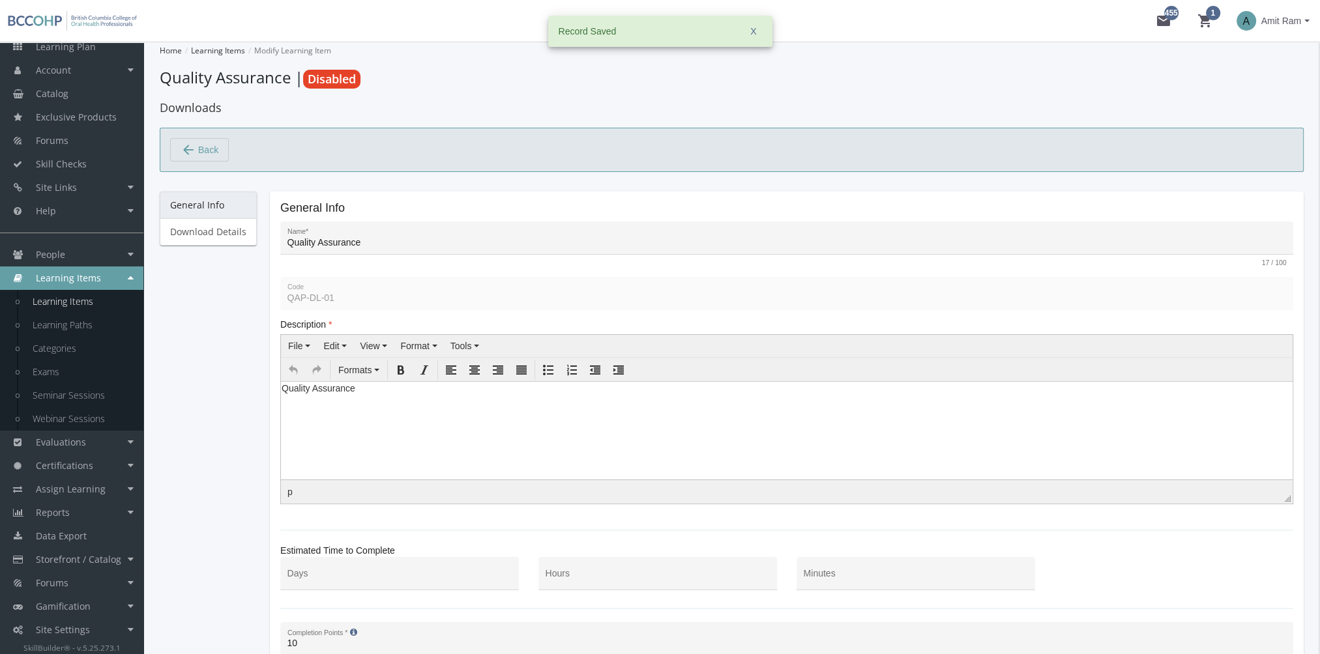
scroll to position [130, 0]
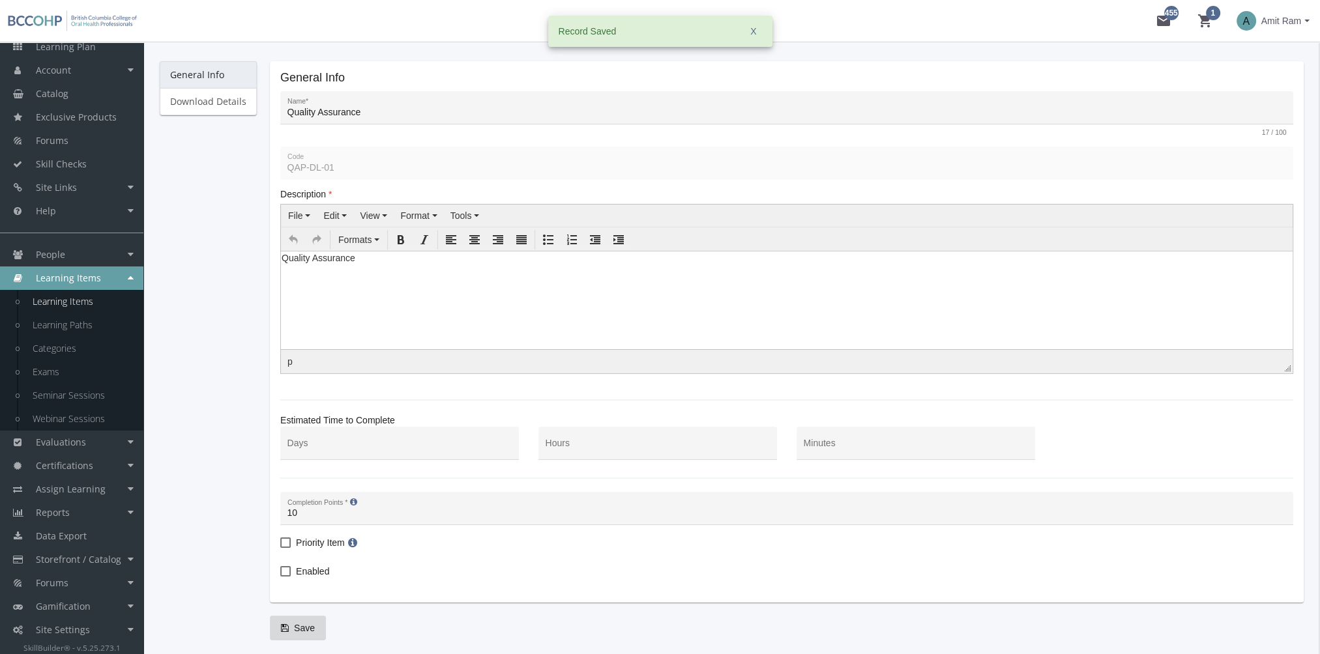
click at [309, 270] on html "Quality Assurance" at bounding box center [786, 261] width 1011 height 20
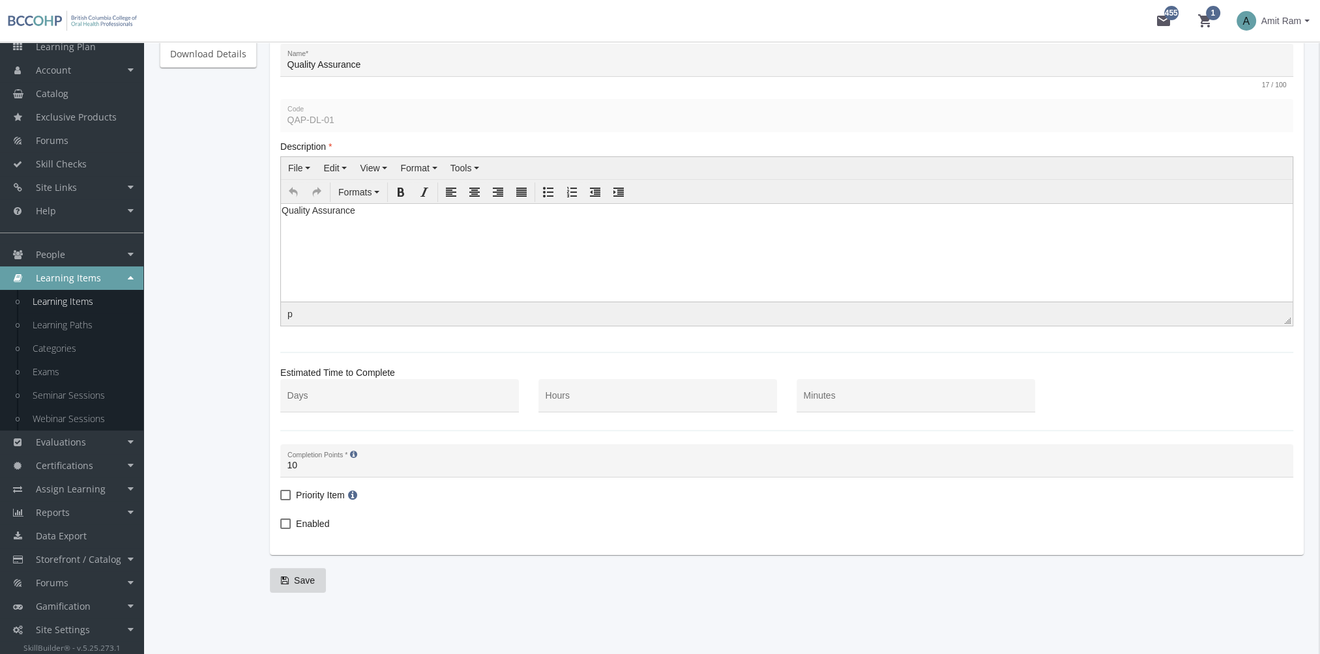
scroll to position [180, 0]
click at [838, 405] on div "Minutes" at bounding box center [916, 397] width 225 height 27
type input "30"
click at [318, 520] on span "Enabled" at bounding box center [312, 522] width 33 height 16
click at [281, 527] on input "Enabled" at bounding box center [280, 527] width 1 height 1
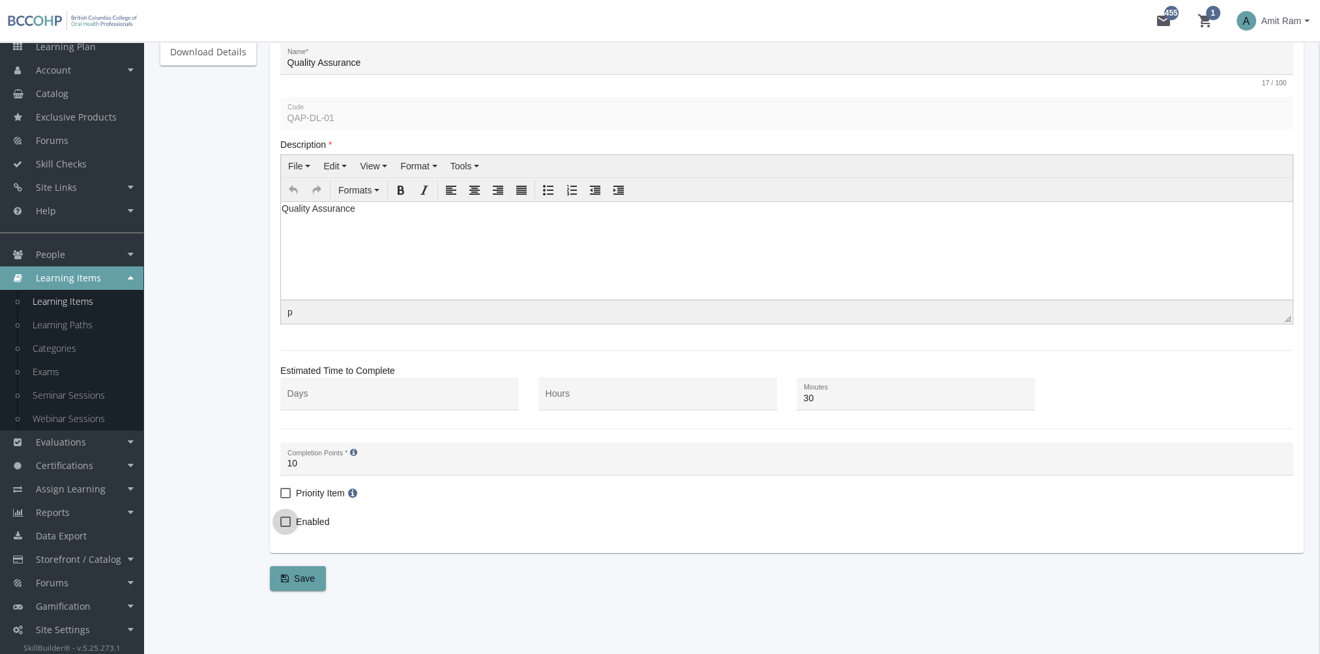
checkbox input "true"
click at [309, 575] on span "Save" at bounding box center [298, 578] width 34 height 23
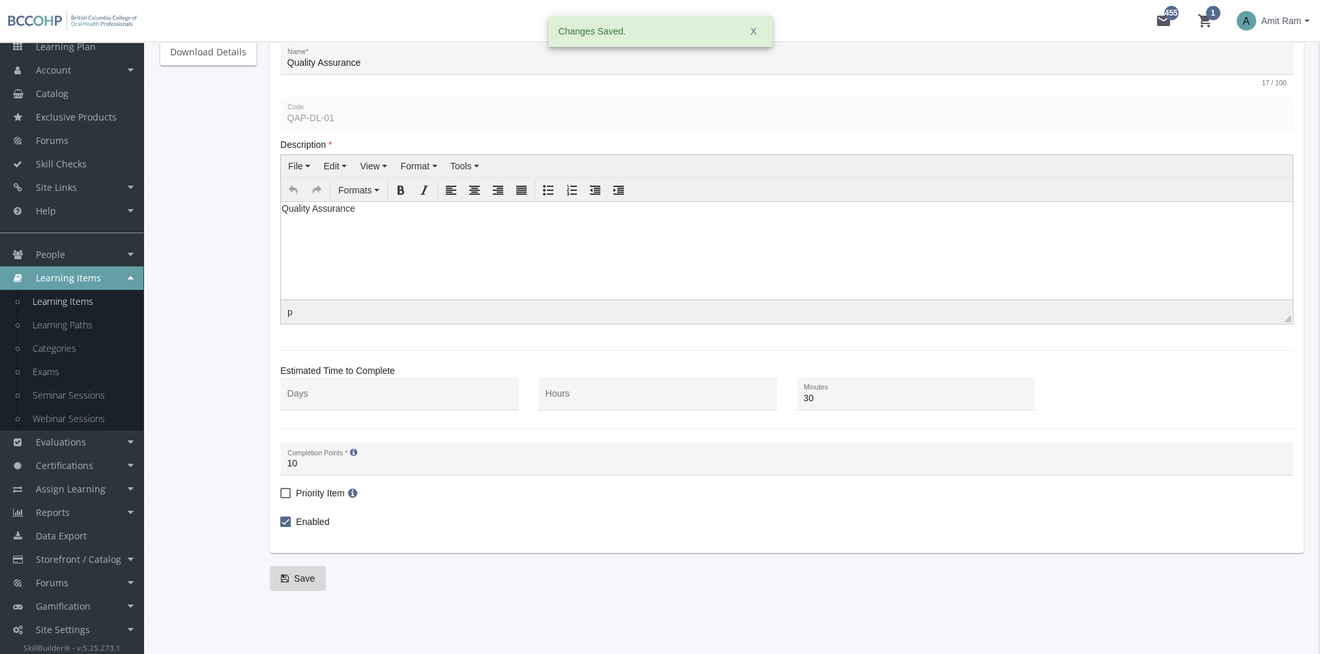
scroll to position [0, 0]
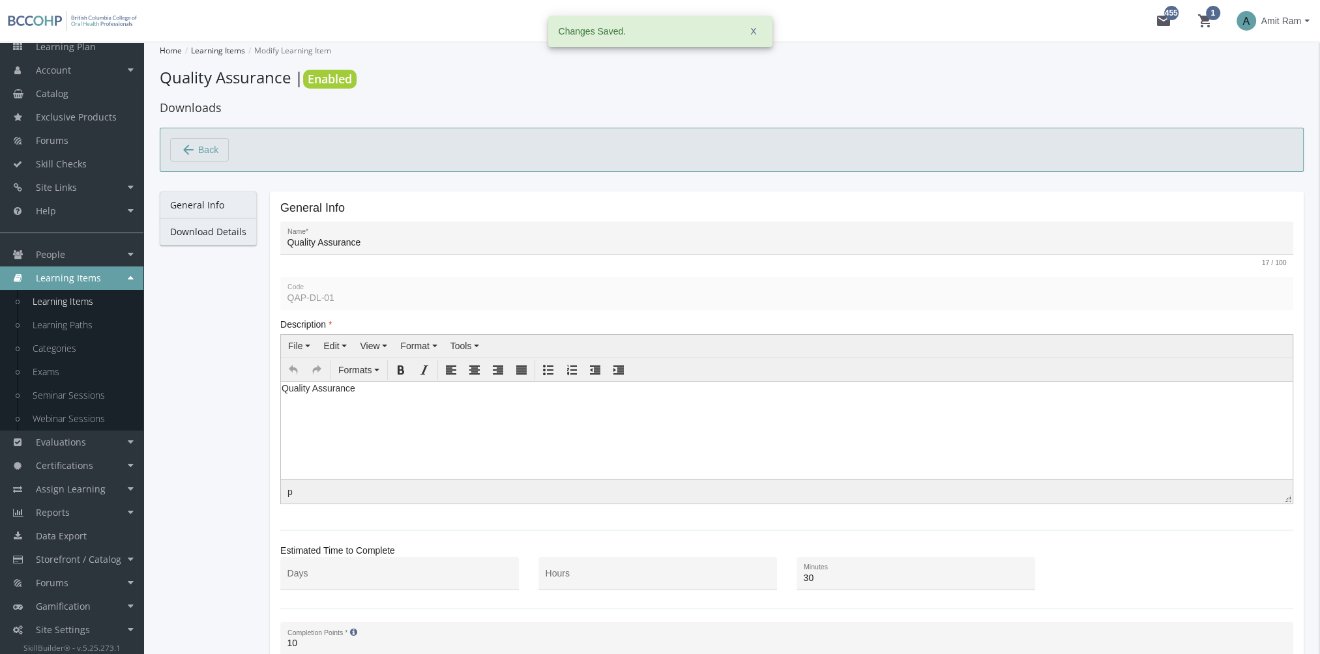
click at [234, 235] on link "Download Details" at bounding box center [208, 231] width 97 height 27
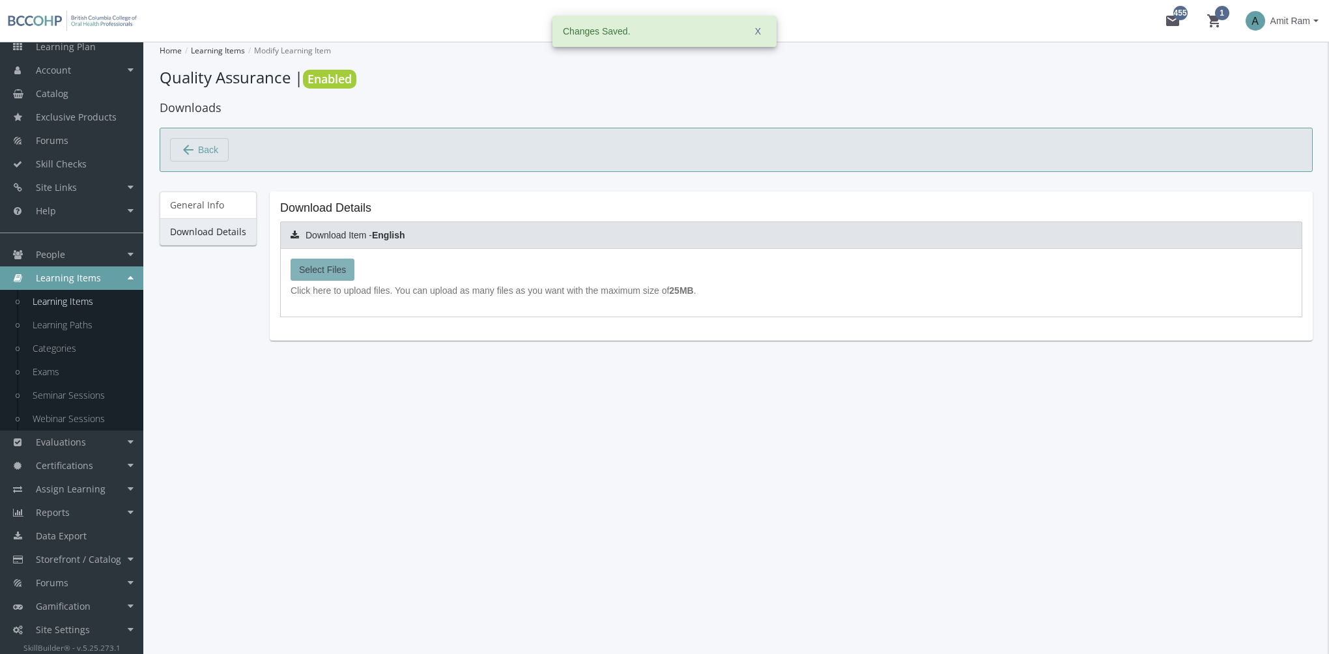
click at [326, 266] on span "Select Files" at bounding box center [322, 270] width 47 height 10
click at [0, 0] on input "Select Files" at bounding box center [0, 0] width 0 height 0
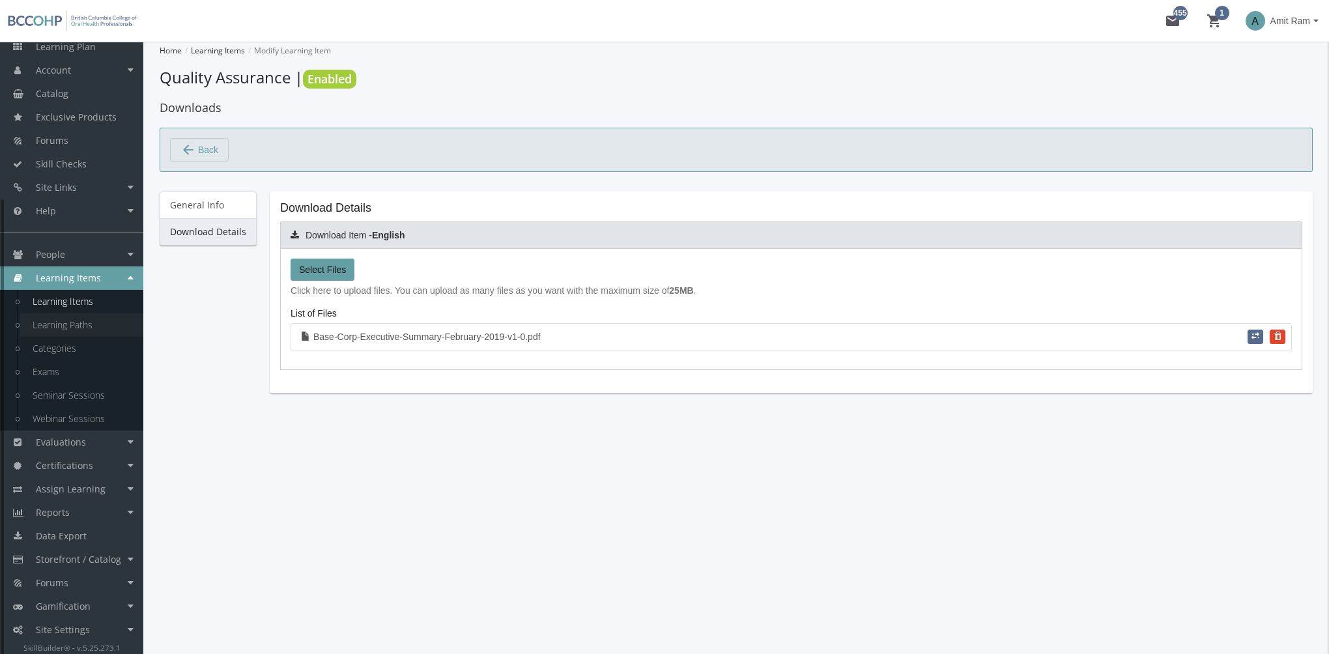
click at [76, 326] on link "Learning Paths" at bounding box center [82, 324] width 124 height 23
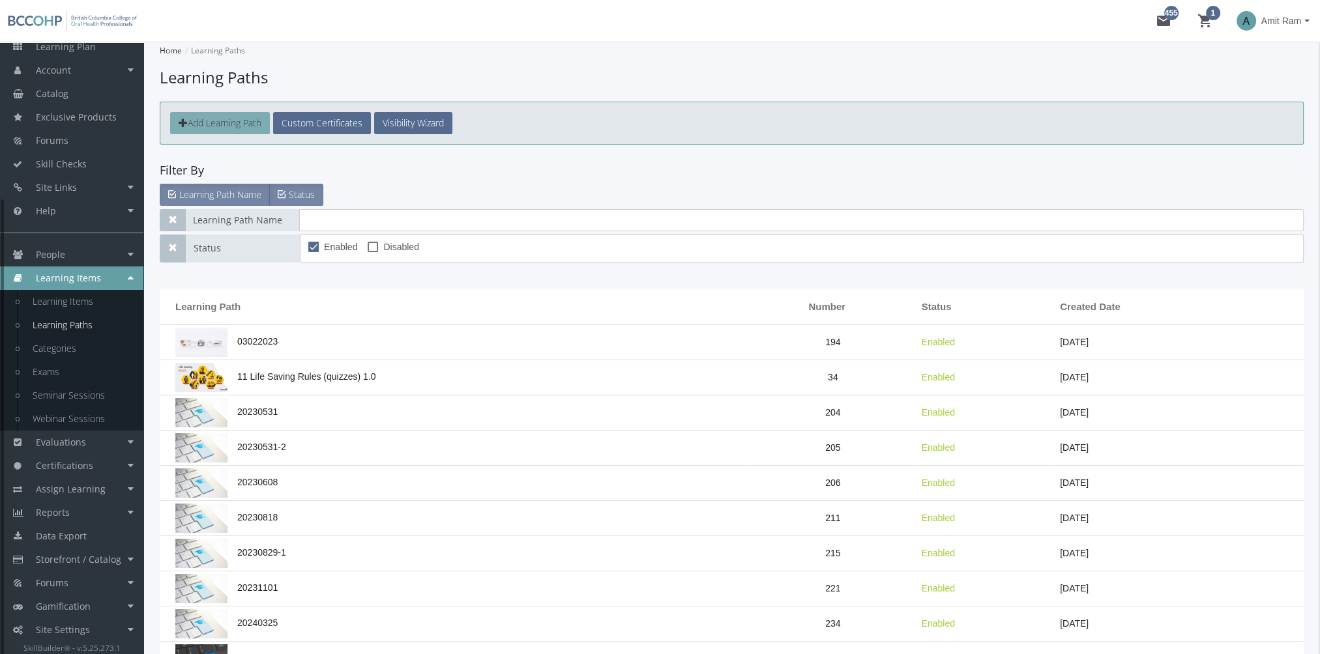
click at [229, 121] on span "Add Learning Path" at bounding box center [225, 123] width 74 height 12
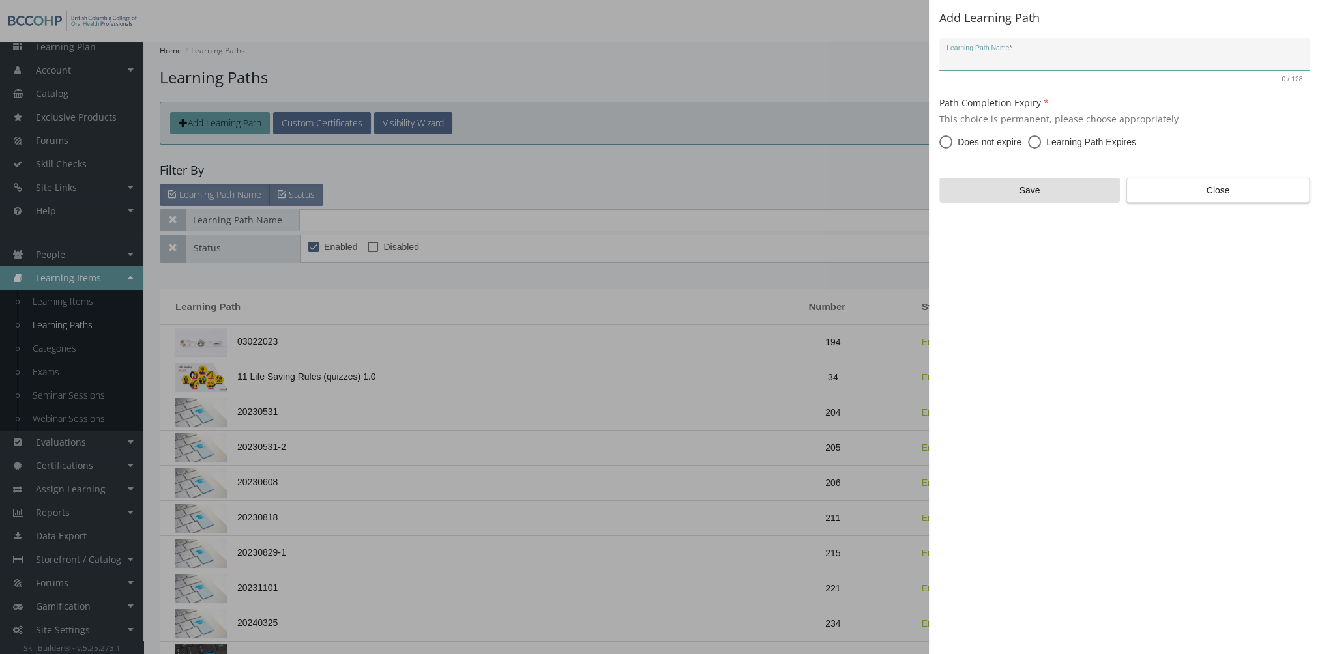
click at [991, 60] on input "Learning Path Name *" at bounding box center [1124, 59] width 356 height 10
type input "Quality Assurance"
click at [1039, 146] on span at bounding box center [1034, 142] width 13 height 13
click at [1039, 146] on input "Learning Path Expires" at bounding box center [1034, 144] width 13 height 13
radio input "true"
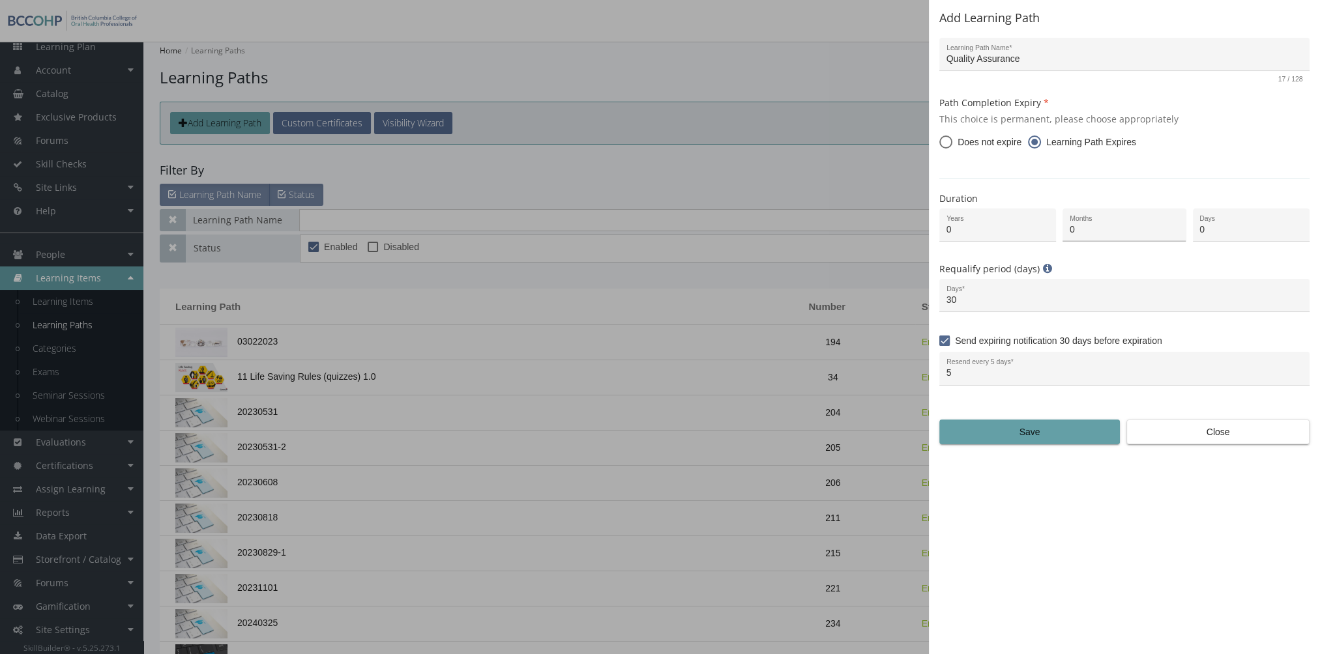
click at [1079, 228] on input "0" at bounding box center [1123, 230] width 109 height 10
type input "12"
click at [1048, 427] on span "Save" at bounding box center [1029, 431] width 158 height 23
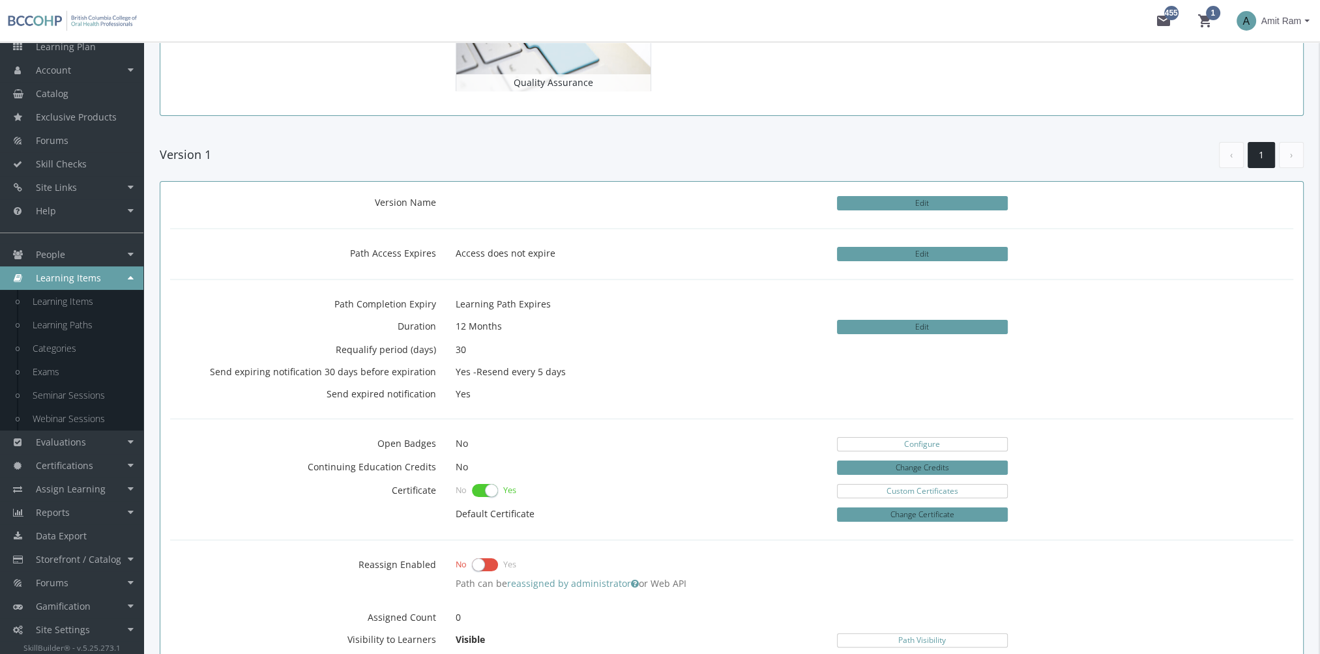
scroll to position [261, 0]
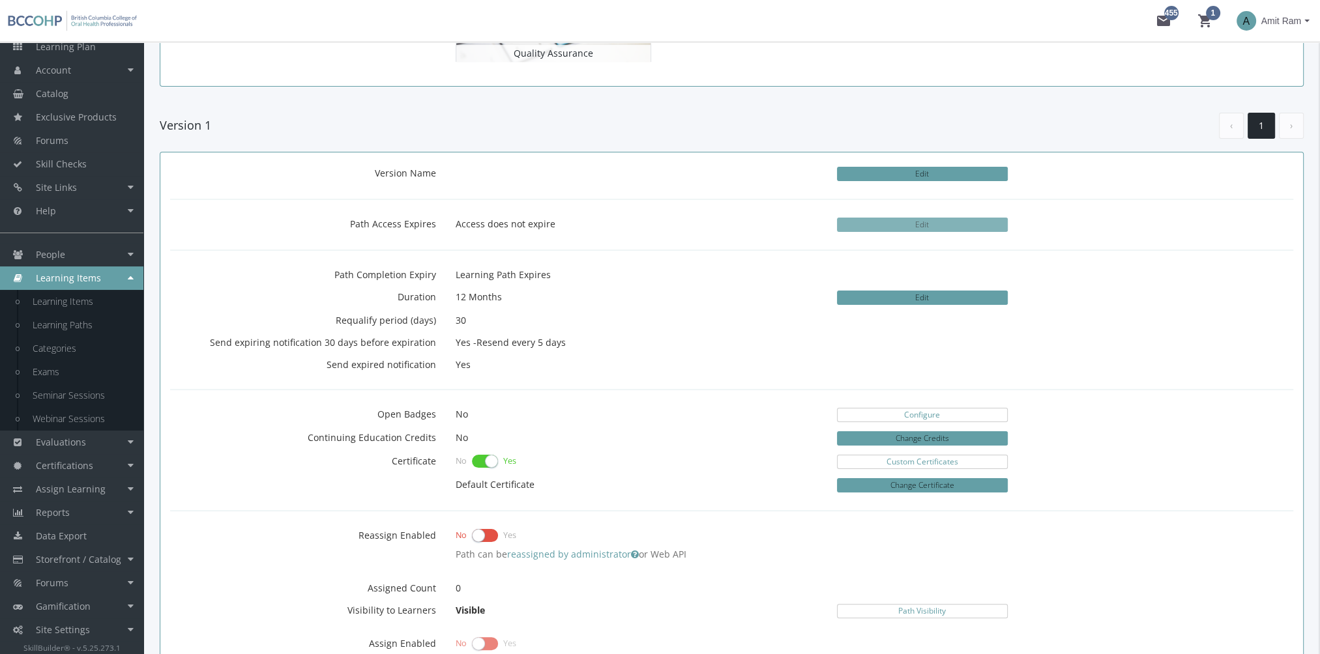
click at [907, 229] on button "Edit" at bounding box center [922, 225] width 171 height 14
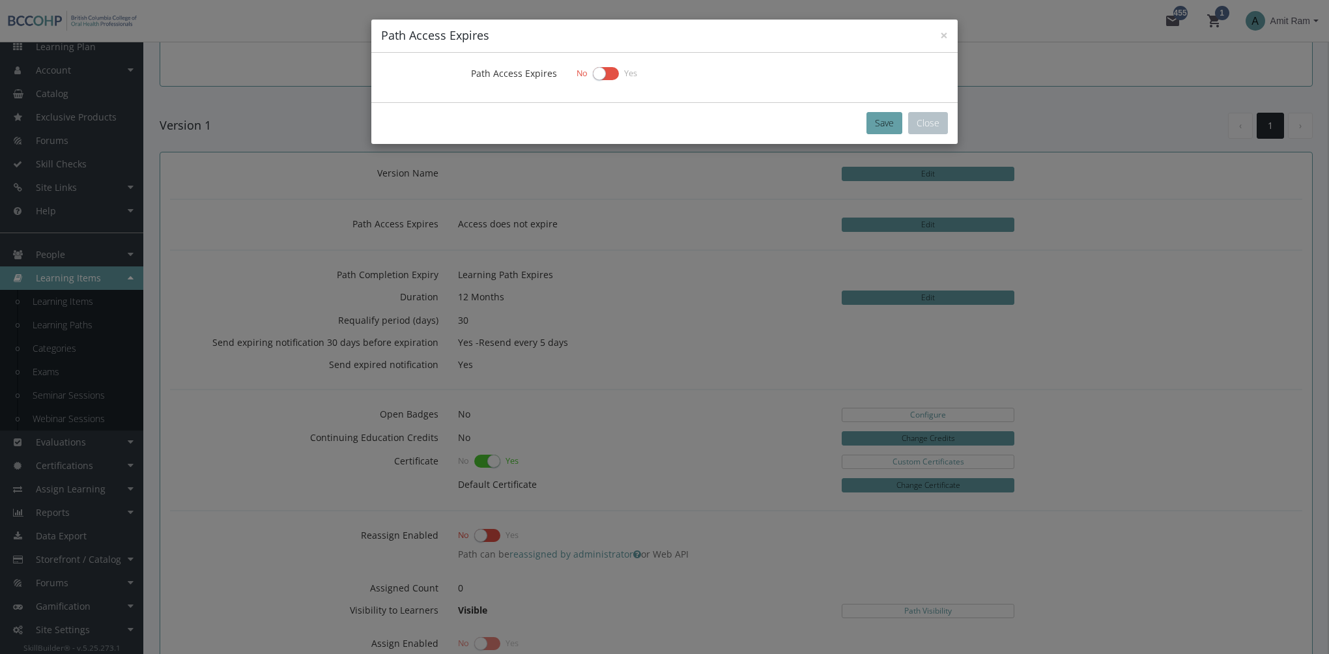
click at [593, 68] on label at bounding box center [606, 74] width 26 height 18
click at [0, 0] on input "checkbox" at bounding box center [0, 0] width 0 height 0
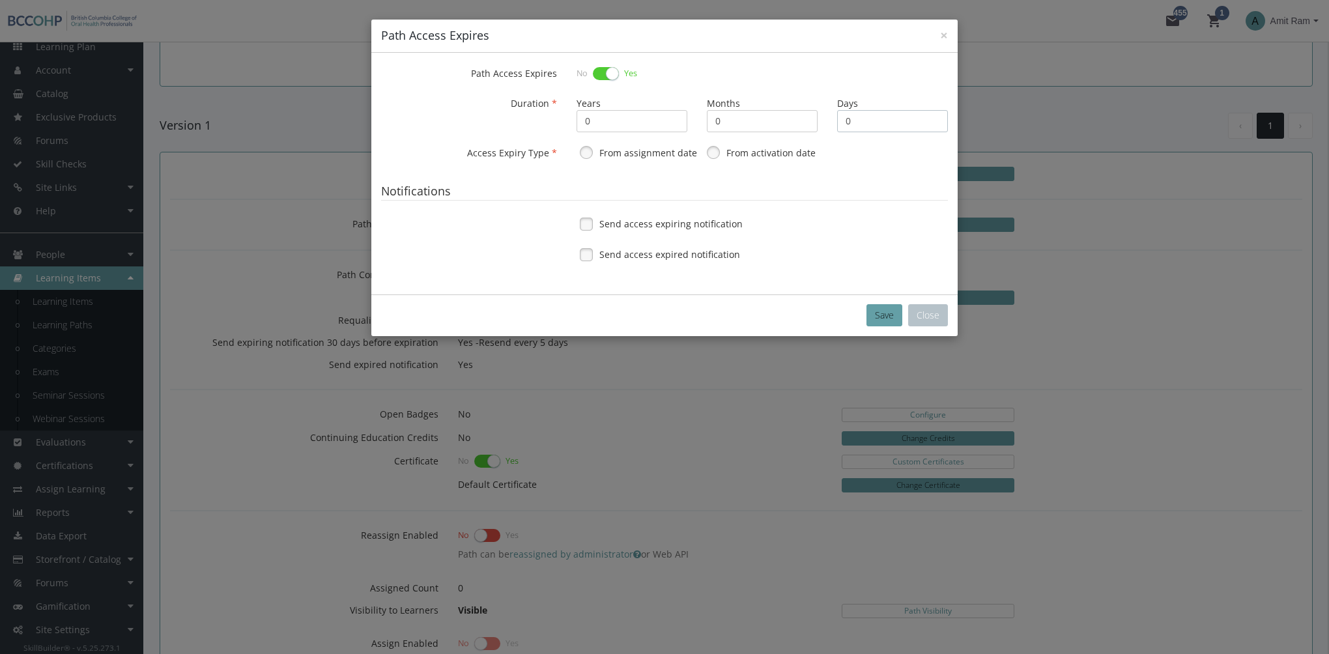
drag, startPoint x: 855, startPoint y: 118, endPoint x: 782, endPoint y: 107, distance: 73.8
click at [782, 107] on div "Years 0 Months 0 Days 0" at bounding box center [762, 113] width 391 height 40
type input "30"
click at [639, 154] on label "From assignment date" at bounding box center [649, 153] width 98 height 13
click at [613, 220] on span "Send access expiring notification" at bounding box center [671, 224] width 143 height 13
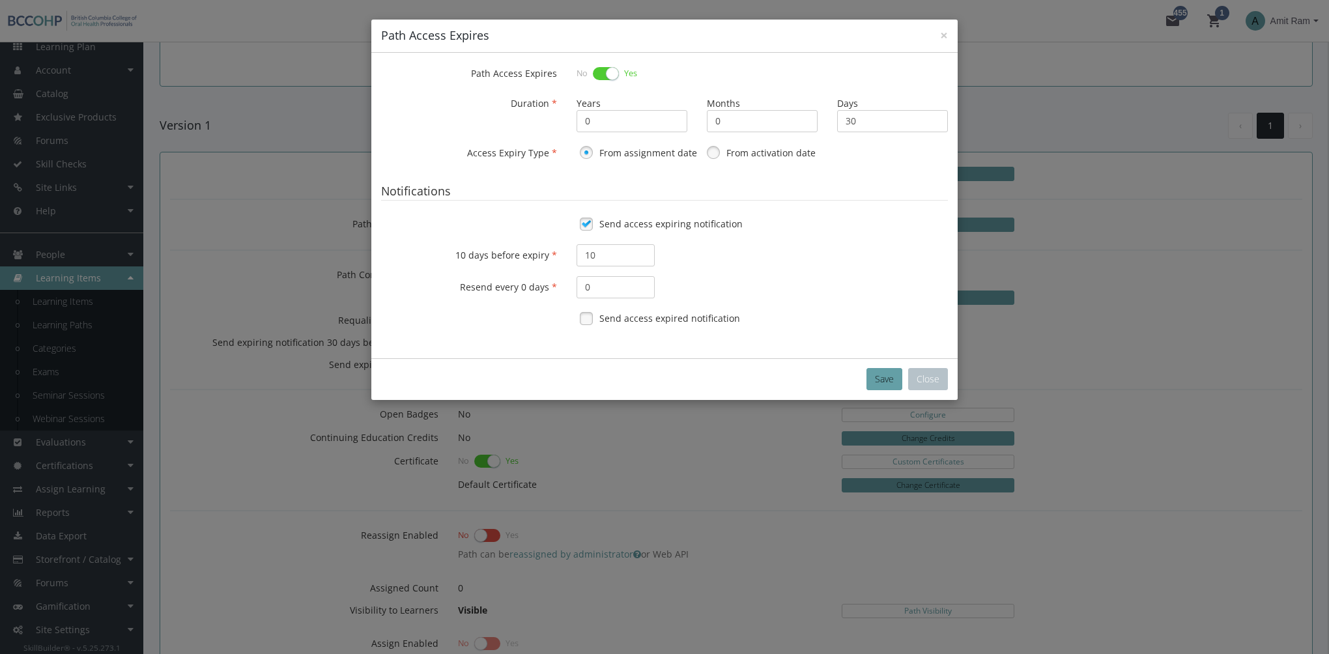
click at [617, 310] on div "Send access expired notification" at bounding box center [762, 318] width 371 height 21
click at [895, 381] on button "Save" at bounding box center [885, 379] width 36 height 22
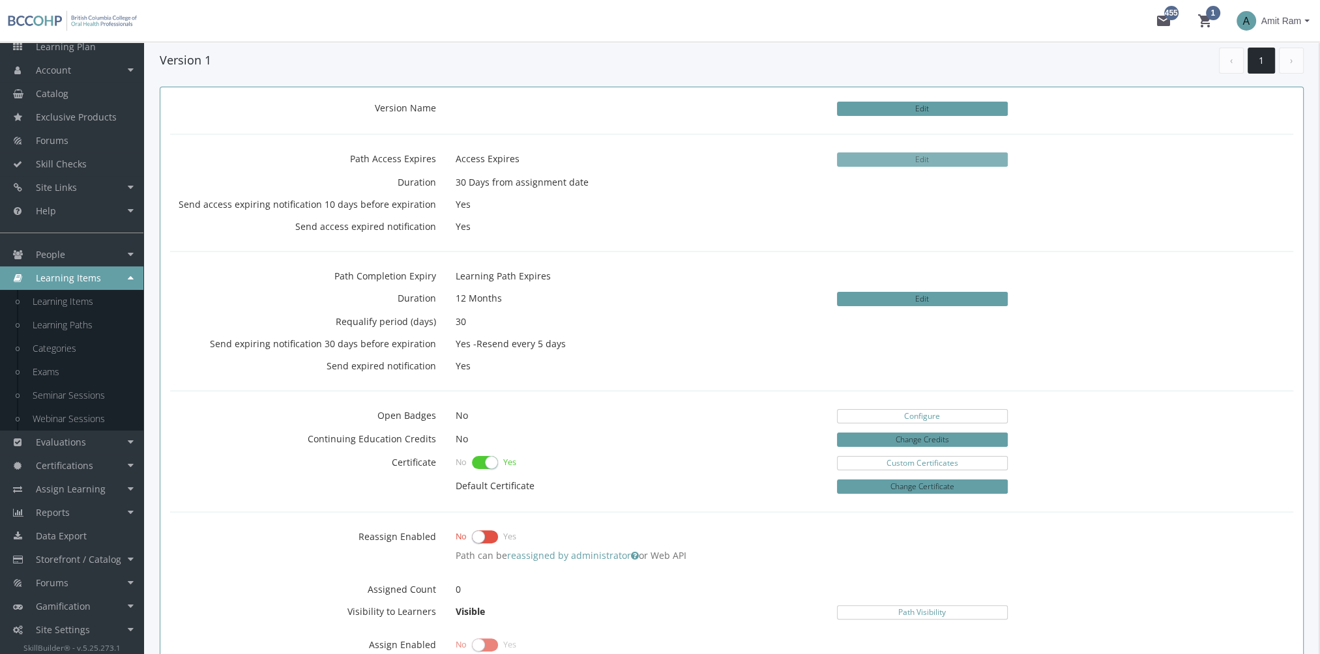
scroll to position [456, 0]
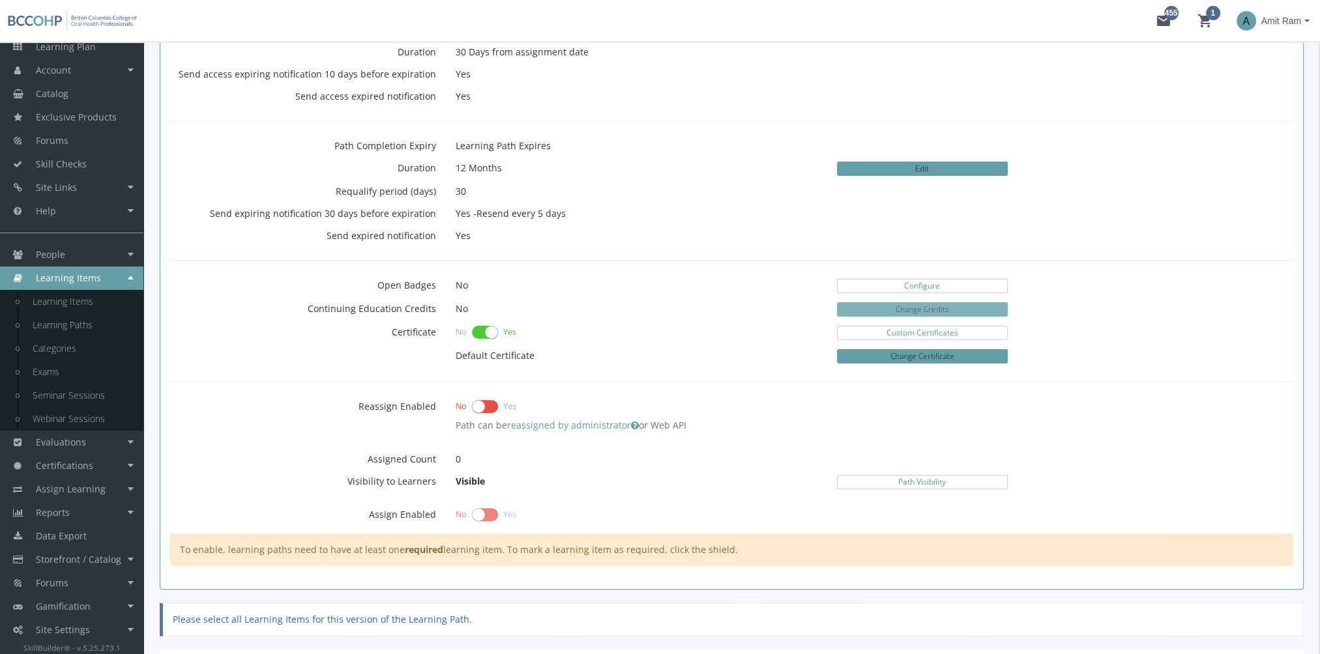
click at [936, 302] on button "Change Credits" at bounding box center [922, 309] width 171 height 14
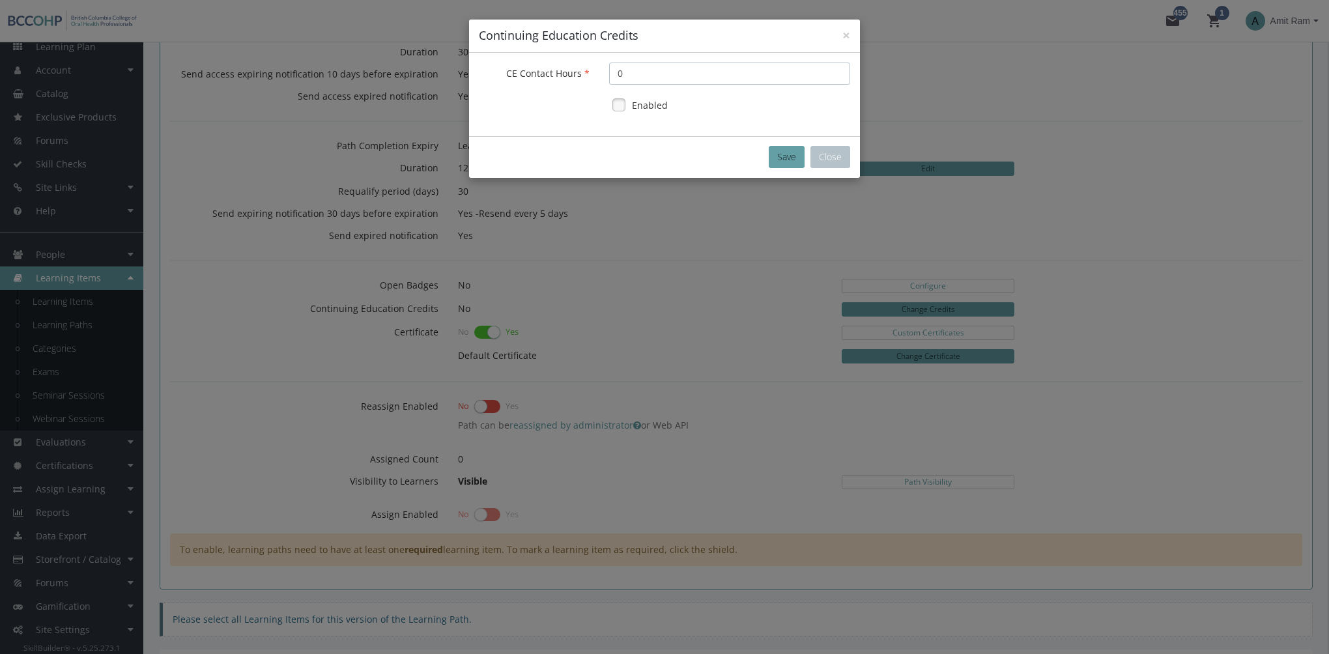
drag, startPoint x: 654, startPoint y: 78, endPoint x: 550, endPoint y: 68, distance: 104.7
click at [553, 68] on div "CE Contact Hours 0" at bounding box center [664, 74] width 391 height 22
type input "10"
click at [654, 111] on label "Enabled" at bounding box center [650, 105] width 36 height 13
click at [790, 156] on button "Save" at bounding box center [787, 157] width 36 height 22
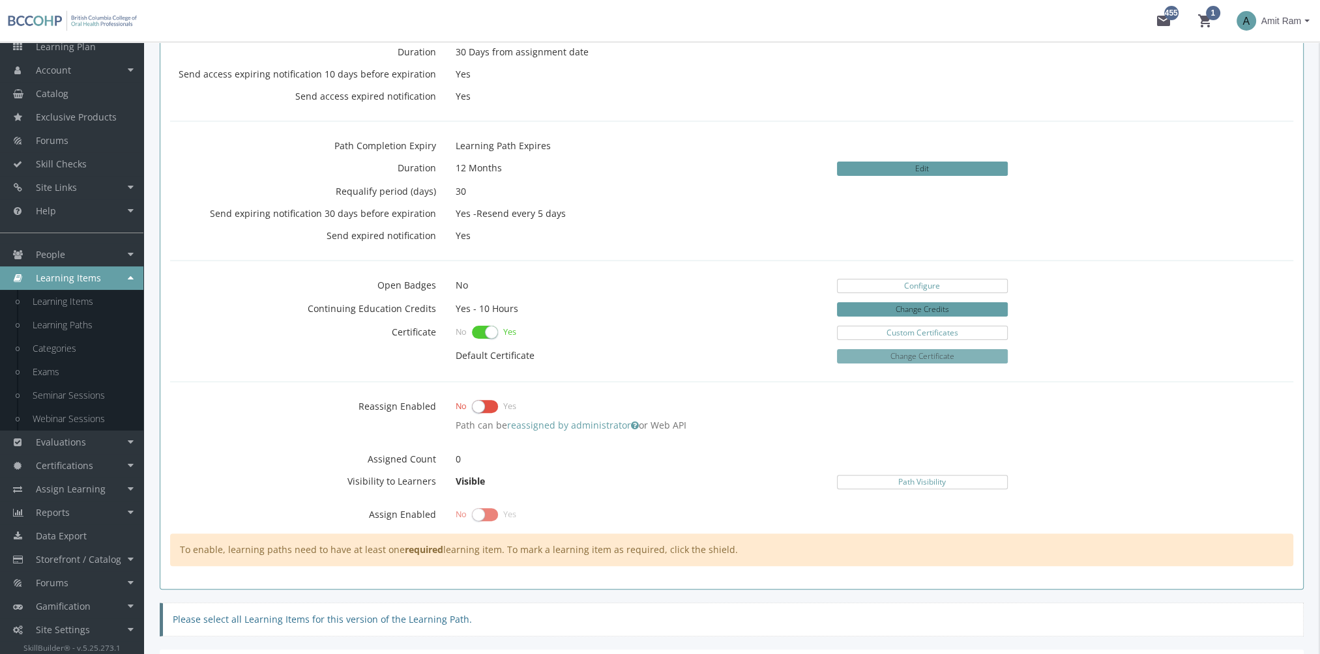
click at [878, 356] on button "Change Certificate" at bounding box center [922, 356] width 171 height 14
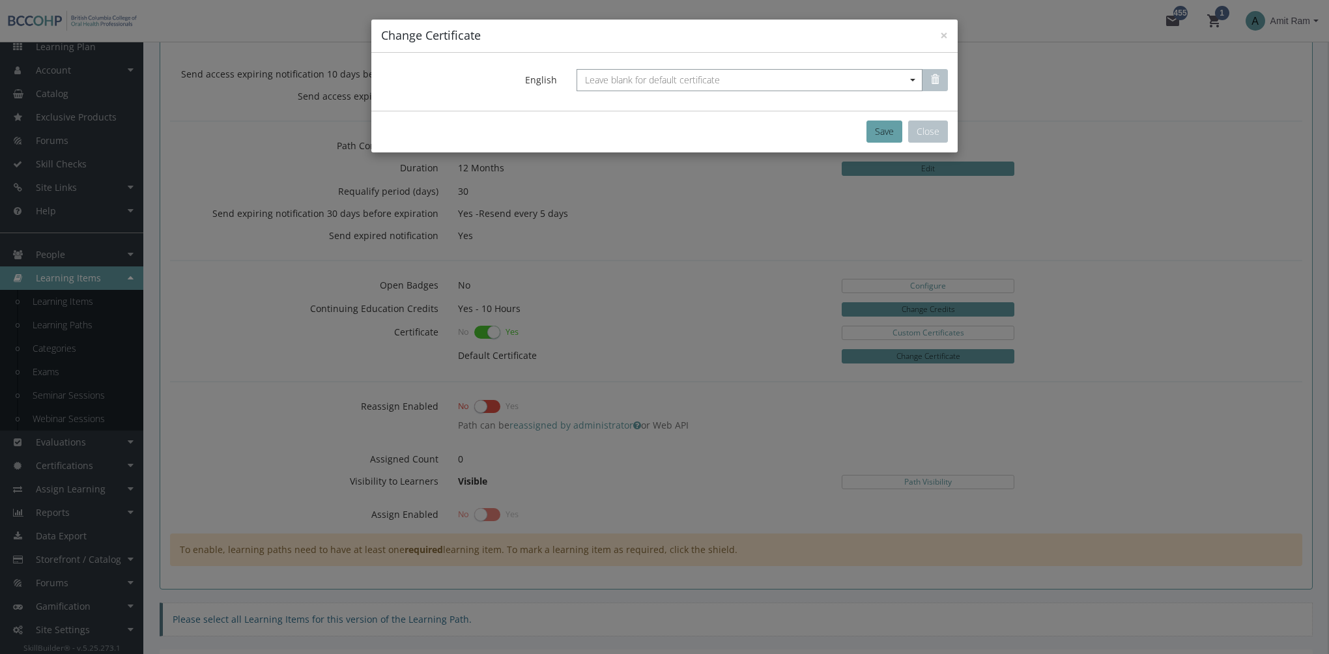
click at [708, 80] on span "Leave blank for default certificate" at bounding box center [652, 80] width 135 height 12
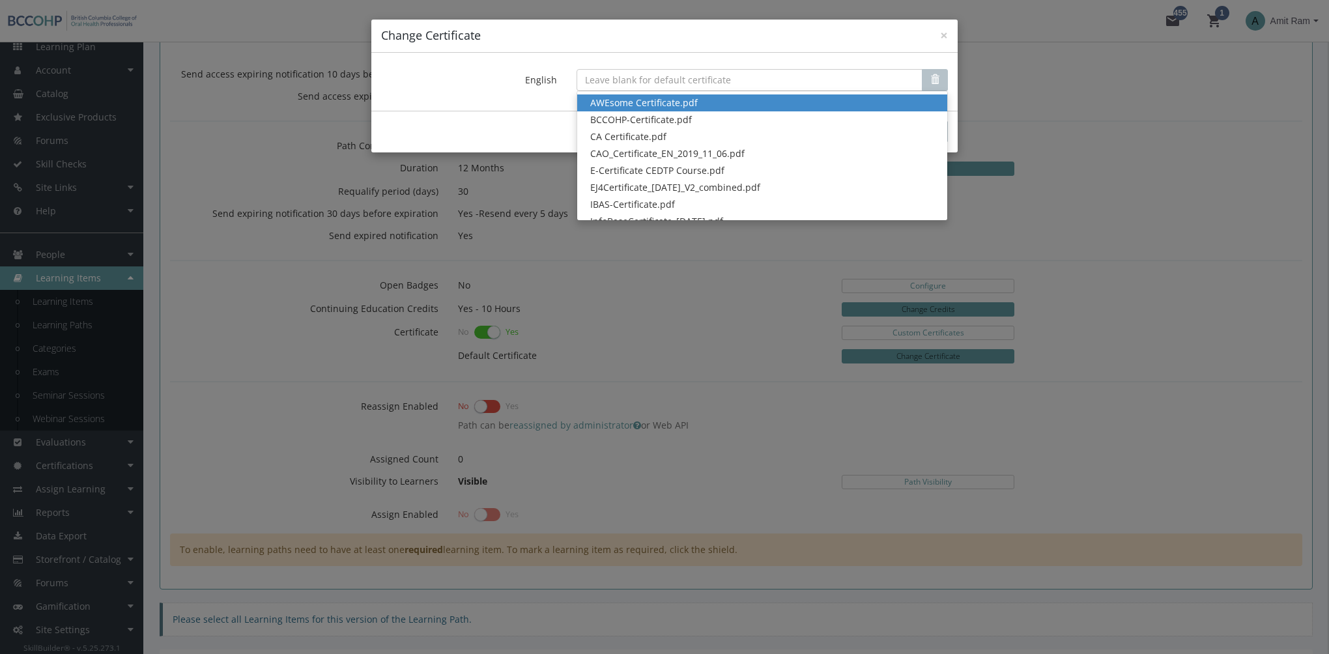
click at [713, 47] on div "× Change Certificate" at bounding box center [664, 36] width 587 height 33
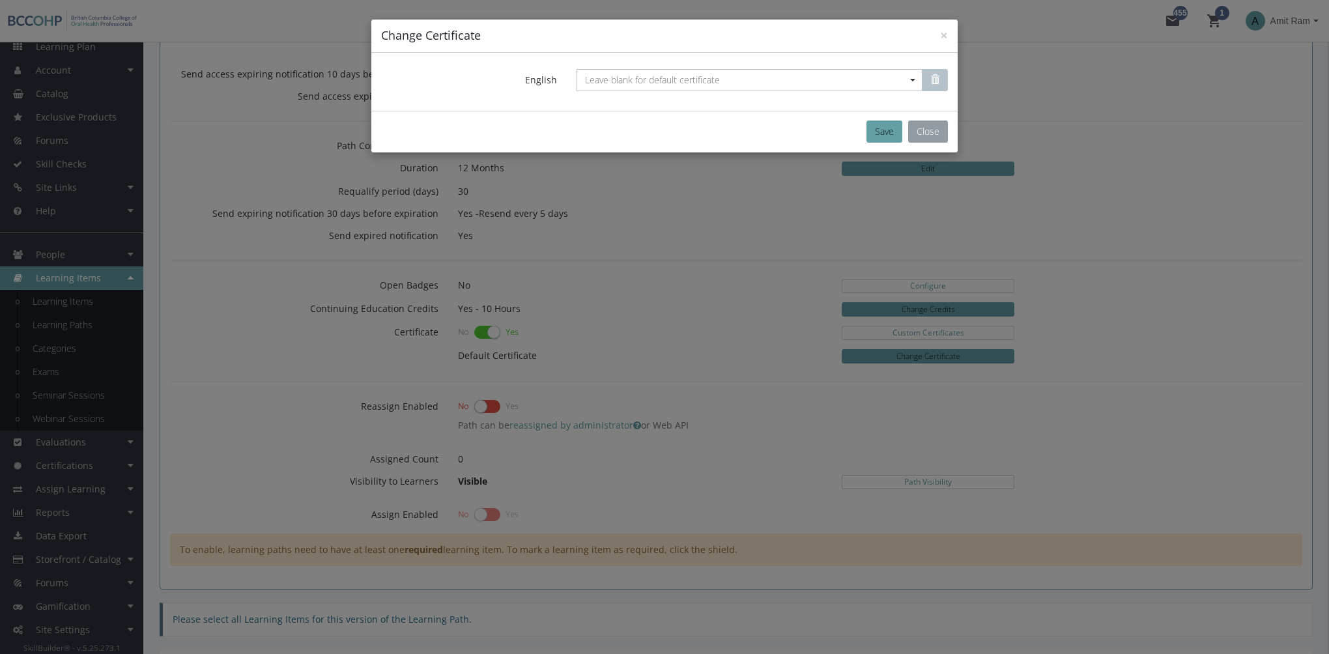
click at [925, 134] on button "Close" at bounding box center [928, 132] width 40 height 22
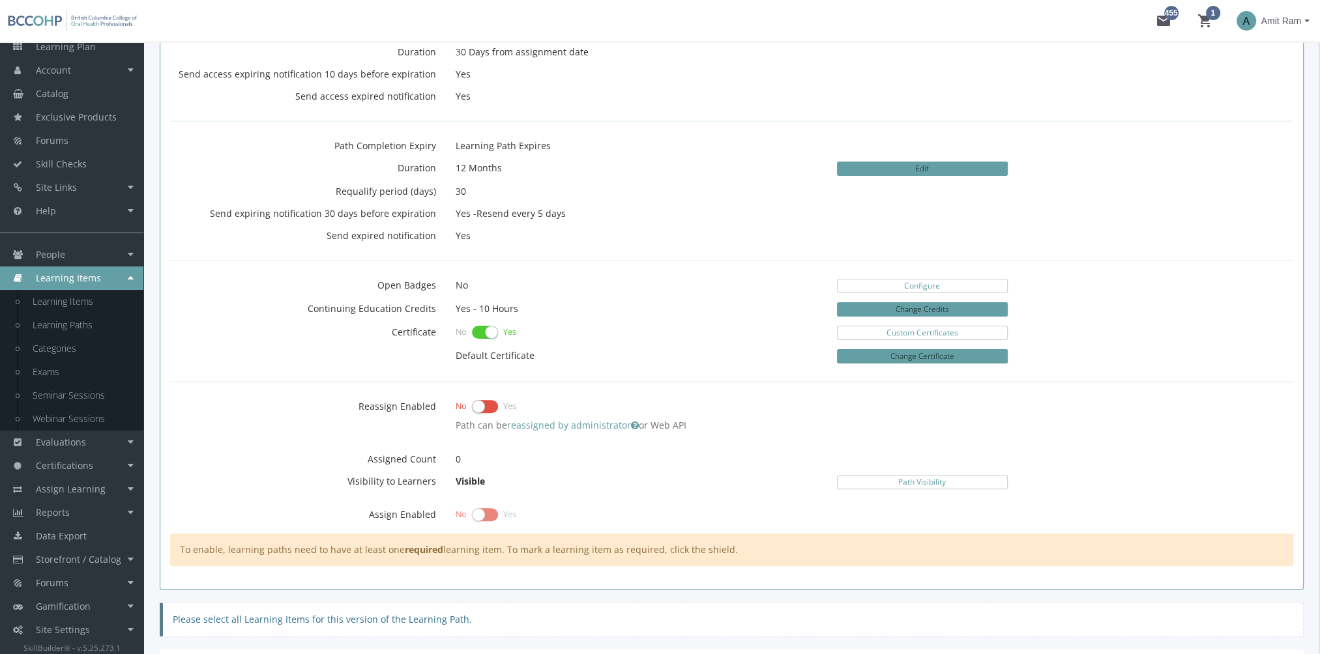
click at [485, 401] on label at bounding box center [485, 407] width 26 height 18
click at [0, 0] on input "checkbox" at bounding box center [0, 0] width 0 height 0
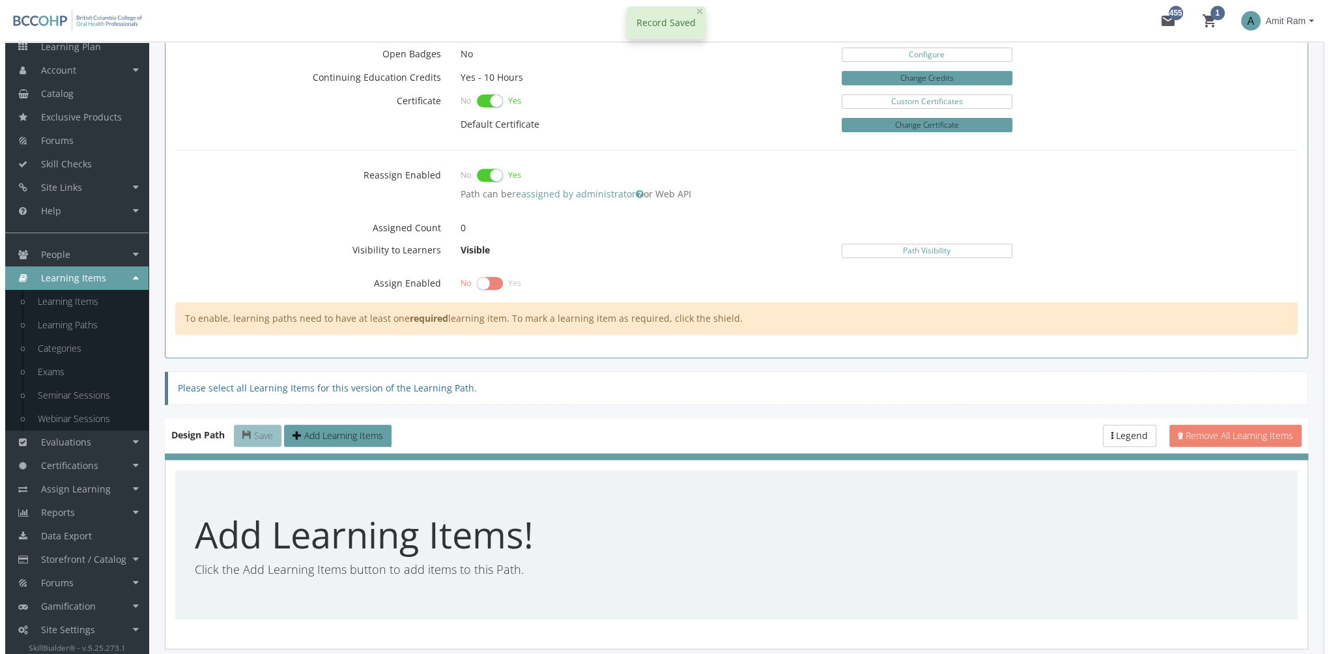
scroll to position [717, 0]
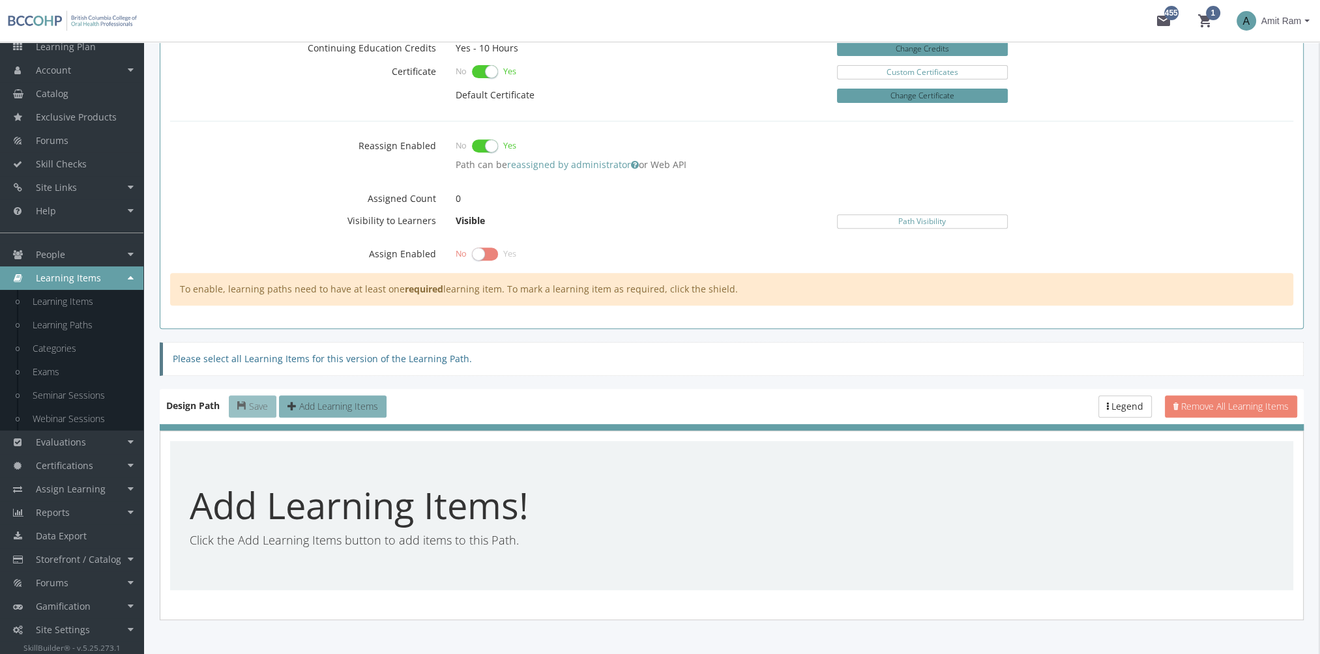
click at [350, 404] on span "Add Learning Items" at bounding box center [338, 406] width 79 height 12
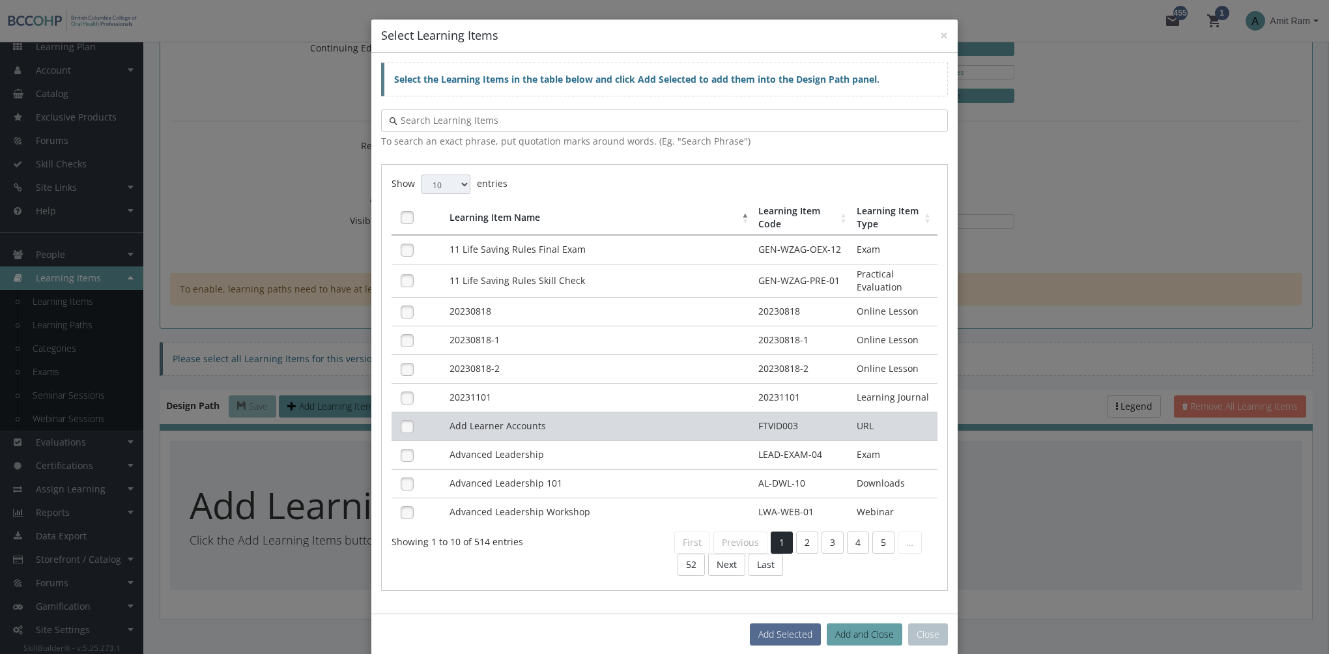
click at [506, 424] on td "Add Learner Accounts" at bounding box center [601, 426] width 310 height 29
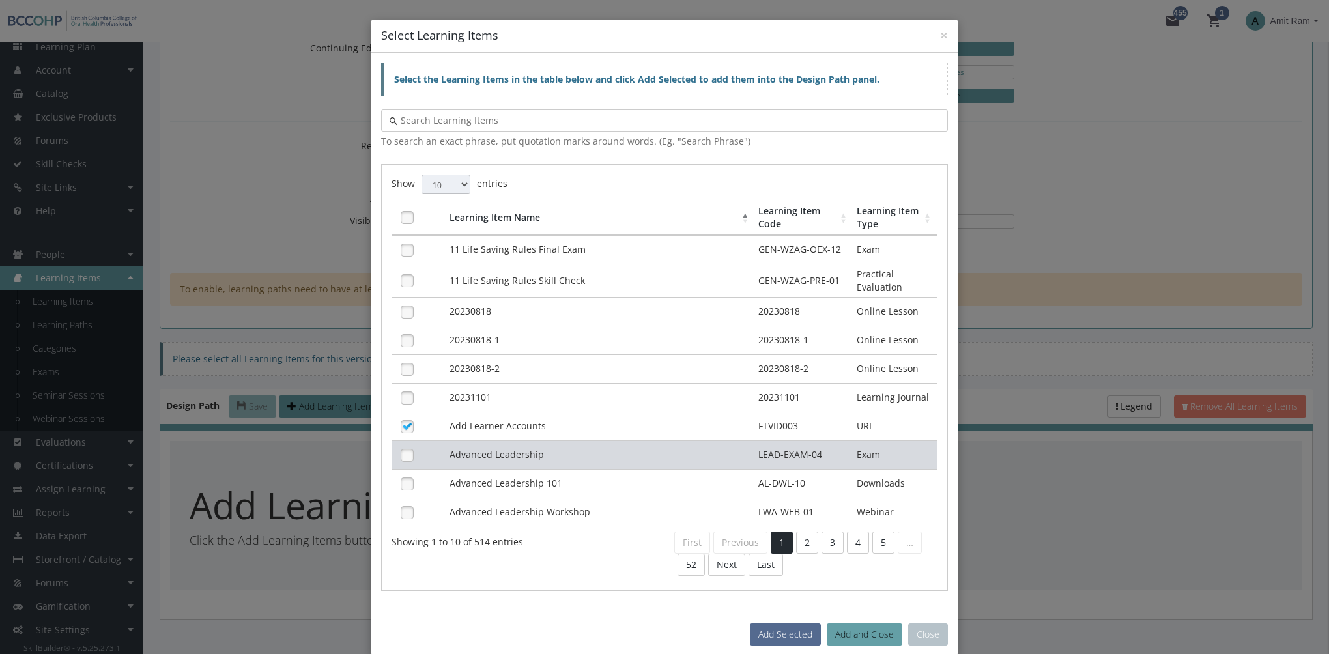
click at [508, 458] on td "Advanced Leadership" at bounding box center [601, 455] width 310 height 29
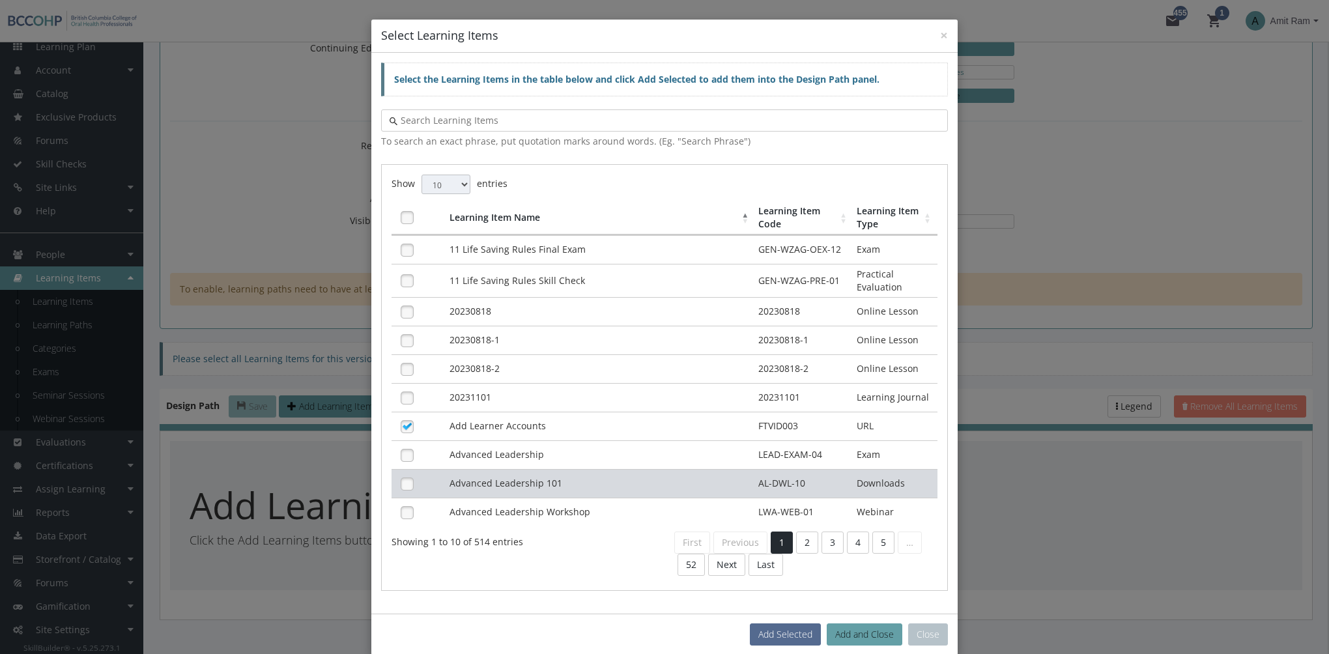
click at [506, 481] on td "Advanced Leadership 101" at bounding box center [601, 483] width 310 height 29
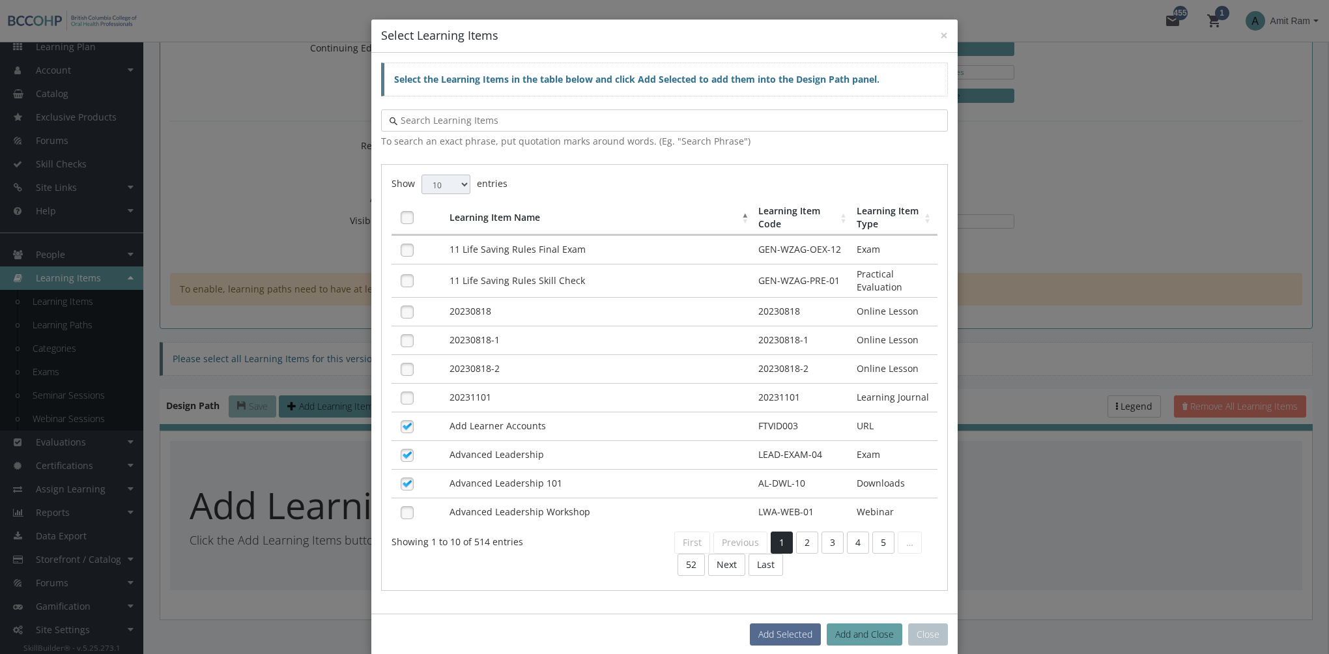
click at [453, 121] on input "text" at bounding box center [669, 120] width 542 height 13
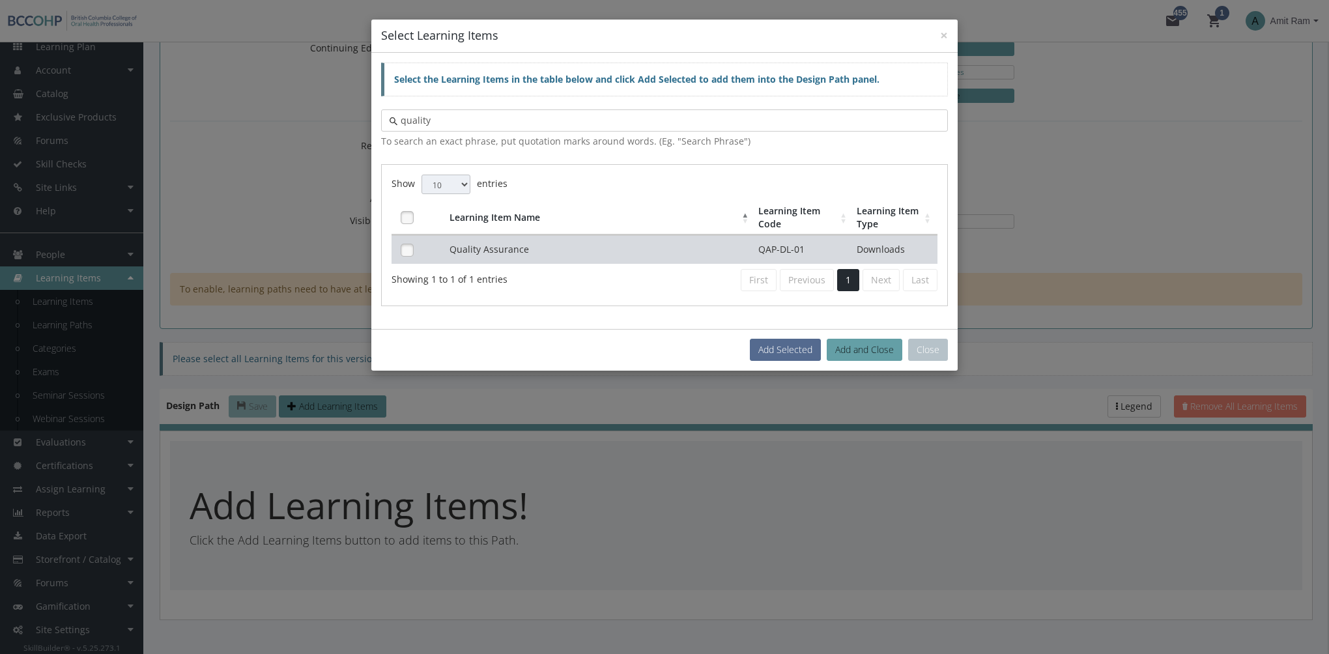
type input "quality"
click at [527, 259] on td "Quality Assurance" at bounding box center [601, 249] width 310 height 29
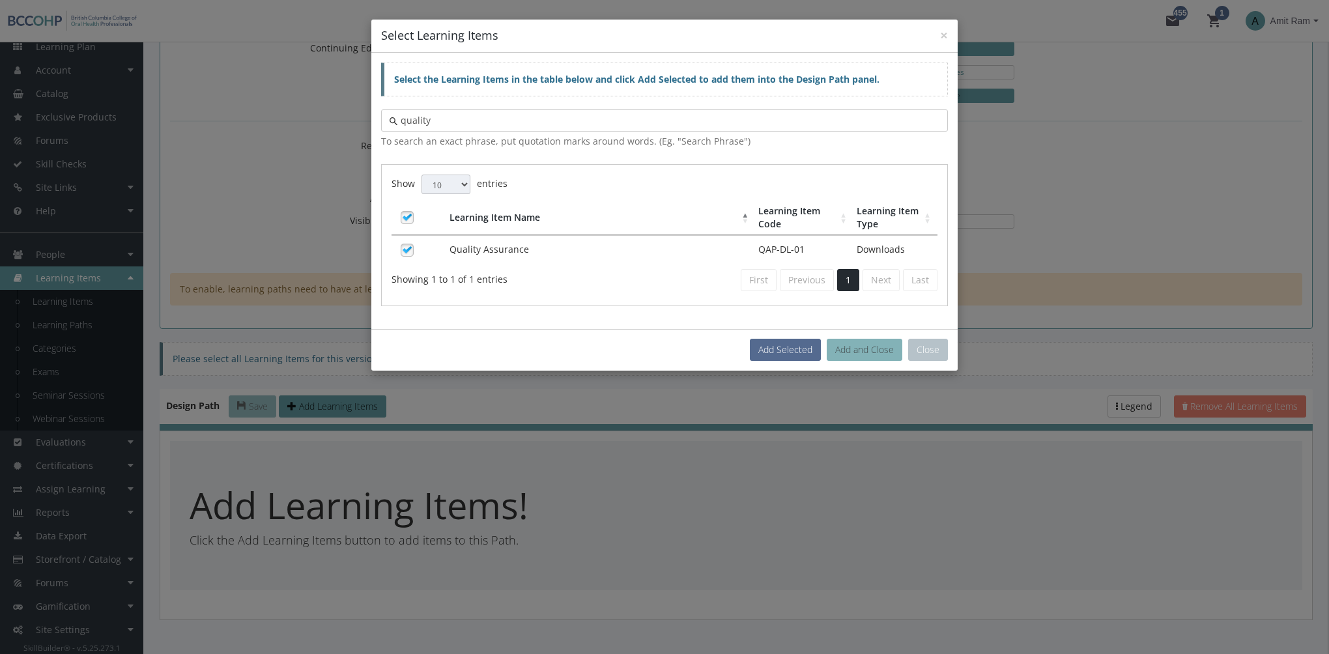
click at [876, 343] on button "Add and Close" at bounding box center [865, 350] width 76 height 22
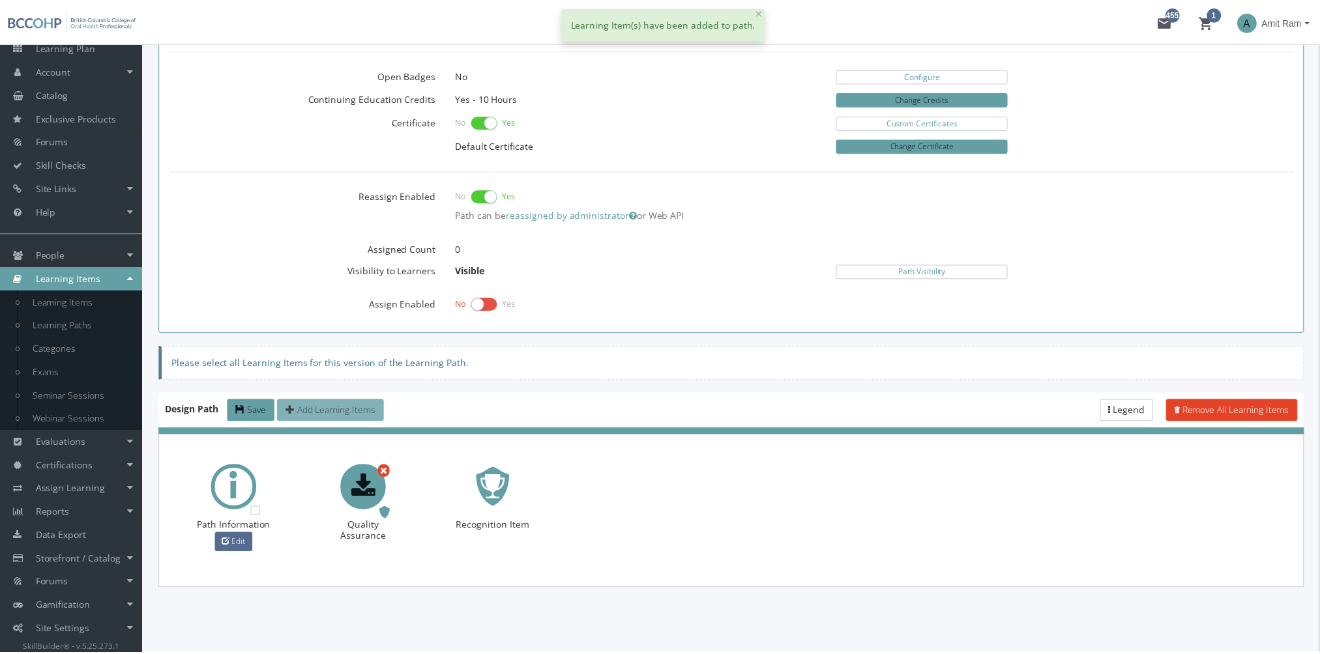
scroll to position [662, 0]
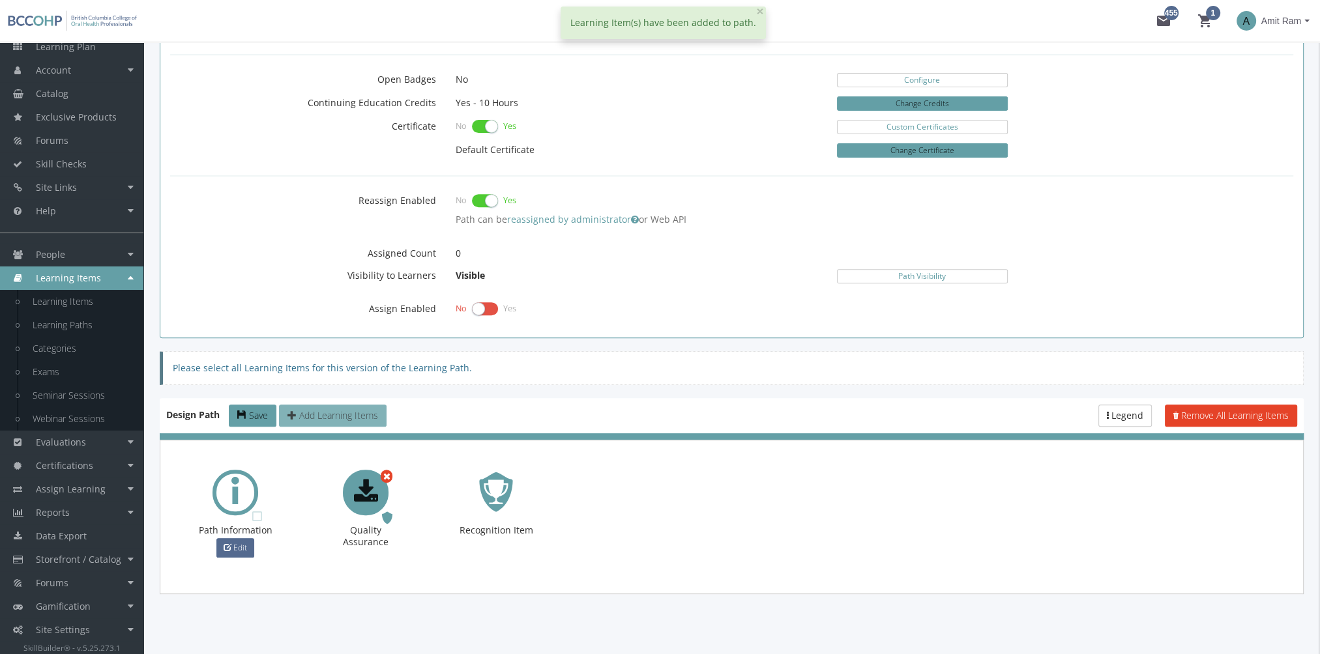
click at [360, 409] on span "Add Learning Items" at bounding box center [338, 415] width 79 height 12
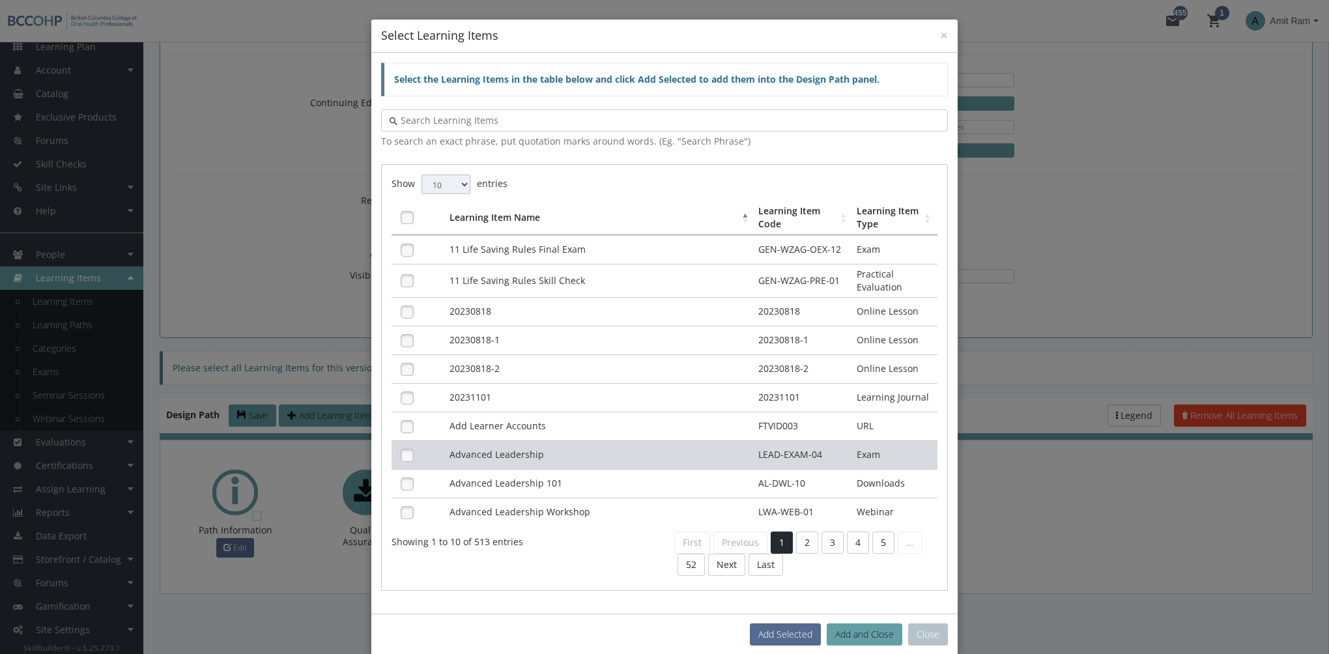
click at [506, 448] on td "Advanced Leadership" at bounding box center [601, 455] width 310 height 29
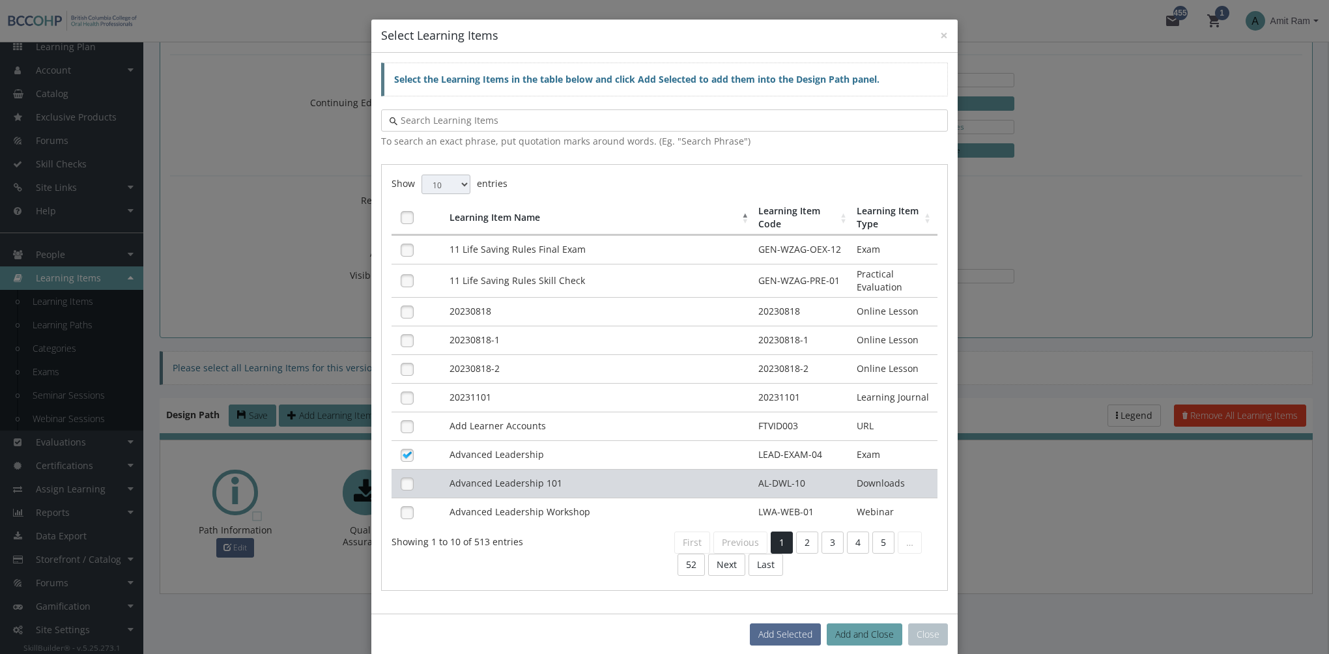
click at [506, 476] on td "Advanced Leadership 101" at bounding box center [601, 483] width 310 height 29
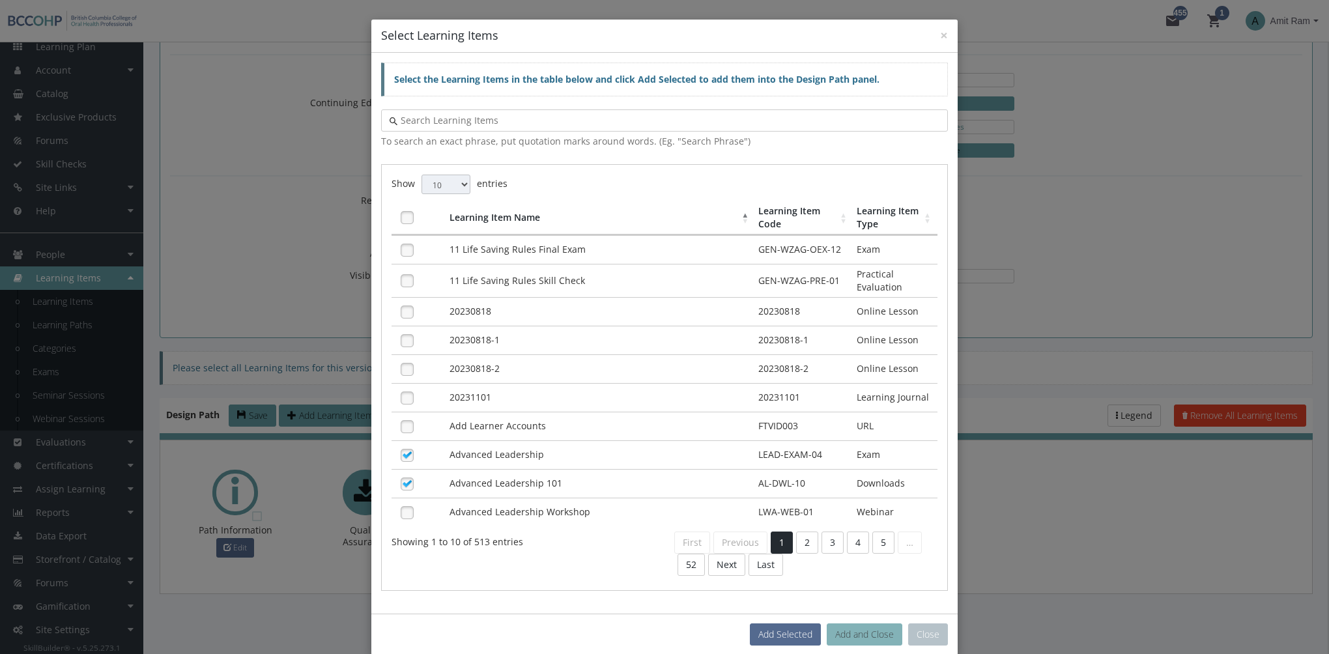
click at [873, 633] on button "Add and Close" at bounding box center [865, 635] width 76 height 22
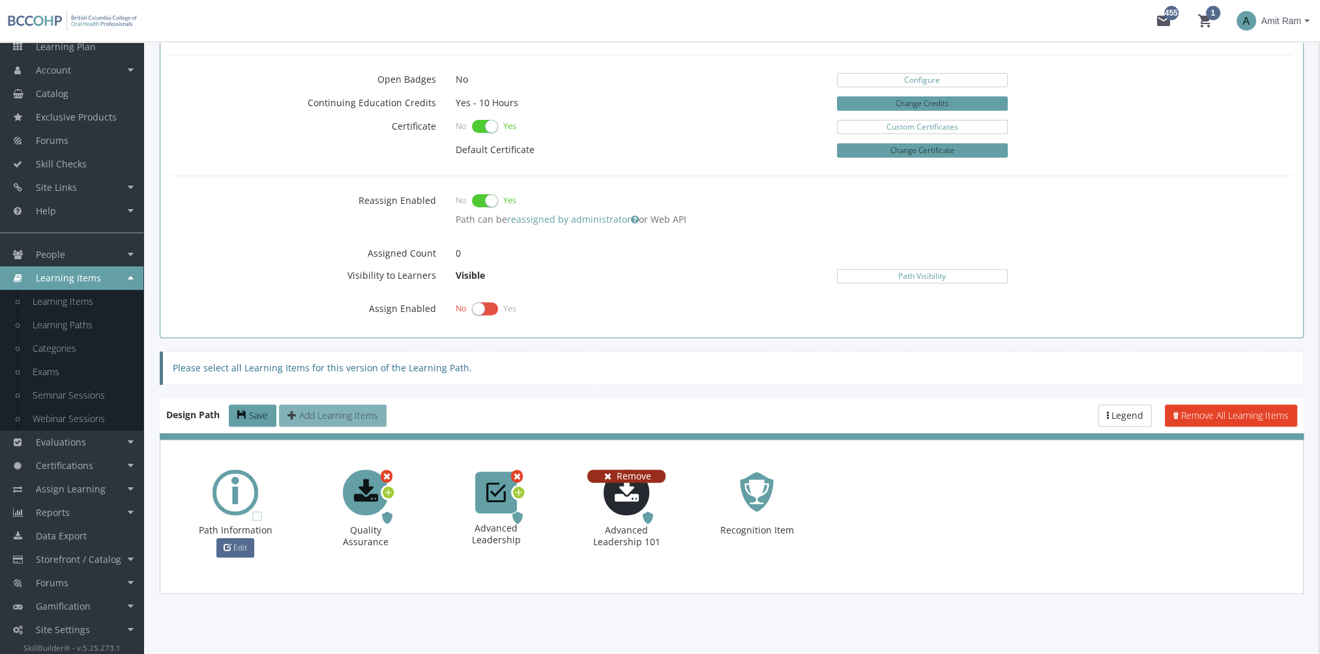
click at [644, 470] on span "Remove" at bounding box center [633, 476] width 35 height 12
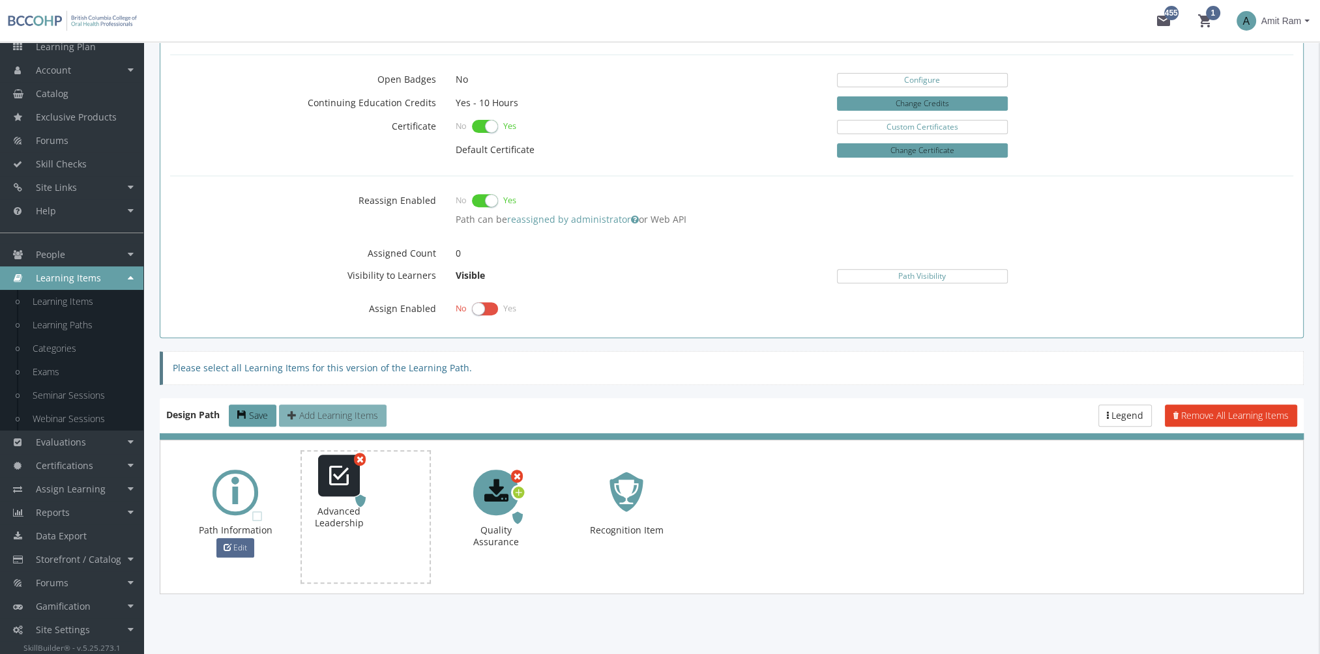
drag, startPoint x: 506, startPoint y: 484, endPoint x: 349, endPoint y: 467, distance: 158.0
drag, startPoint x: 370, startPoint y: 494, endPoint x: 327, endPoint y: 487, distance: 43.6
click at [390, 490] on icon at bounding box center [389, 493] width 12 height 18
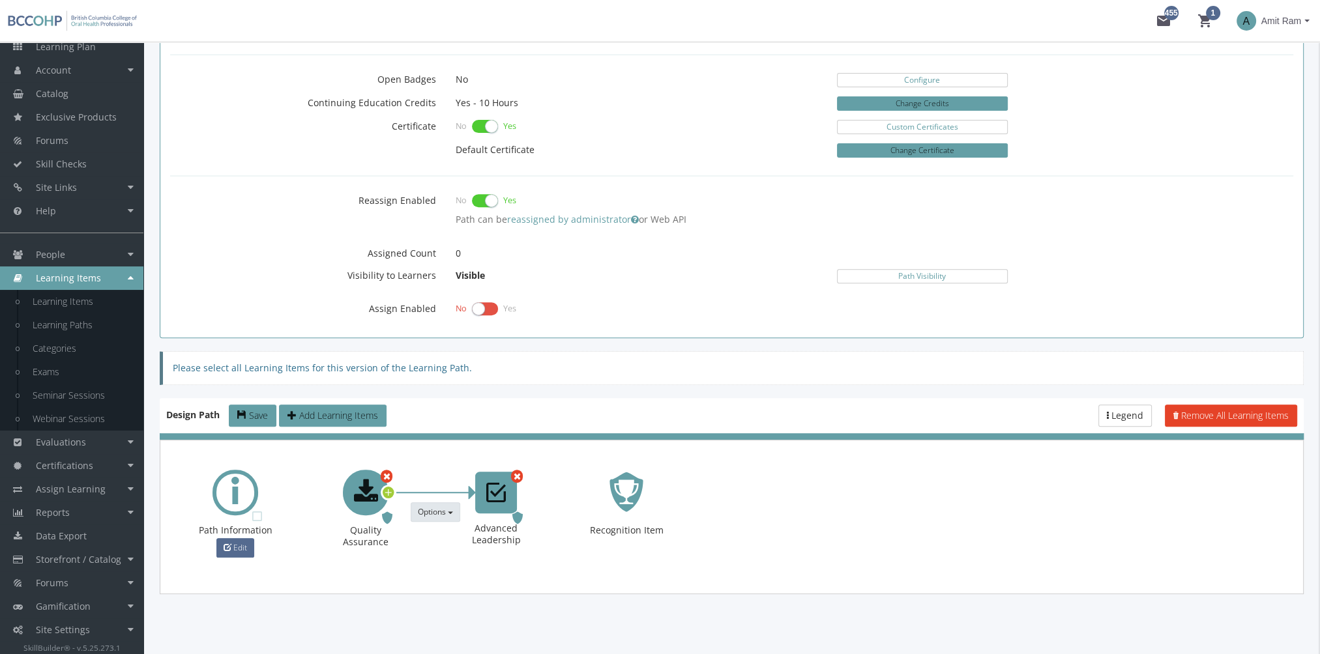
click at [440, 507] on span "Options" at bounding box center [432, 511] width 28 height 11
click at [458, 527] on link "Make this prerequisite a Recommended Prerequisite" at bounding box center [535, 537] width 248 height 20
click at [438, 506] on span "Options" at bounding box center [432, 511] width 28 height 11
click at [467, 561] on link "Remove this Prerequisite" at bounding box center [525, 569] width 229 height 20
click at [512, 512] on span "Required" at bounding box center [507, 518] width 40 height 12
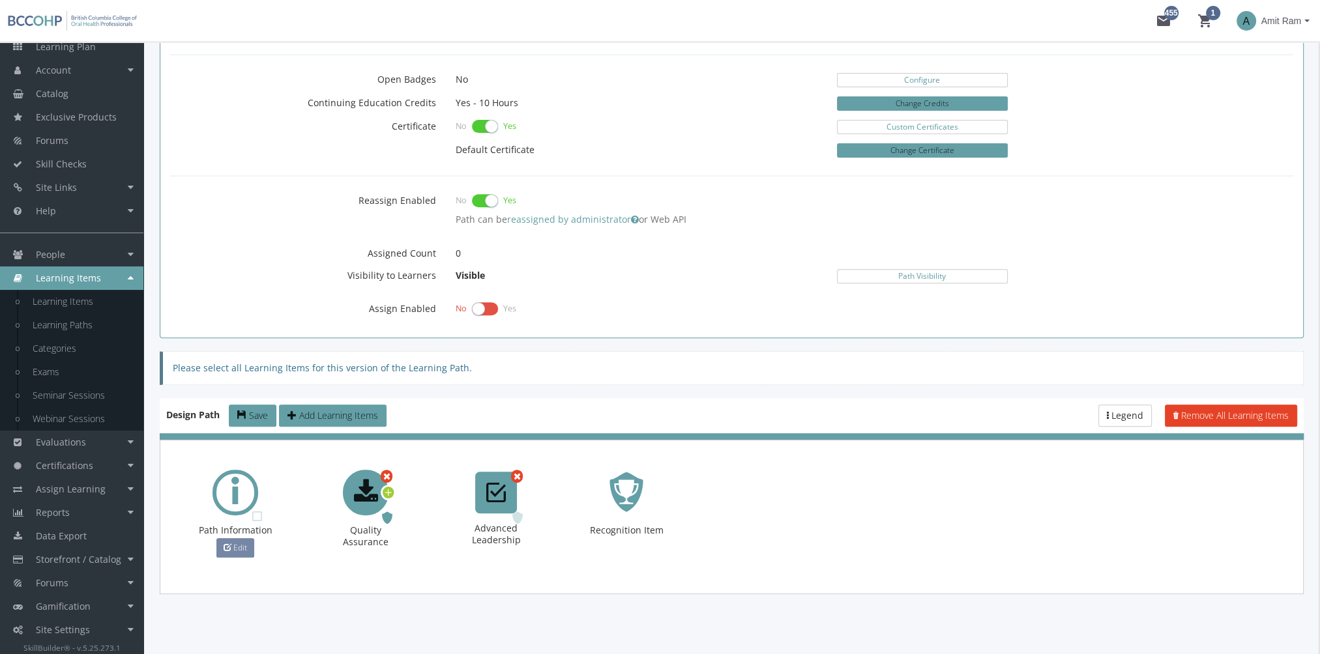
click at [243, 544] on span "Edit" at bounding box center [240, 547] width 14 height 11
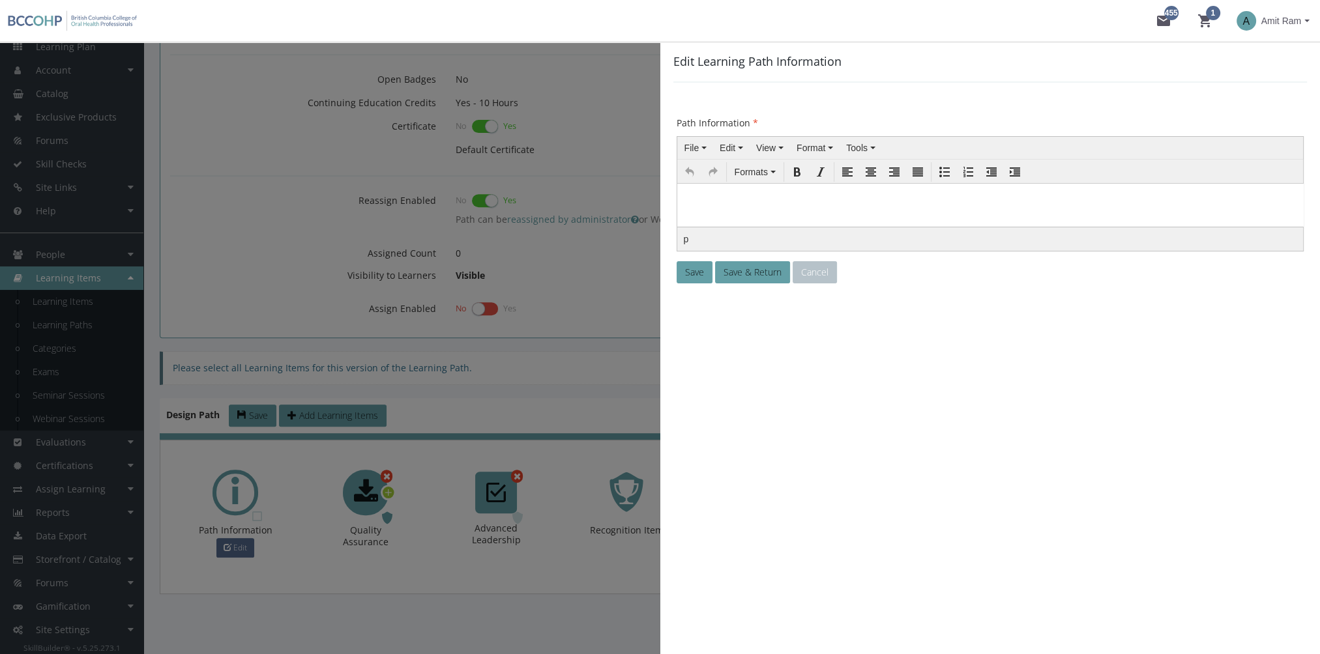
click at [742, 209] on body at bounding box center [990, 215] width 616 height 55
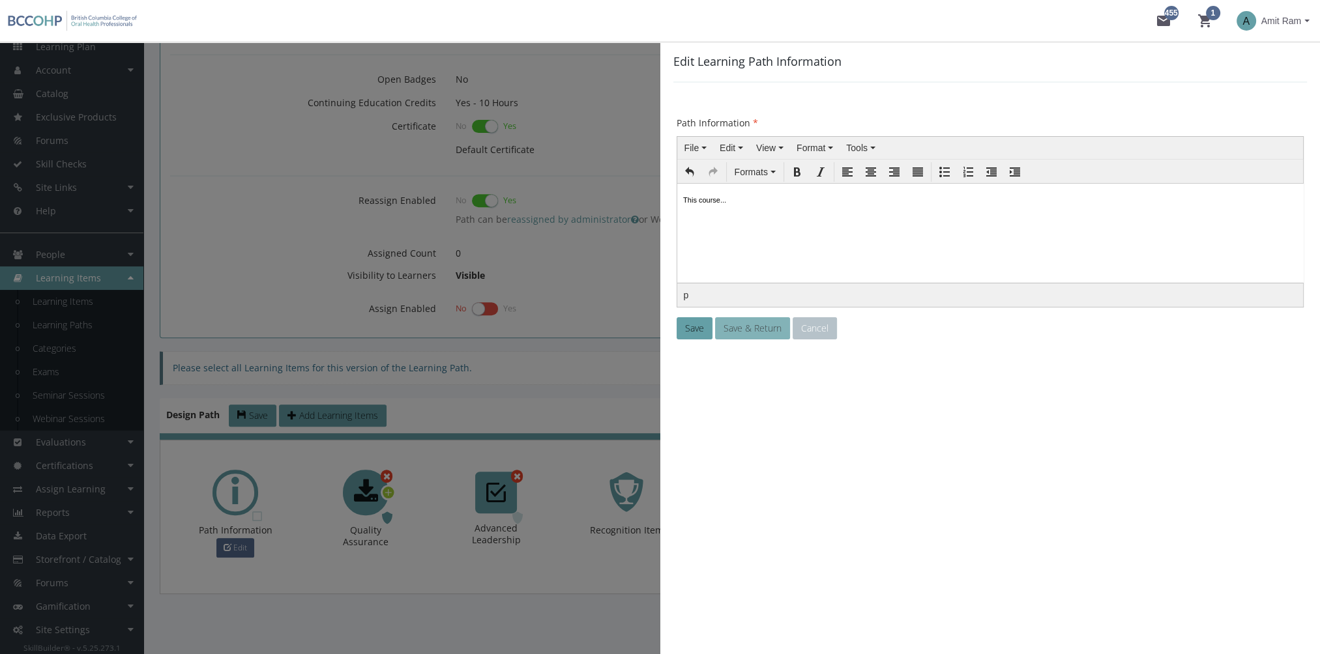
click at [759, 323] on span "Save & Return" at bounding box center [752, 328] width 58 height 12
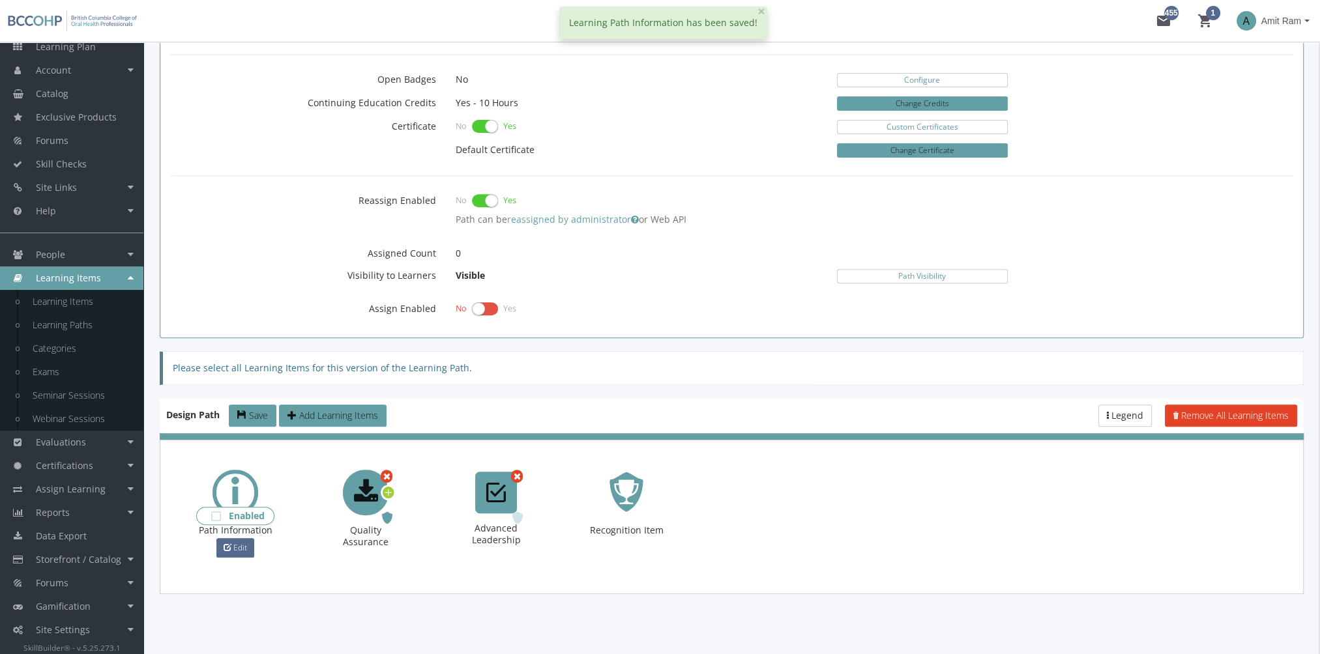
click at [255, 514] on span "Enabled" at bounding box center [247, 516] width 36 height 12
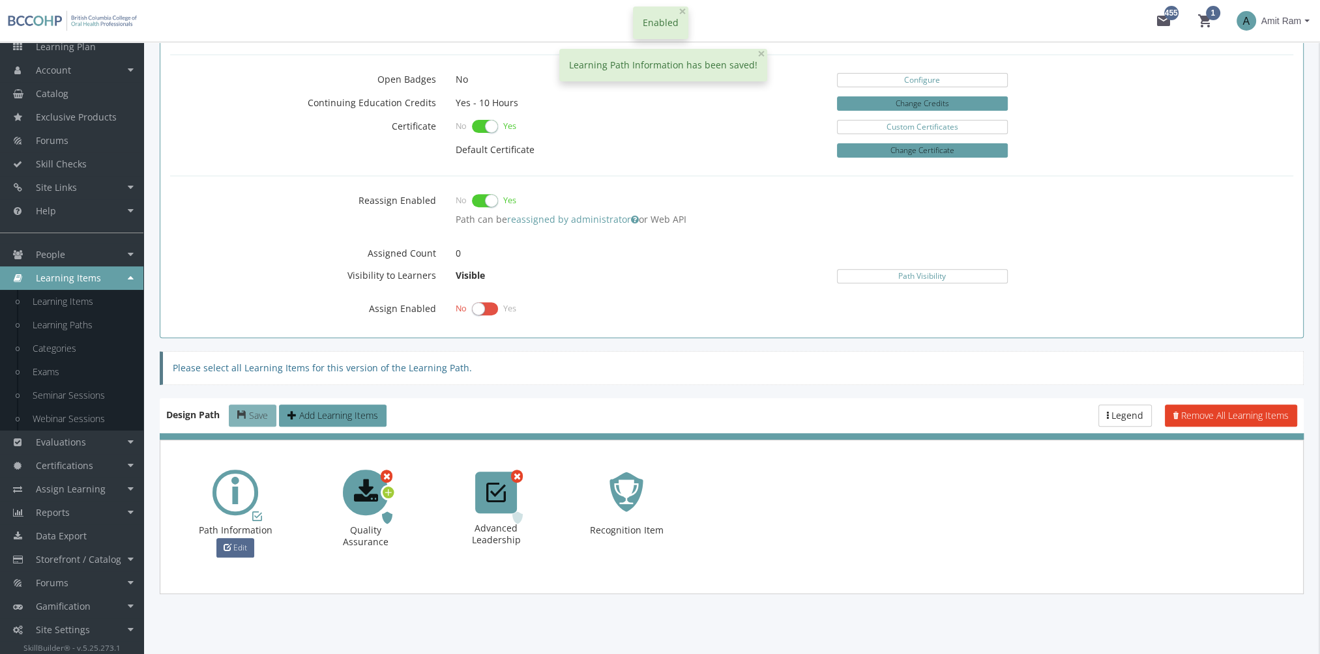
click at [268, 413] on span "Save" at bounding box center [258, 415] width 19 height 12
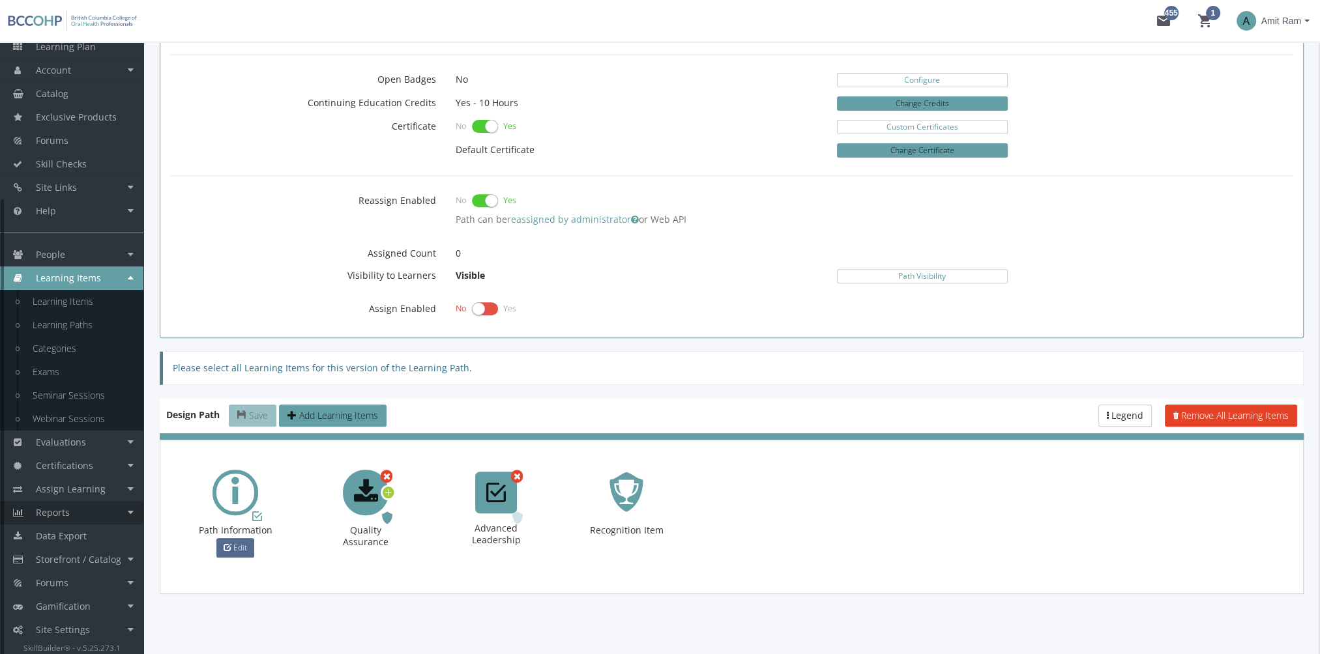
click at [91, 511] on link "Reports" at bounding box center [71, 512] width 143 height 23
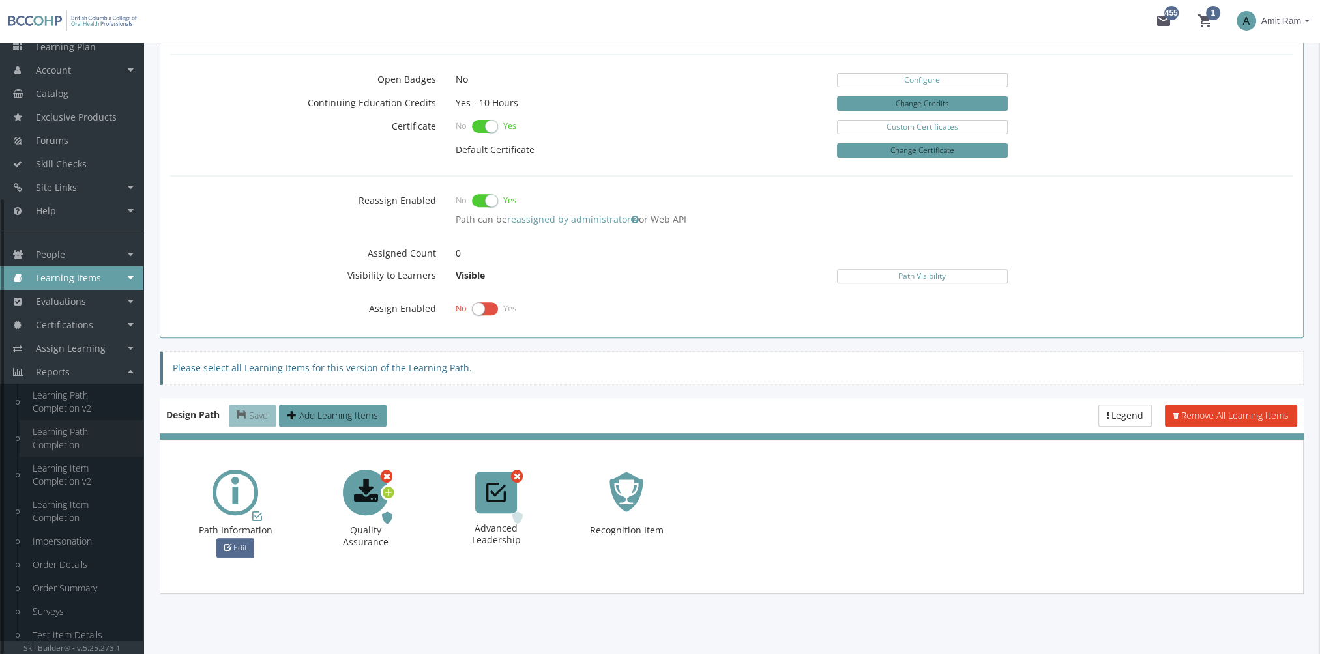
click at [52, 438] on link "Learning Path Completion" at bounding box center [82, 438] width 124 height 36
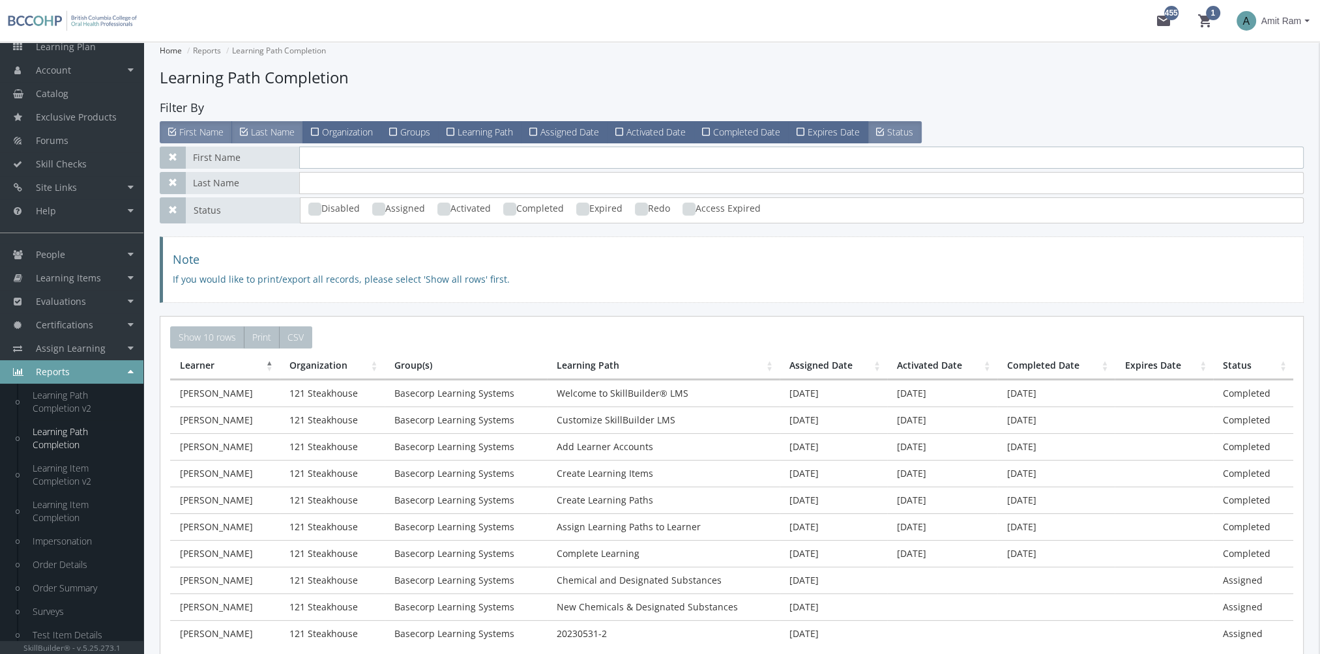
click at [325, 154] on input "text" at bounding box center [801, 158] width 1004 height 22
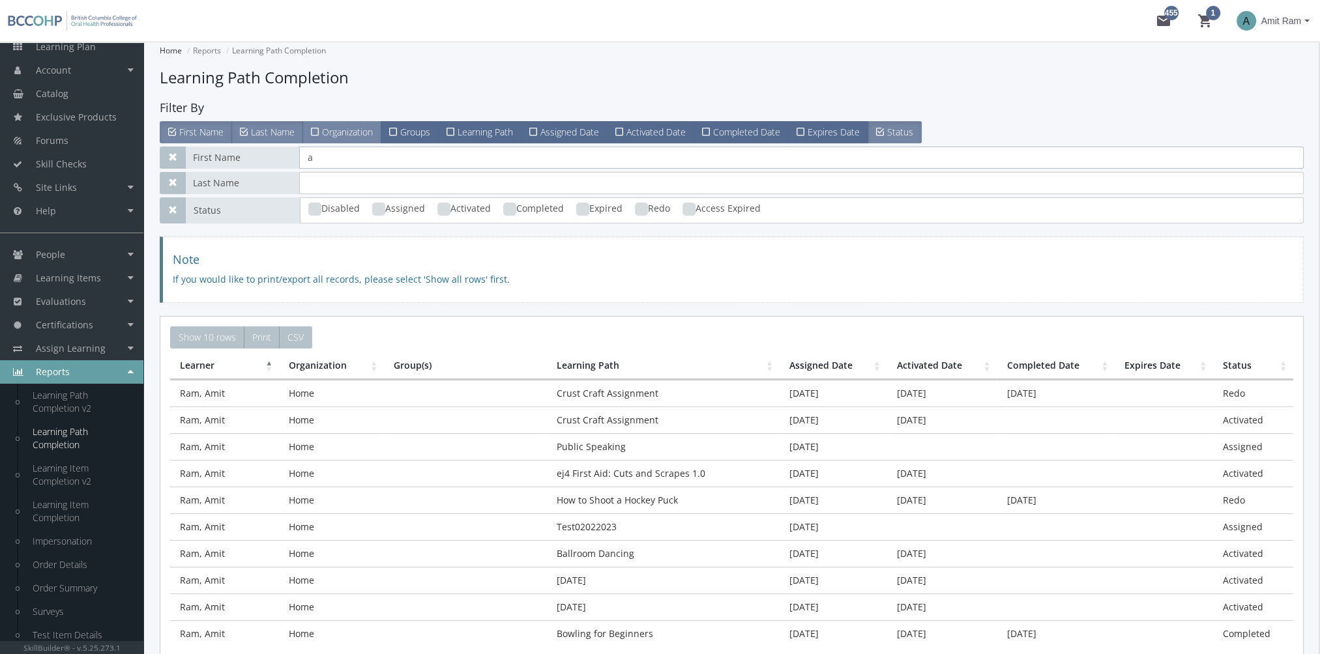
type input "a"
click at [348, 130] on span "Organization" at bounding box center [347, 132] width 51 height 12
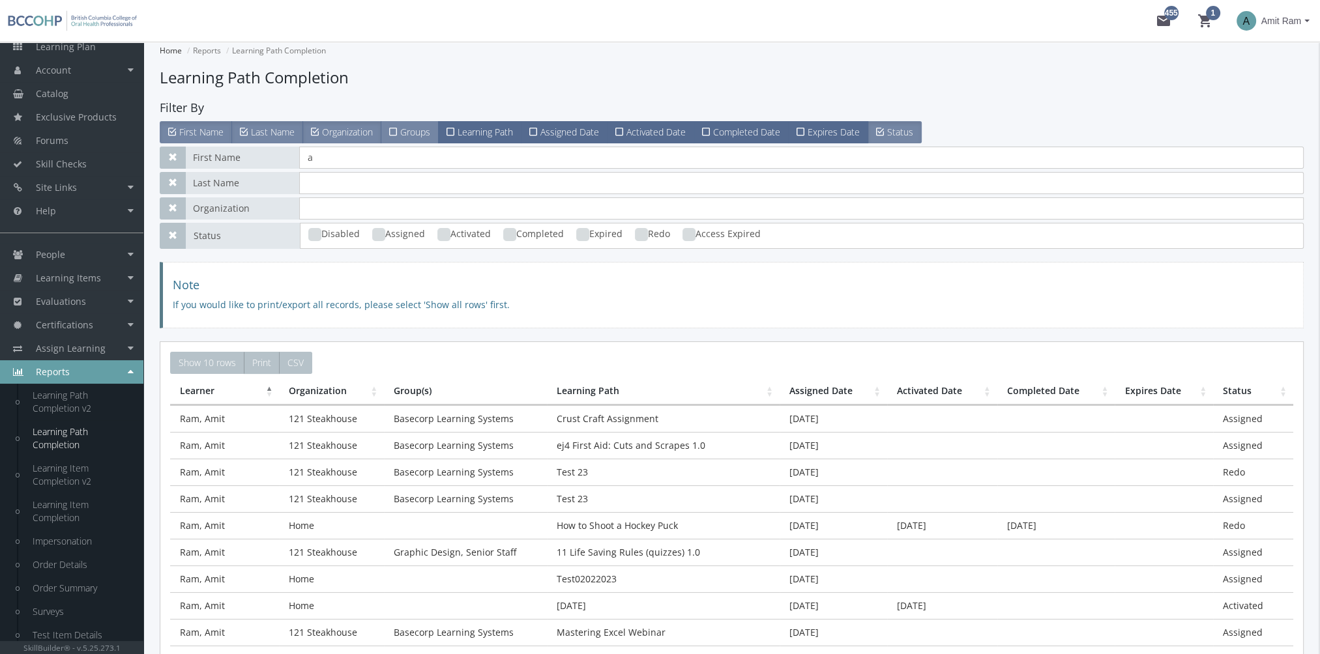
click at [411, 129] on span "Groups" at bounding box center [415, 132] width 30 height 12
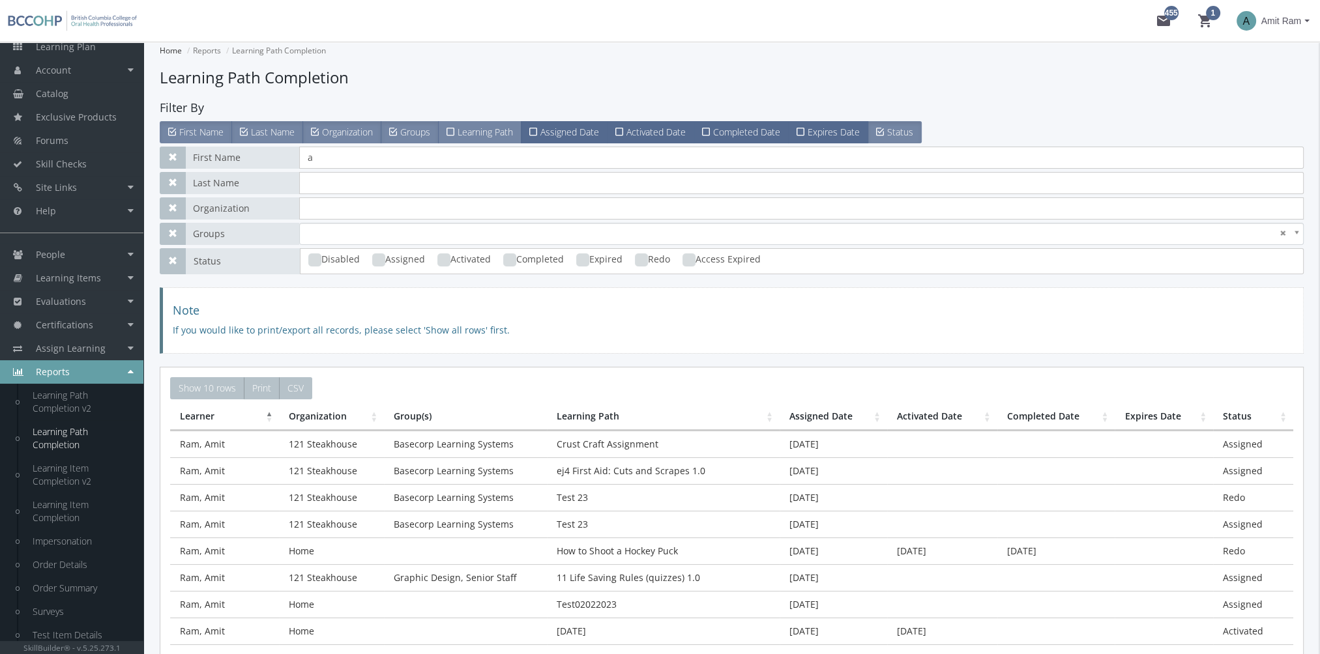
click at [480, 142] on label "Learning Path" at bounding box center [479, 132] width 83 height 22
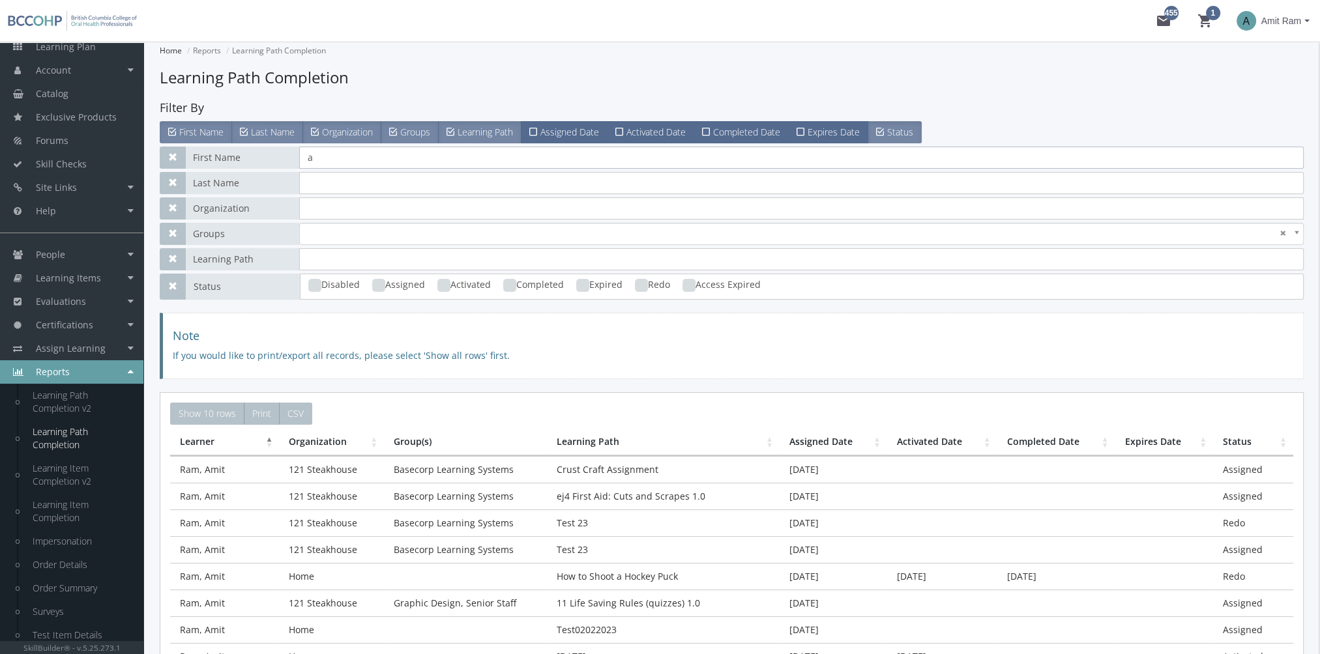
click at [347, 151] on input "a" at bounding box center [801, 158] width 1004 height 22
click at [563, 137] on span "Assigned Date" at bounding box center [569, 132] width 59 height 12
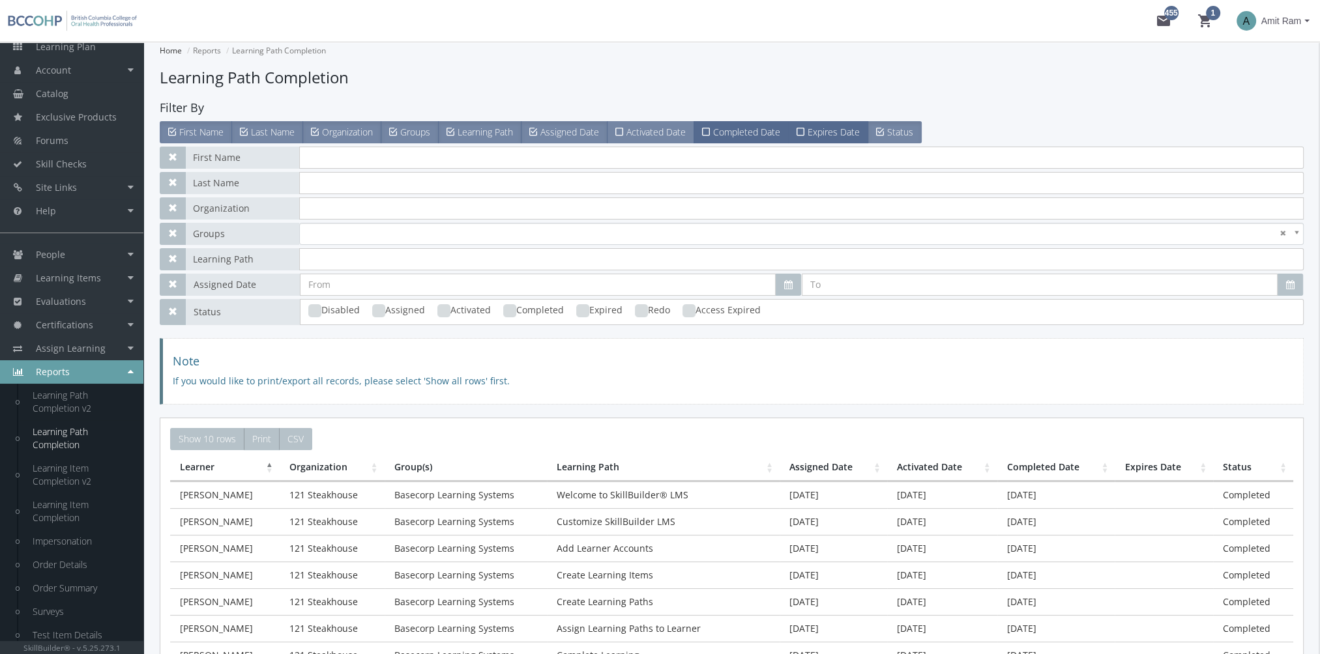
click at [625, 132] on span at bounding box center [620, 132] width 11 height 12
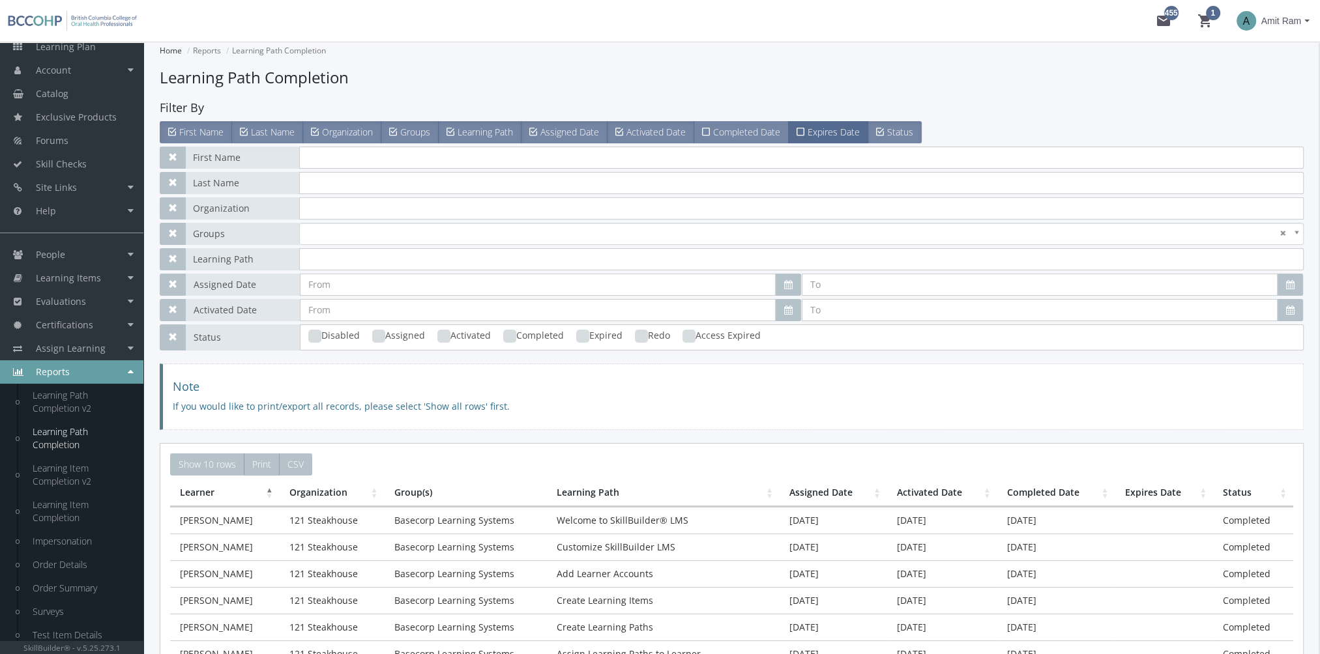
click at [751, 136] on span "Completed Date" at bounding box center [746, 132] width 67 height 12
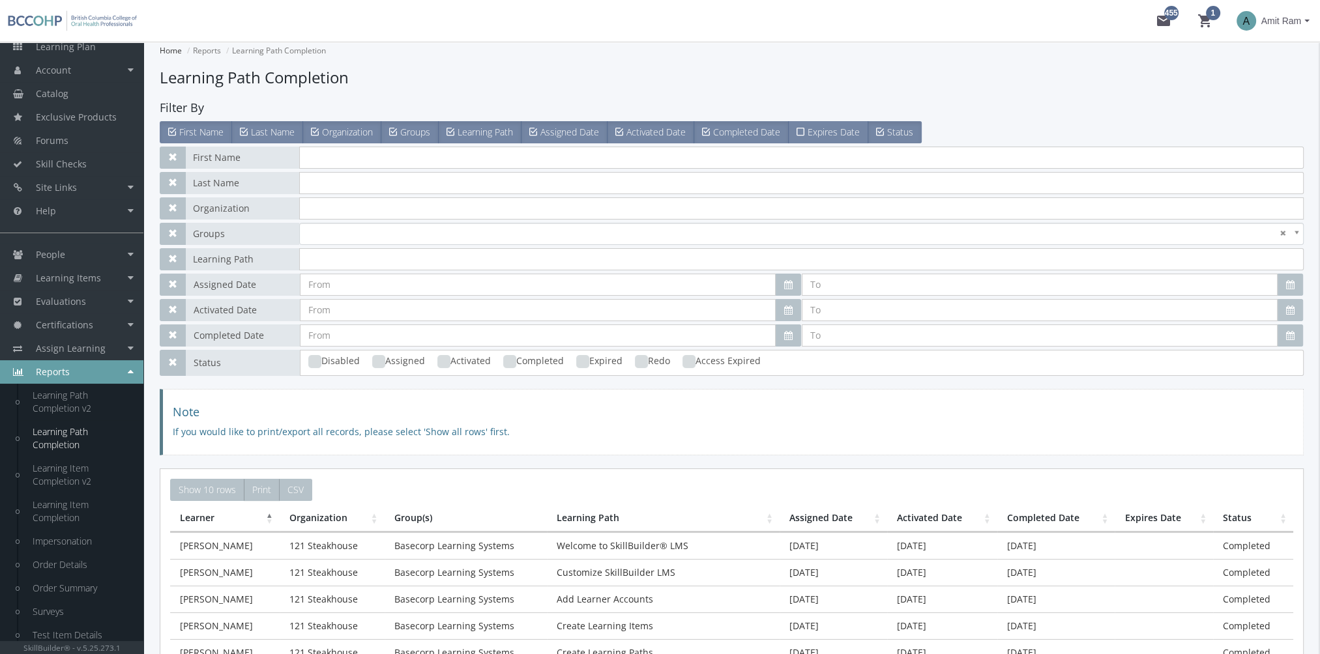
click at [822, 136] on span "Expires Date" at bounding box center [833, 132] width 52 height 12
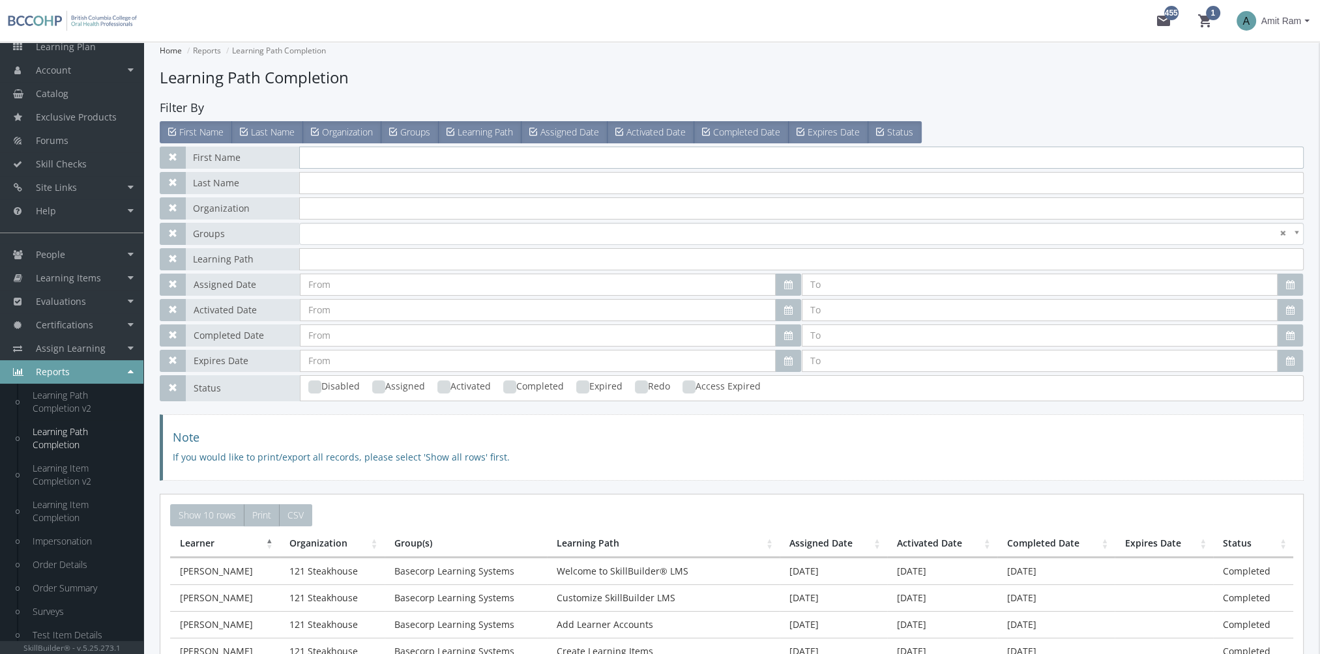
click at [386, 162] on input "text" at bounding box center [801, 158] width 1004 height 22
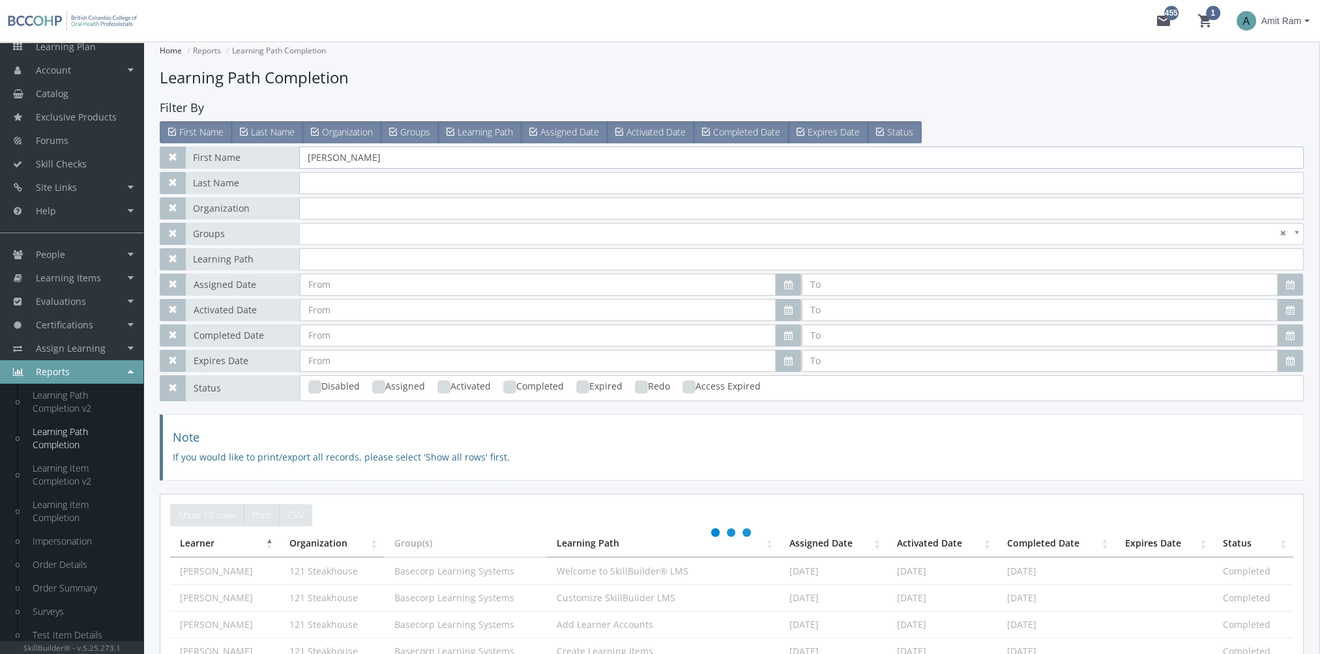
type input "[PERSON_NAME]"
click at [381, 180] on input "text" at bounding box center [801, 183] width 1004 height 22
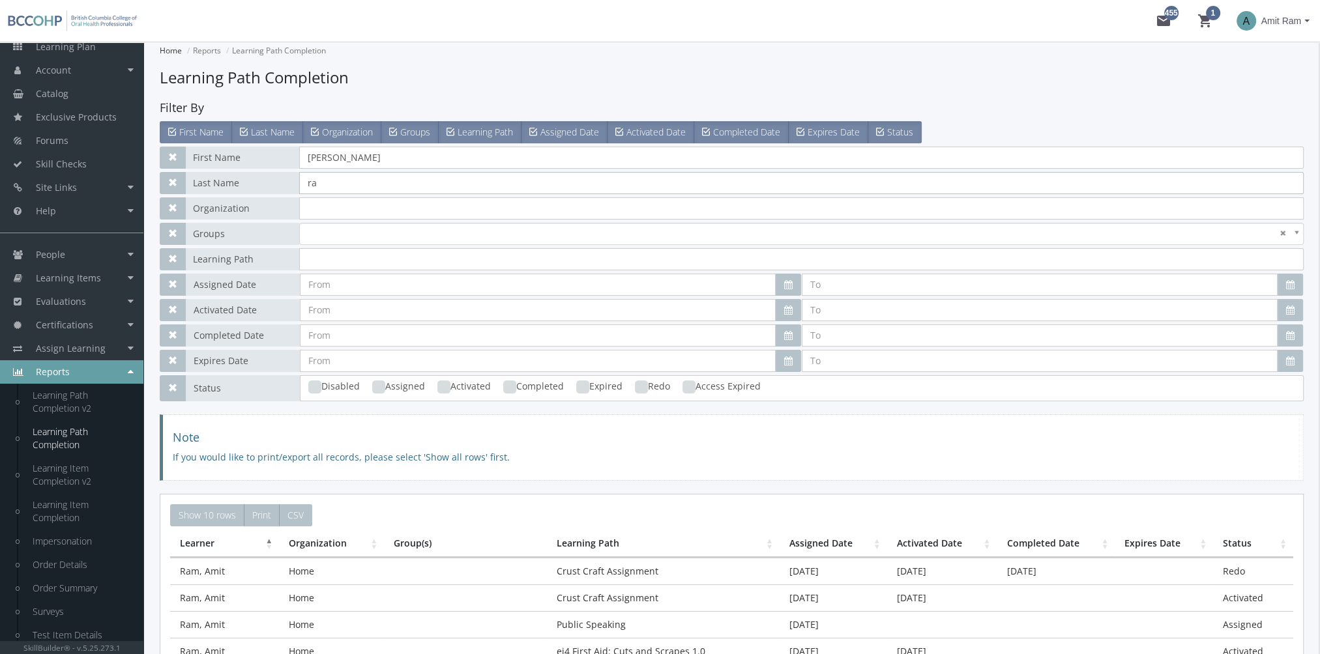
type input "ram"
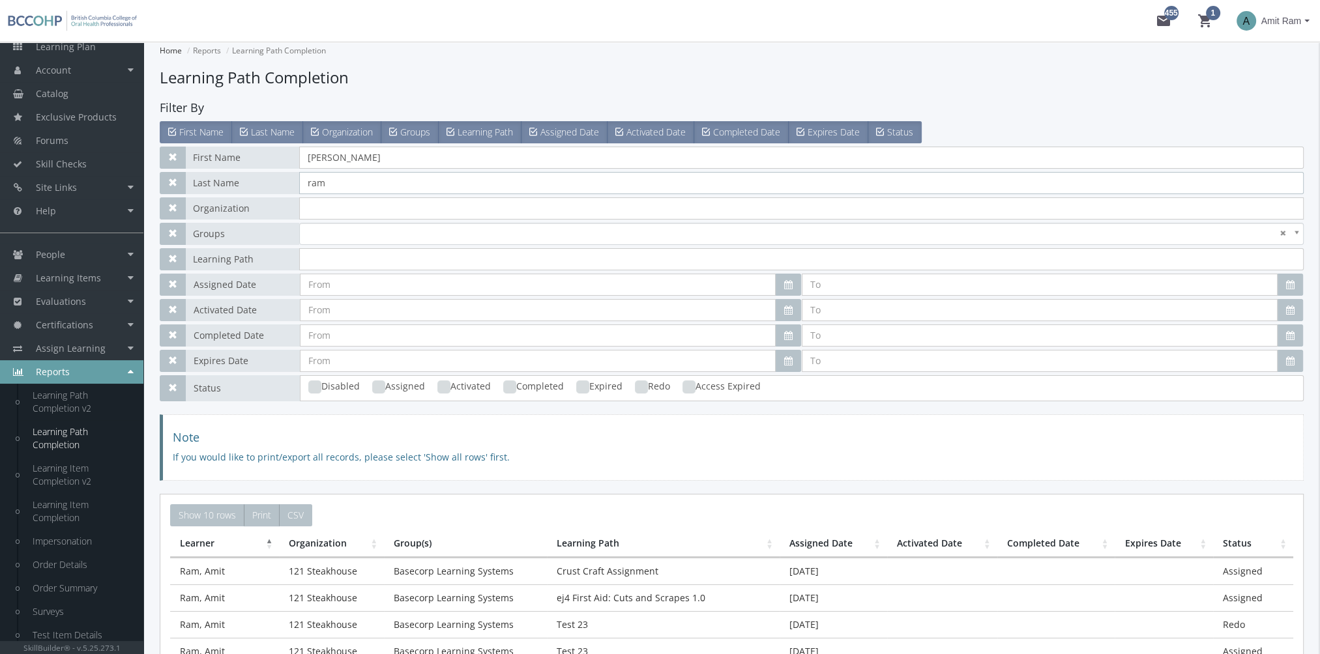
click at [511, 392] on ins at bounding box center [509, 387] width 13 height 13
checkbox input "true"
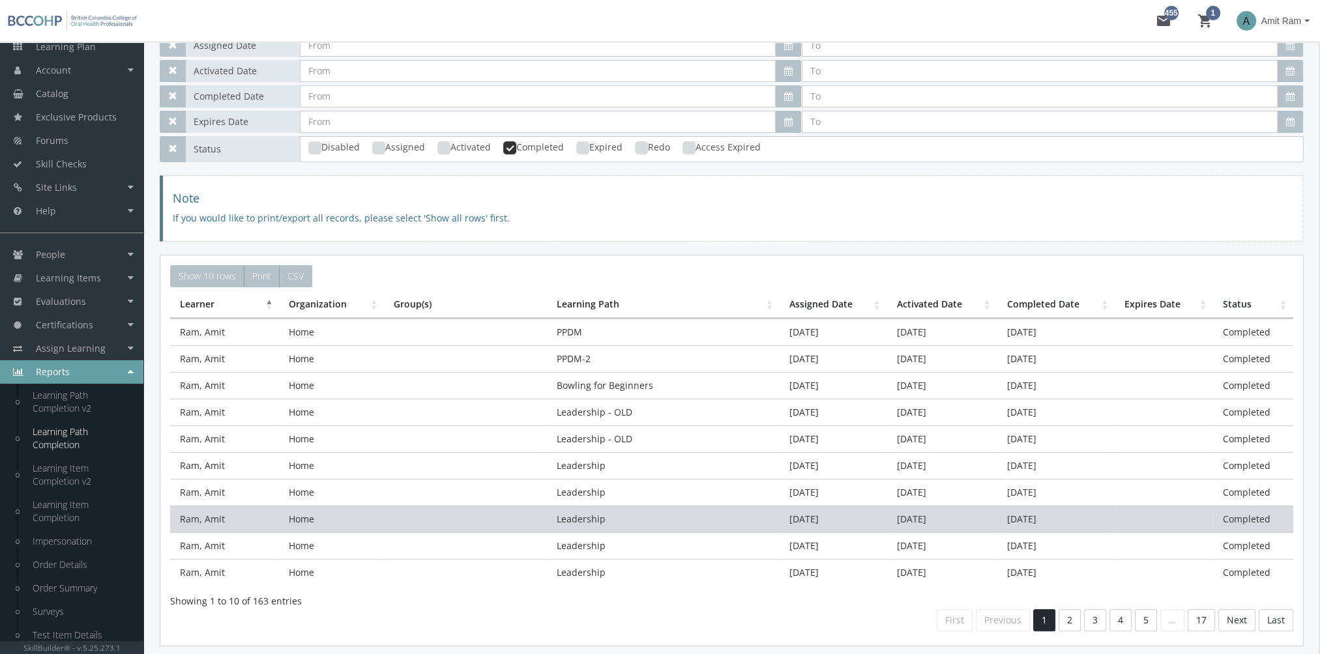
scroll to position [261, 0]
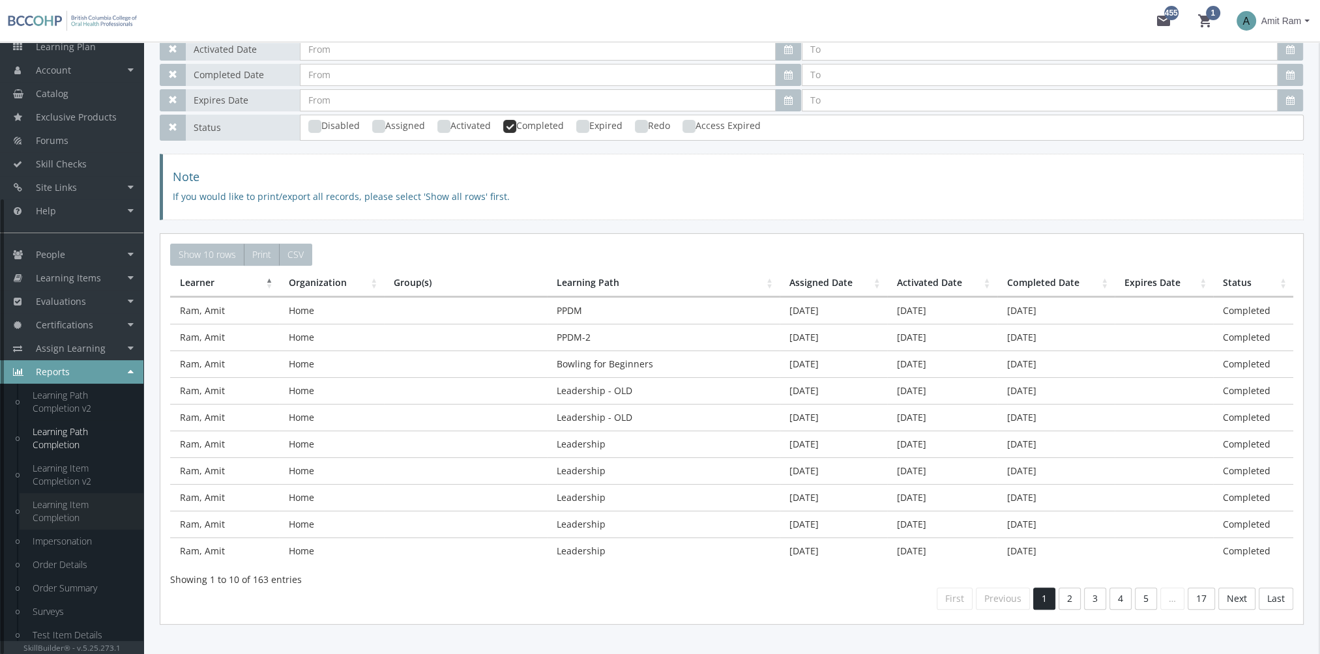
type input "ram"
click at [72, 514] on link "Learning Item Completion" at bounding box center [82, 511] width 124 height 36
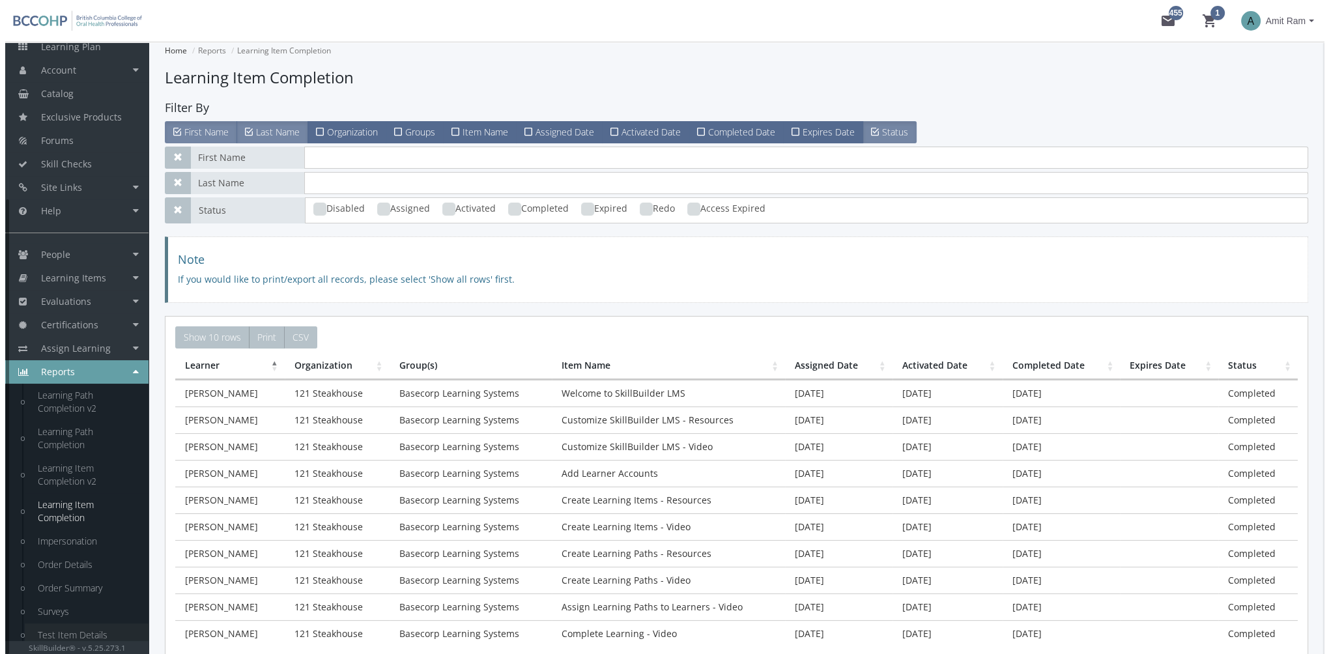
scroll to position [211, 0]
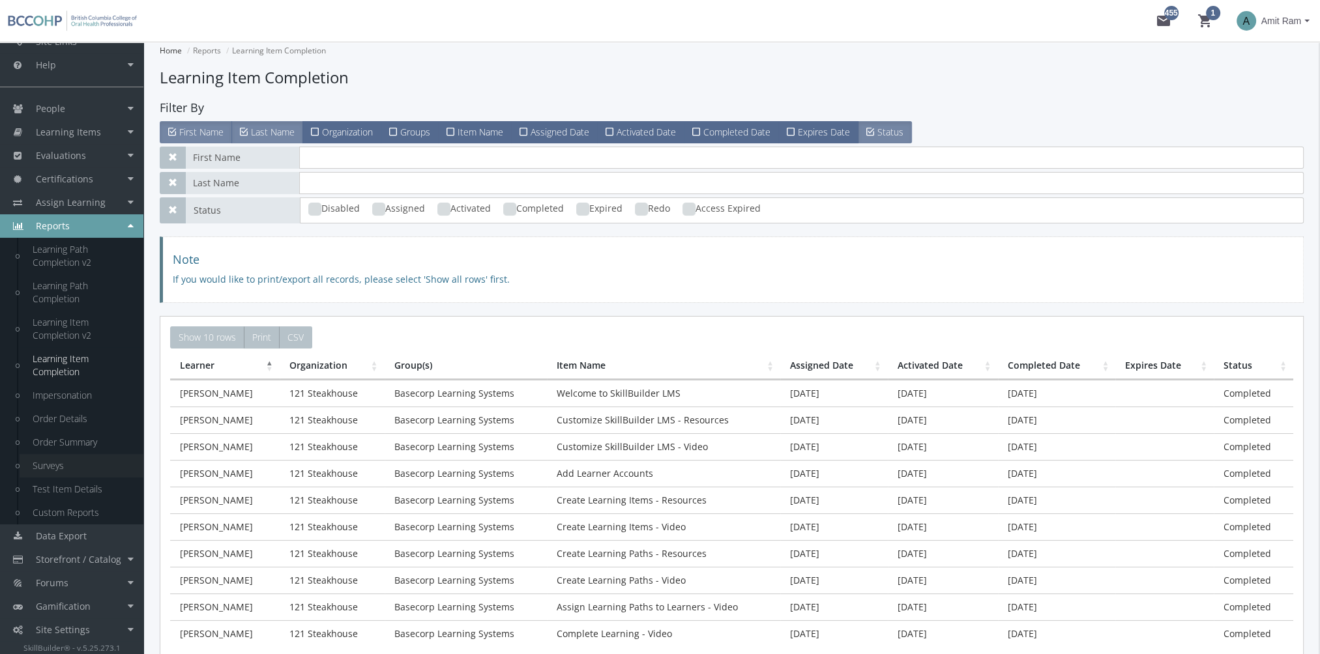
click at [62, 468] on link "Surveys" at bounding box center [82, 465] width 124 height 23
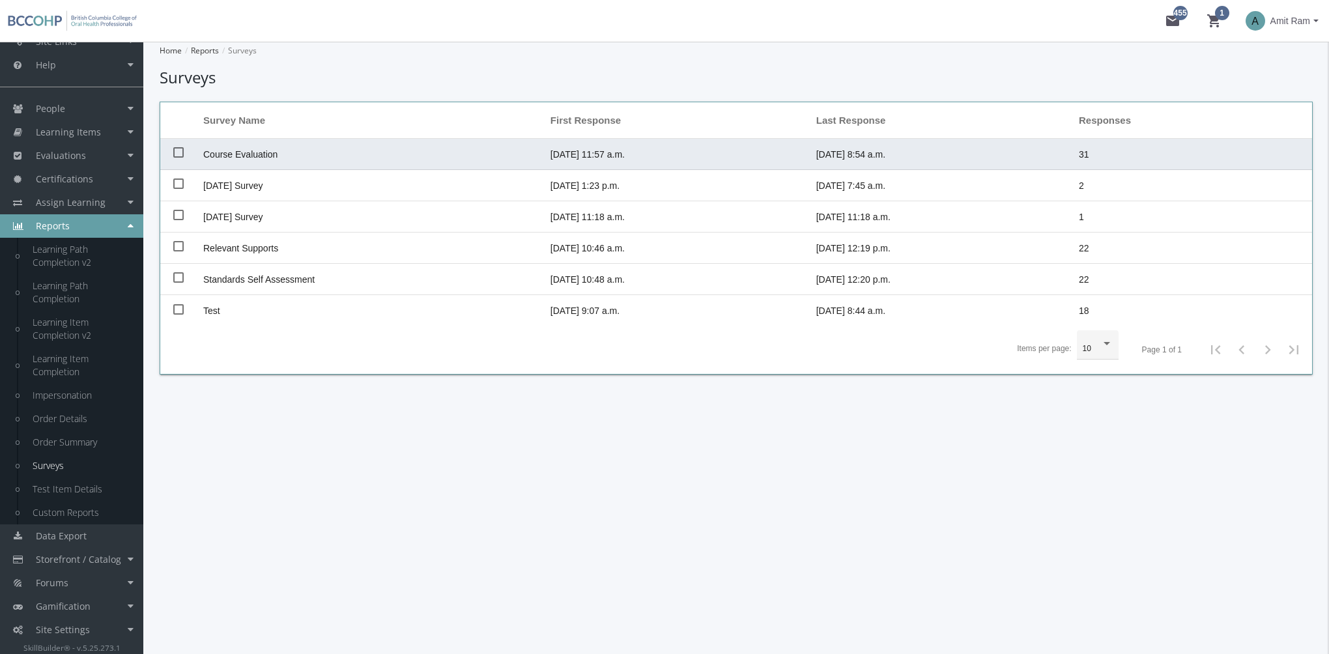
click at [252, 151] on span "Course Evaluation" at bounding box center [240, 154] width 74 height 10
checkbox input "true"
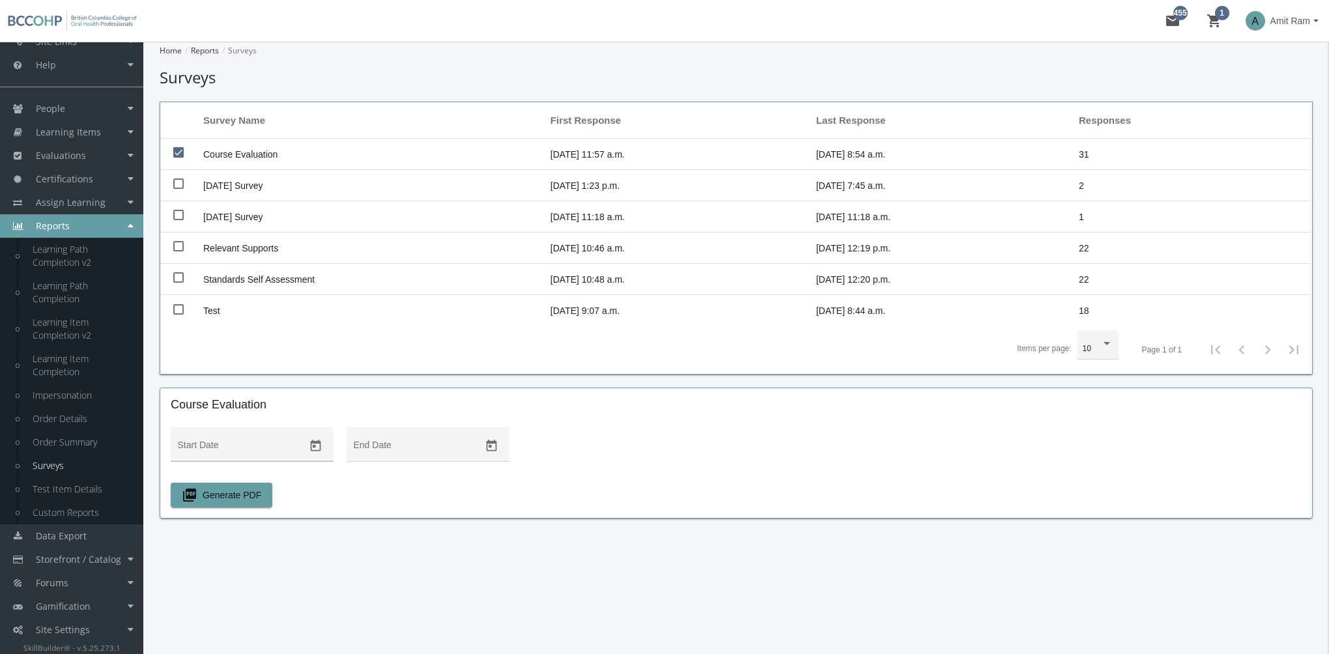
click at [319, 444] on icon "Open calendar" at bounding box center [316, 446] width 14 height 14
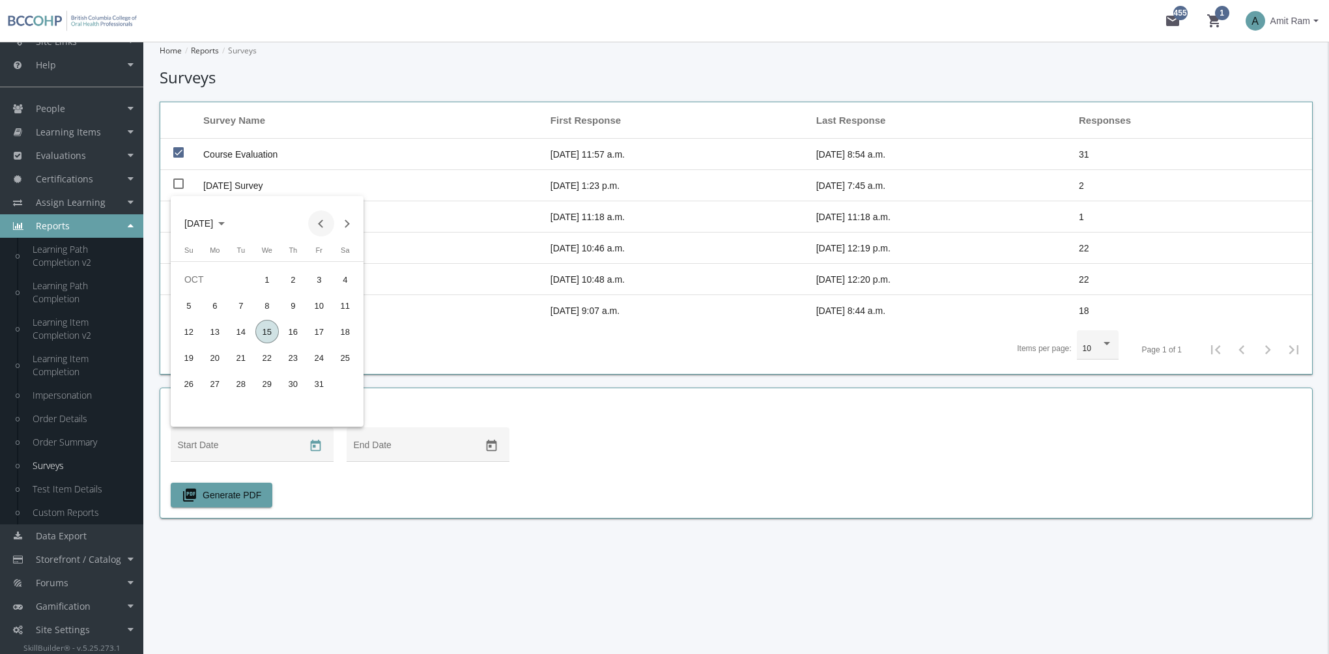
click at [318, 222] on button "Previous month" at bounding box center [321, 223] width 26 height 26
click at [317, 222] on button "Previous month" at bounding box center [321, 223] width 26 height 26
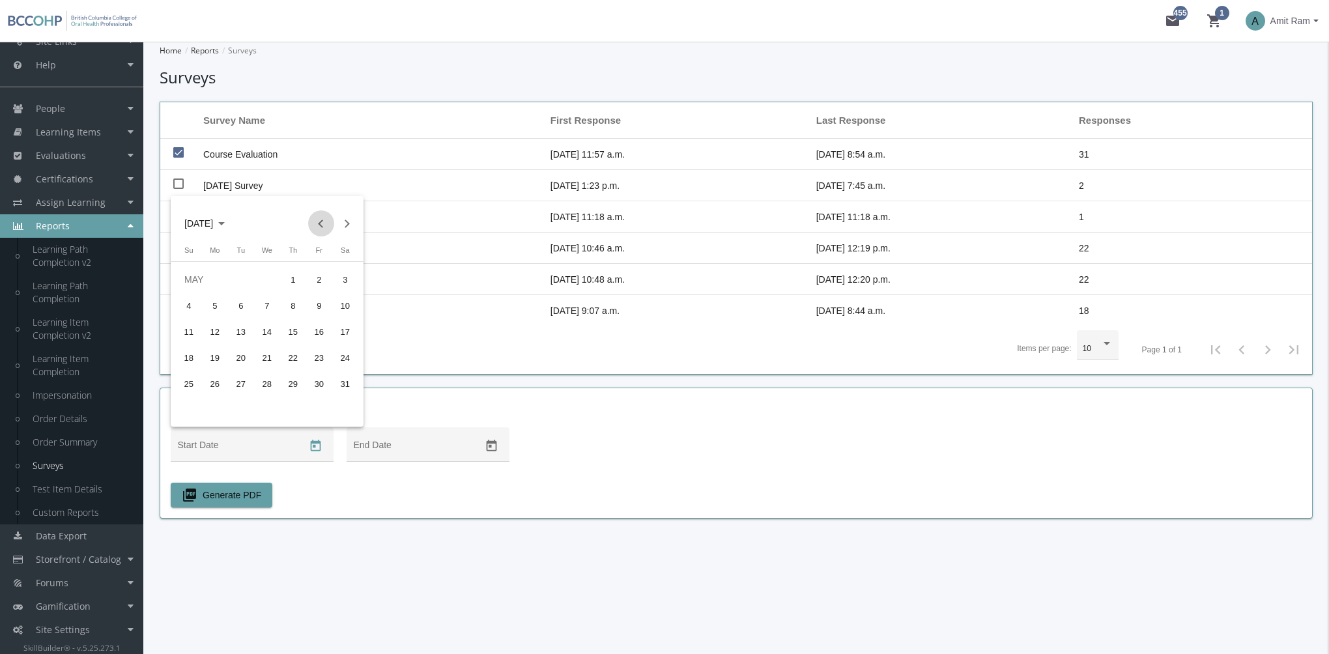
click at [317, 222] on button "Previous month" at bounding box center [321, 223] width 26 height 26
click at [318, 222] on button "Previous month" at bounding box center [321, 223] width 26 height 26
click at [270, 274] on div "1" at bounding box center [266, 279] width 23 height 23
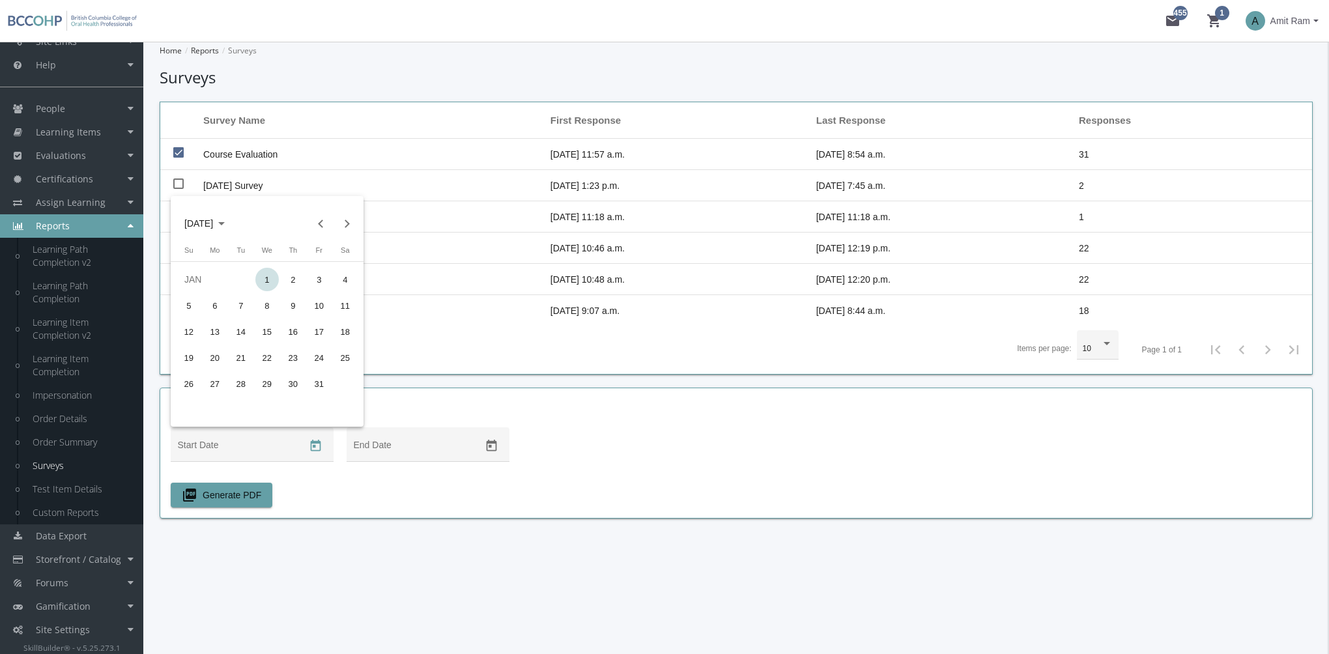
type input "[DATE]"
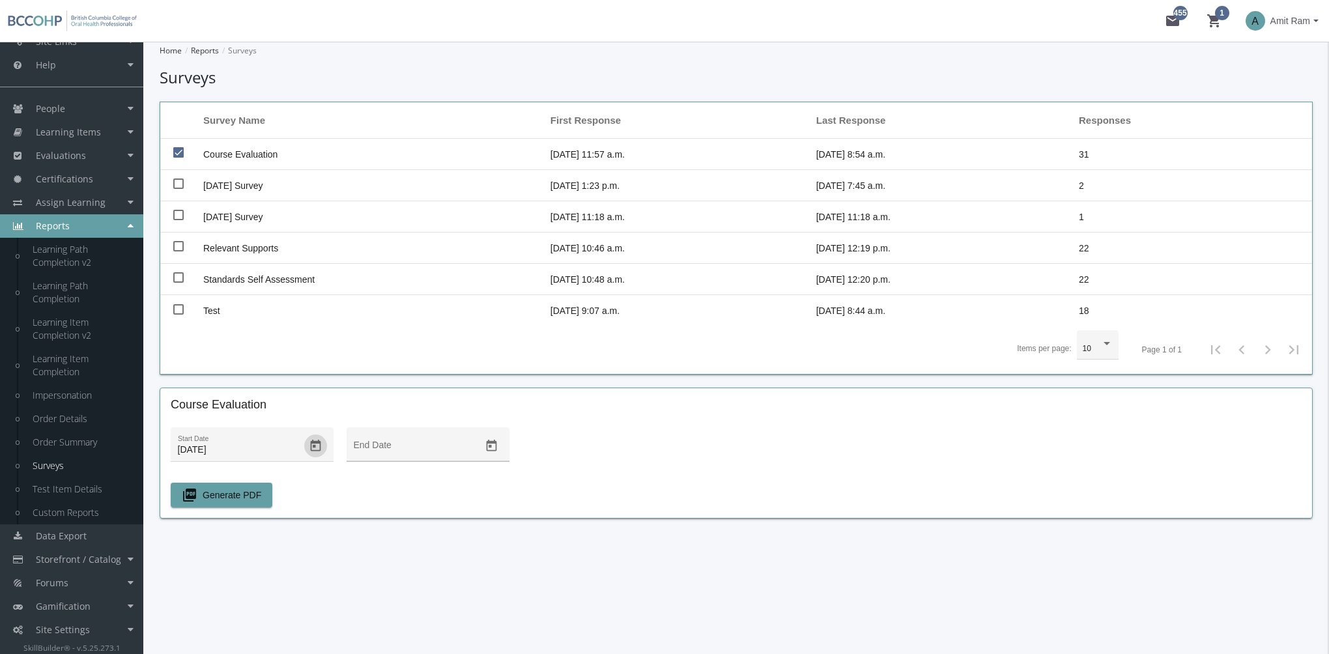
click at [489, 448] on icon "Open calendar" at bounding box center [492, 446] width 14 height 14
drag, startPoint x: 448, startPoint y: 330, endPoint x: 438, endPoint y: 340, distance: 14.7
click at [448, 330] on div "15" at bounding box center [442, 331] width 23 height 23
type input "[DATE]"
click at [242, 491] on span "picture_as_pdf Generate PDF" at bounding box center [222, 495] width 80 height 23
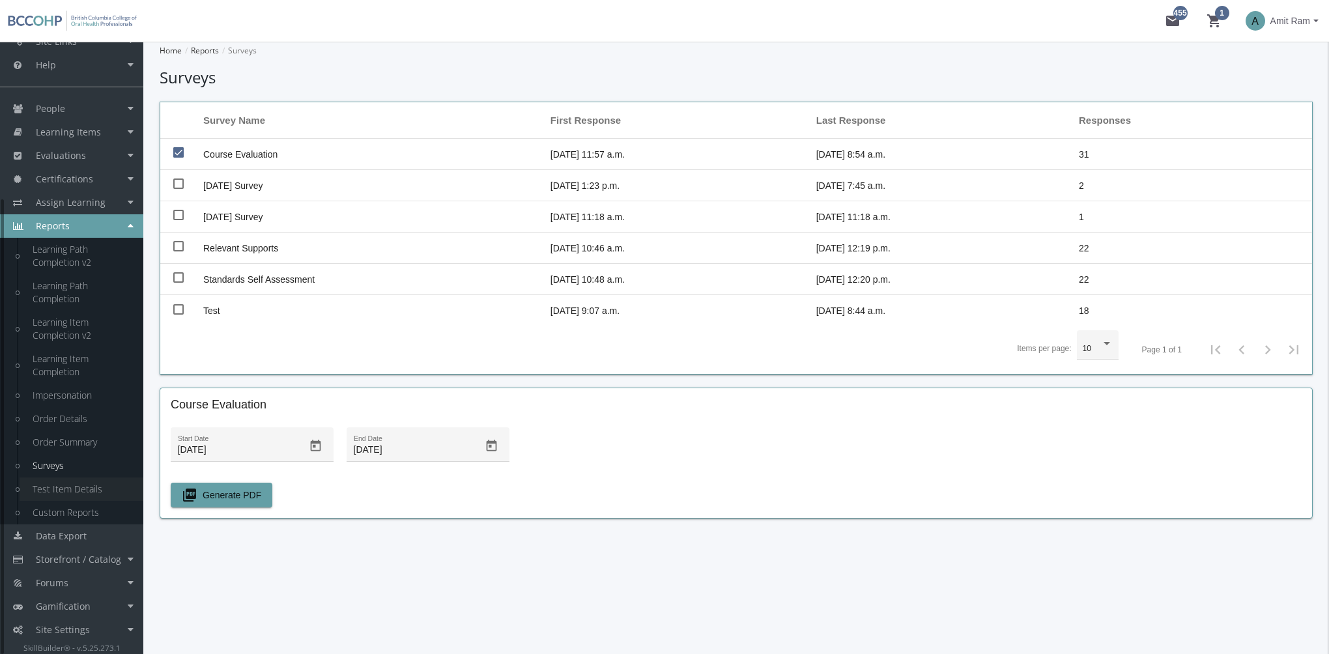
click at [102, 493] on link "Test Item Details" at bounding box center [82, 489] width 124 height 23
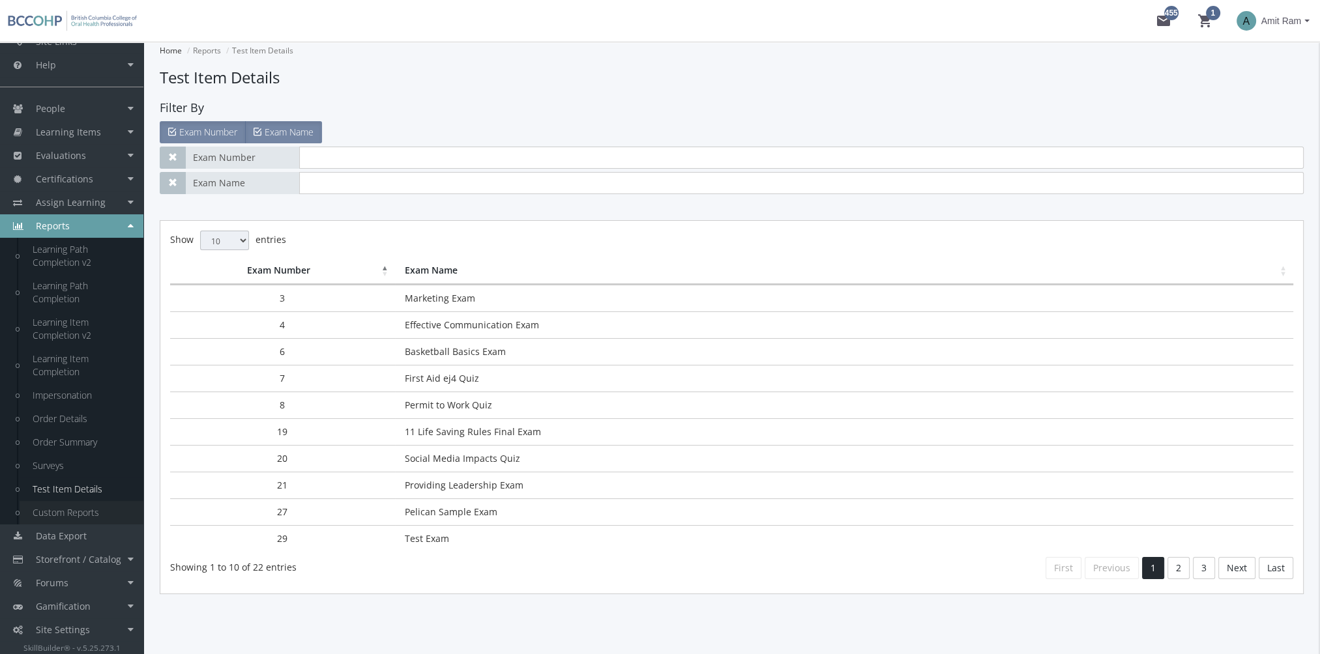
click at [65, 514] on link "Custom Reports" at bounding box center [82, 512] width 124 height 23
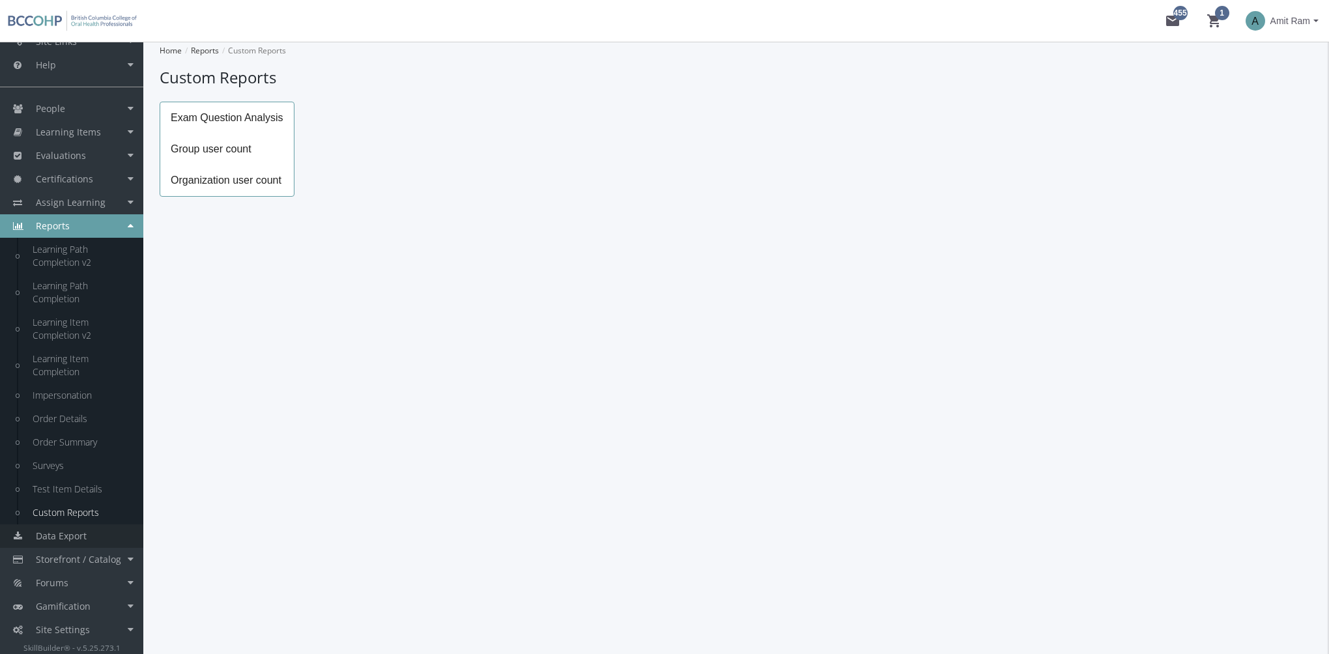
click at [68, 534] on span "Data Export" at bounding box center [61, 536] width 51 height 12
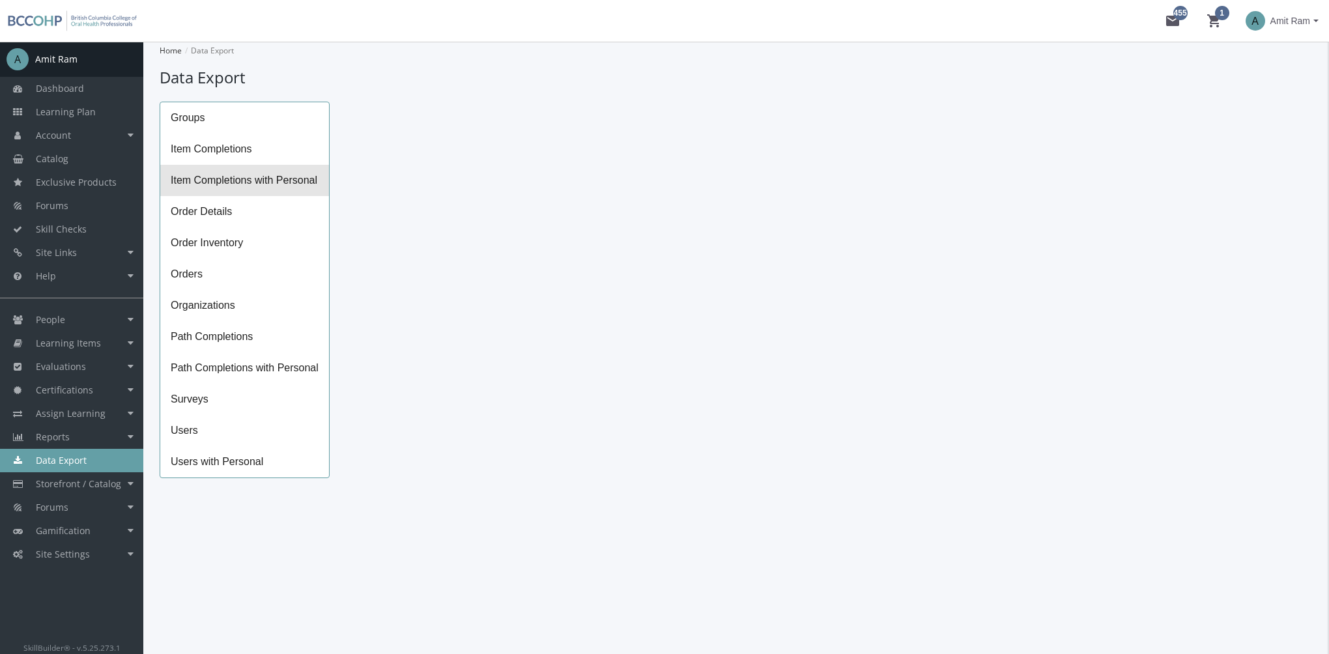
click at [270, 176] on span "Item Completions with Personal" at bounding box center [244, 180] width 169 height 31
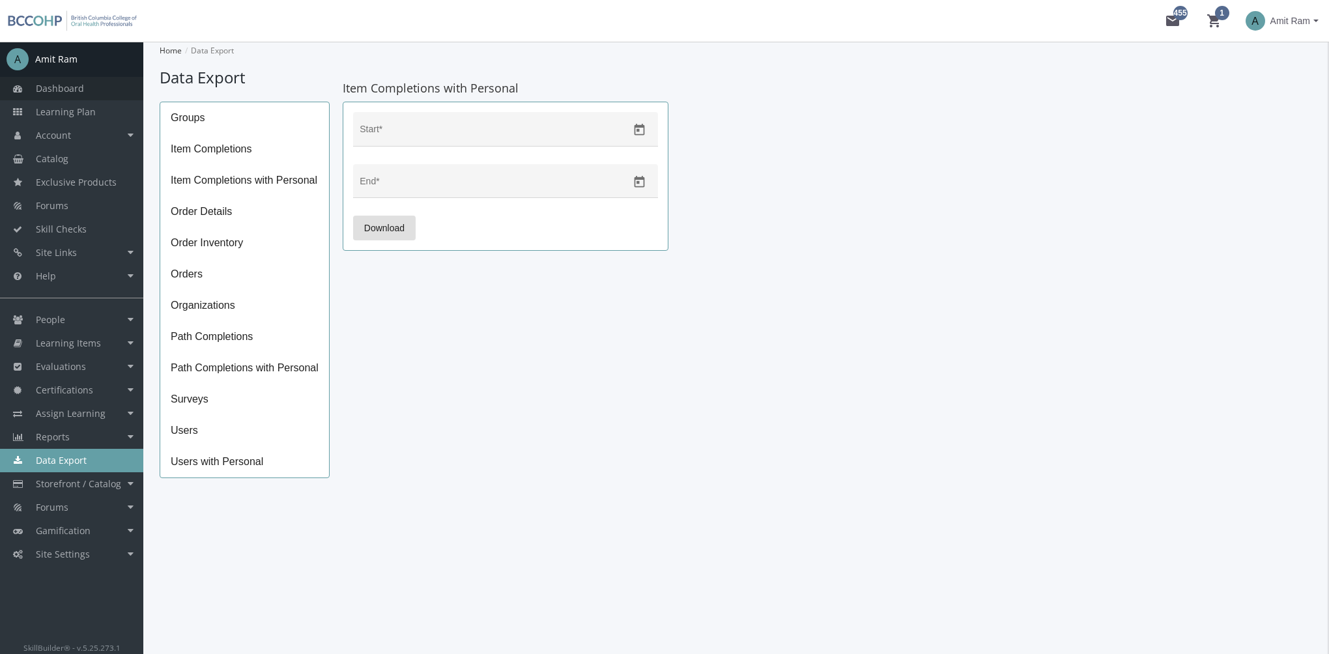
click at [85, 93] on link "Dashboard" at bounding box center [71, 88] width 143 height 23
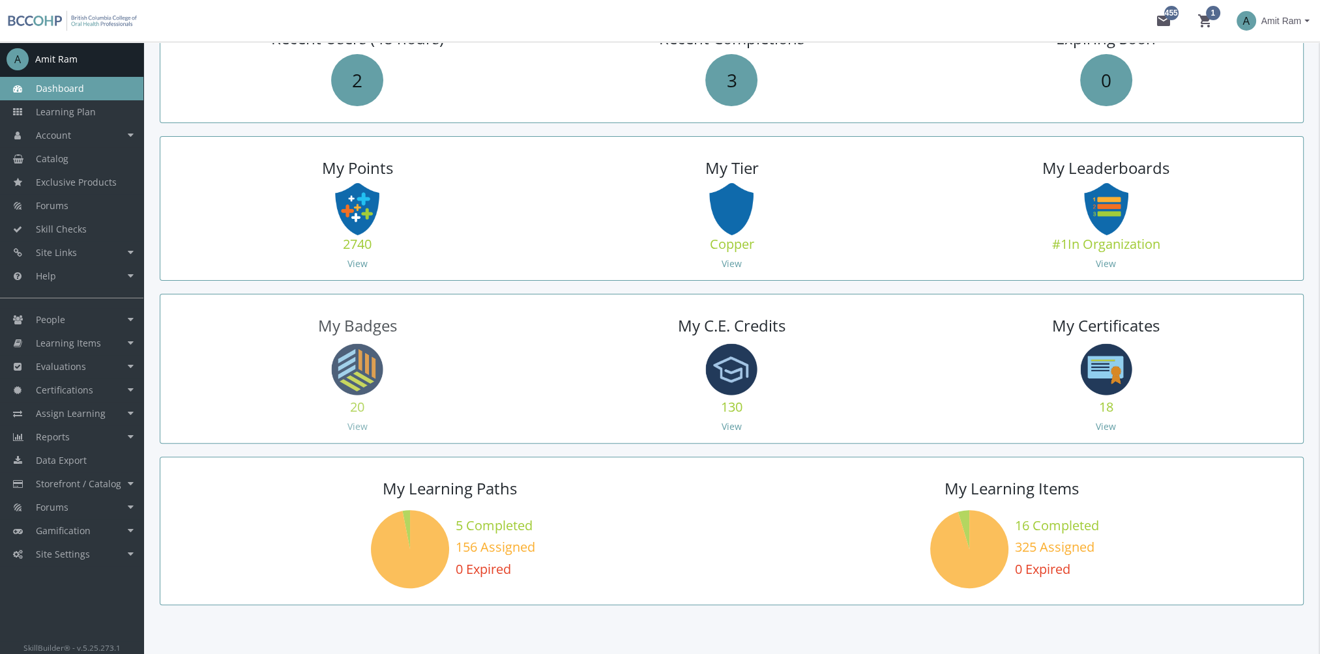
scroll to position [521, 0]
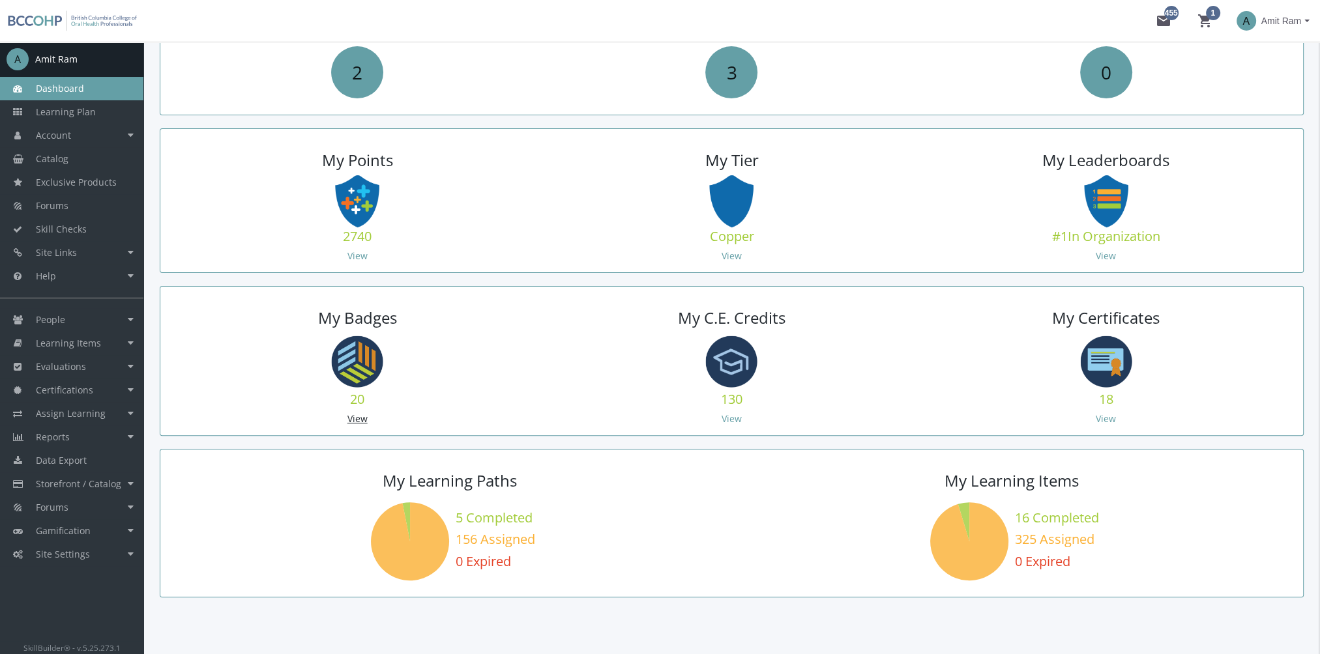
click at [362, 415] on link "View" at bounding box center [357, 419] width 20 height 12
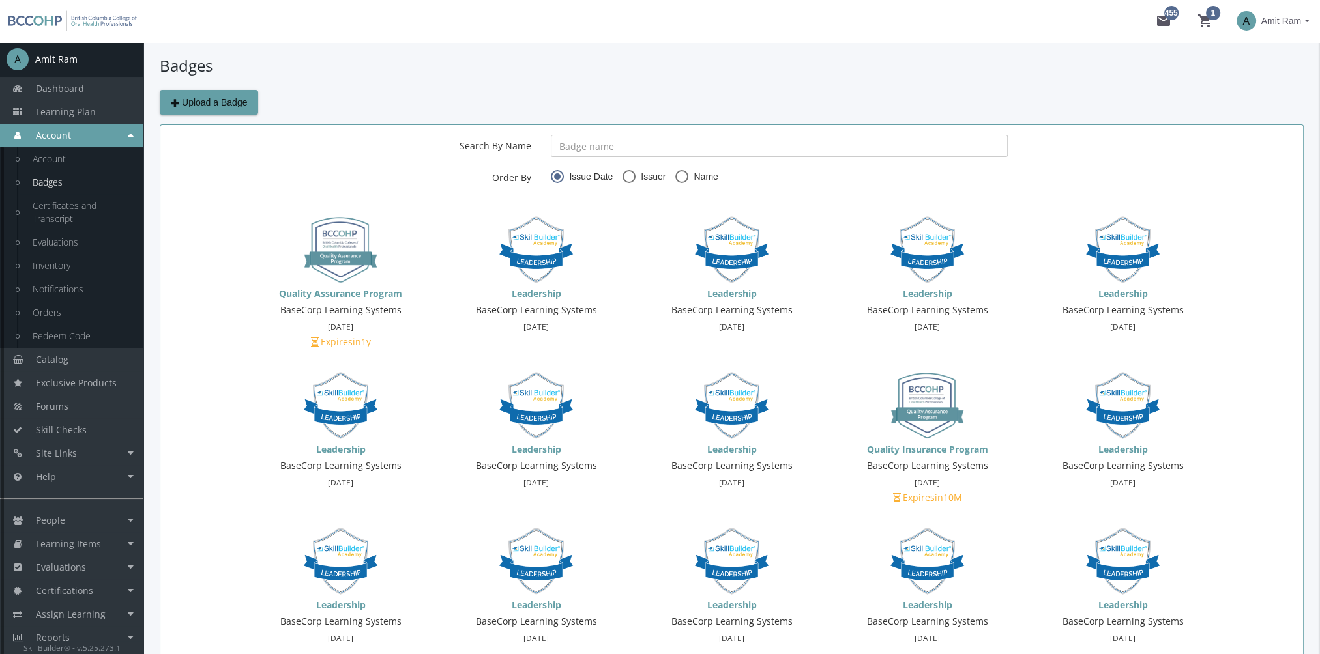
scroll to position [125, 0]
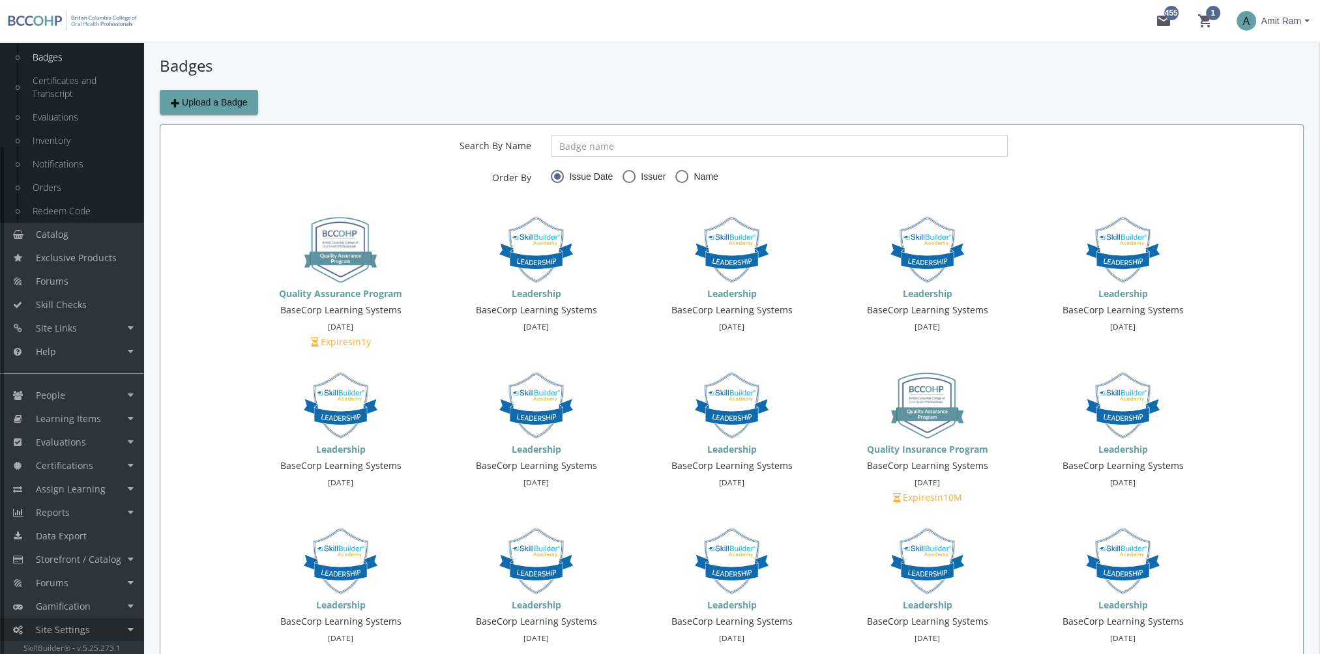
click at [98, 631] on link "Site Settings" at bounding box center [71, 629] width 143 height 23
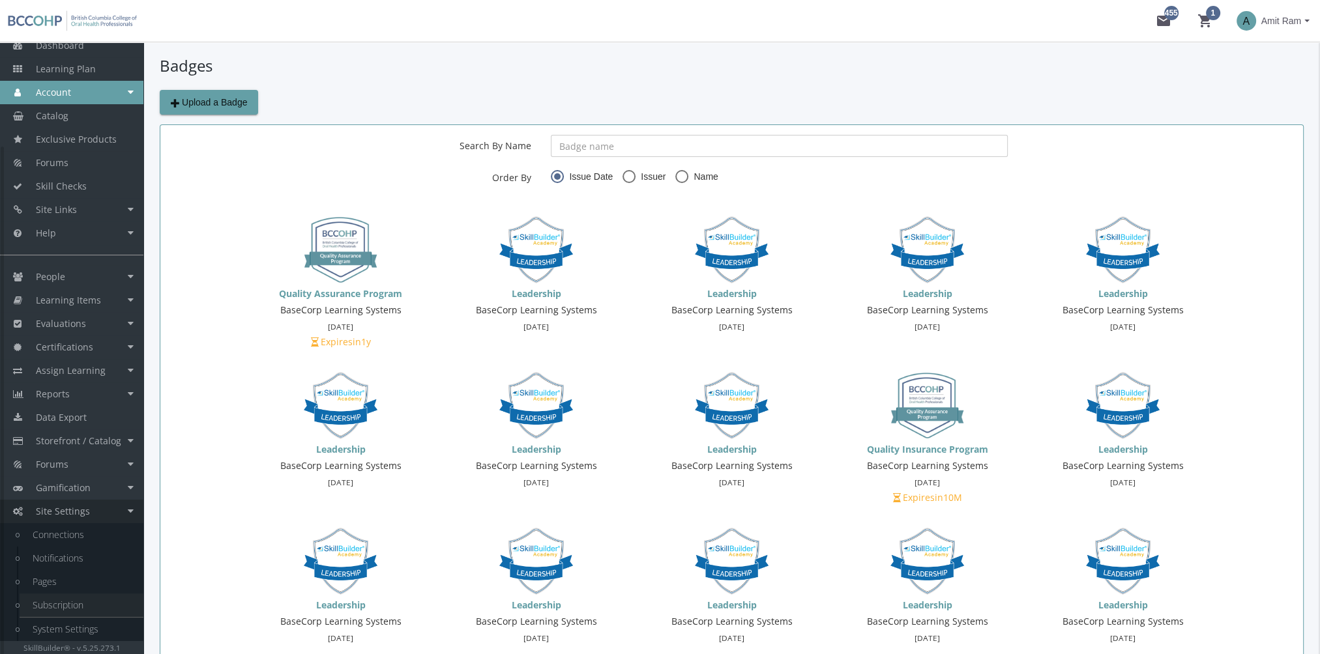
scroll to position [42, 0]
click at [78, 543] on link "Connections" at bounding box center [82, 535] width 124 height 23
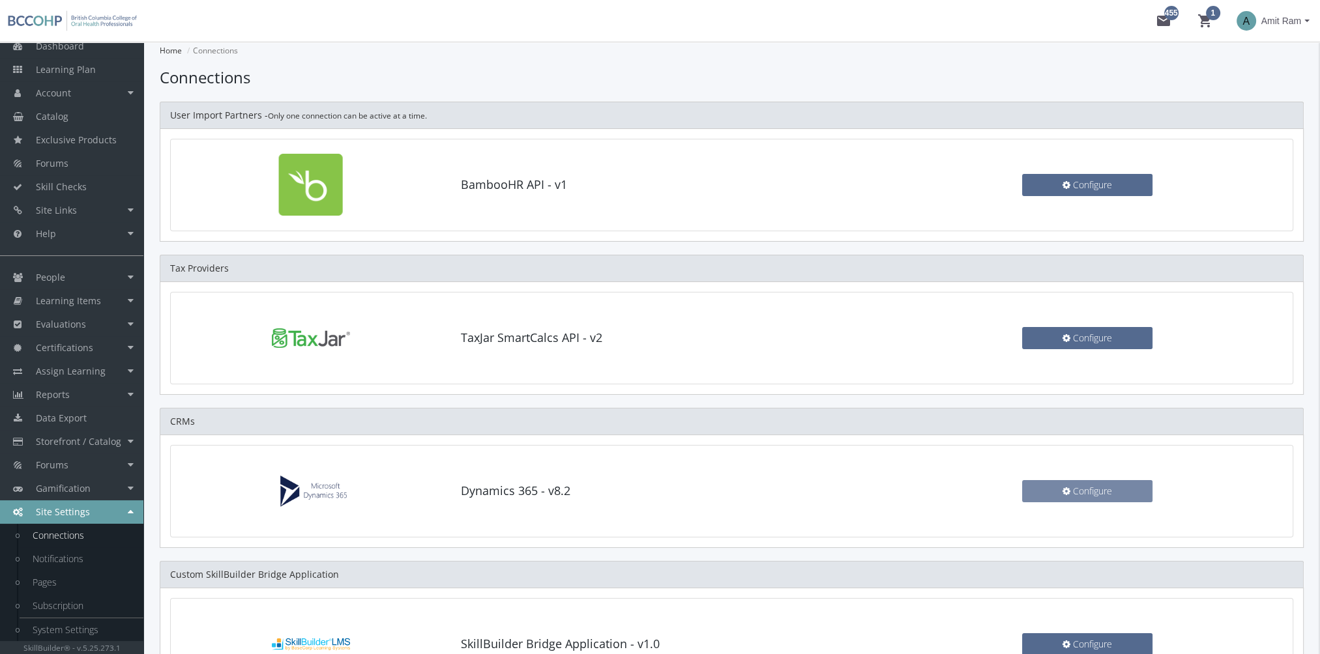
click at [1052, 497] on button "Configure" at bounding box center [1087, 491] width 130 height 22
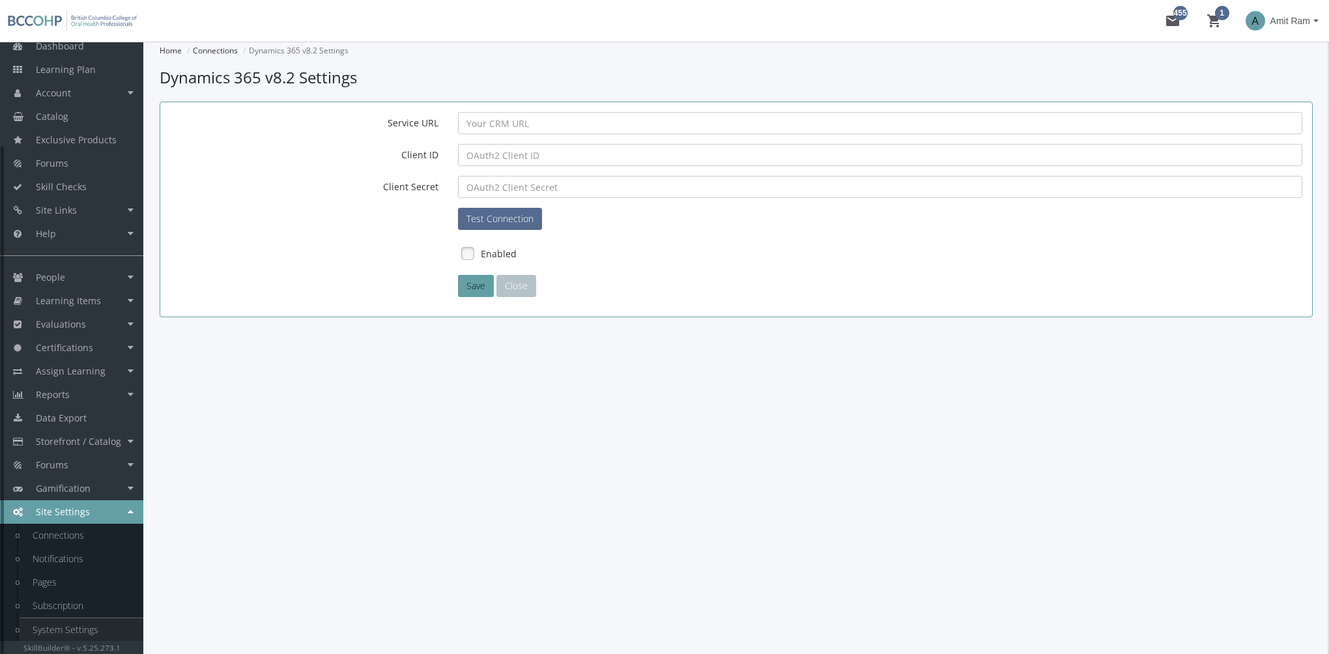
click at [52, 633] on link "System Settings" at bounding box center [82, 629] width 124 height 23
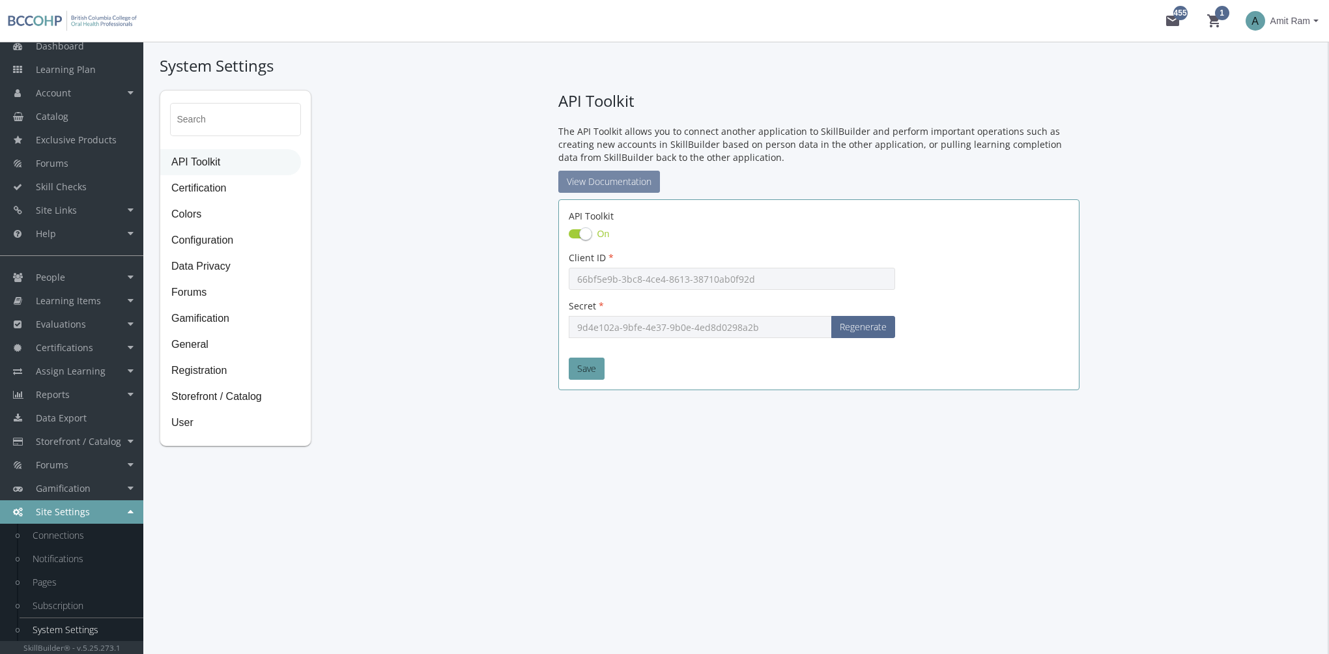
click at [635, 189] on link "View Documentation" at bounding box center [609, 182] width 102 height 22
click at [89, 75] on span "Learning Plan" at bounding box center [66, 69] width 60 height 12
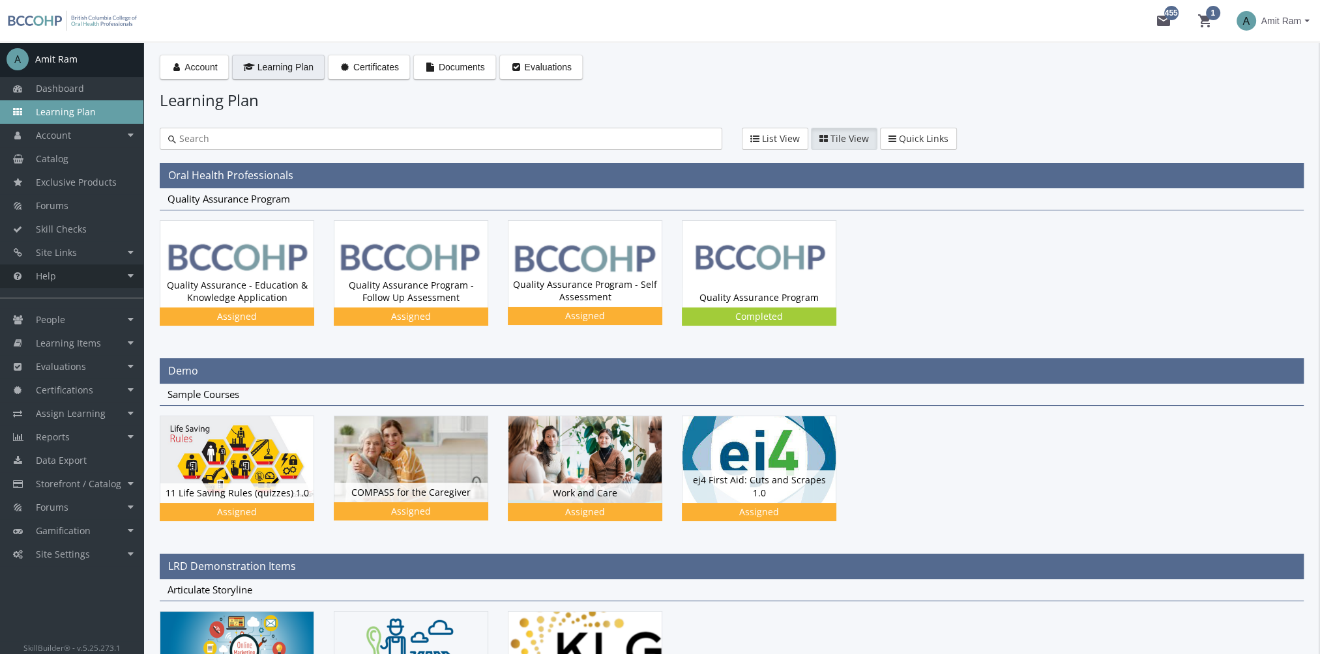
click at [68, 282] on link "Help" at bounding box center [71, 276] width 143 height 23
click at [83, 325] on link "Help Centre" at bounding box center [82, 322] width 124 height 23
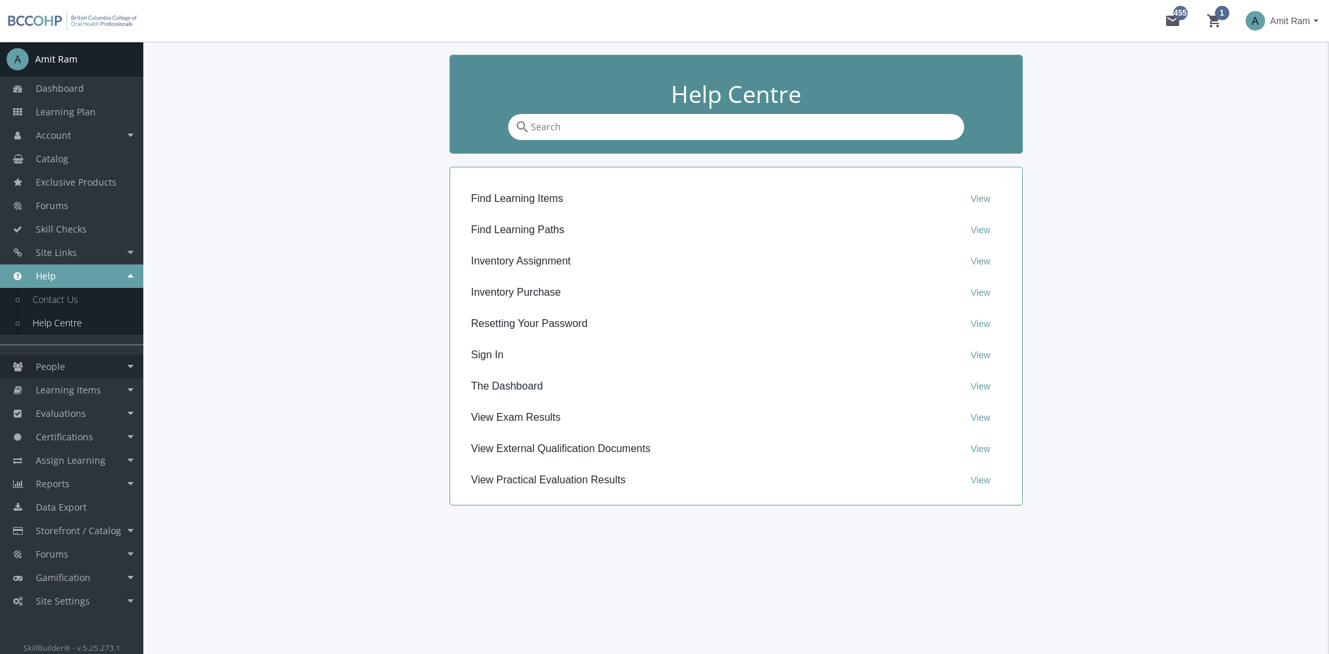
click at [68, 362] on link "People" at bounding box center [71, 366] width 143 height 23
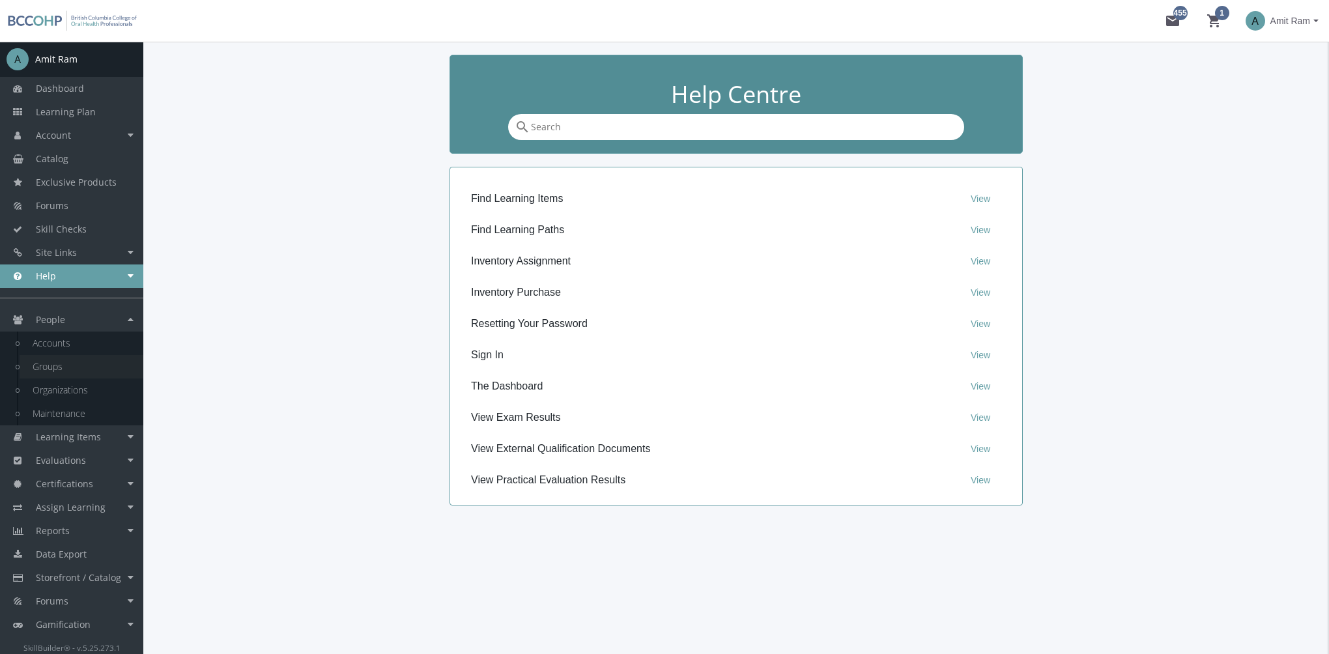
click at [66, 362] on link "Groups" at bounding box center [82, 366] width 124 height 23
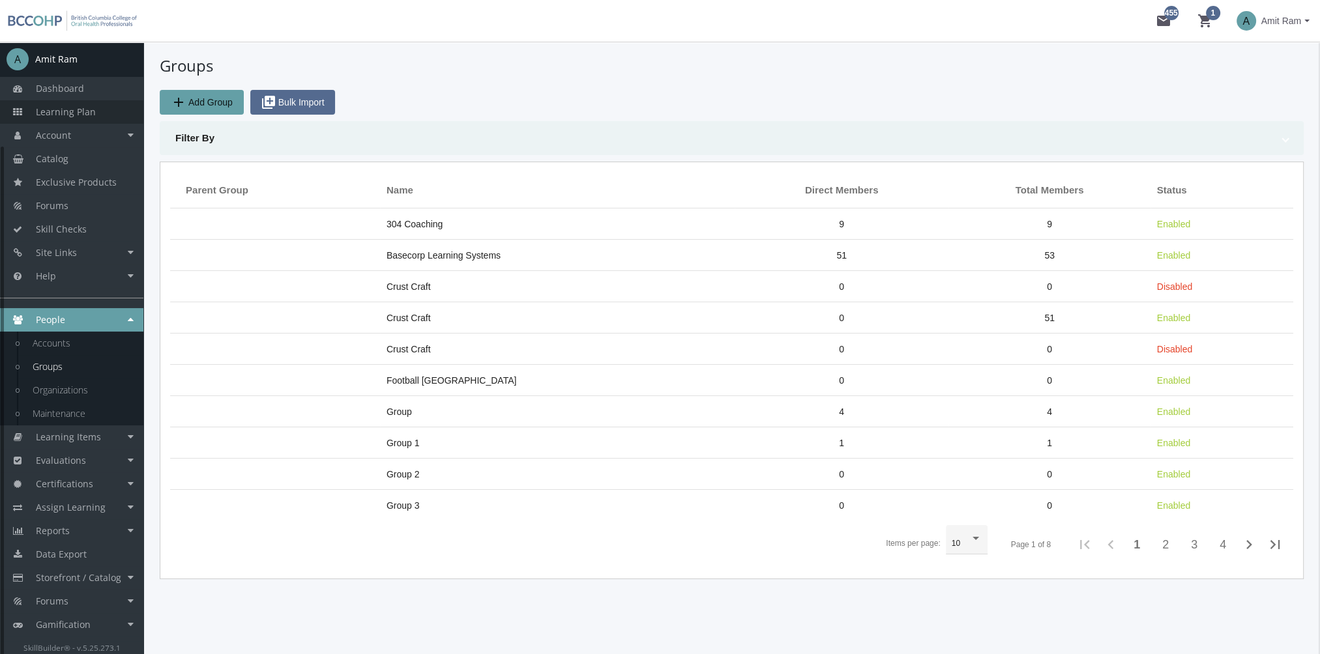
click at [124, 110] on link "Learning Plan" at bounding box center [71, 111] width 143 height 23
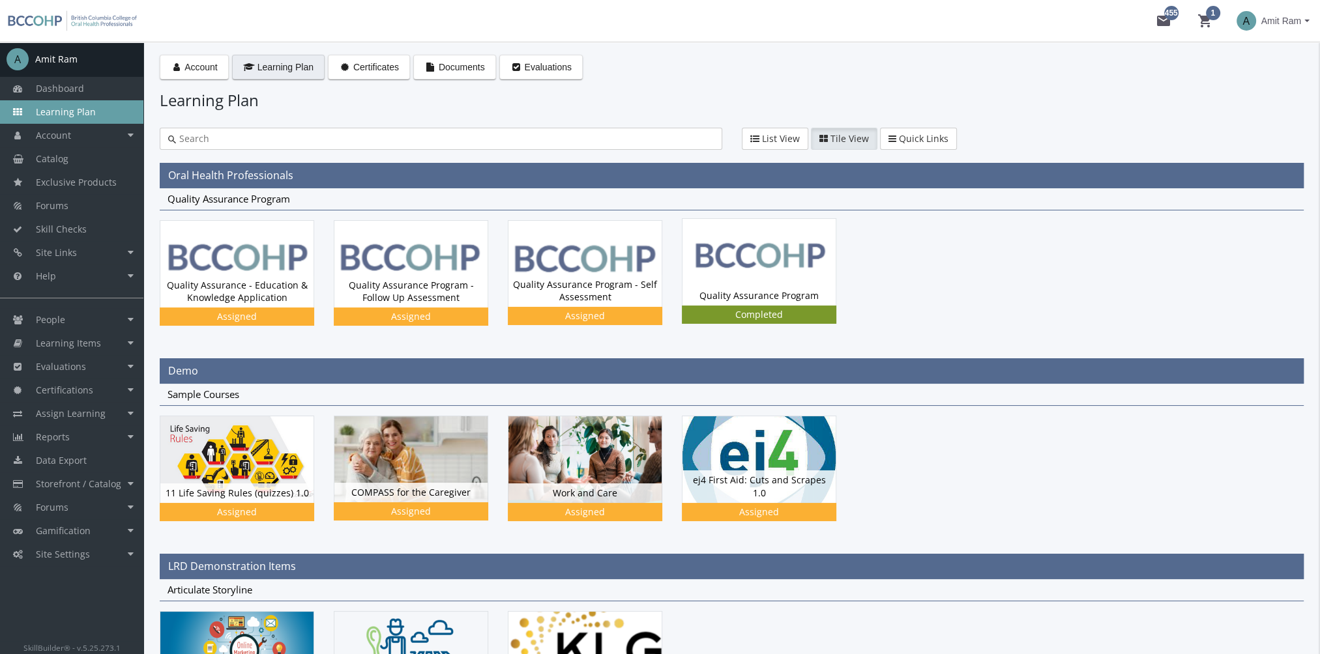
click at [811, 253] on img at bounding box center [758, 262] width 153 height 86
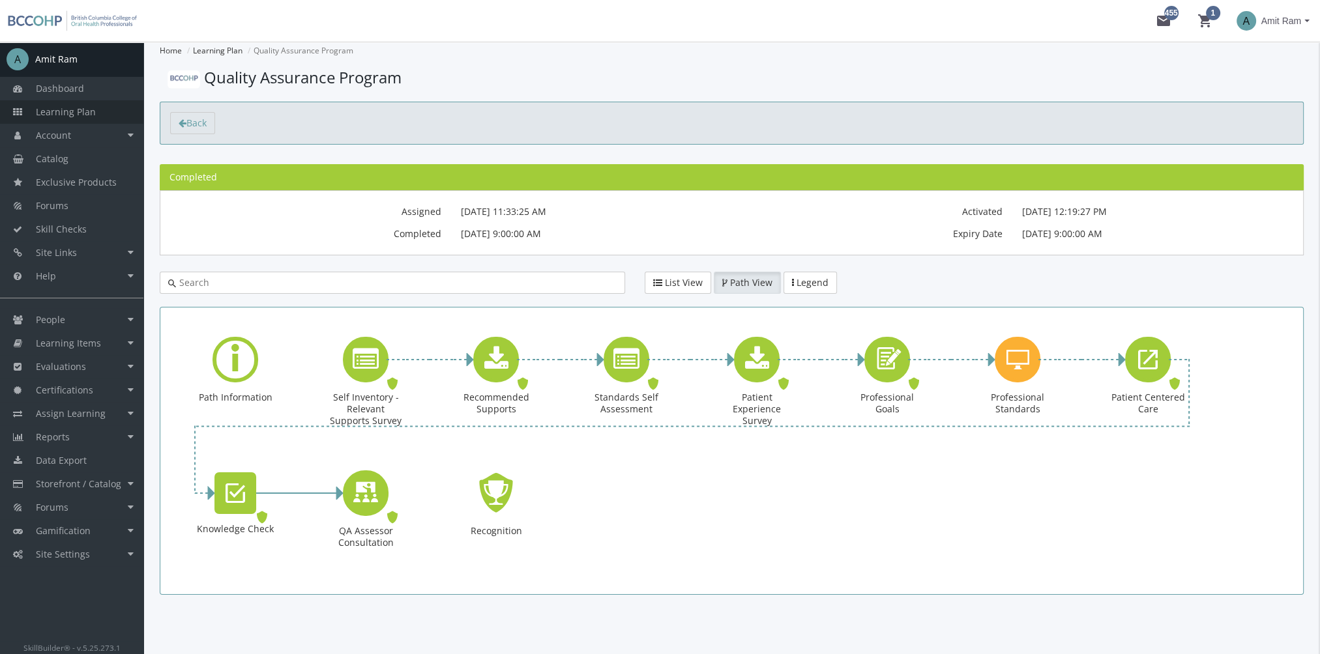
click at [96, 115] on link "Learning Plan" at bounding box center [71, 111] width 143 height 23
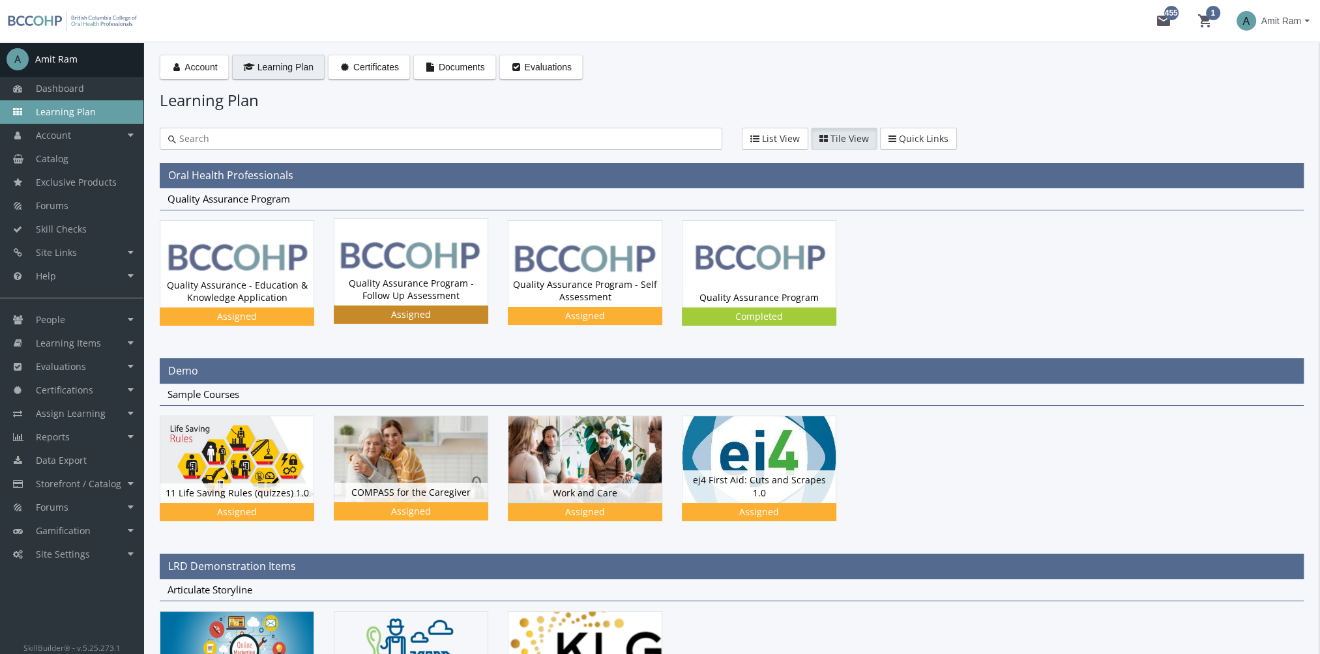
click at [399, 267] on img at bounding box center [410, 262] width 153 height 87
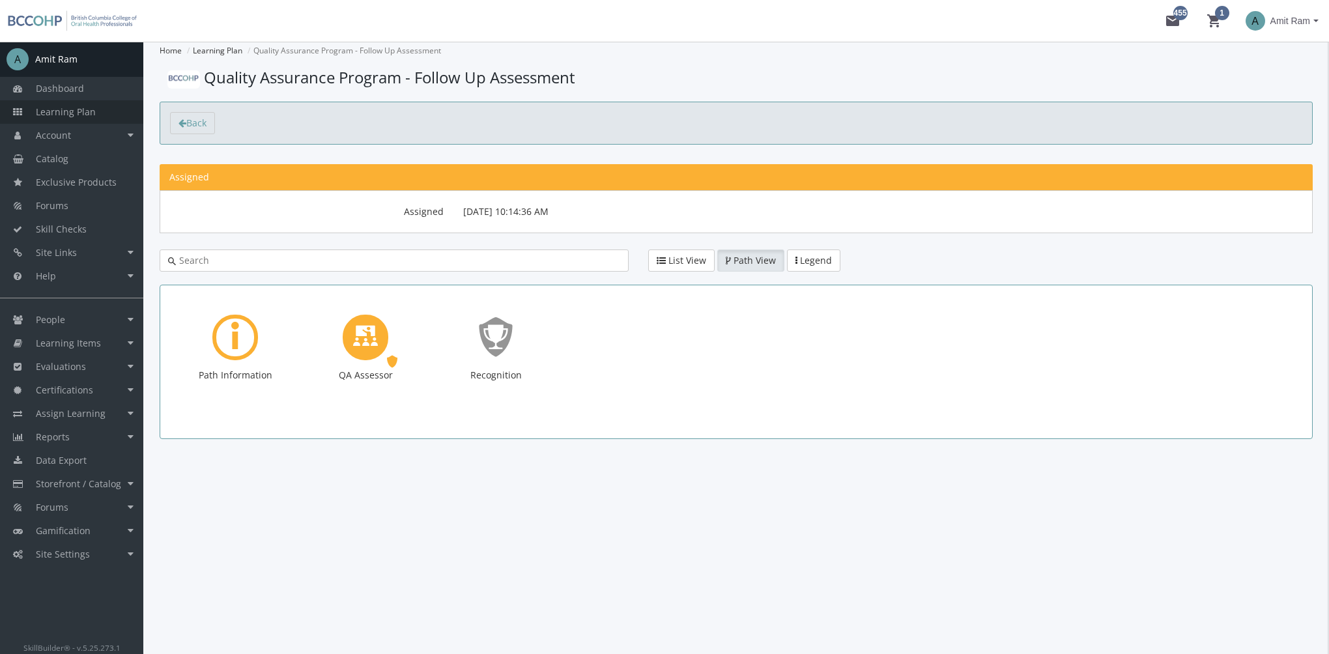
click at [89, 108] on span "Learning Plan" at bounding box center [66, 112] width 60 height 12
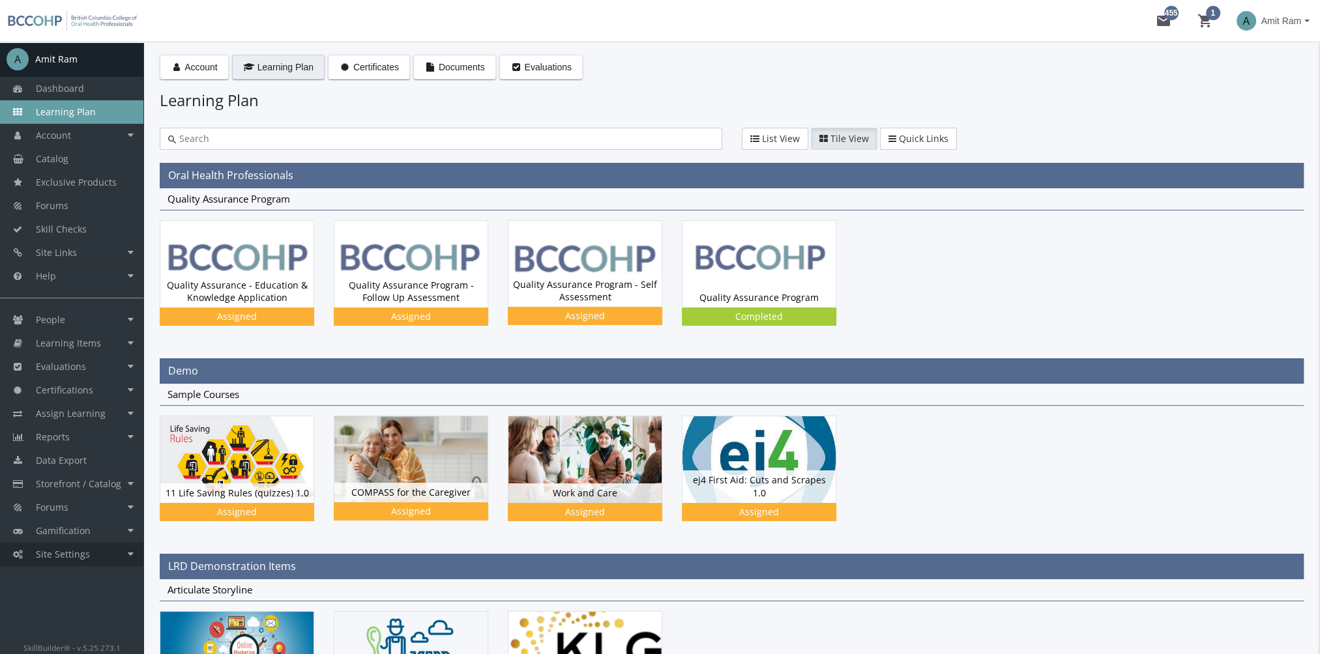
click at [109, 559] on link "Site Settings" at bounding box center [71, 554] width 143 height 23
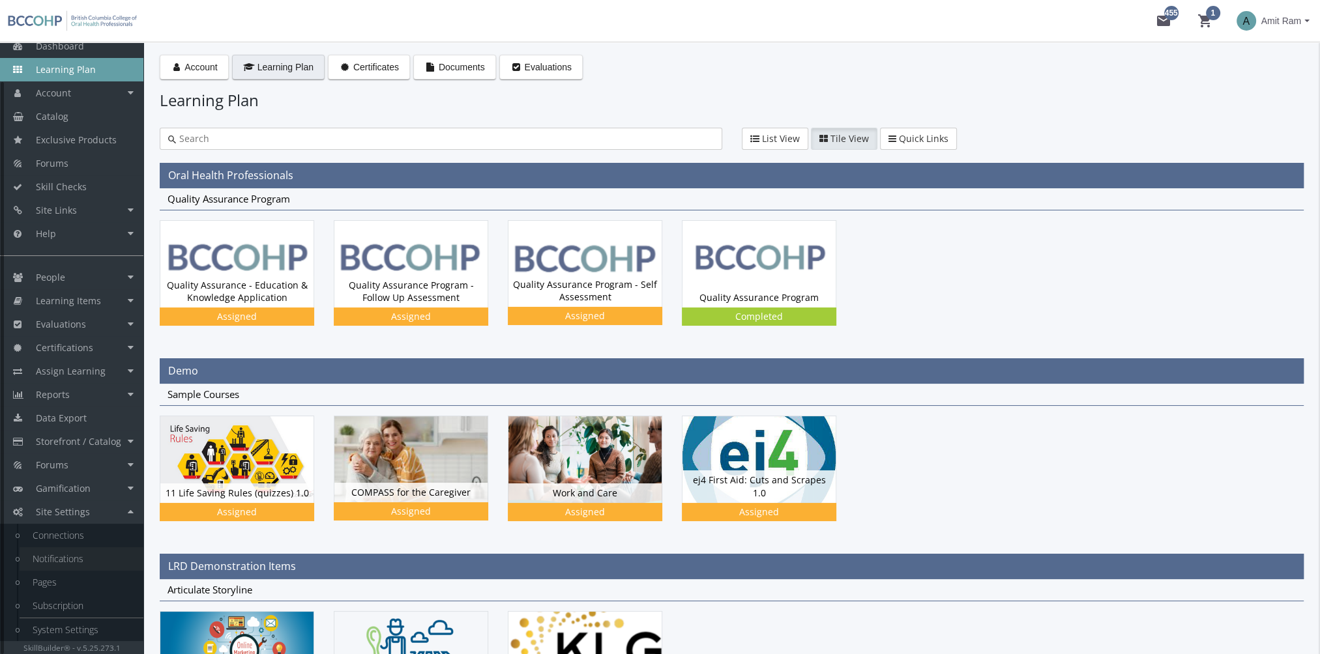
click at [85, 562] on link "Notifications" at bounding box center [82, 558] width 124 height 23
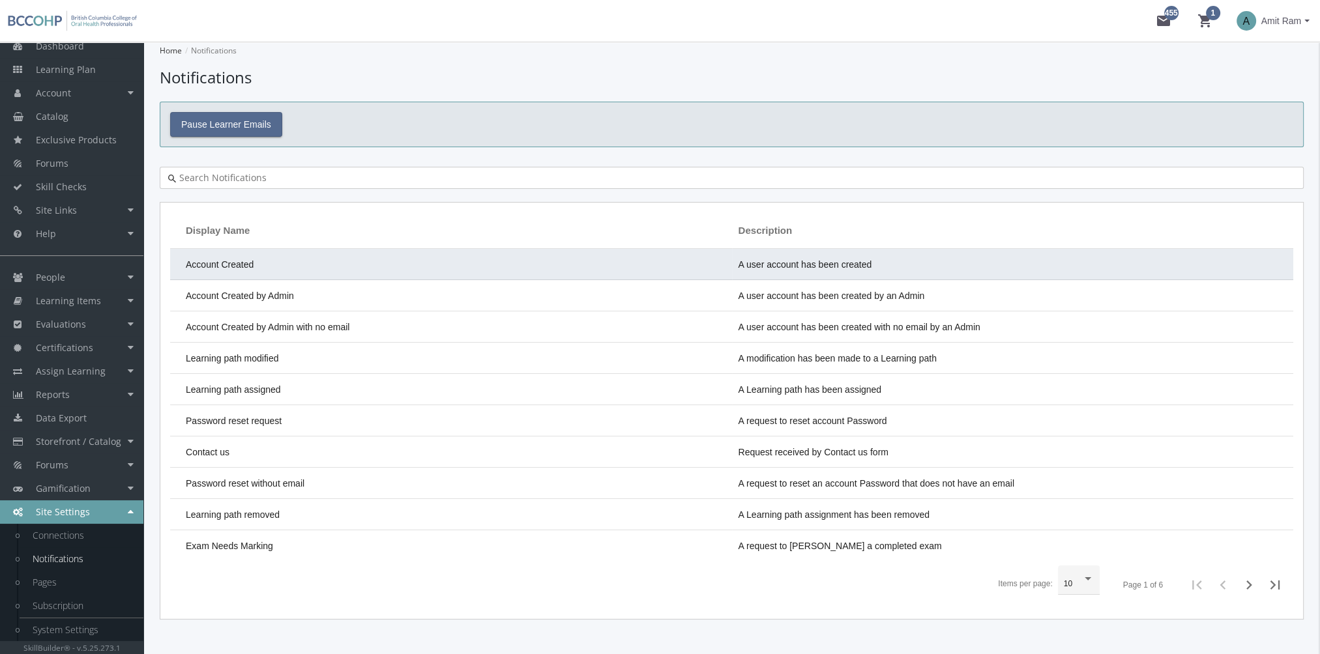
click at [263, 267] on td "Account Created" at bounding box center [451, 264] width 562 height 31
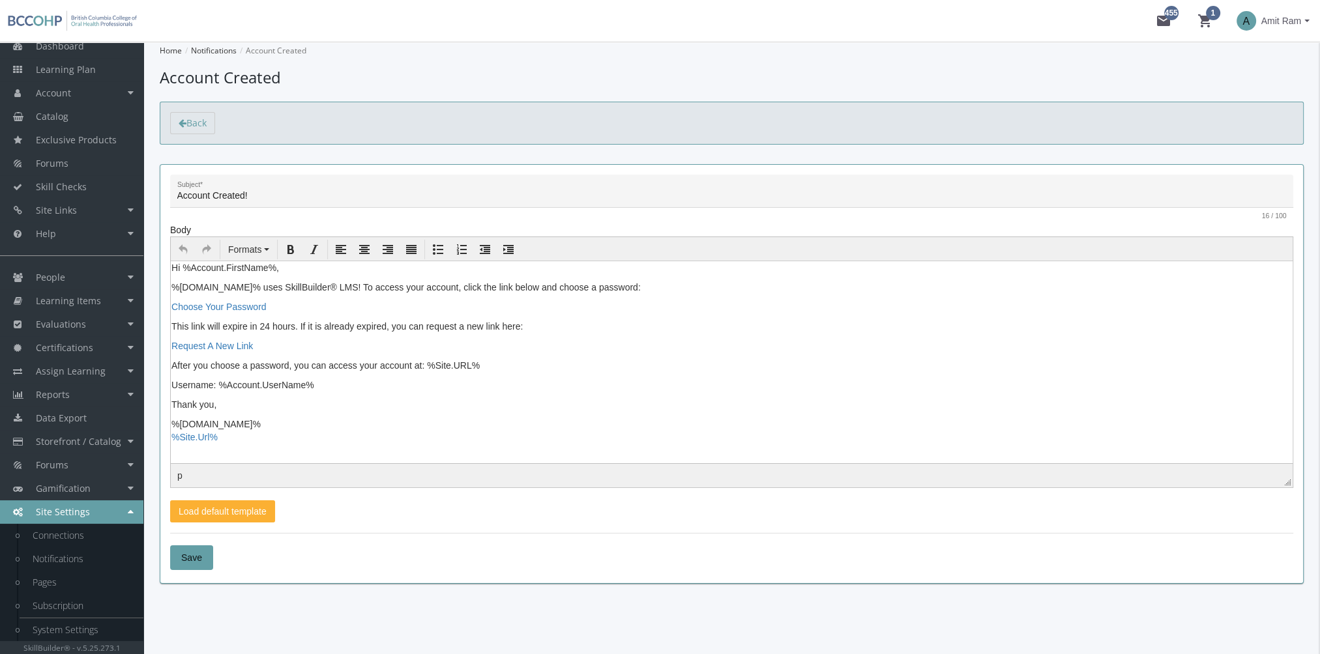
click at [1292, 18] on span "Amit Ram" at bounding box center [1281, 20] width 40 height 23
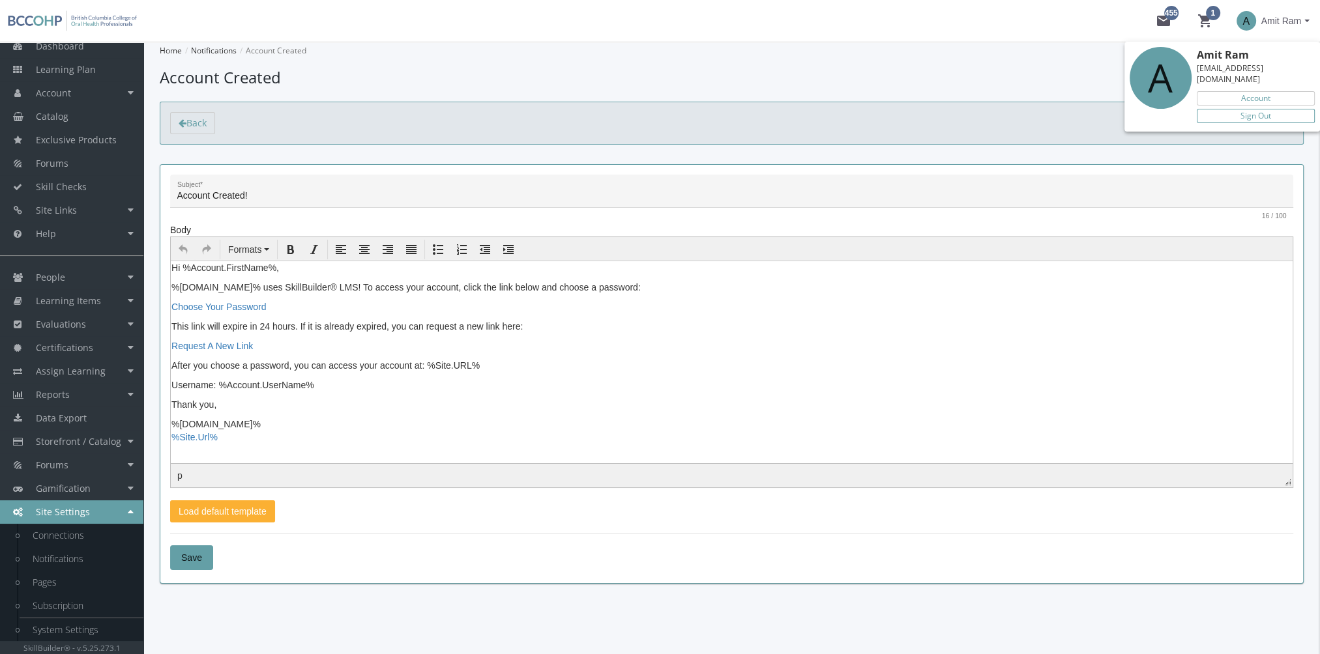
click at [1296, 110] on link "Sign Out" at bounding box center [1255, 116] width 118 height 14
